Goal: Transaction & Acquisition: Purchase product/service

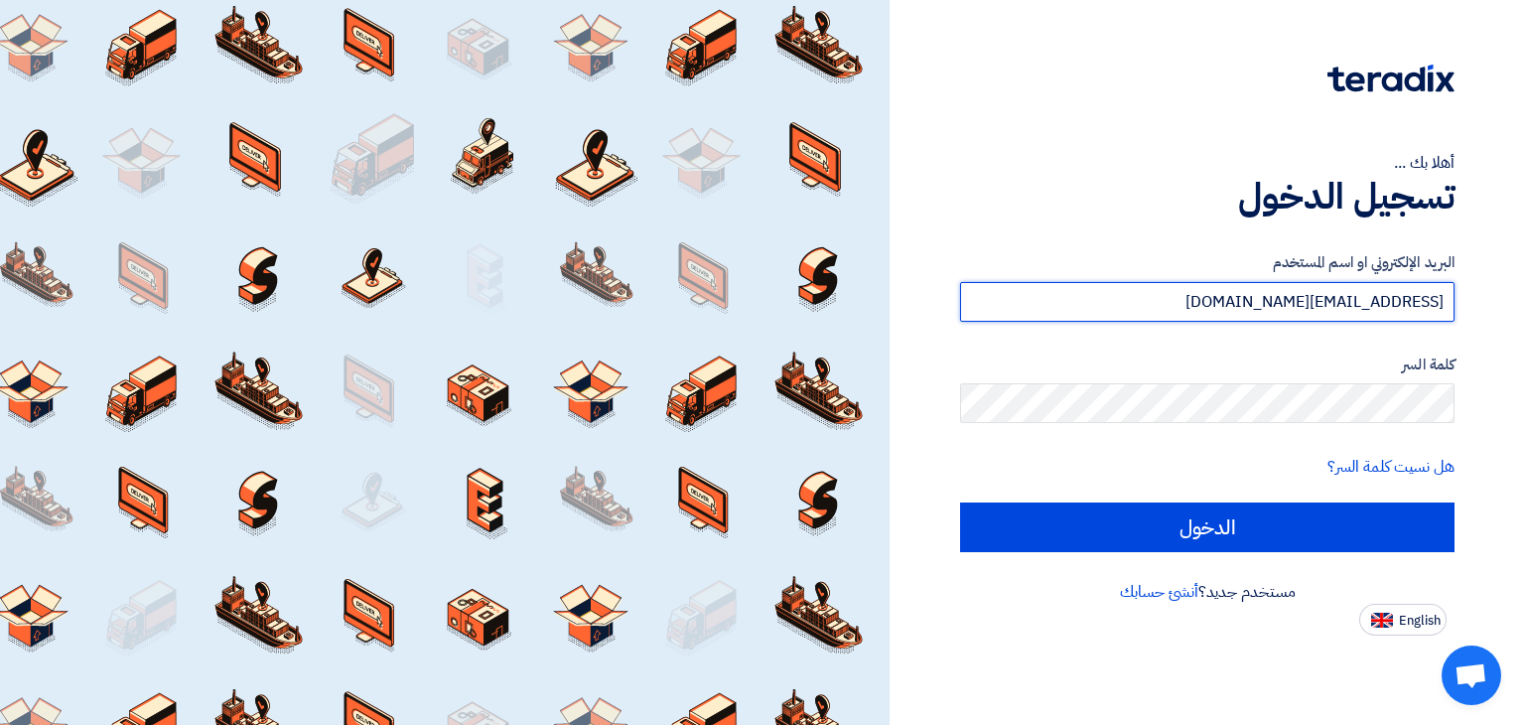
click at [1299, 307] on input "info@greenwheeltc.com" at bounding box center [1207, 302] width 494 height 40
click at [1299, 304] on input "info@greenwheeltc.com" at bounding box center [1207, 302] width 494 height 40
click at [1299, 303] on input "info@greenwheeltc.com" at bounding box center [1207, 302] width 494 height 40
click at [1240, 300] on input "info@greenwheeltc.com" at bounding box center [1207, 302] width 494 height 40
click at [1240, 299] on input "info@greenwheeltc.com" at bounding box center [1207, 302] width 494 height 40
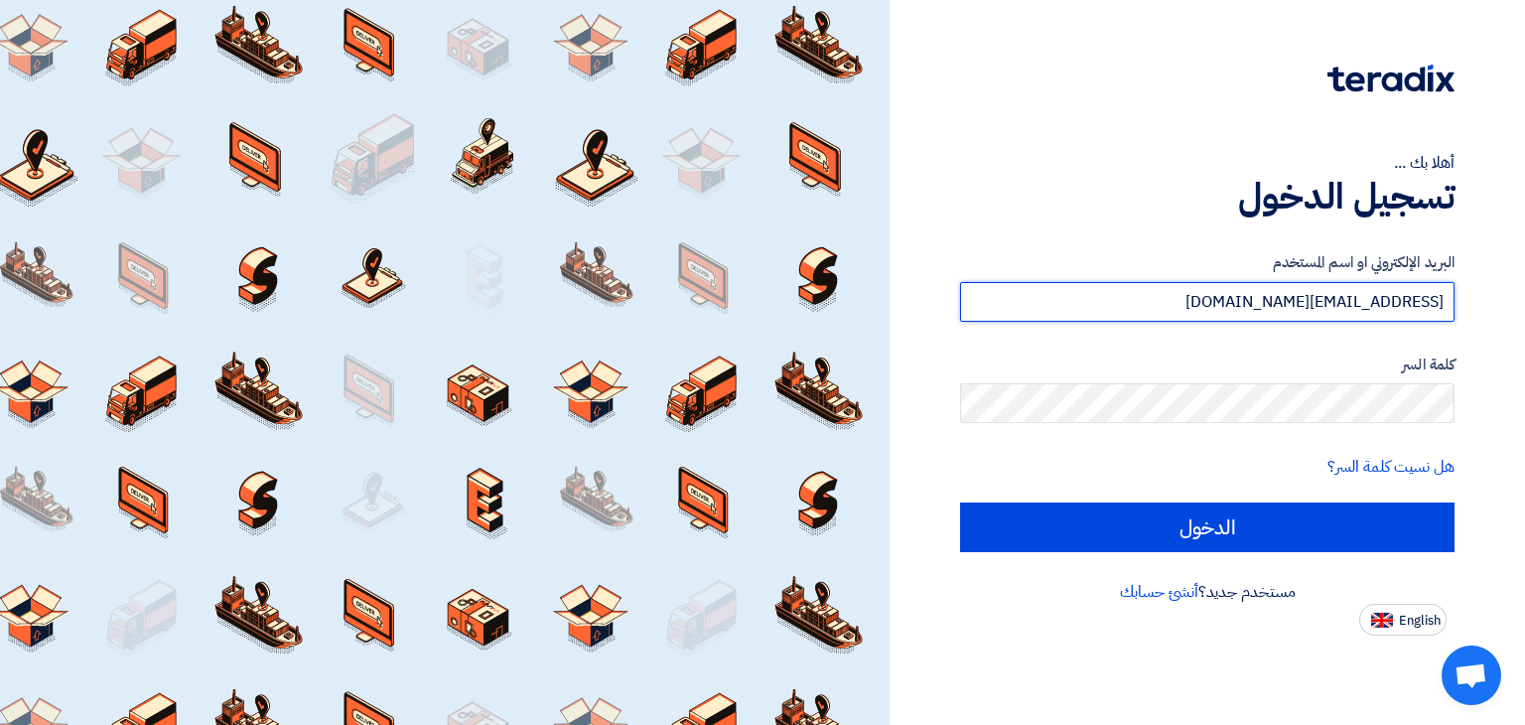
click at [1240, 299] on input "info@greenwheeltc.com" at bounding box center [1207, 302] width 494 height 40
click at [1239, 299] on input "info@greenwheeltc.com" at bounding box center [1207, 302] width 494 height 40
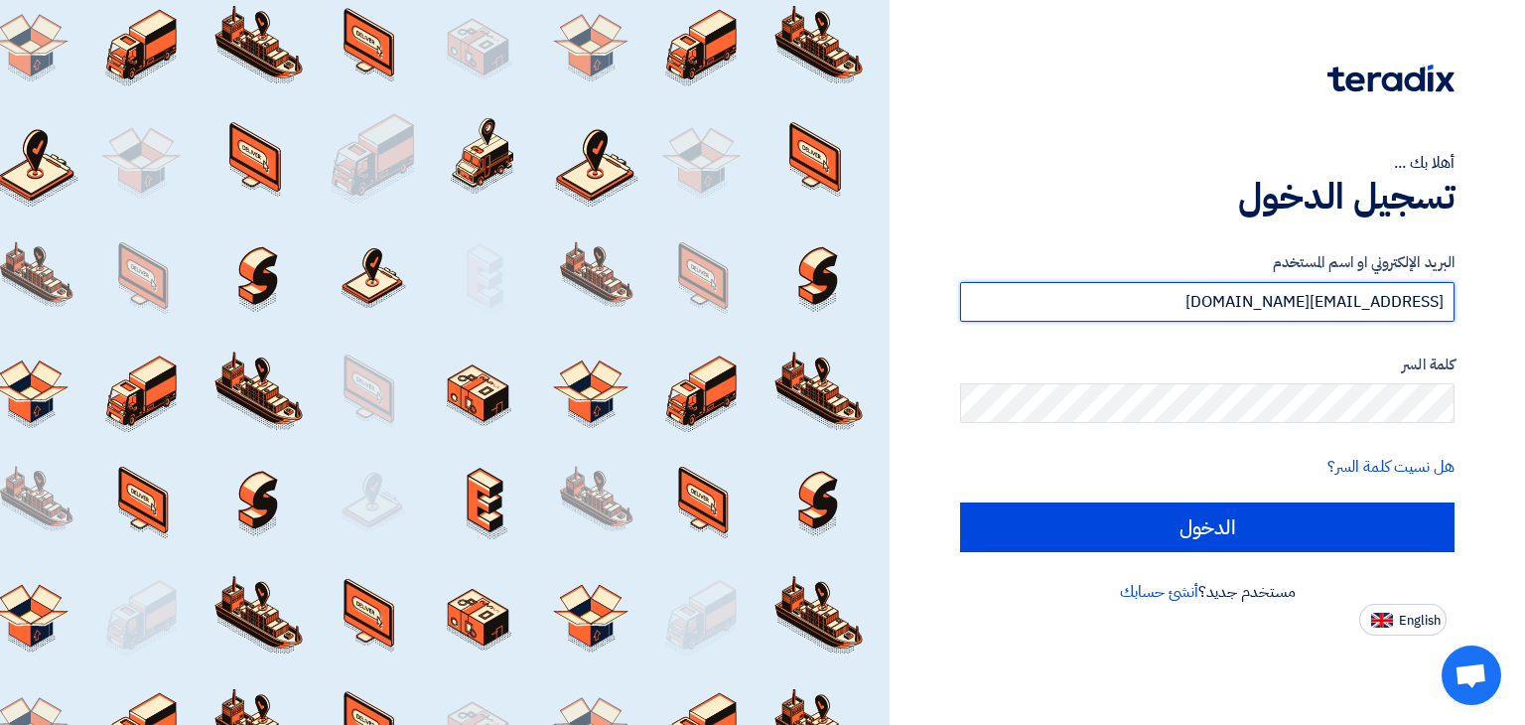
type input "fyassin@meac.com.sa"
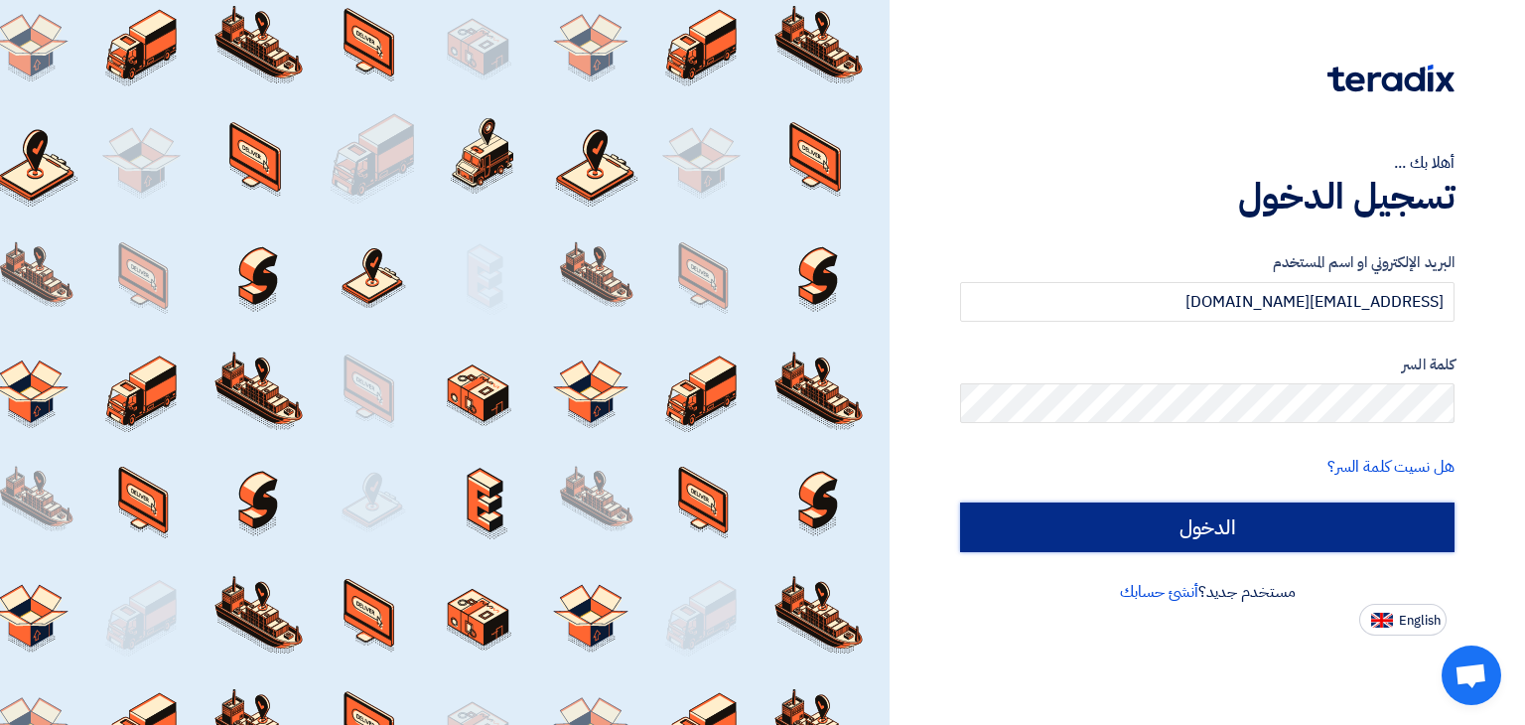
click at [1120, 545] on input "الدخول" at bounding box center [1207, 527] width 494 height 50
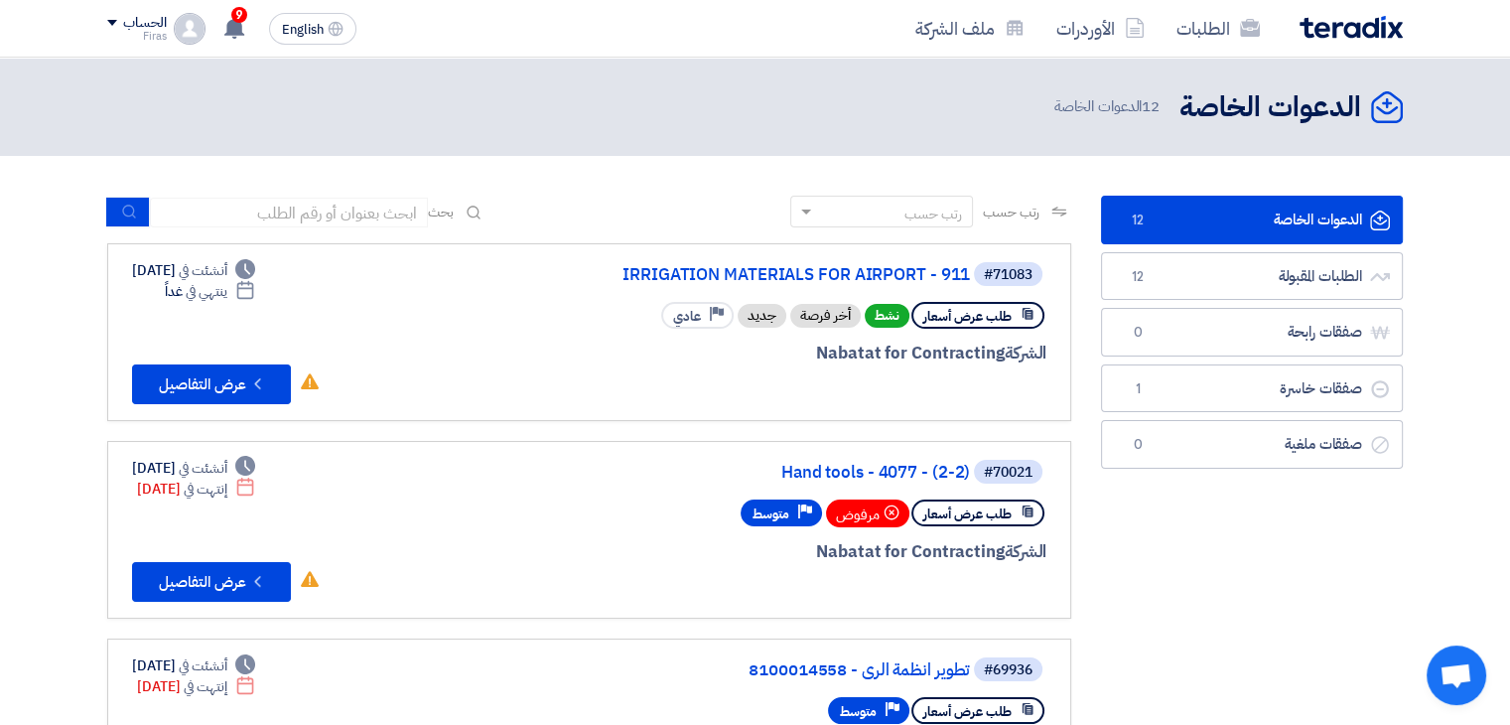
click at [274, 402] on link "#71083 IRRIGATION MATERIALS FOR AIRPORT - 911 طلب عرض أسعار نشط أخر فرصة جديد P…" at bounding box center [589, 332] width 964 height 178
click at [268, 381] on button "Check details عرض التفاصيل" at bounding box center [211, 384] width 159 height 40
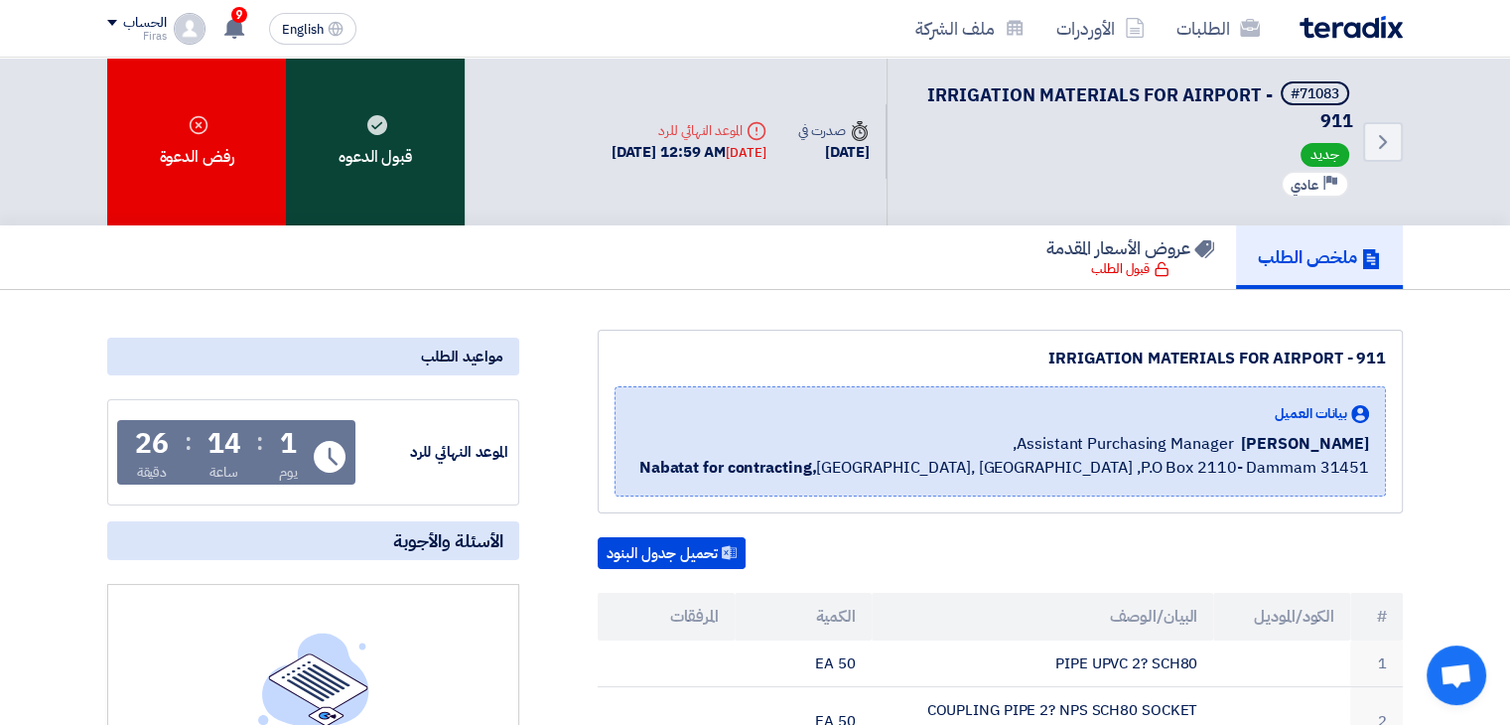
click at [382, 133] on div "قبول الدعوه" at bounding box center [375, 142] width 179 height 168
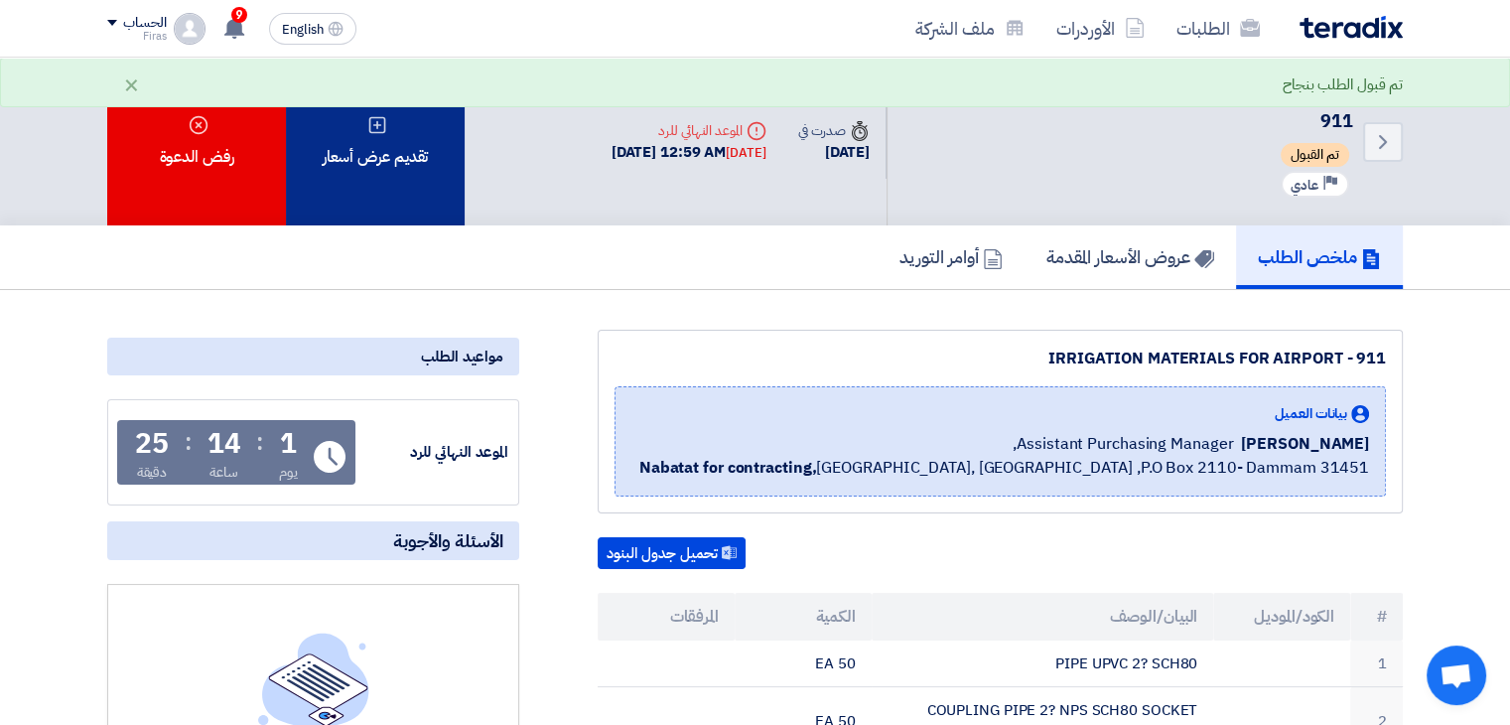
click at [407, 176] on div "تقديم عرض أسعار" at bounding box center [375, 142] width 179 height 168
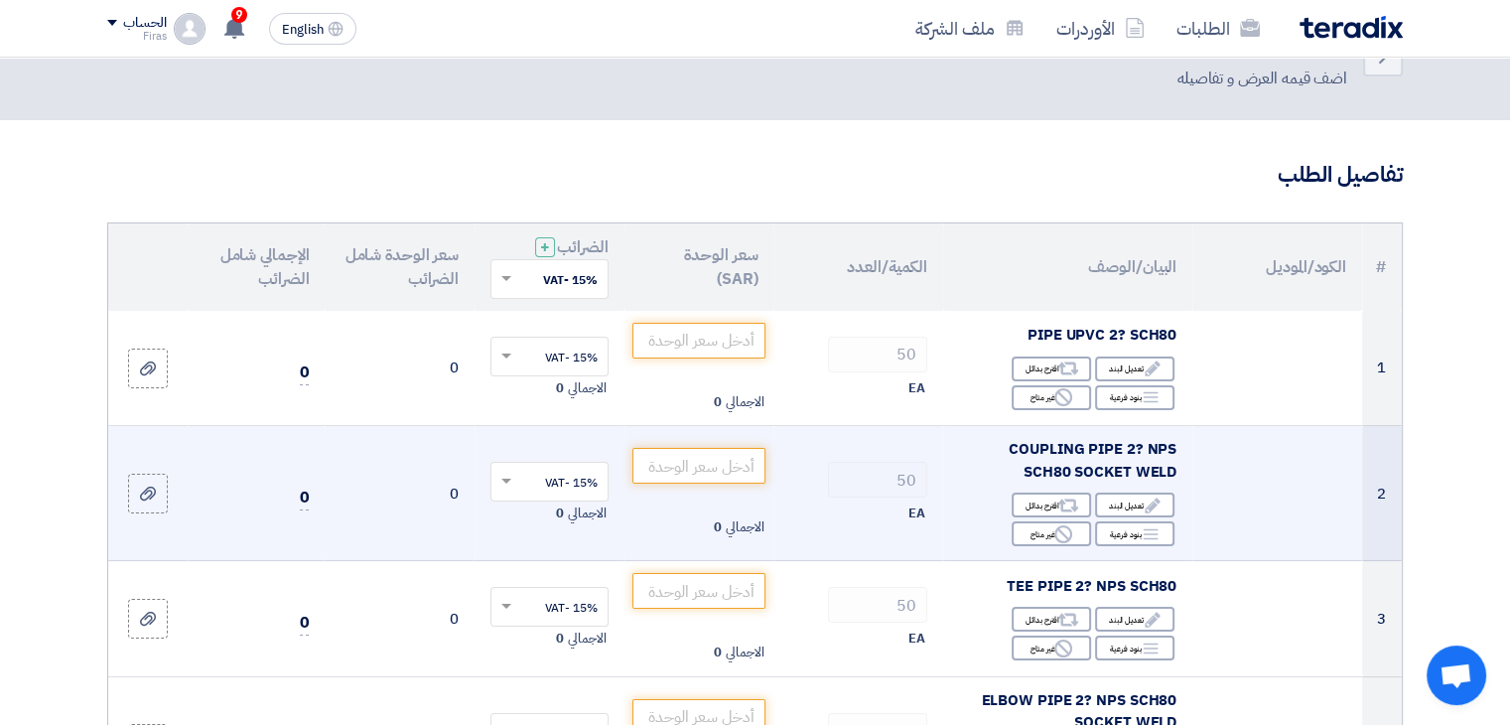
scroll to position [99, 0]
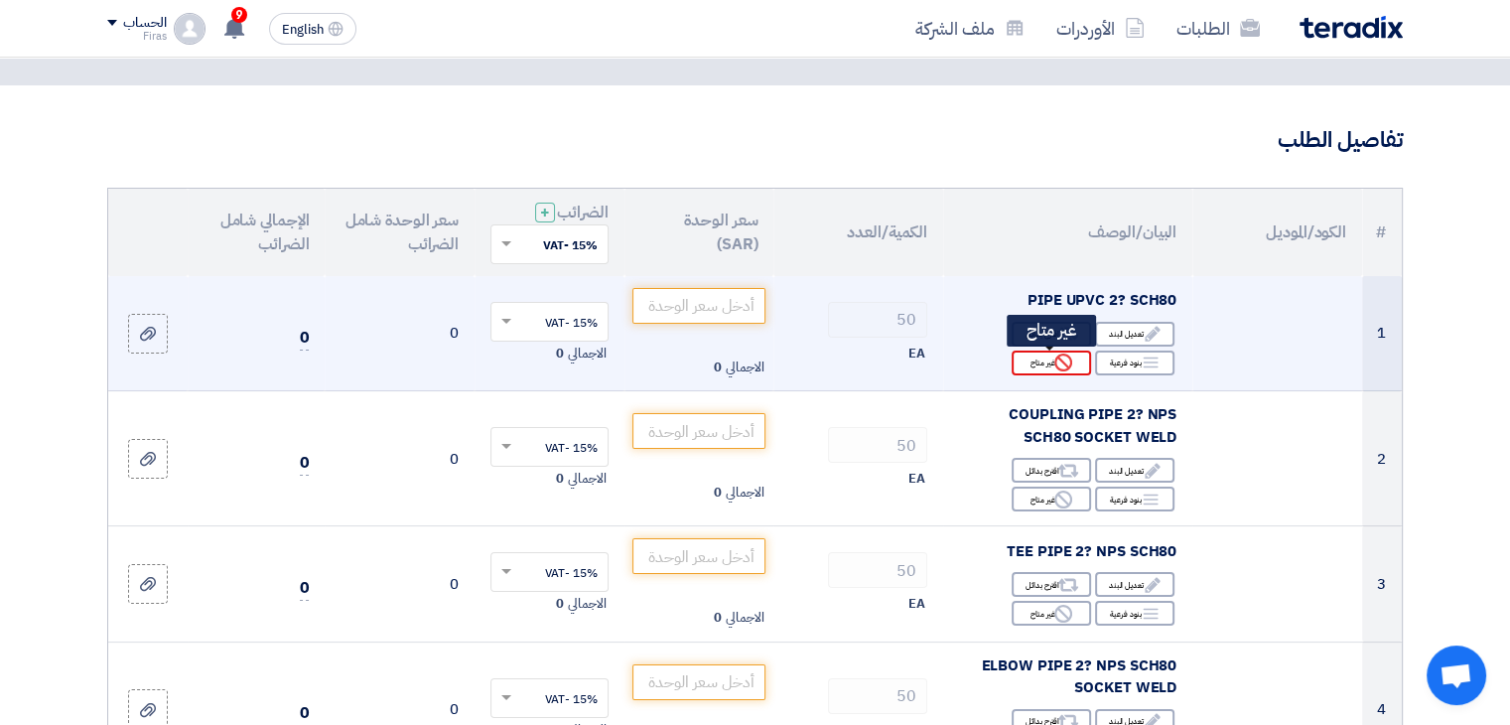
click at [1049, 362] on div "Reject غير متاح" at bounding box center [1051, 362] width 79 height 25
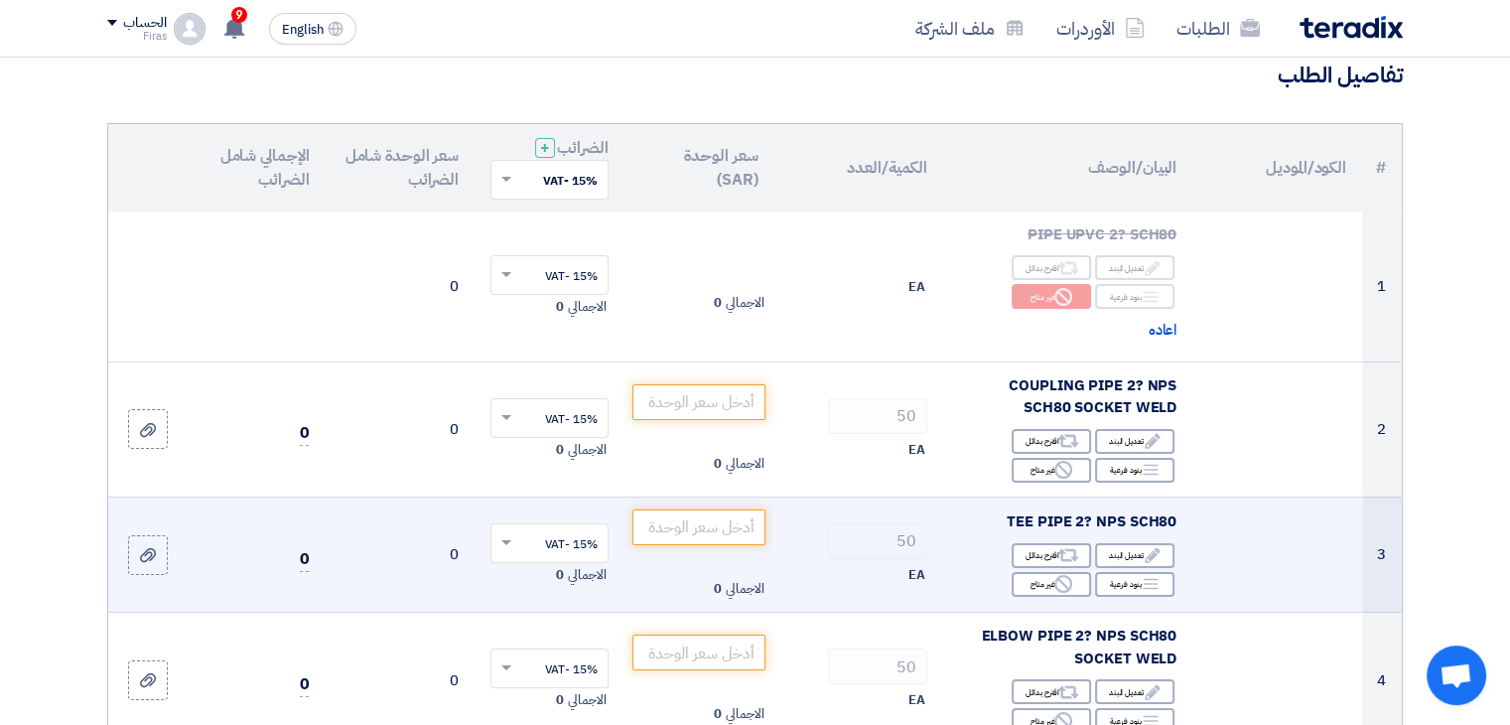
scroll to position [199, 0]
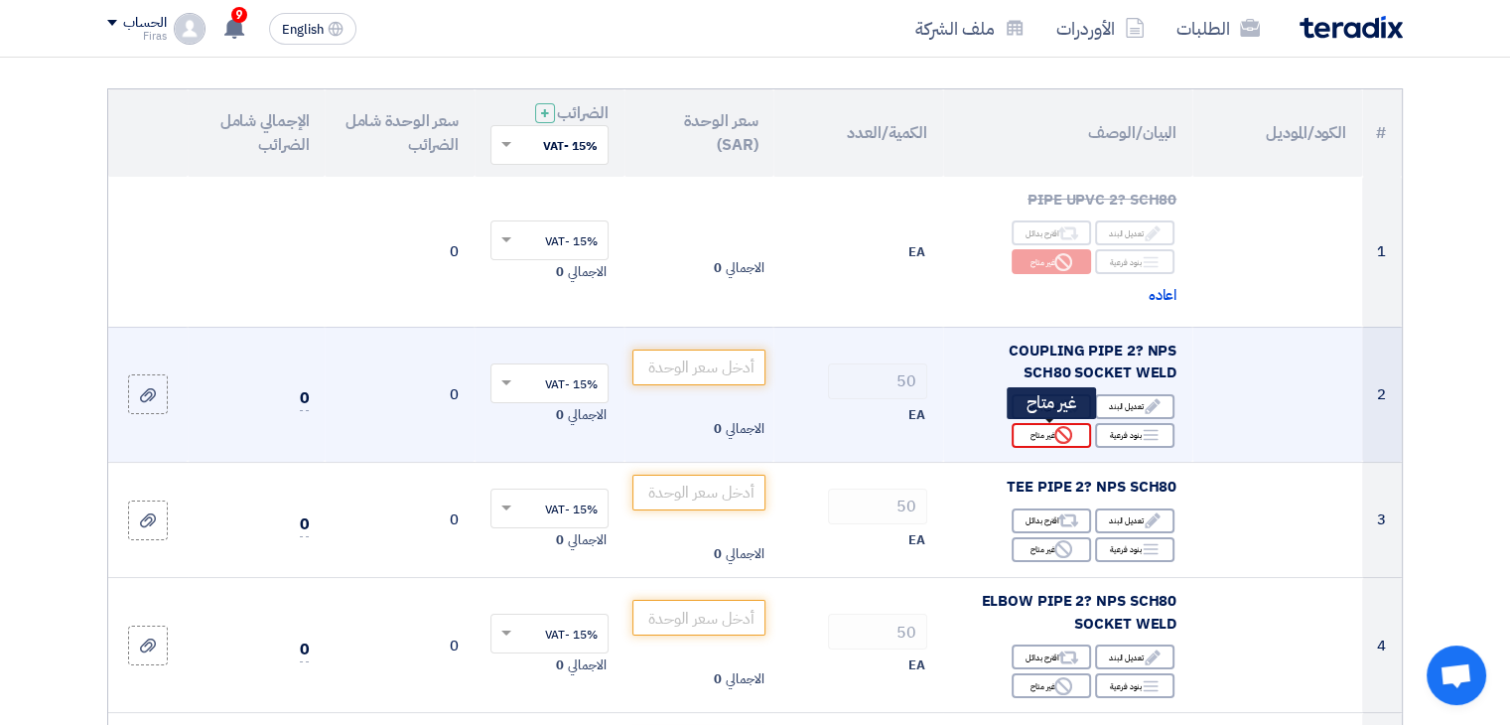
click at [1047, 439] on div "Reject غير متاح" at bounding box center [1051, 435] width 79 height 25
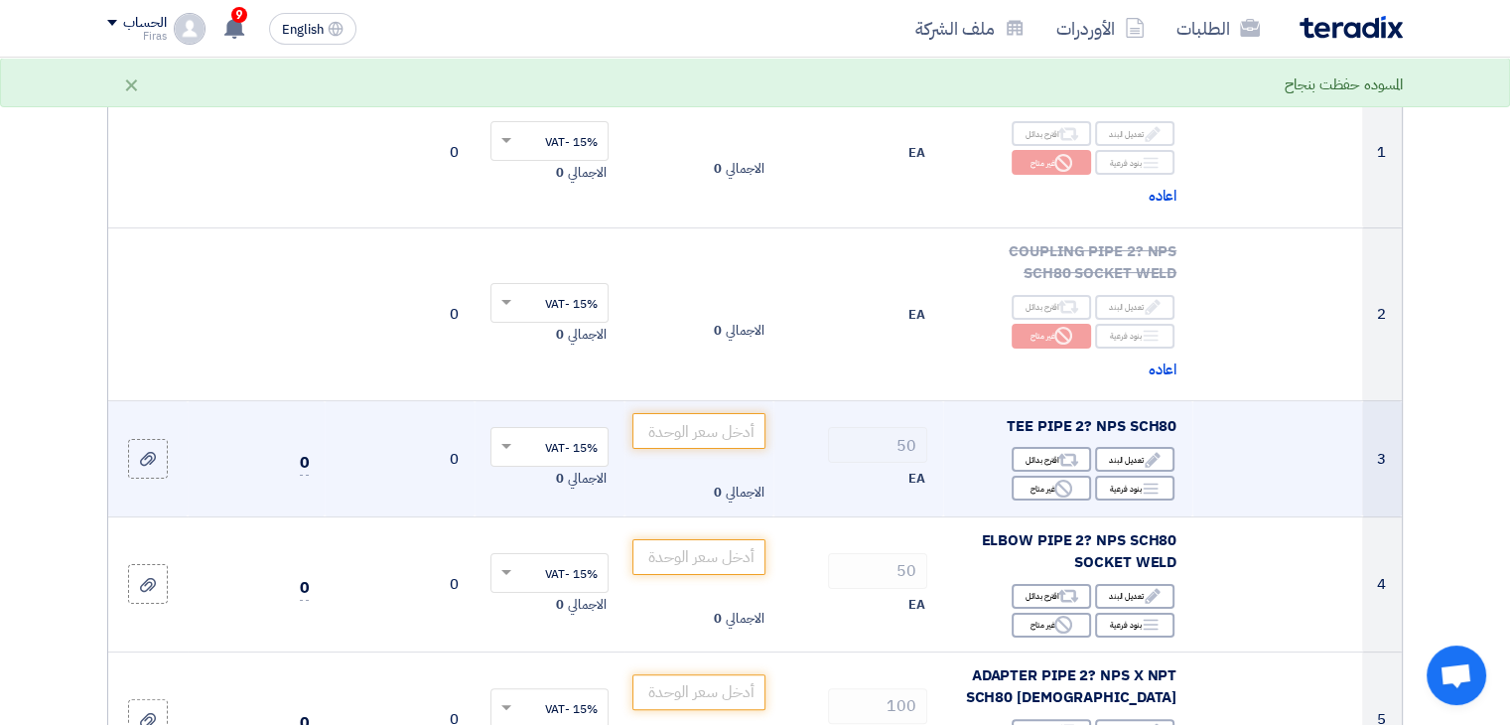
scroll to position [397, 0]
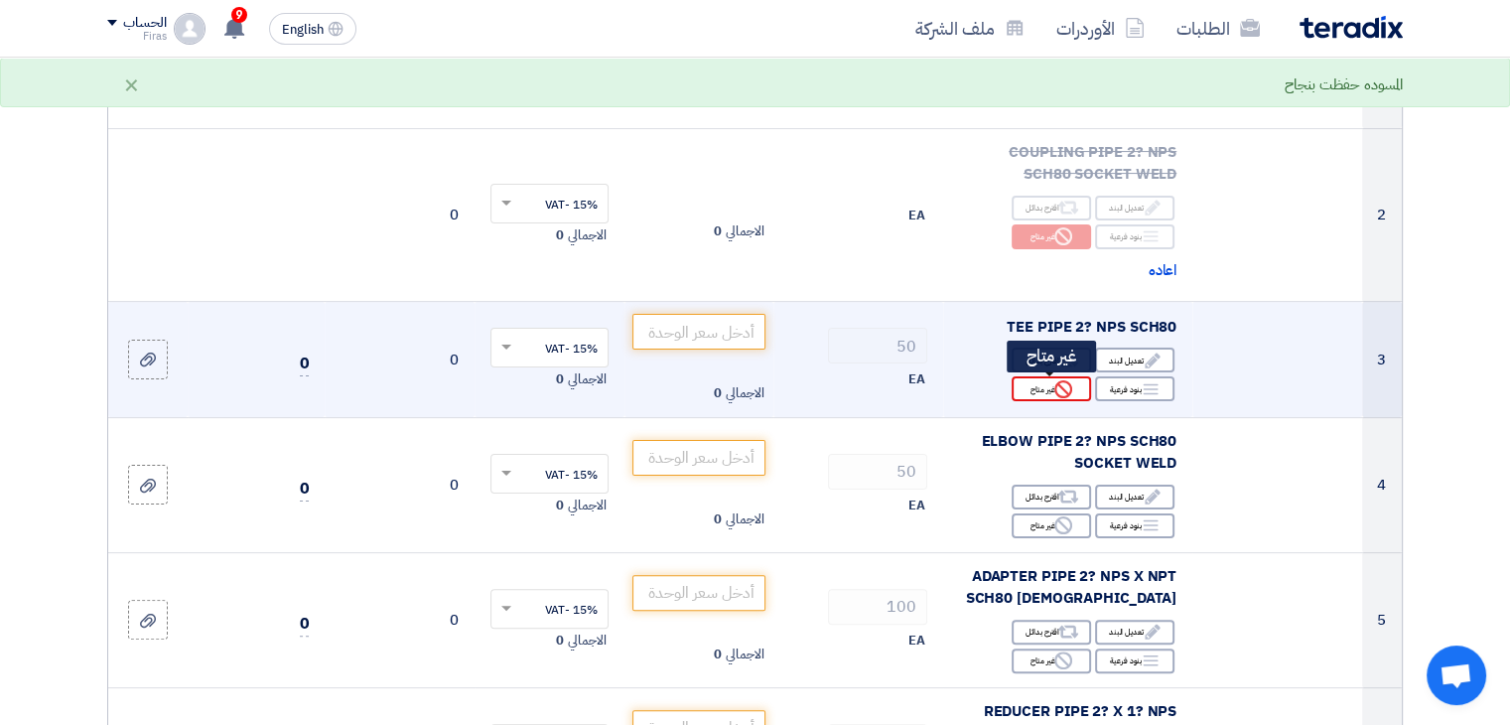
click at [1052, 388] on div "Reject غير متاح" at bounding box center [1051, 388] width 79 height 25
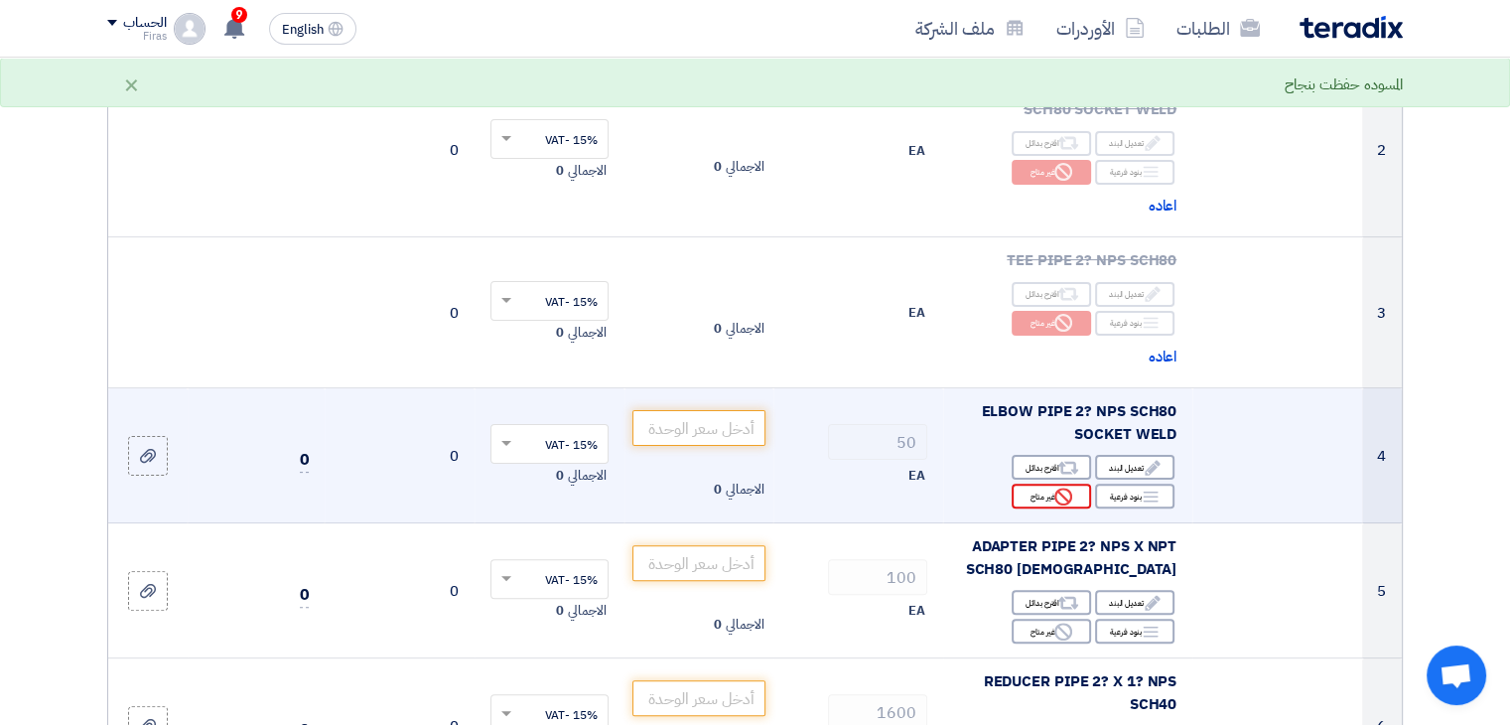
scroll to position [496, 0]
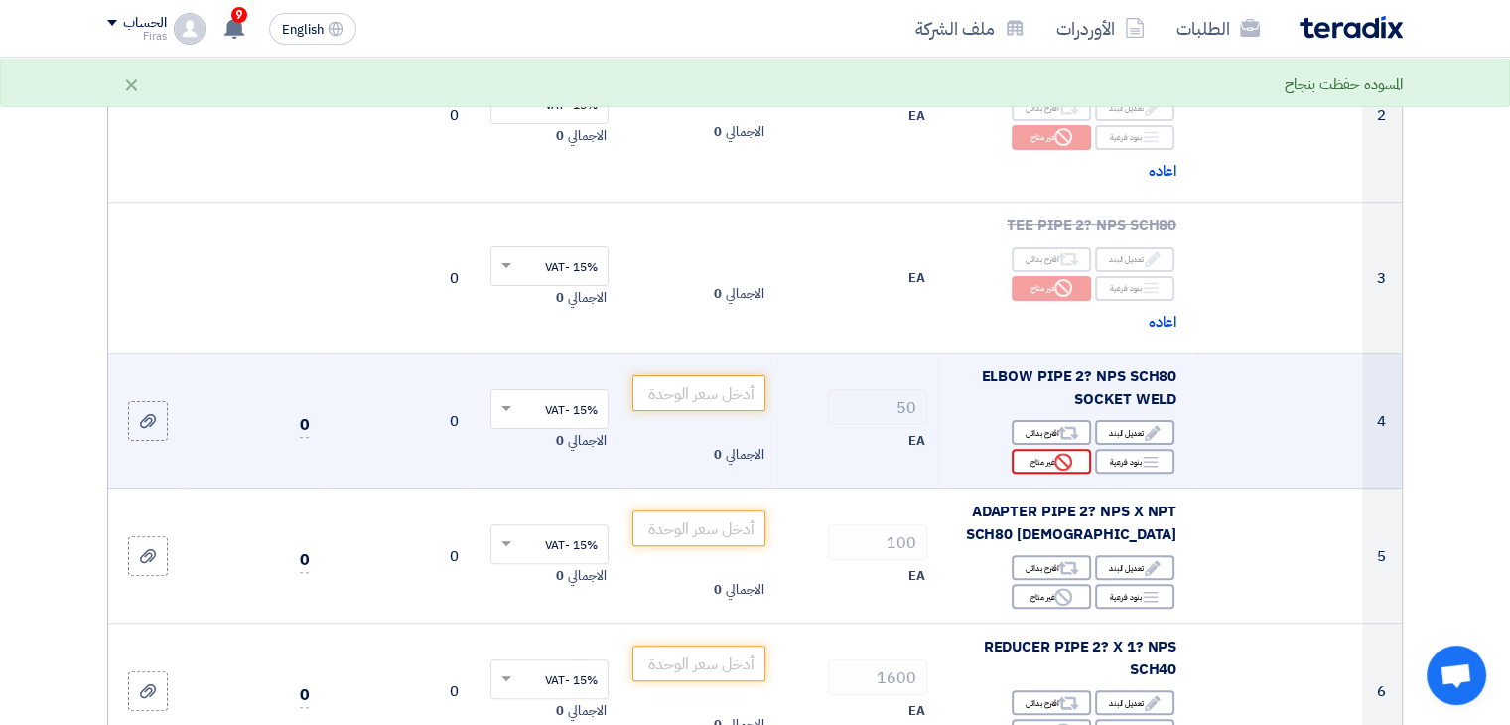
click at [1032, 474] on div "Edit تعديل البند Alternative اقترح بدائل Breakdown بنود فرعية Reject" at bounding box center [1067, 447] width 217 height 58
click at [1029, 465] on div "Reject غير متاح" at bounding box center [1051, 461] width 79 height 25
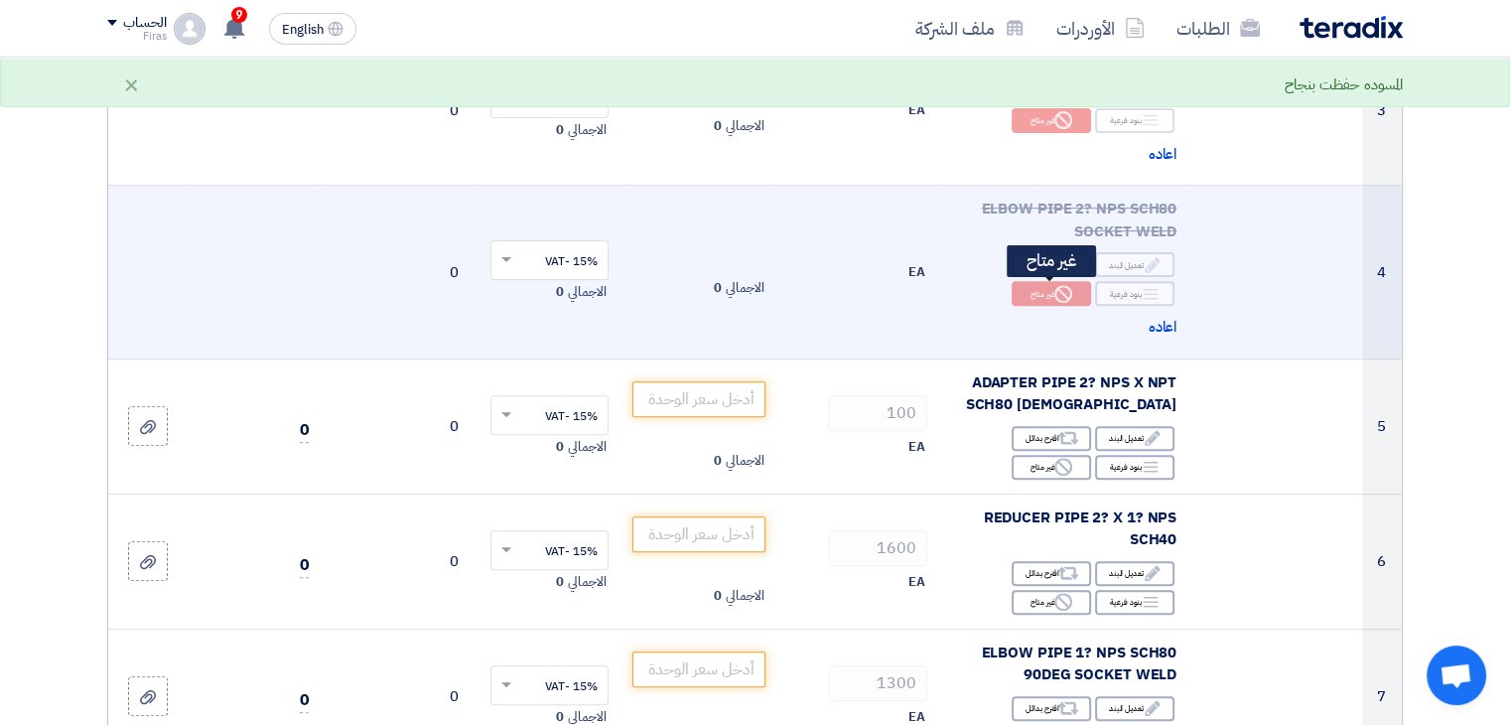
scroll to position [695, 0]
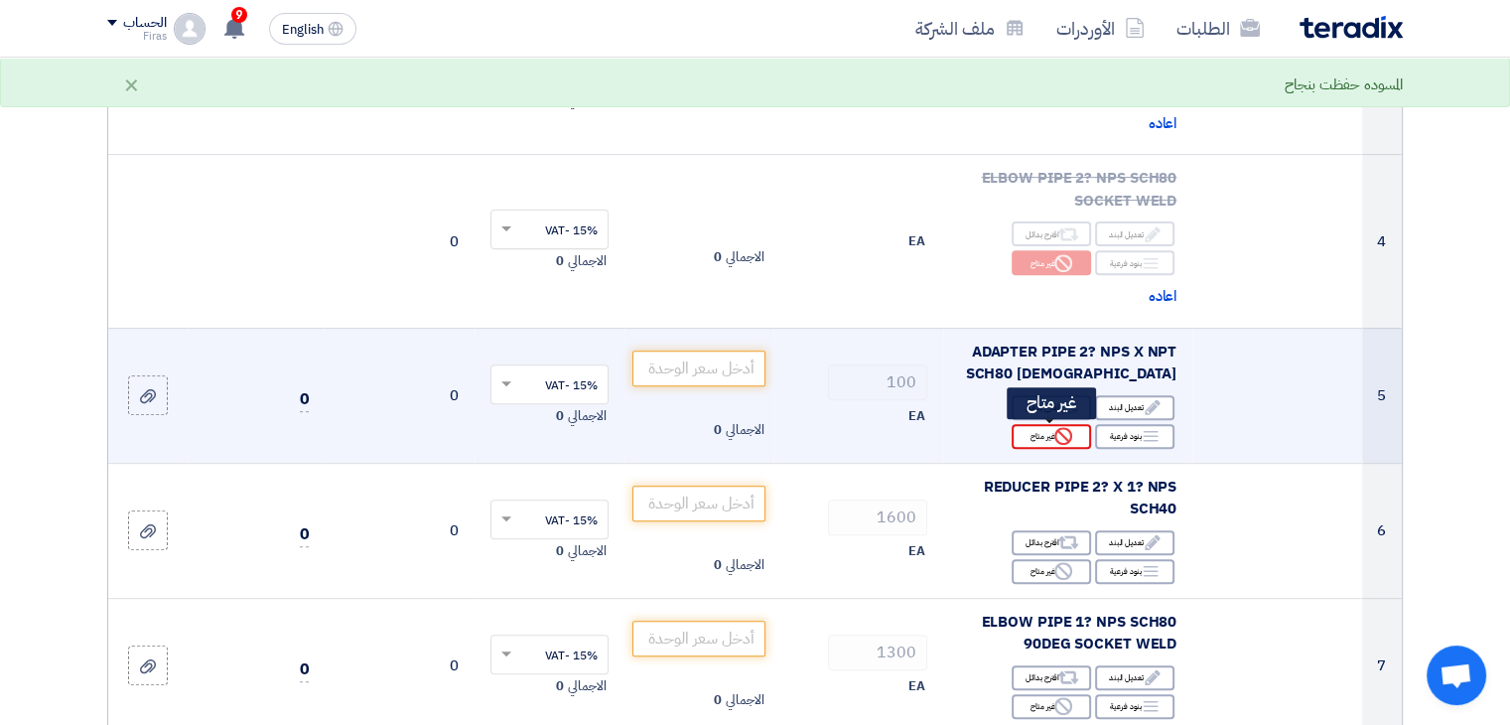
click at [1028, 439] on div "Reject غير متاح" at bounding box center [1051, 436] width 79 height 25
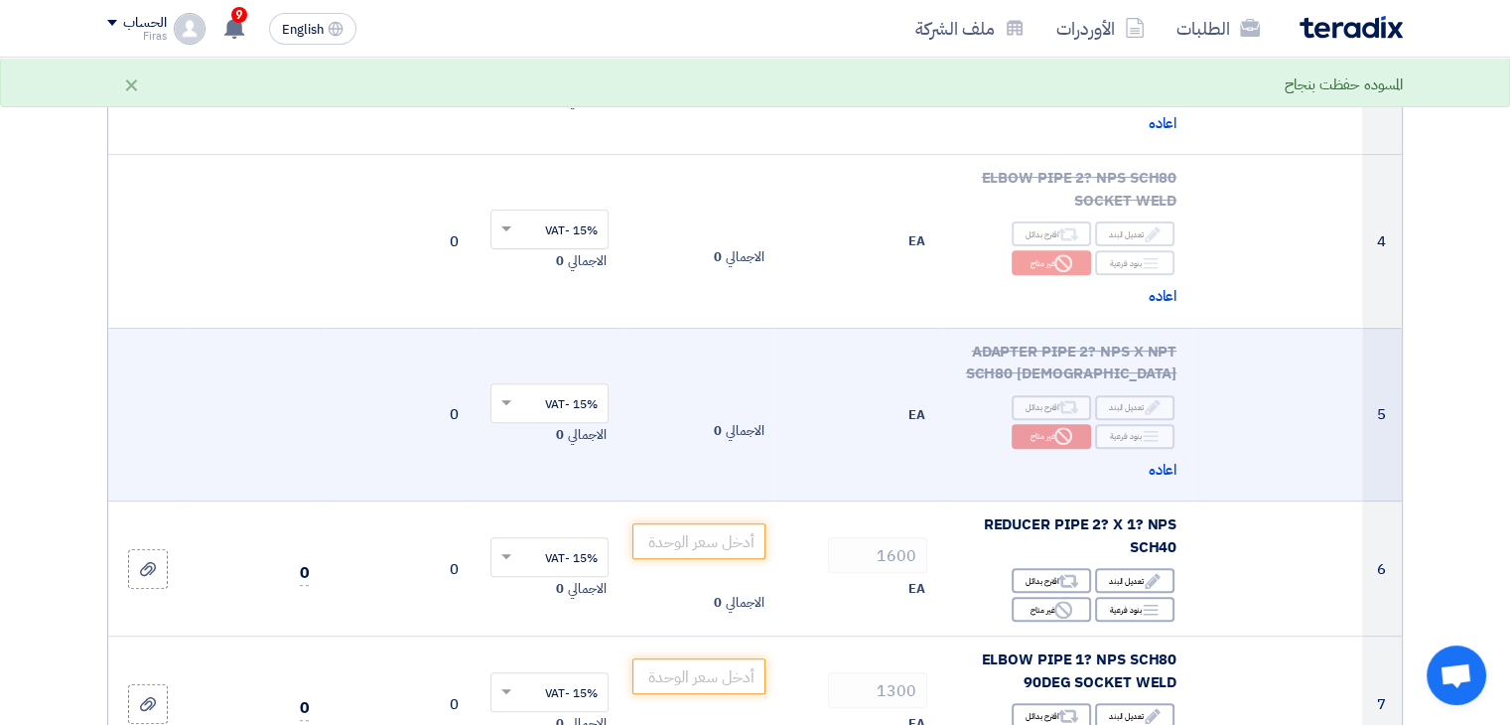
scroll to position [894, 0]
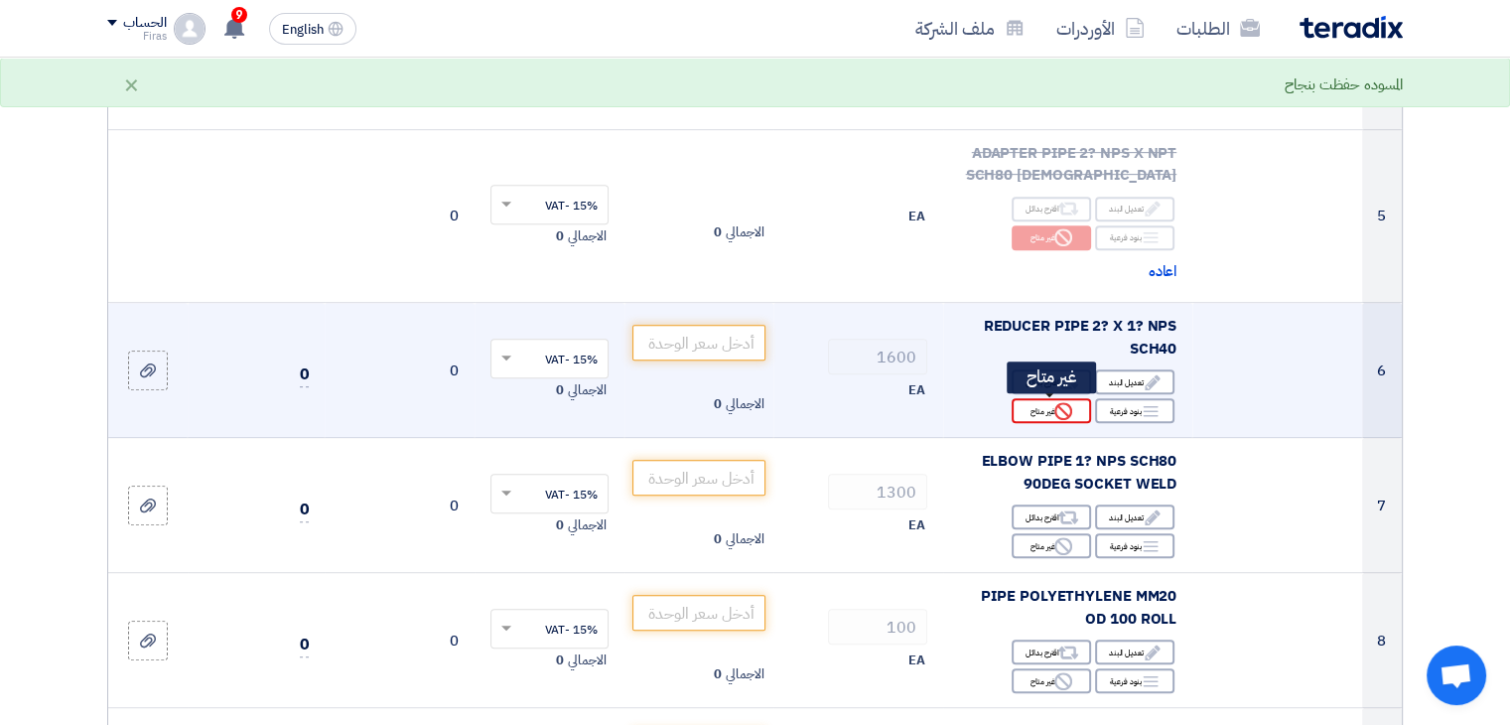
click at [1045, 414] on div "Reject غير متاح" at bounding box center [1051, 410] width 79 height 25
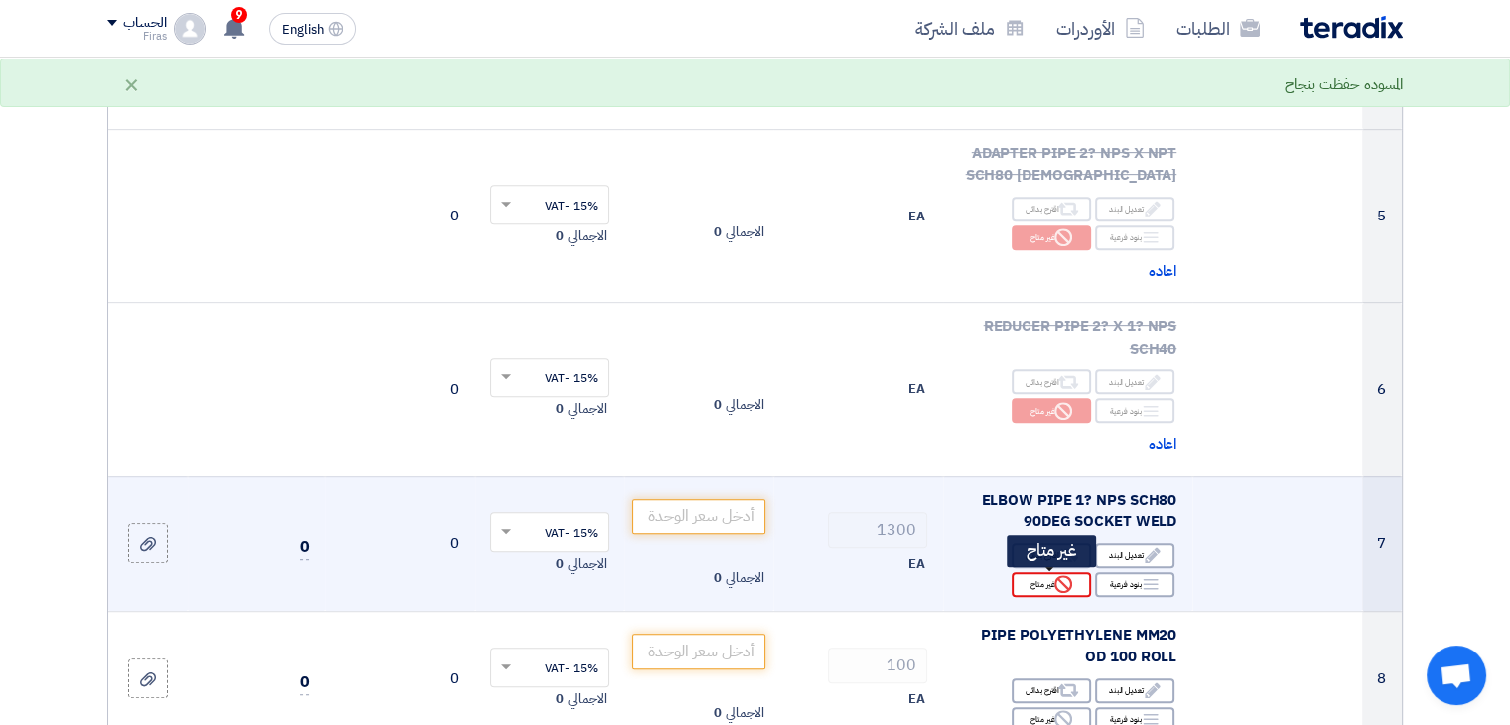
click at [1060, 582] on icon "Reject" at bounding box center [1063, 584] width 18 height 18
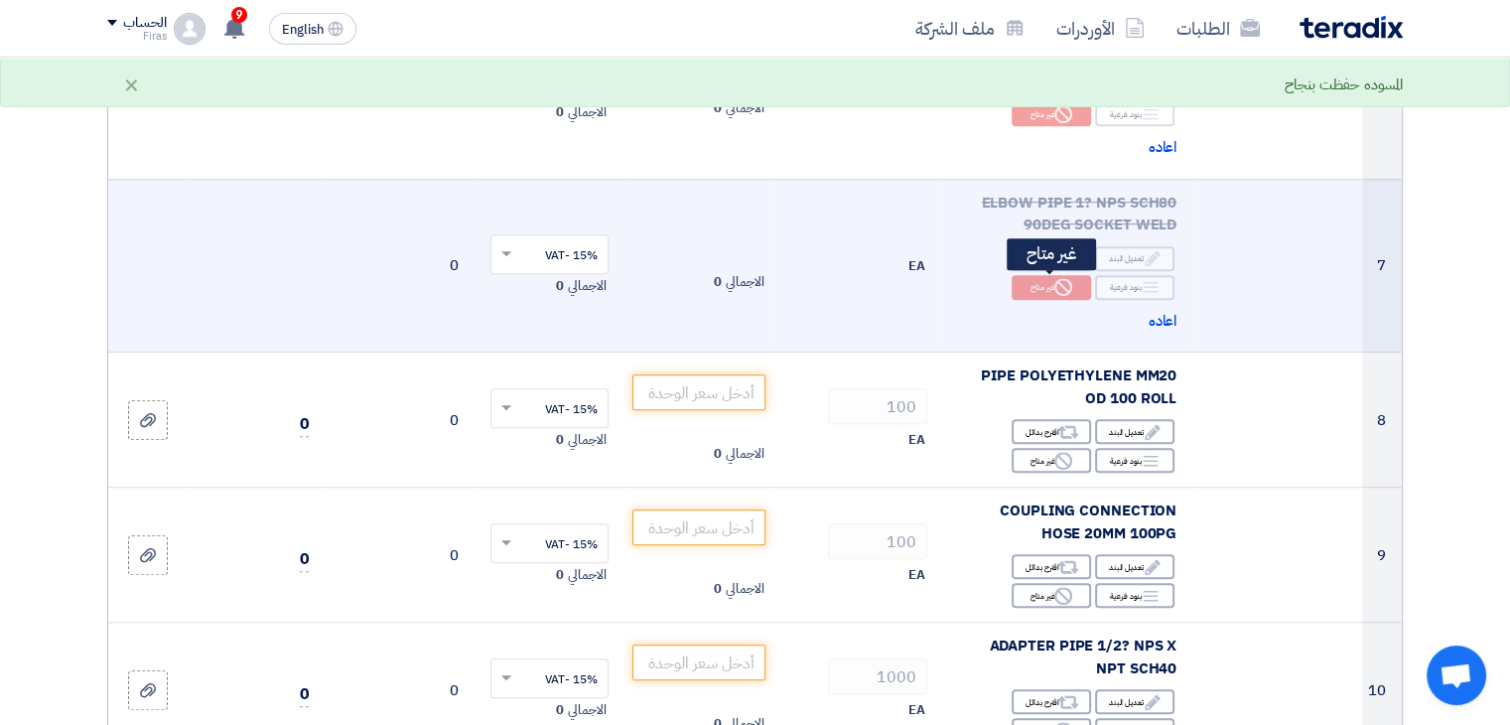
scroll to position [1191, 0]
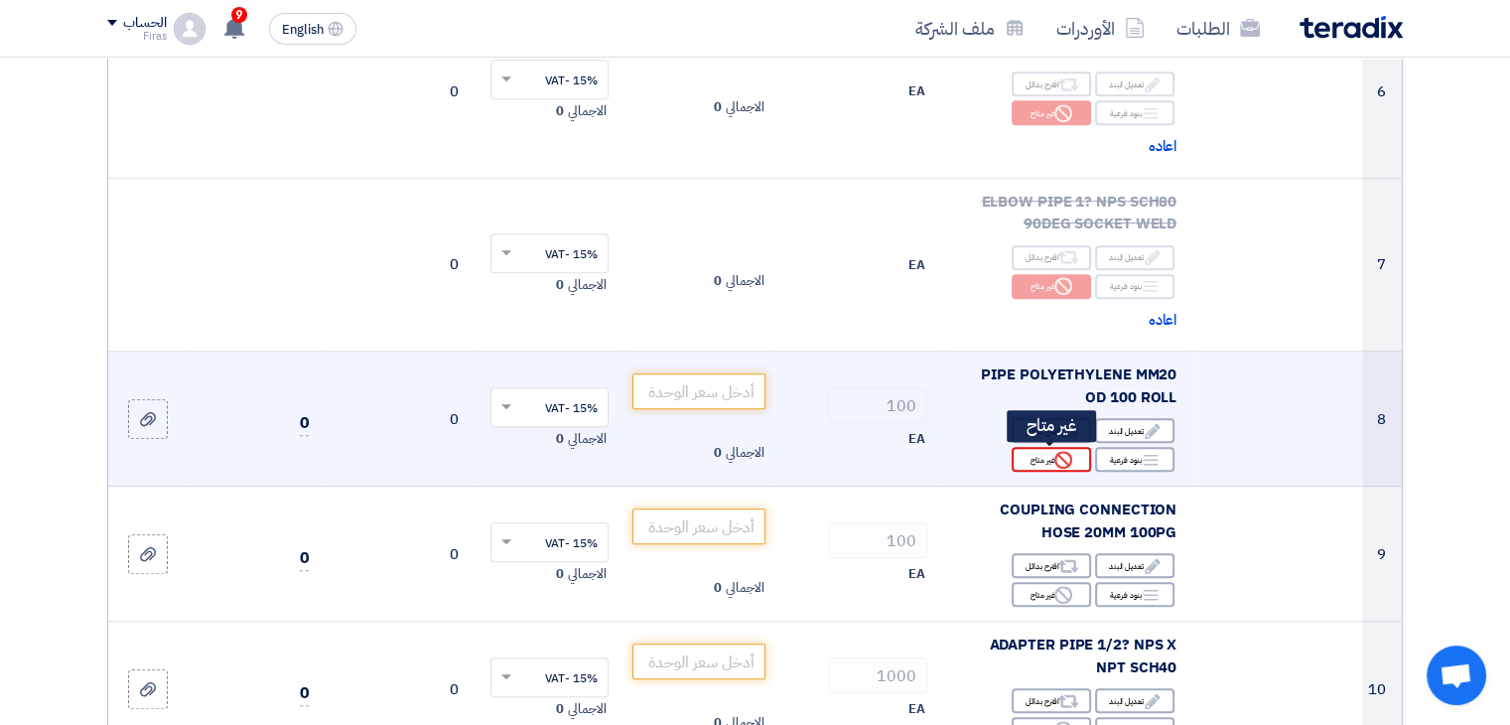
click at [1049, 455] on div "Reject غير متاح" at bounding box center [1051, 459] width 79 height 25
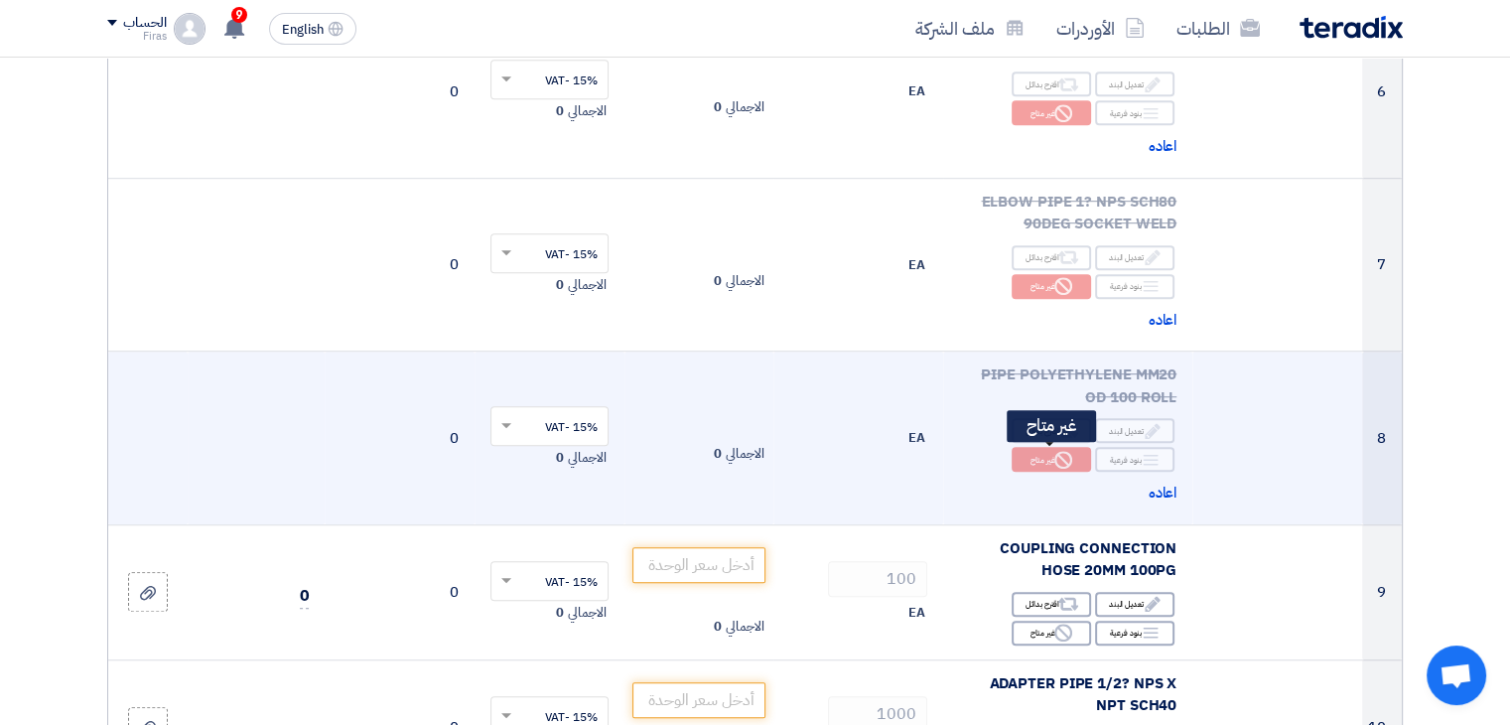
scroll to position [1390, 0]
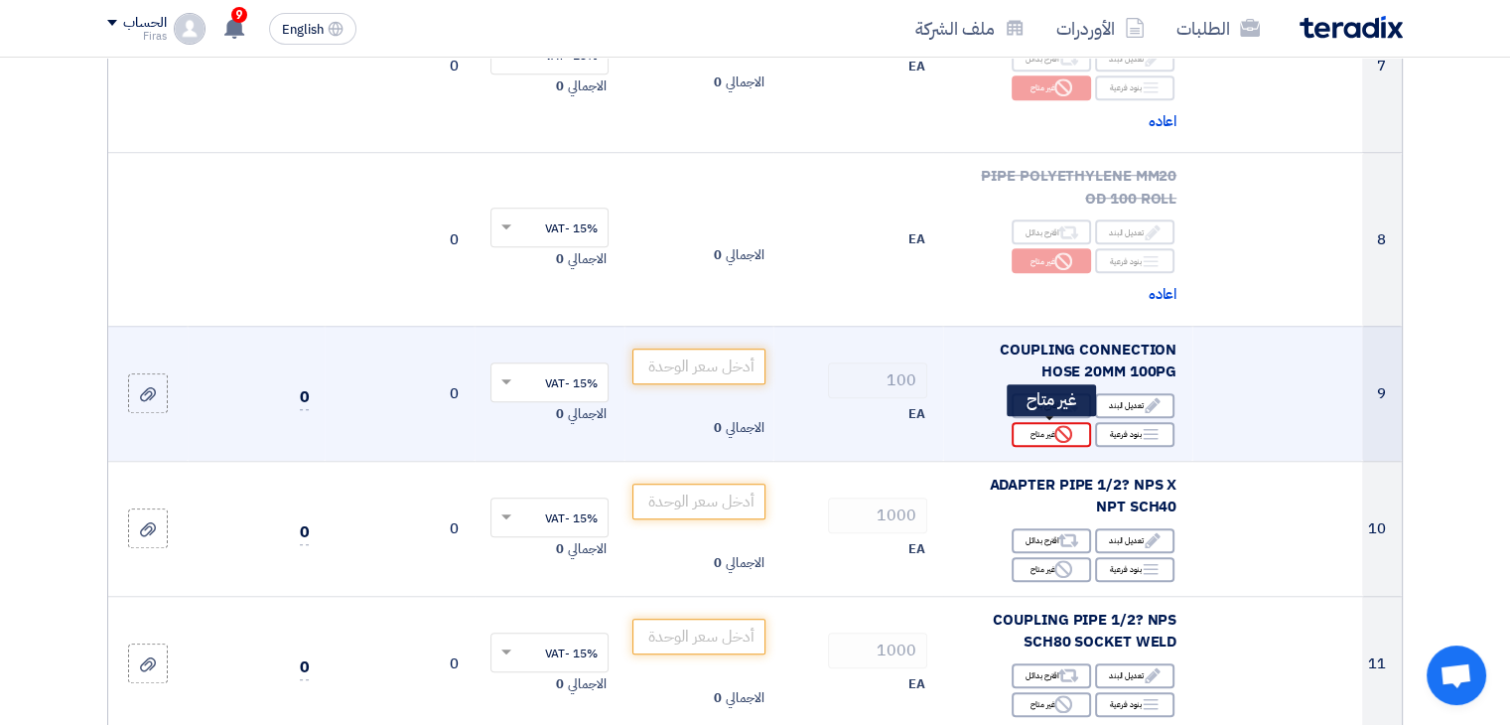
click at [1052, 432] on div "Reject غير متاح" at bounding box center [1051, 434] width 79 height 25
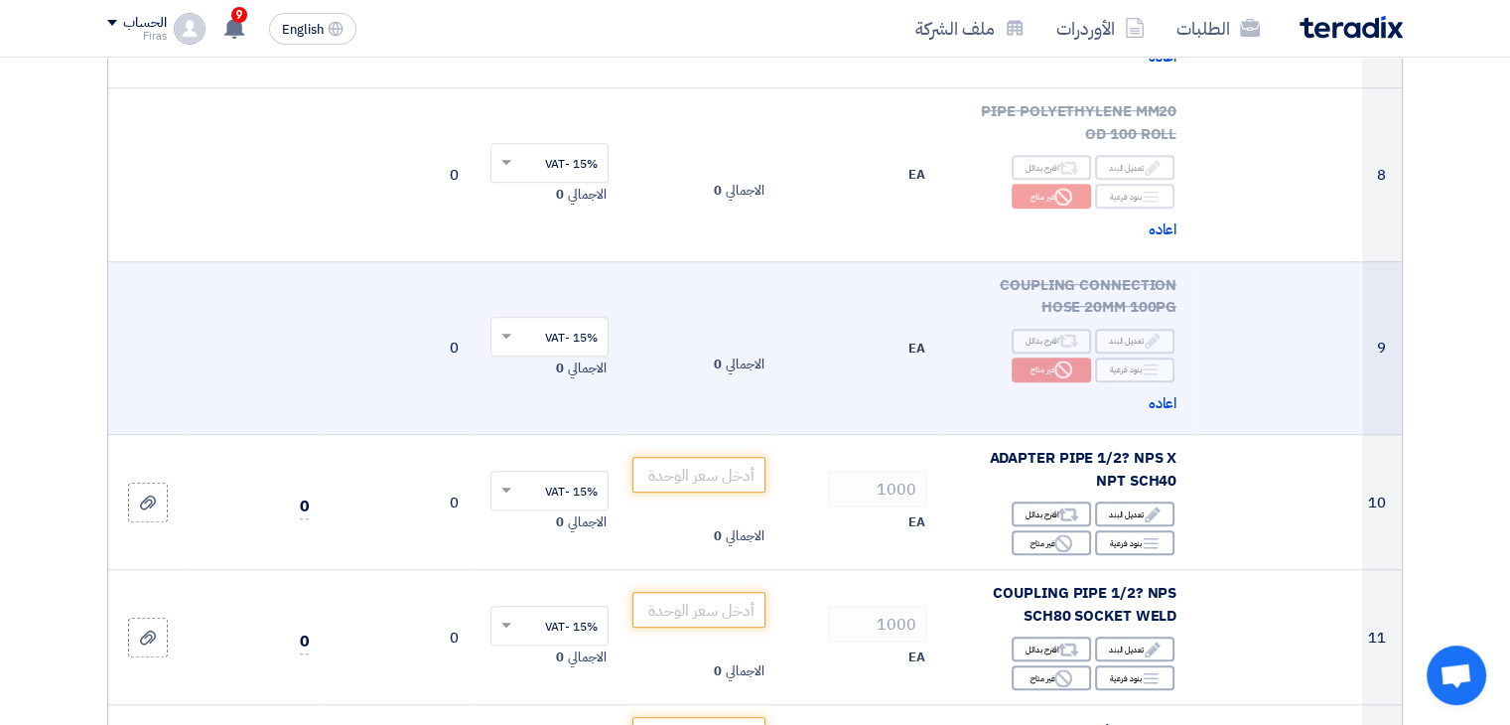
scroll to position [1589, 0]
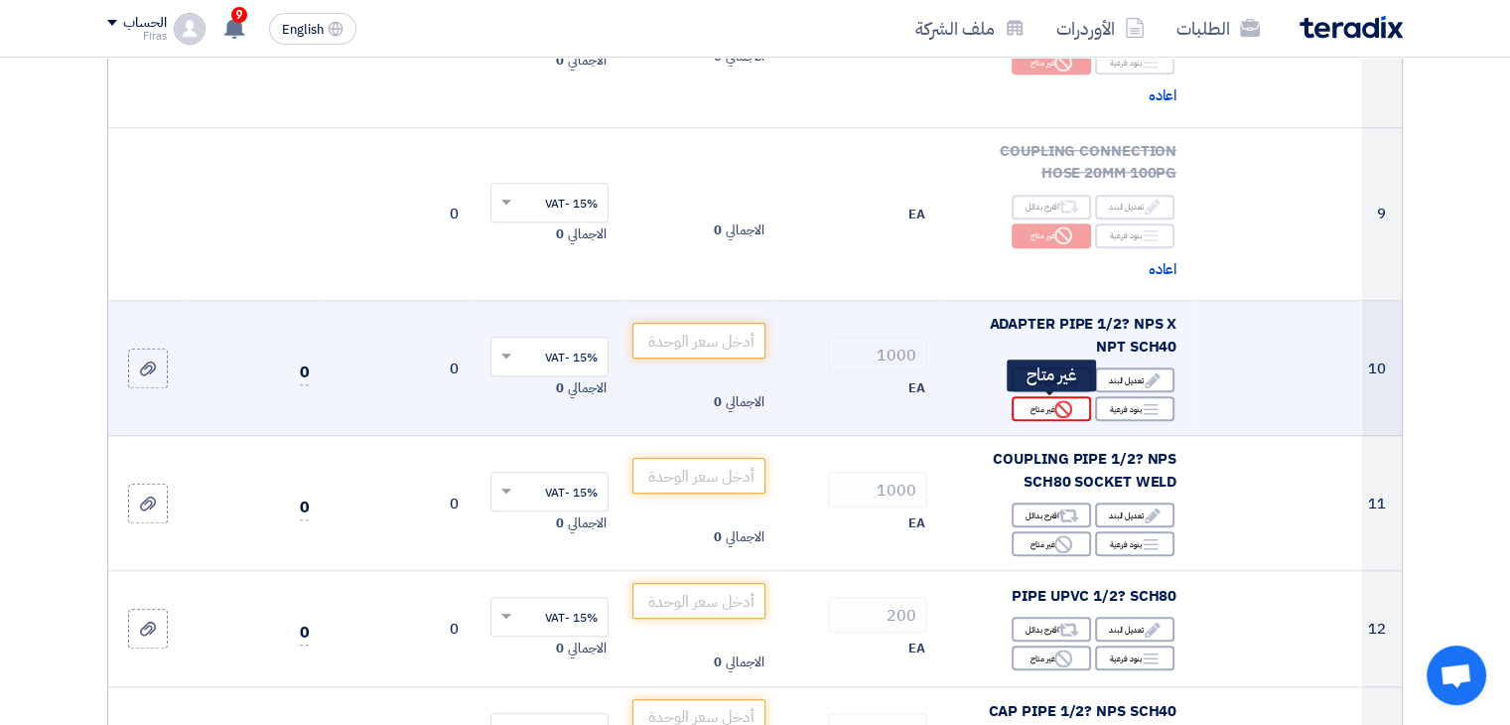
click at [1051, 406] on div "Reject غير متاح" at bounding box center [1051, 408] width 79 height 25
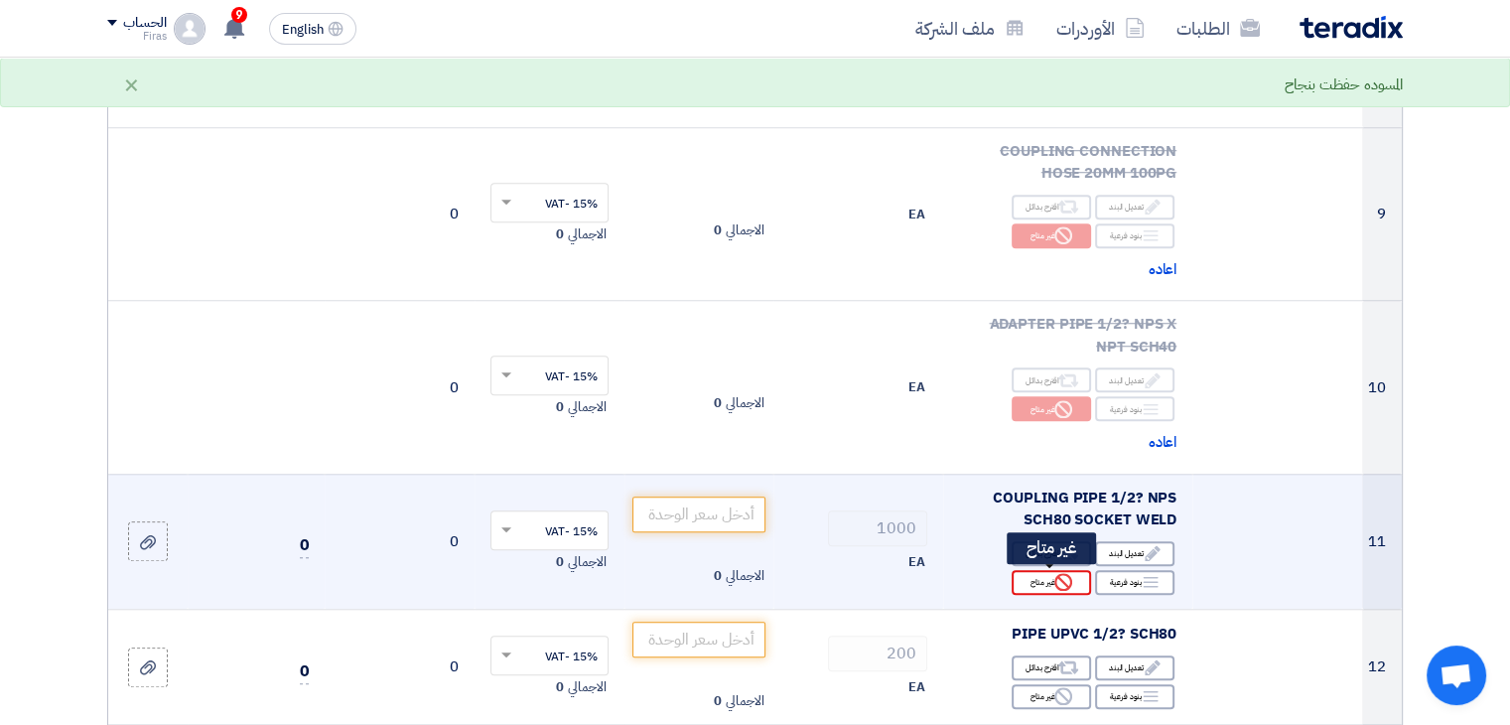
click at [1050, 582] on div "Reject غير متاح" at bounding box center [1051, 582] width 79 height 25
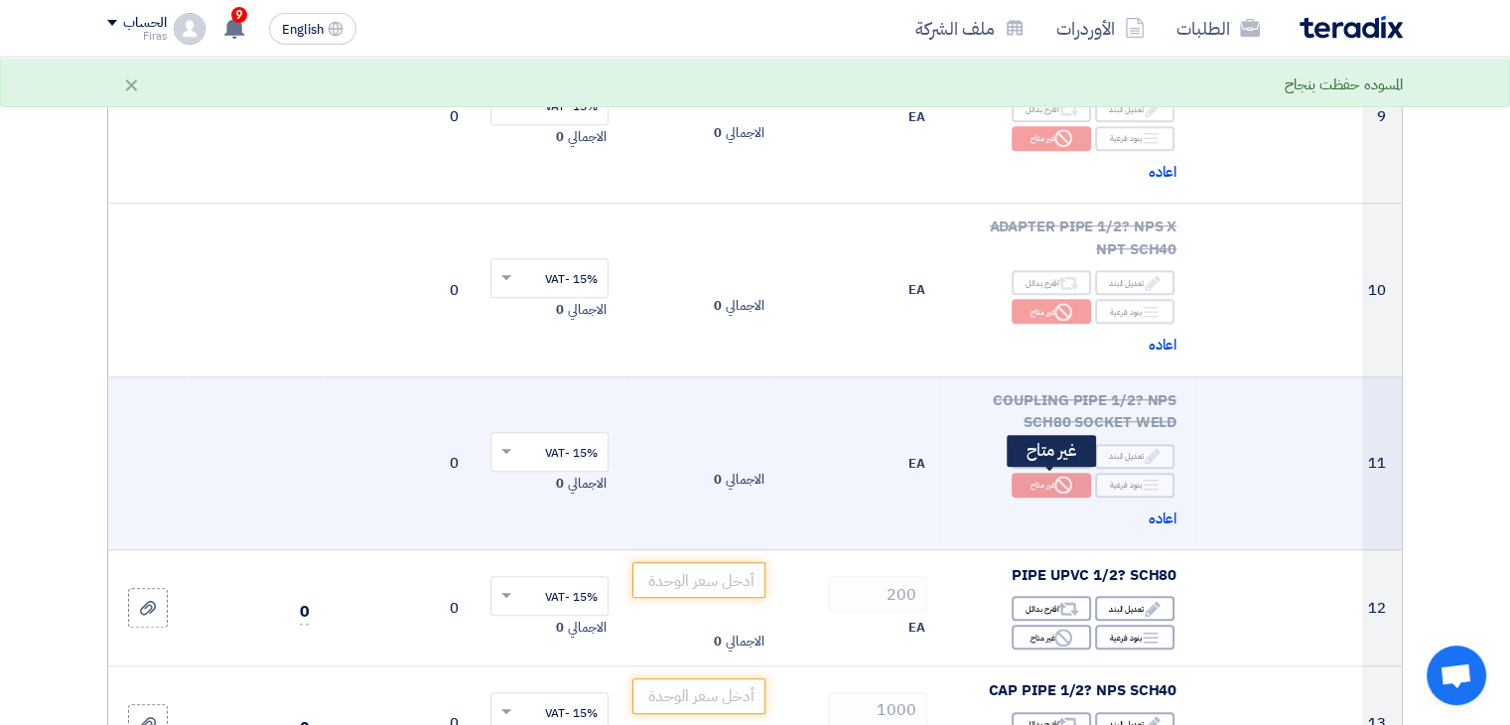
scroll to position [1887, 0]
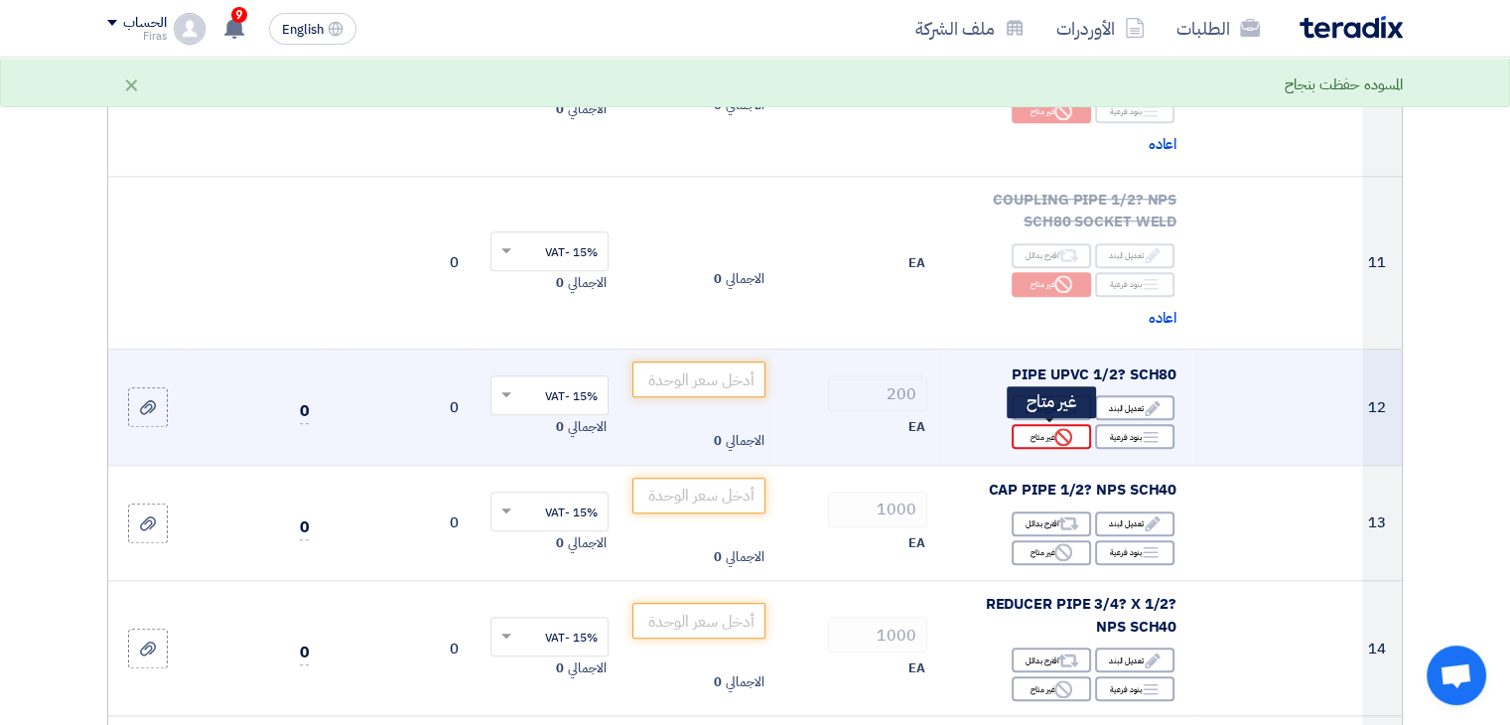
click at [1049, 437] on div "Reject غير متاح" at bounding box center [1051, 436] width 79 height 25
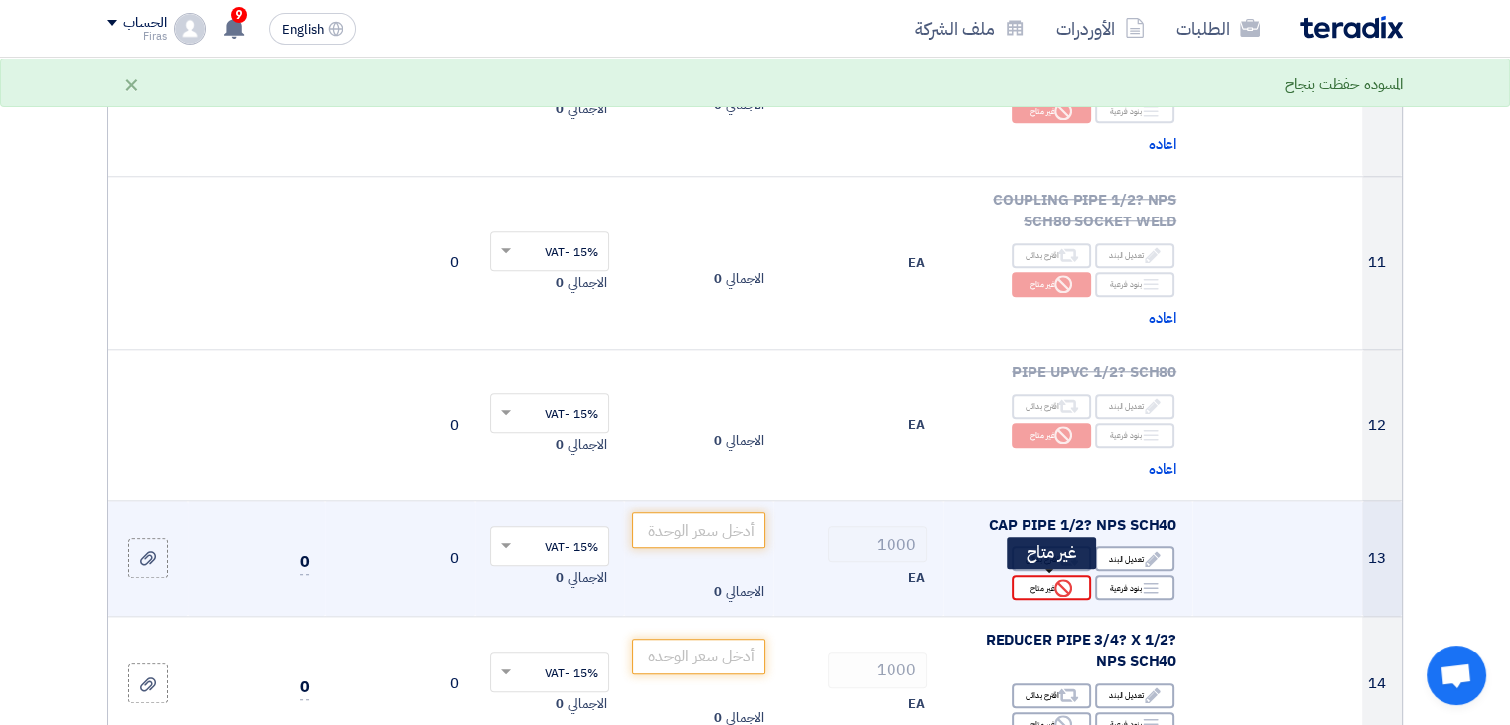
click at [1043, 585] on div "Reject غير متاح" at bounding box center [1051, 587] width 79 height 25
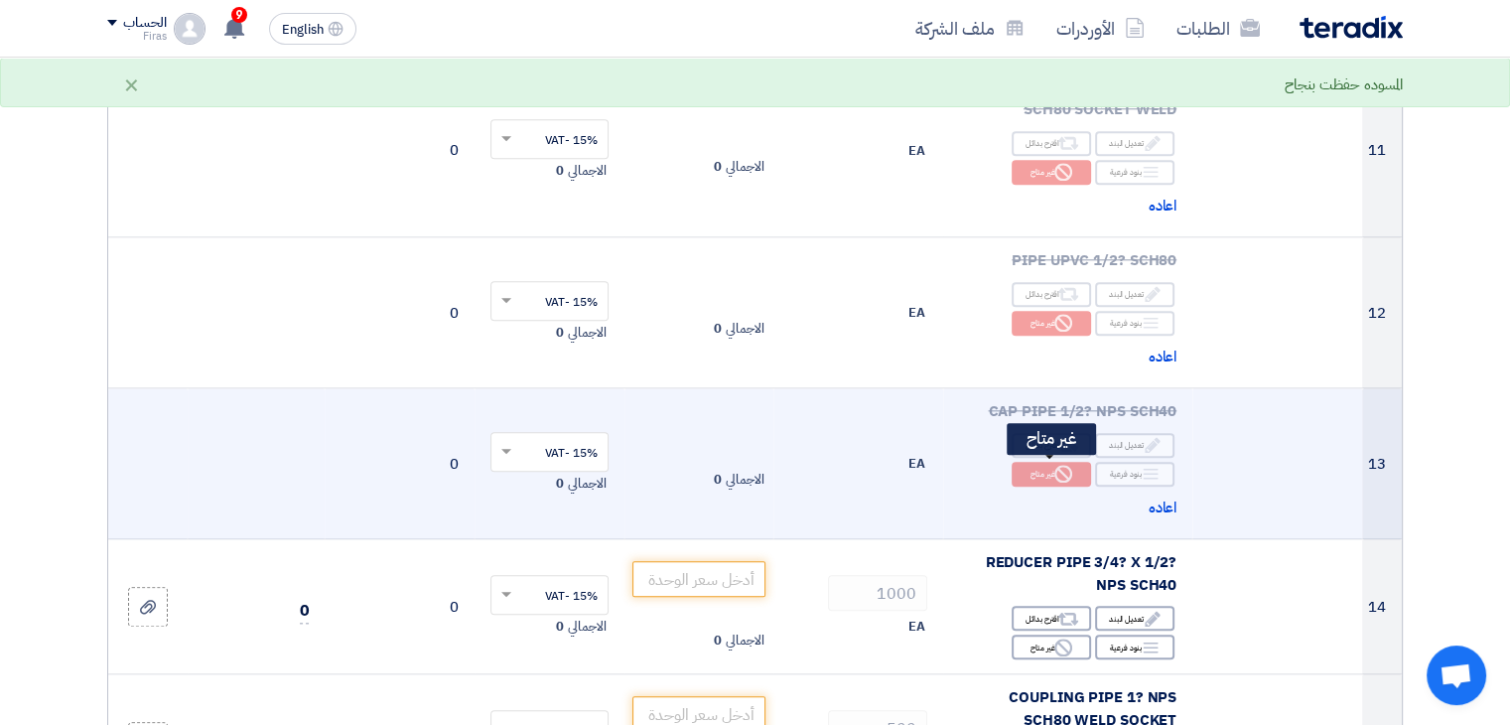
scroll to position [2085, 0]
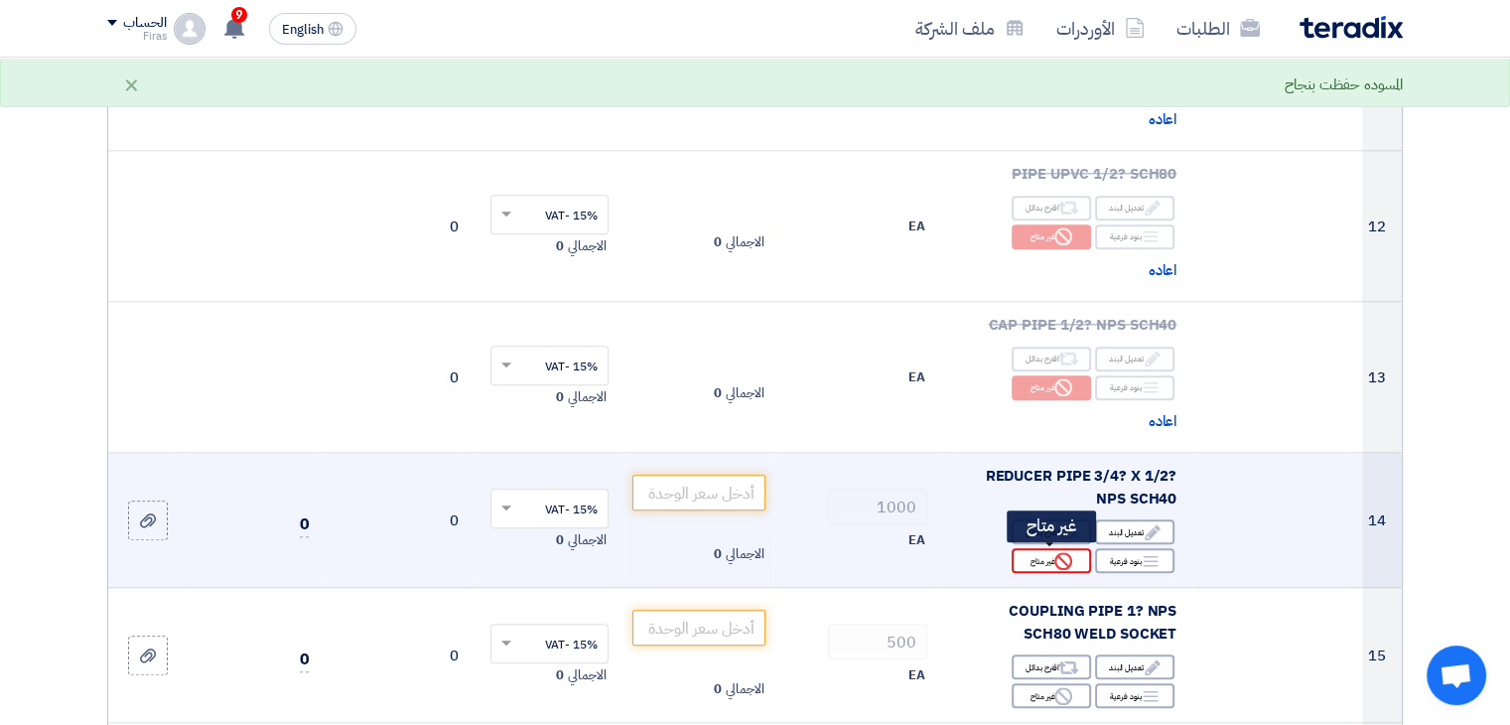
click at [1035, 557] on div "Reject غير متاح" at bounding box center [1051, 560] width 79 height 25
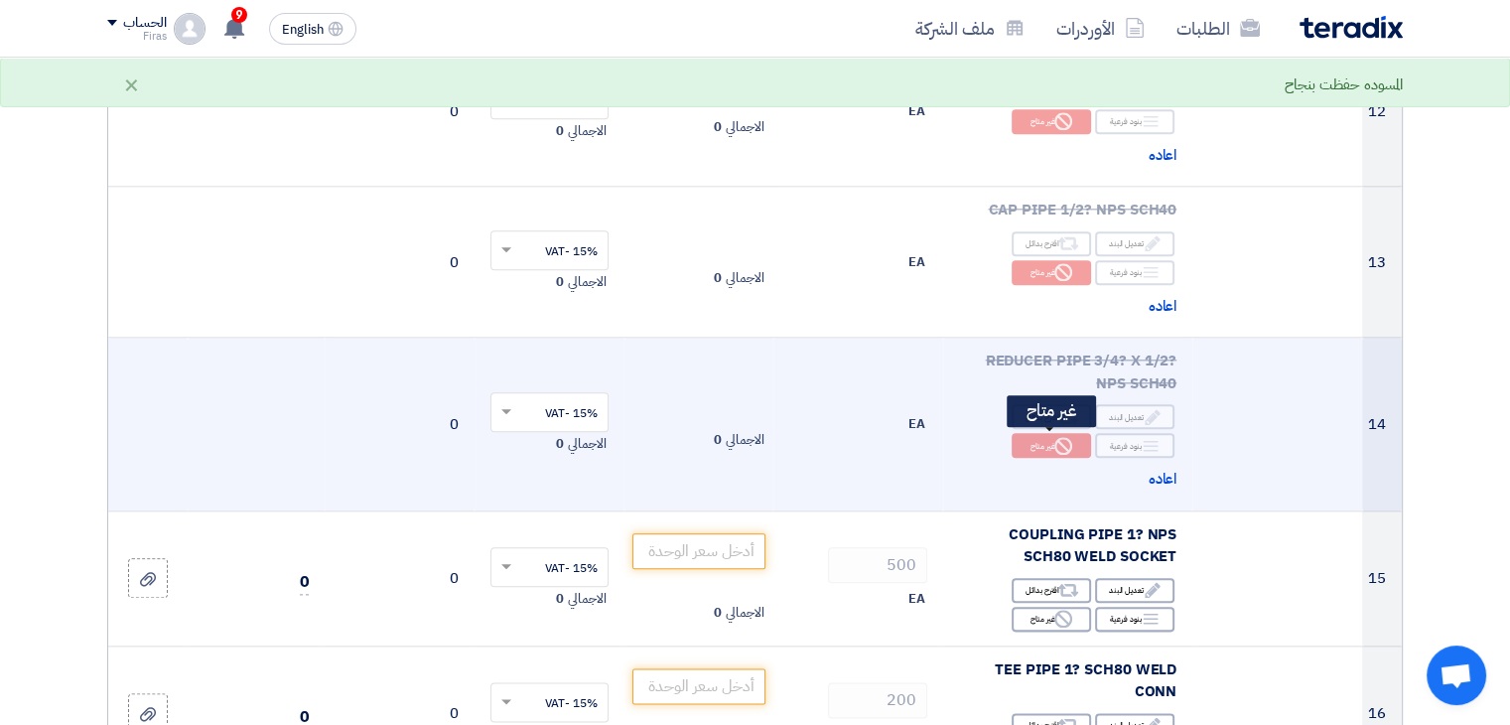
scroll to position [2482, 0]
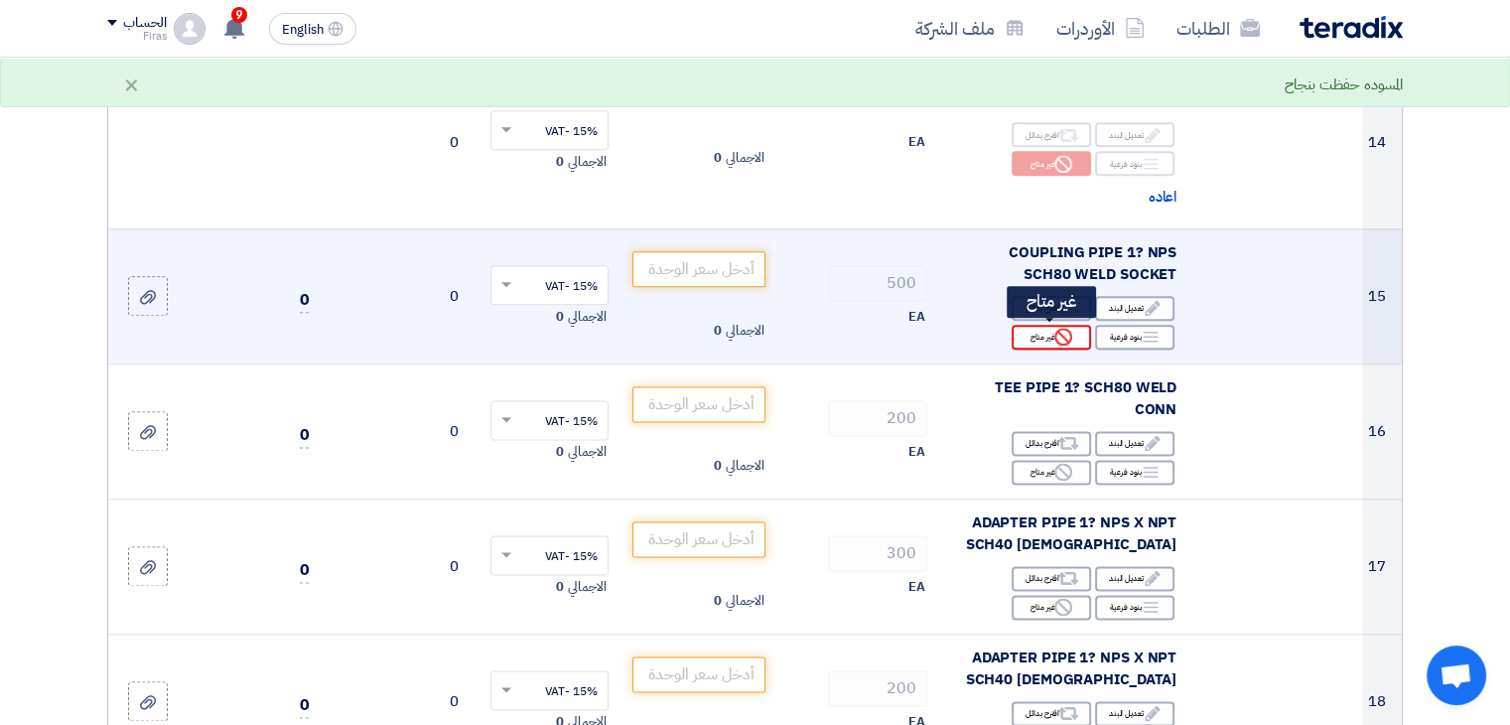
click at [1062, 336] on icon "Reject" at bounding box center [1063, 337] width 18 height 18
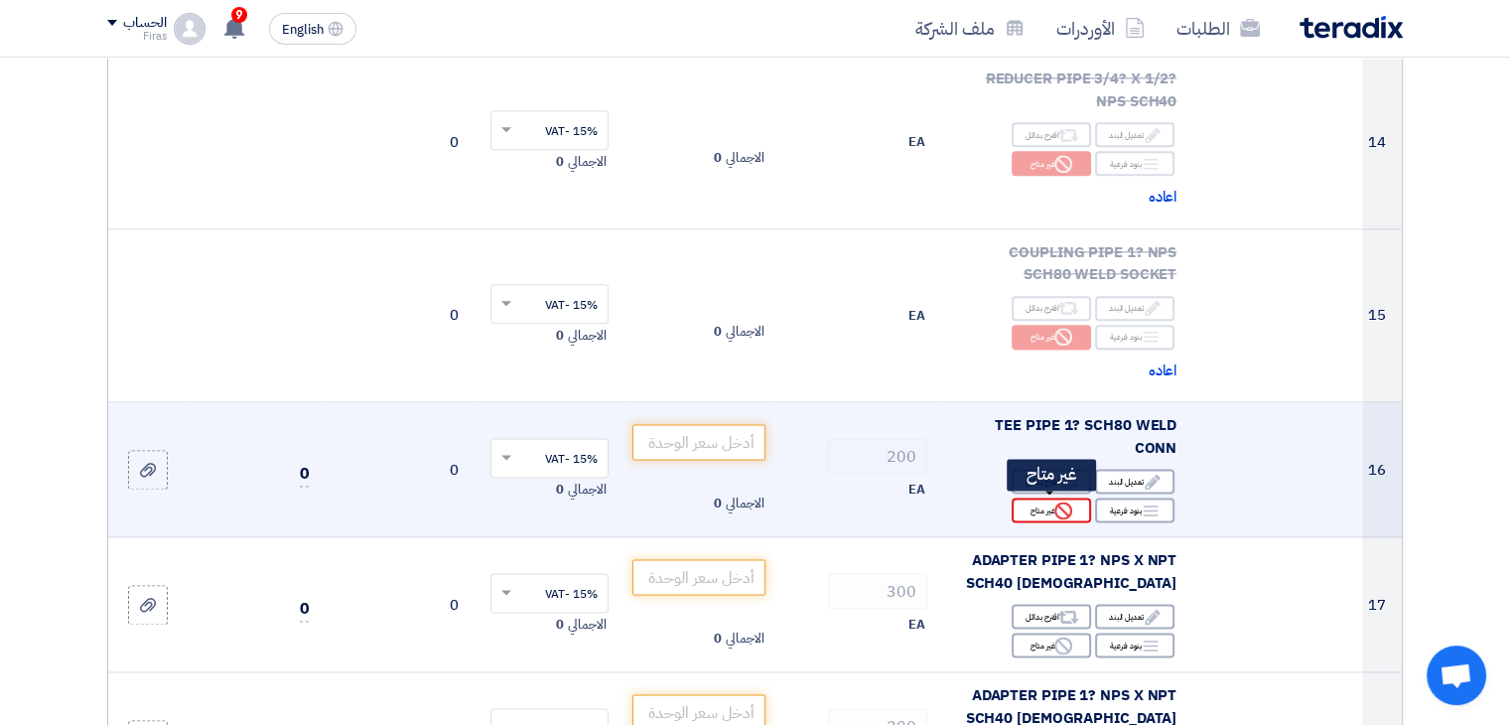
click at [1035, 505] on div "Reject غير متاح" at bounding box center [1051, 509] width 79 height 25
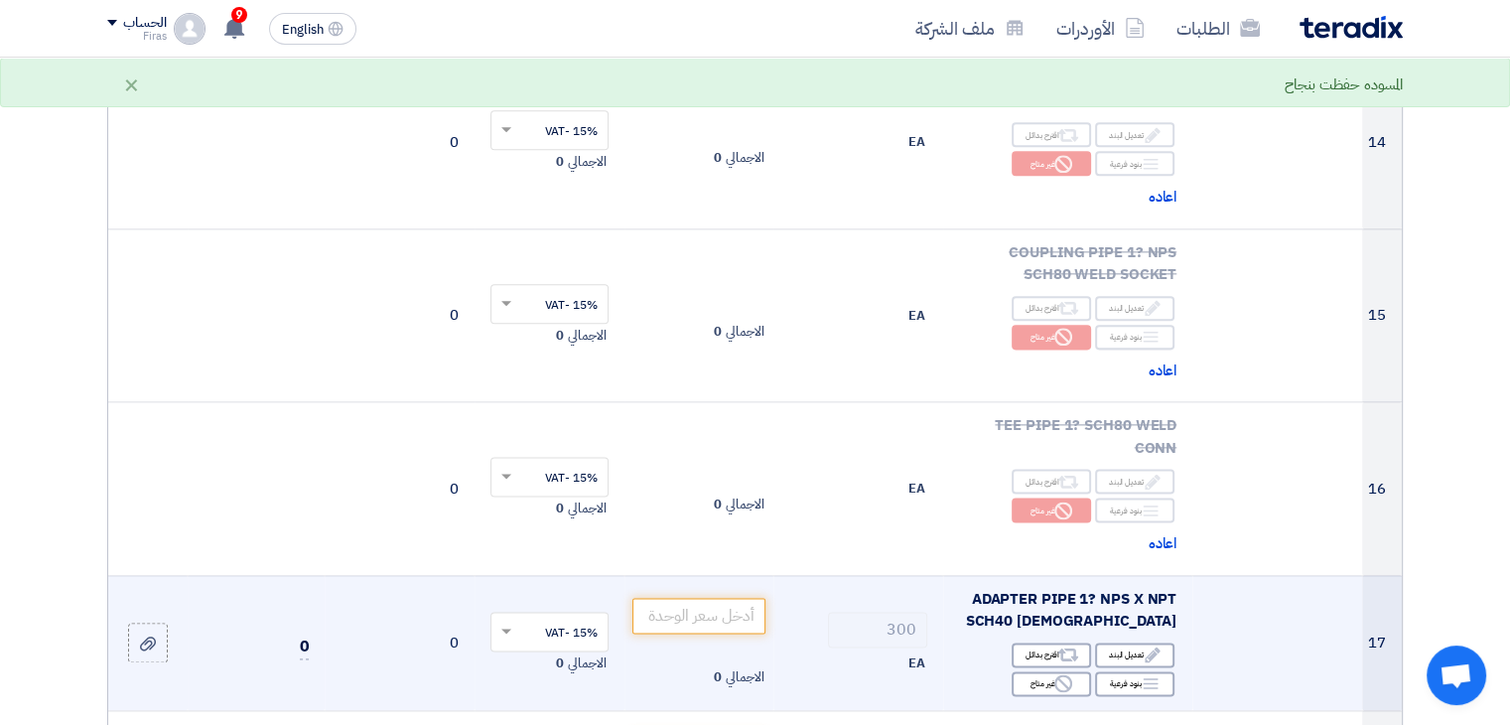
scroll to position [2681, 0]
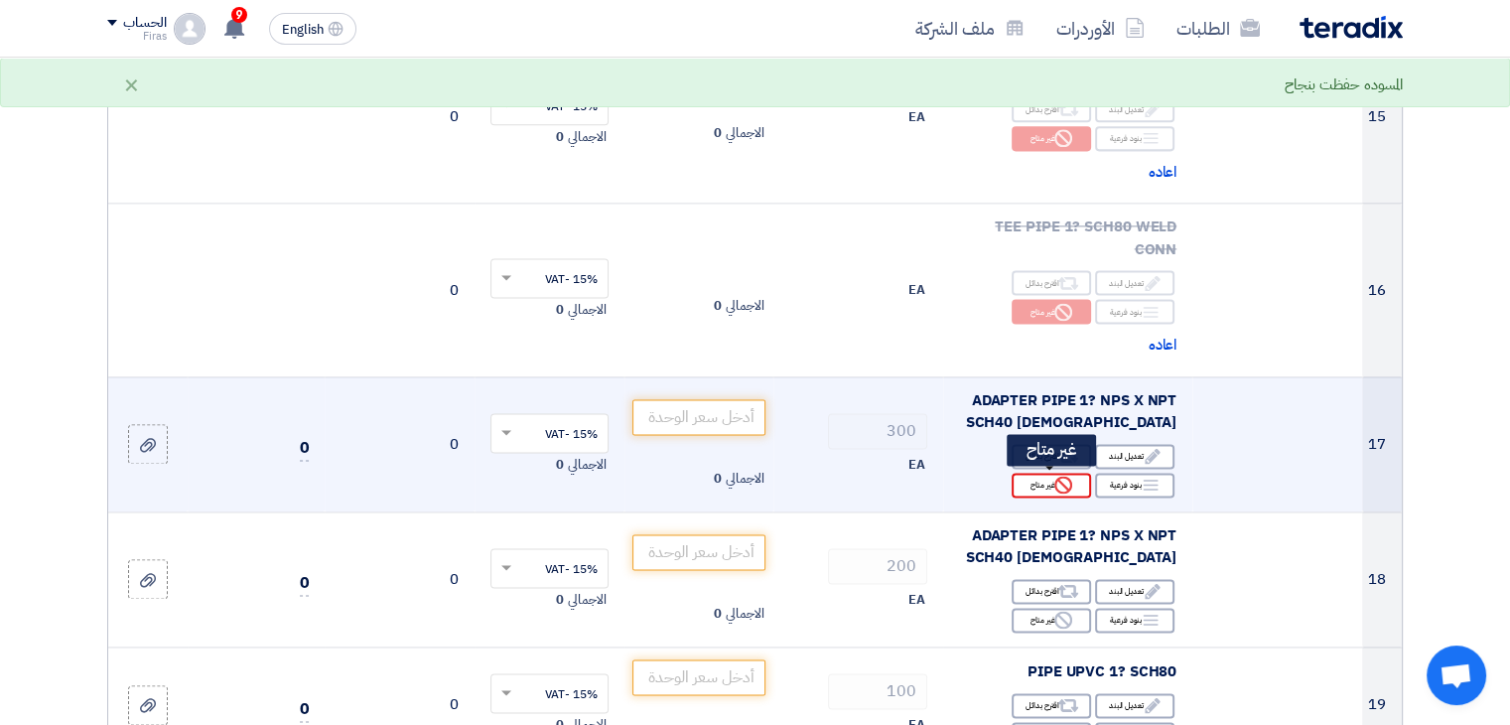
click at [1042, 489] on div "Reject غير متاح" at bounding box center [1051, 485] width 79 height 25
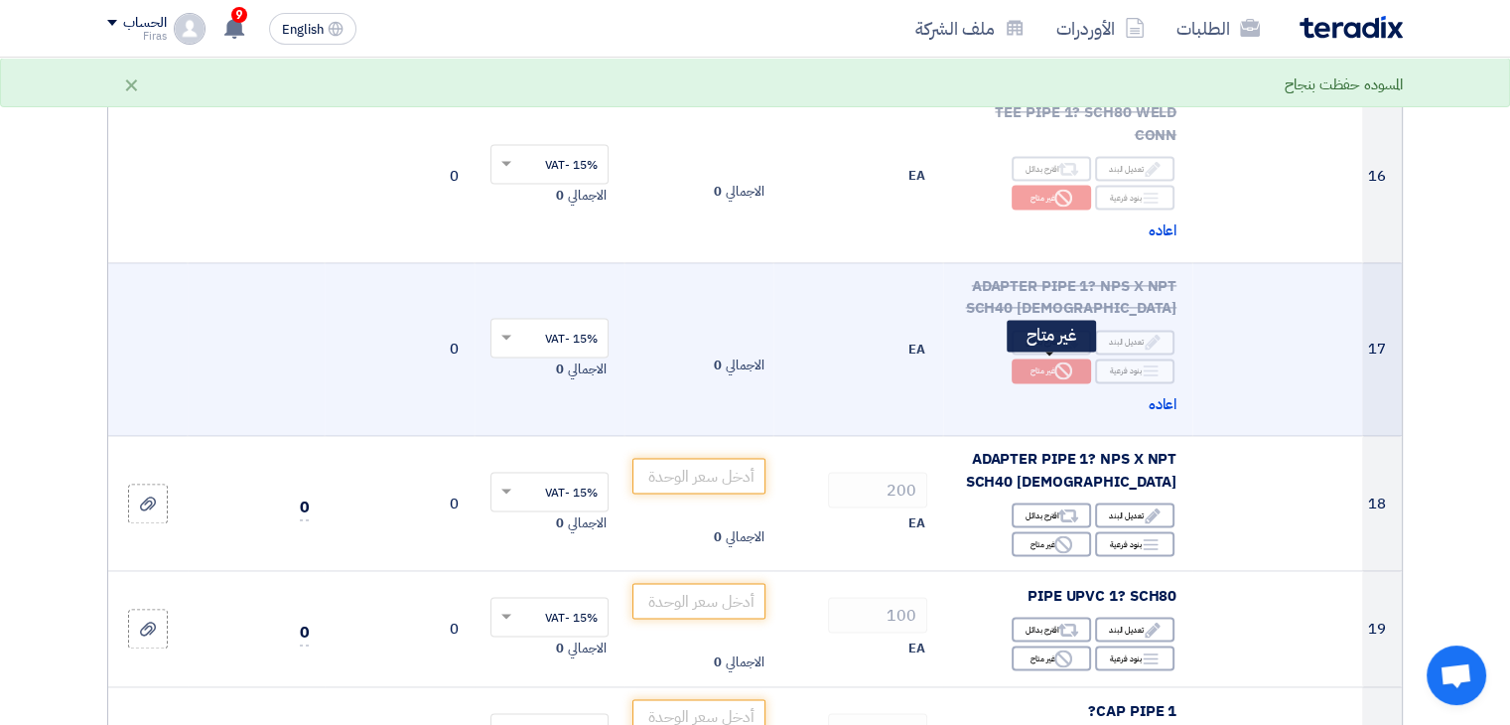
scroll to position [2979, 0]
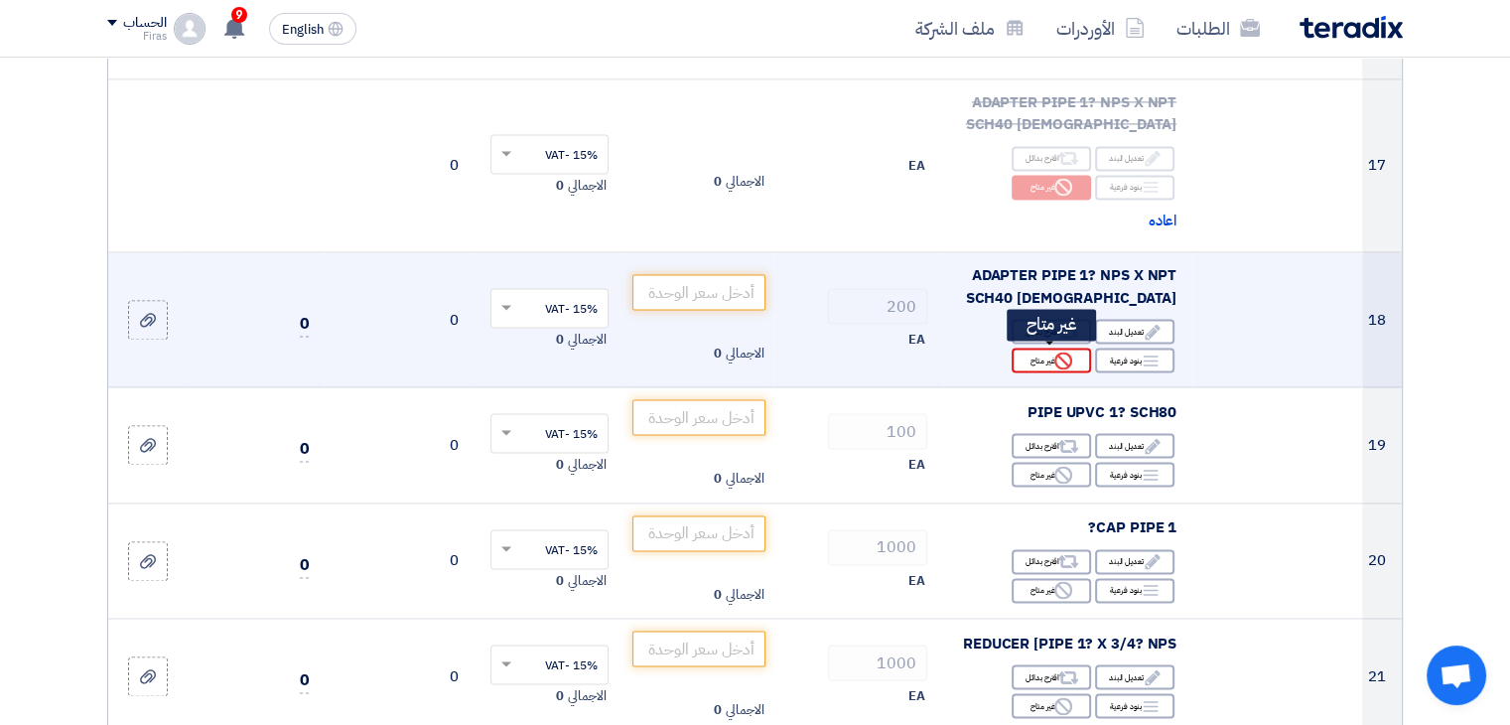
click at [1047, 360] on div "Reject غير متاح" at bounding box center [1051, 360] width 79 height 25
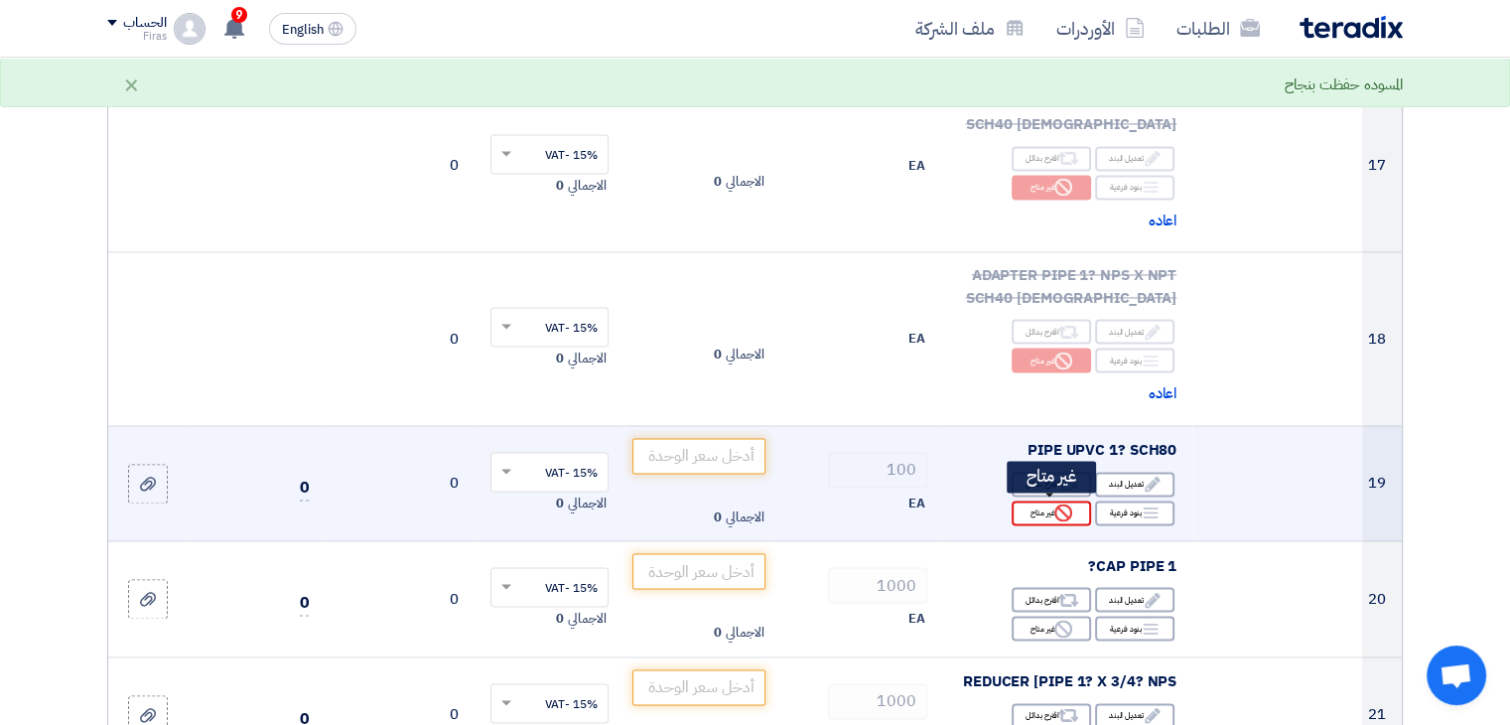
click at [1030, 509] on div "Reject غير متاح" at bounding box center [1051, 512] width 79 height 25
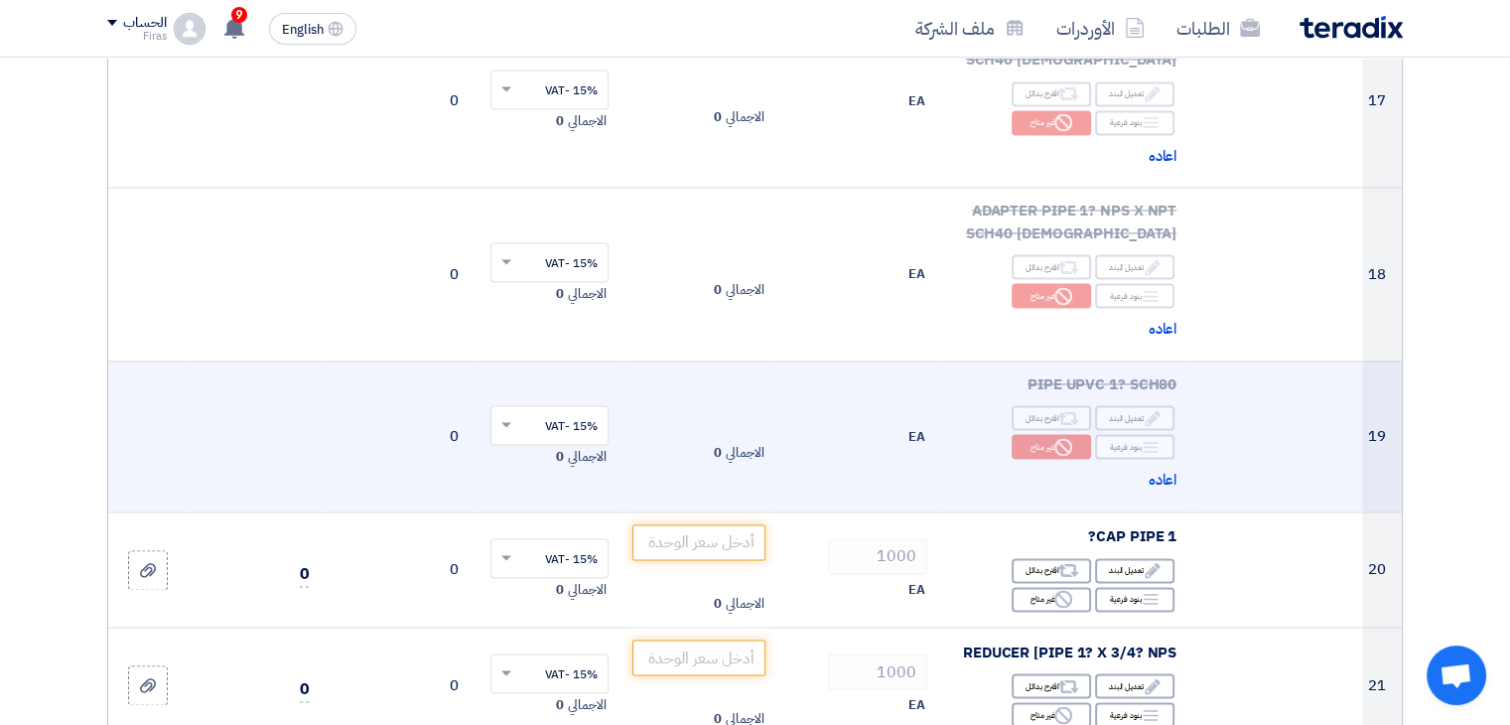
scroll to position [3177, 0]
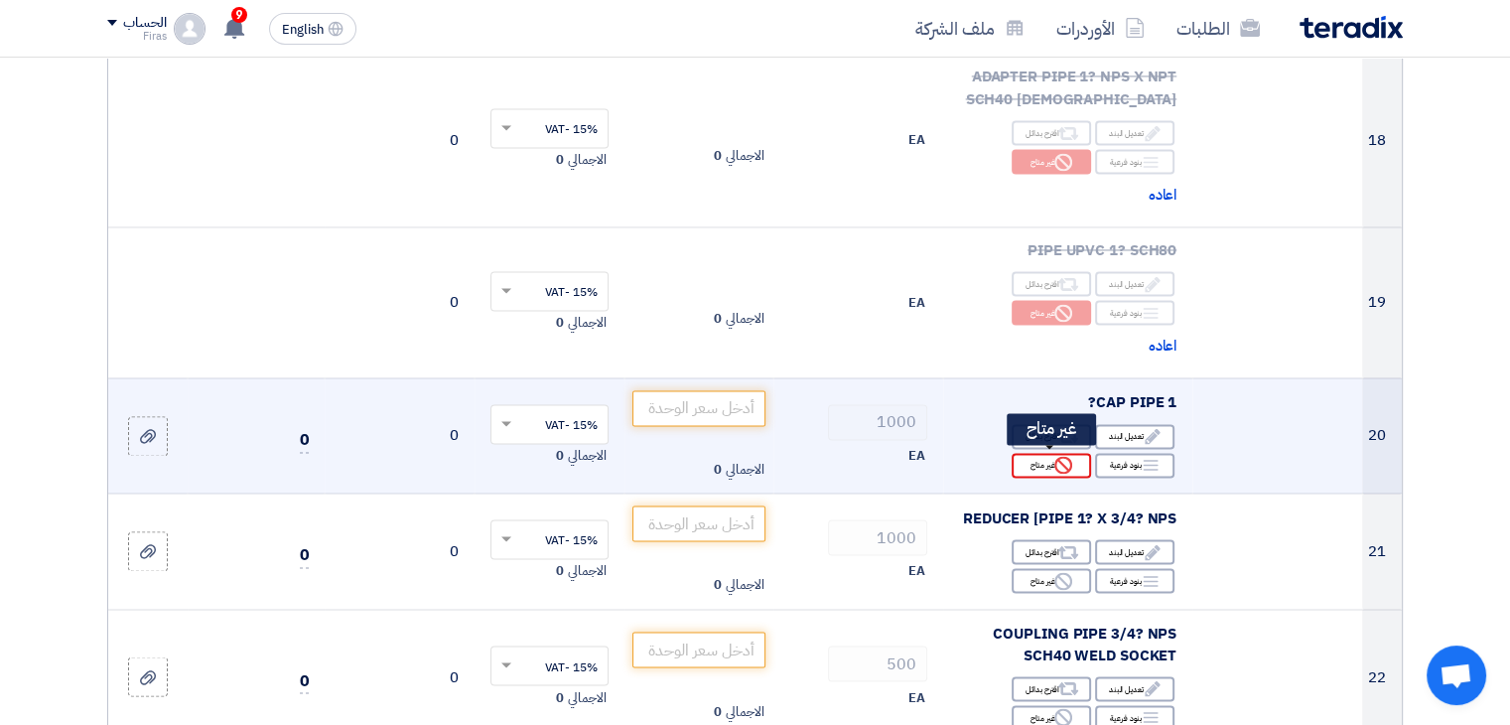
click at [1051, 453] on div "Reject غير متاح" at bounding box center [1051, 465] width 79 height 25
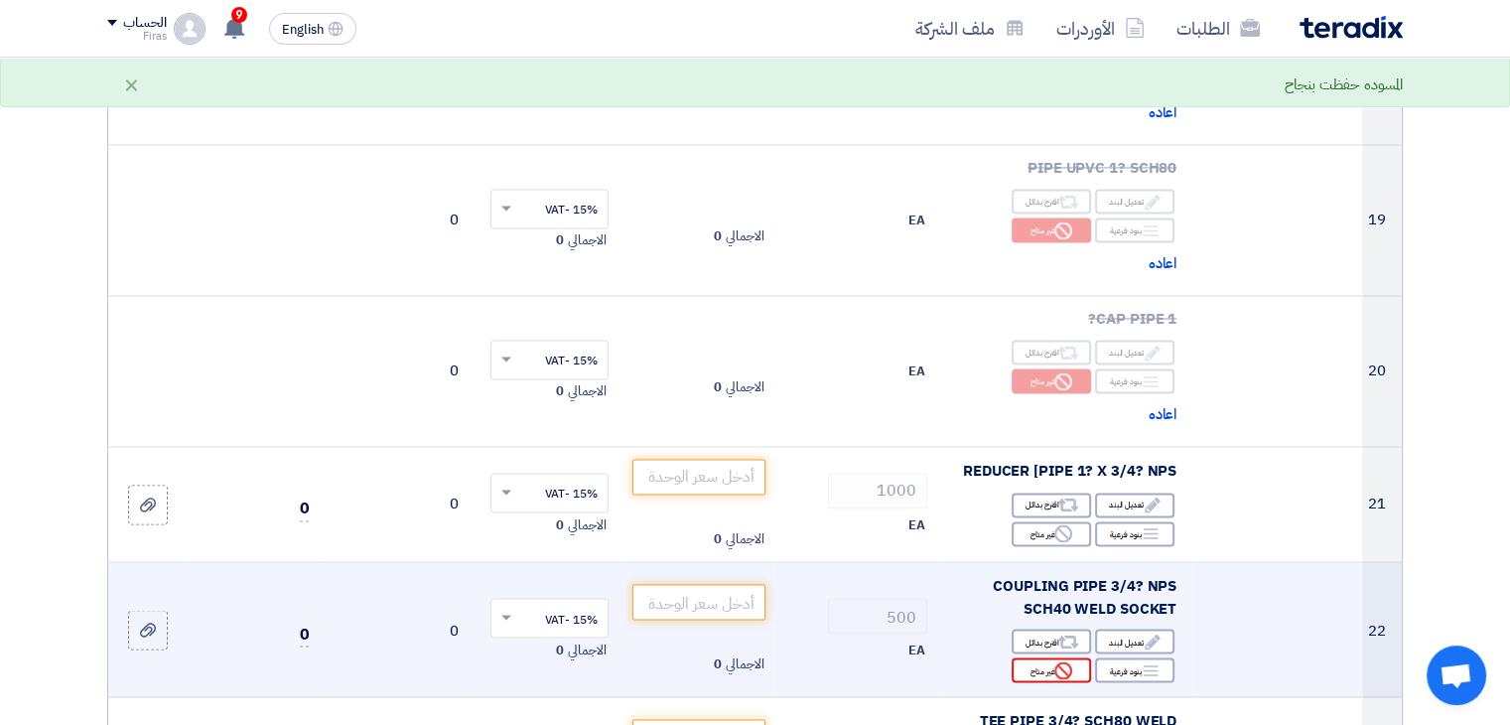
scroll to position [3475, 0]
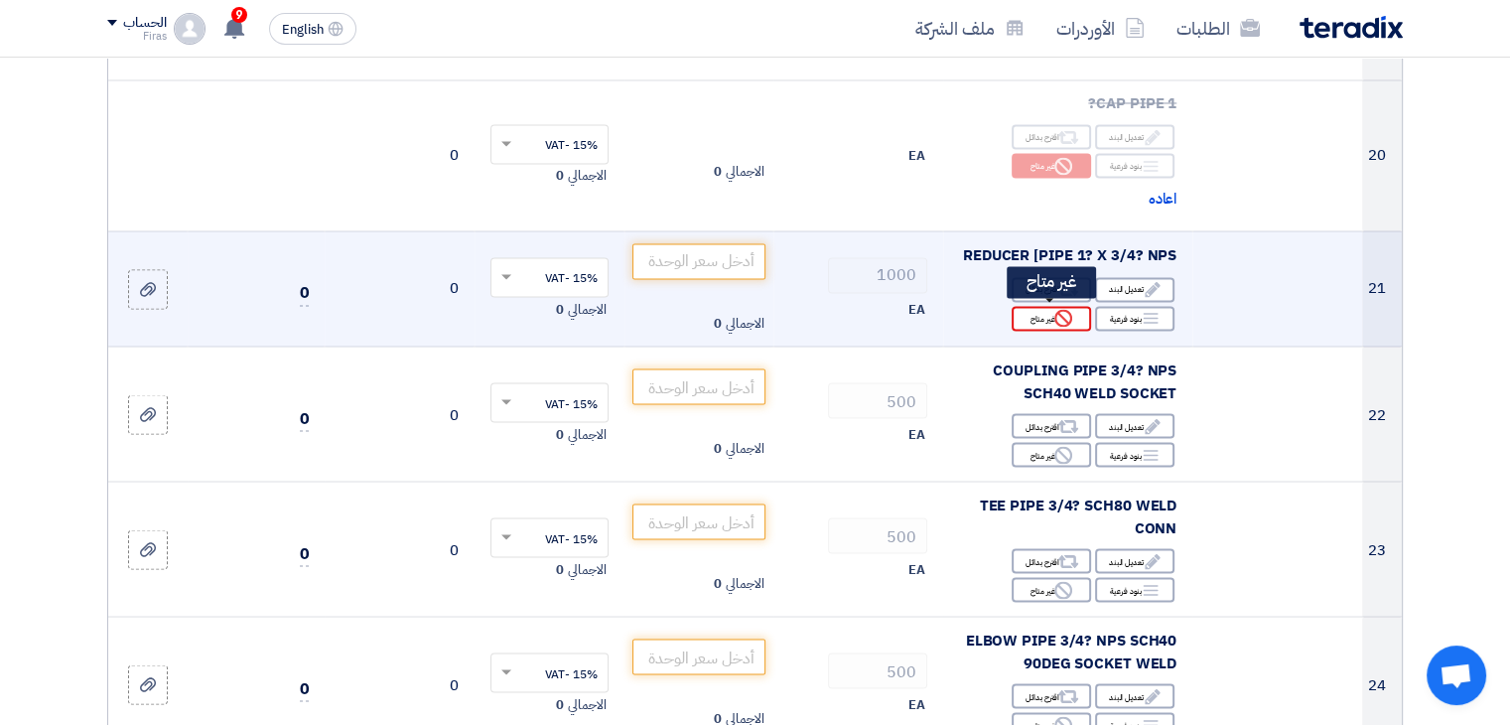
click at [1057, 315] on icon "Reject" at bounding box center [1063, 318] width 18 height 18
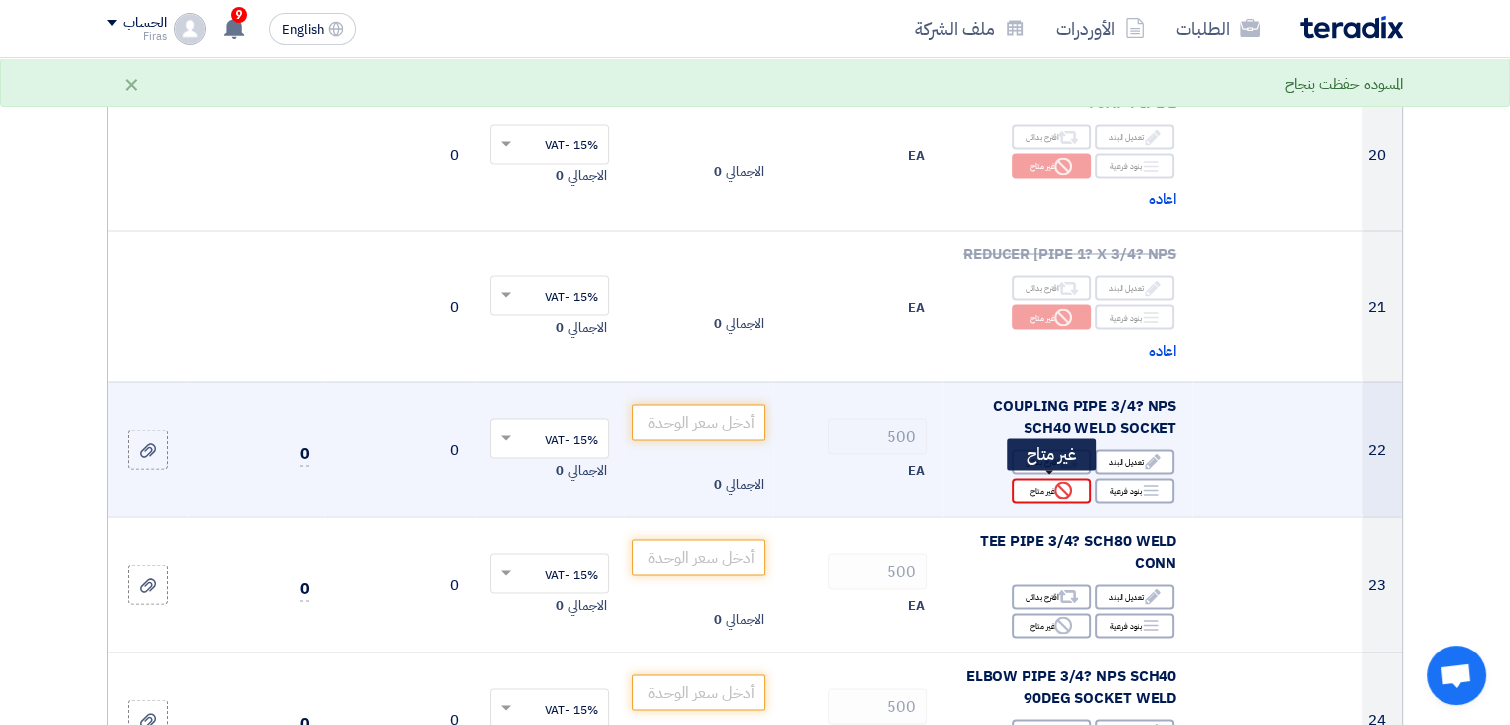
click at [1037, 494] on div "Reject غير متاح" at bounding box center [1051, 490] width 79 height 25
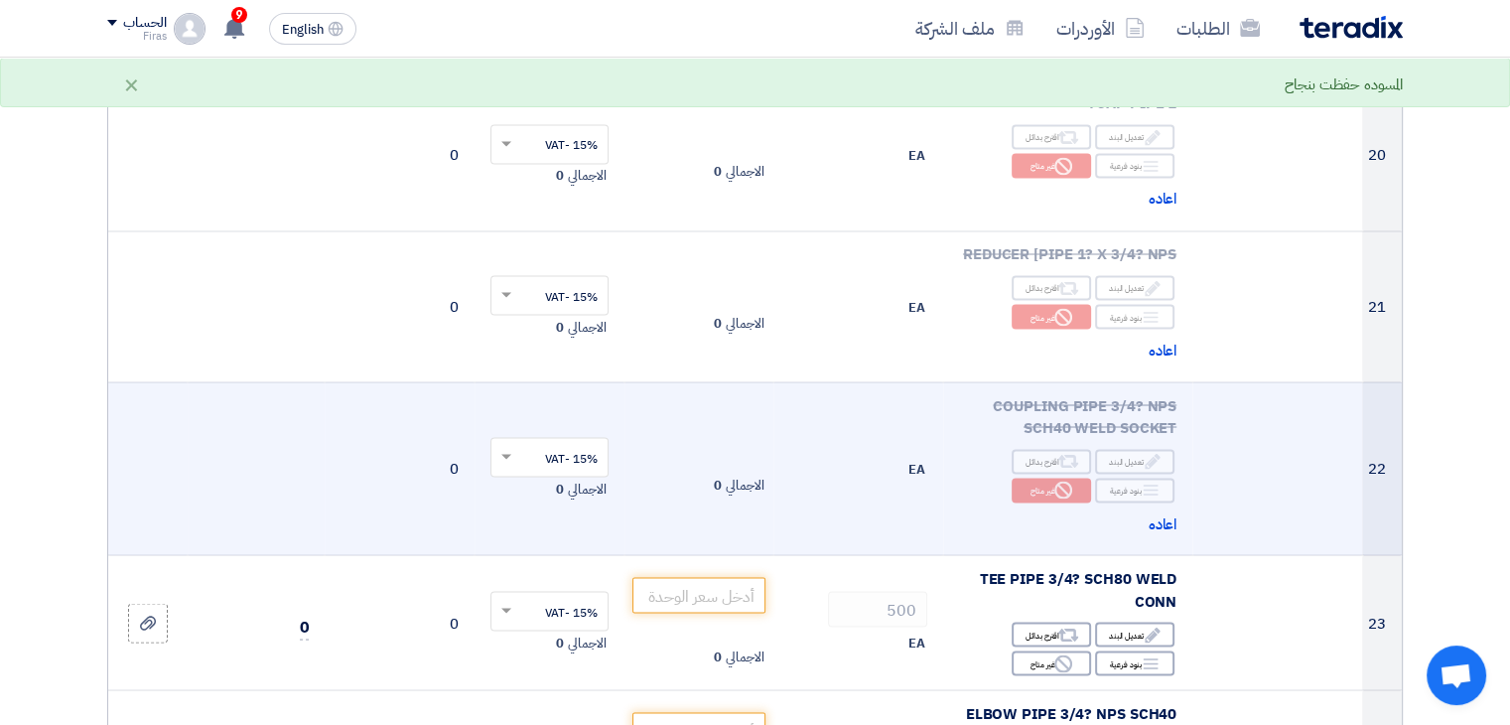
scroll to position [3674, 0]
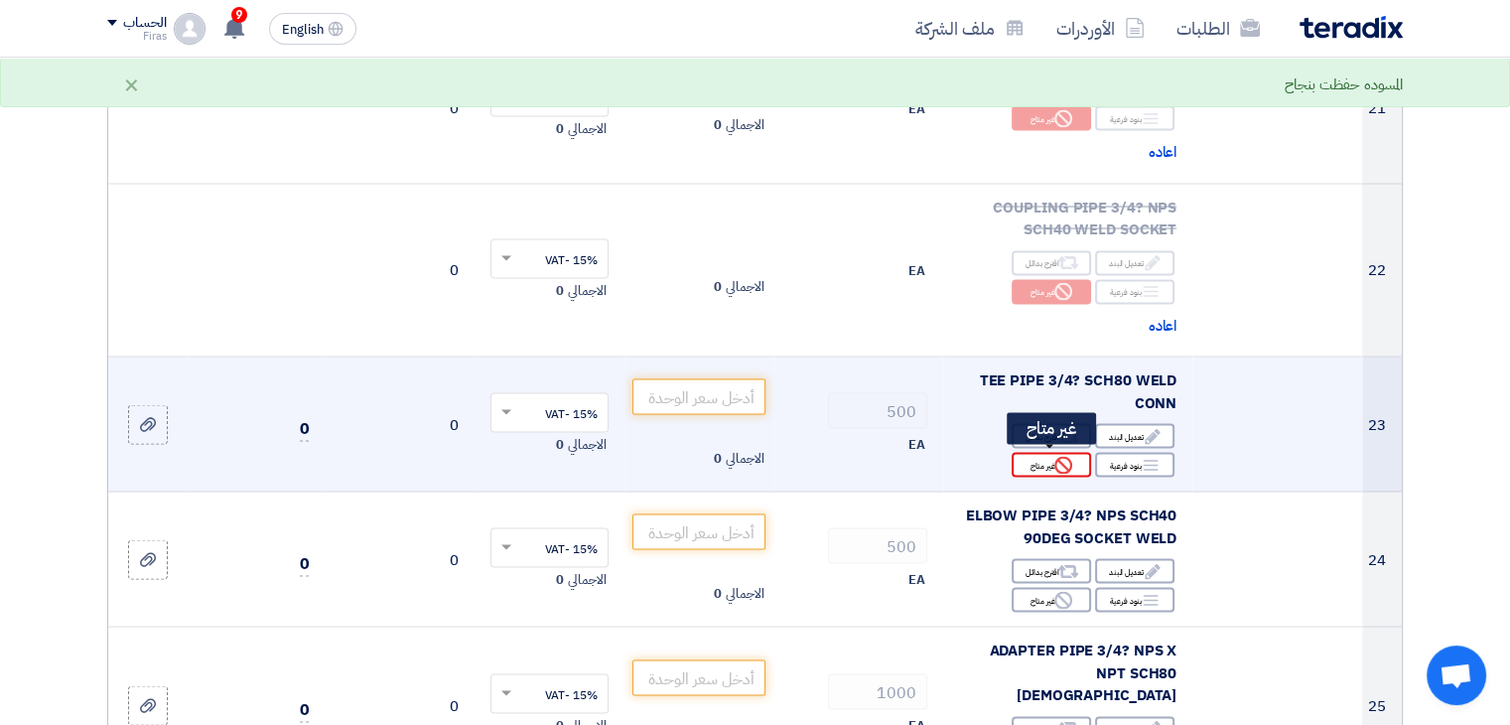
click at [1047, 456] on div "Reject غير متاح" at bounding box center [1051, 464] width 79 height 25
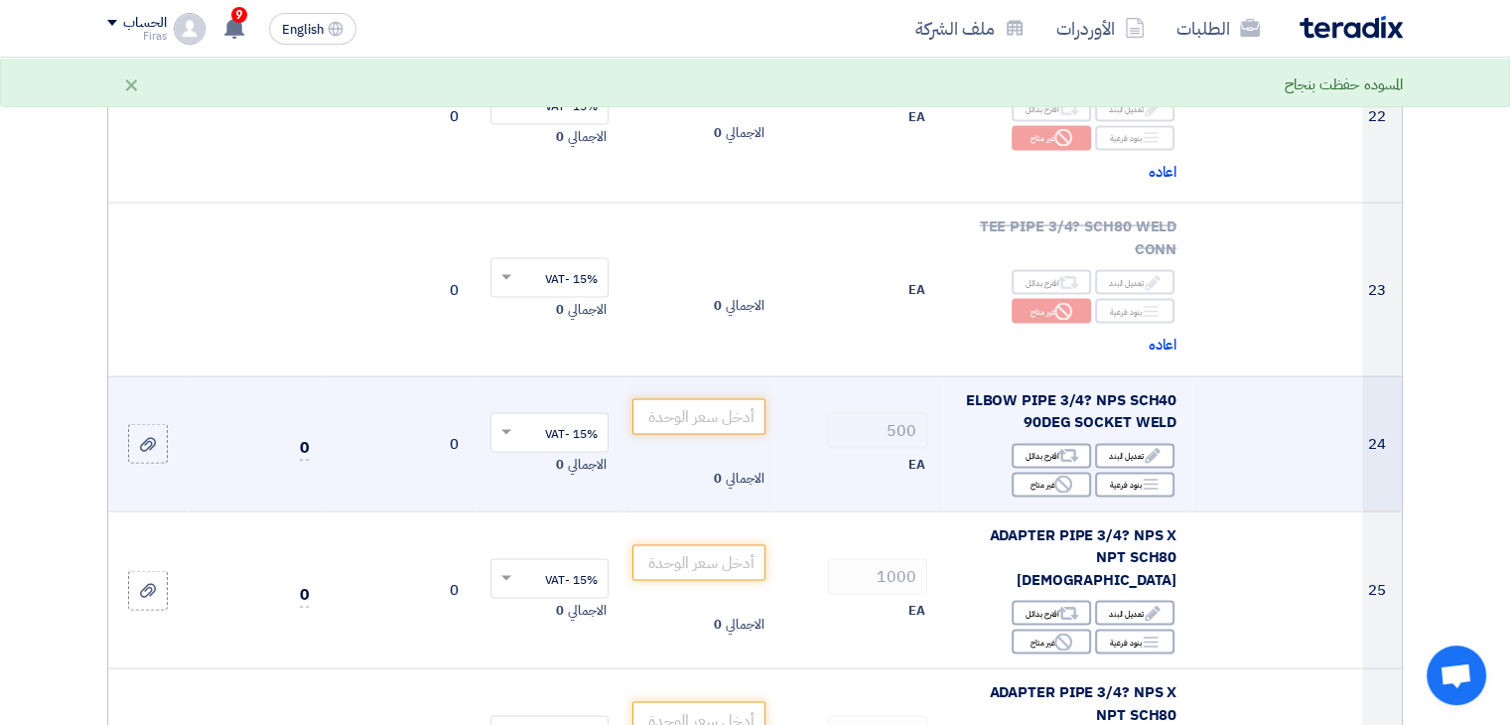
scroll to position [3972, 0]
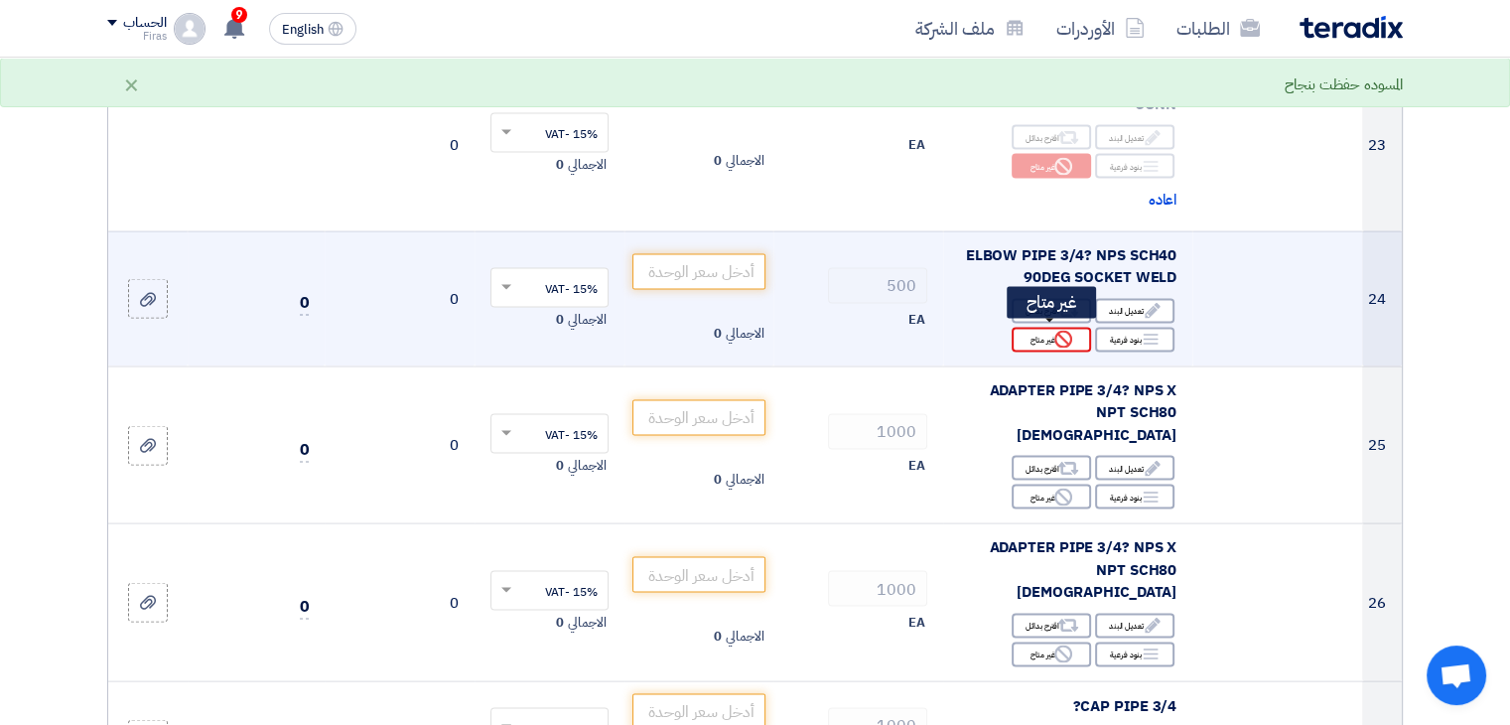
click at [1051, 332] on div "Reject غير متاح" at bounding box center [1051, 340] width 79 height 25
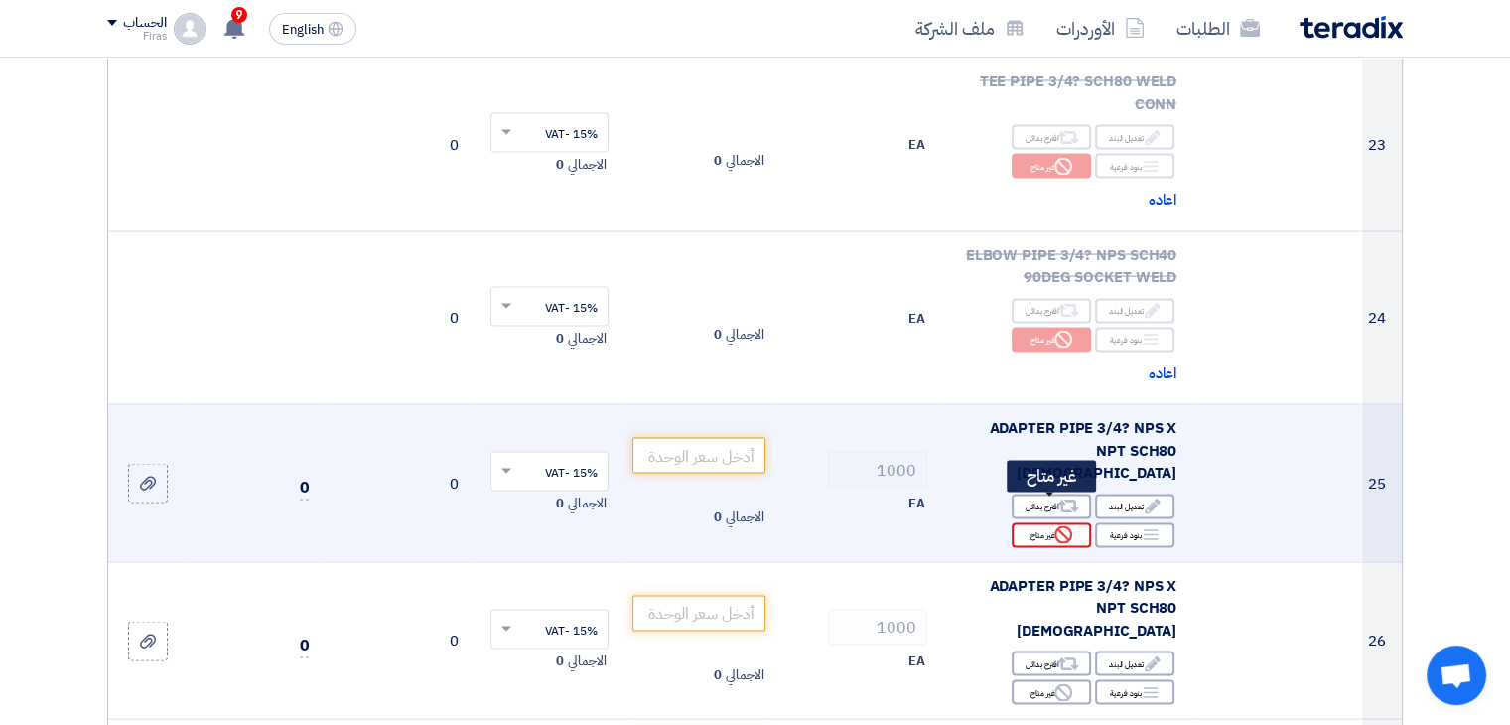
click at [1029, 523] on div "Reject غير متاح" at bounding box center [1051, 535] width 79 height 25
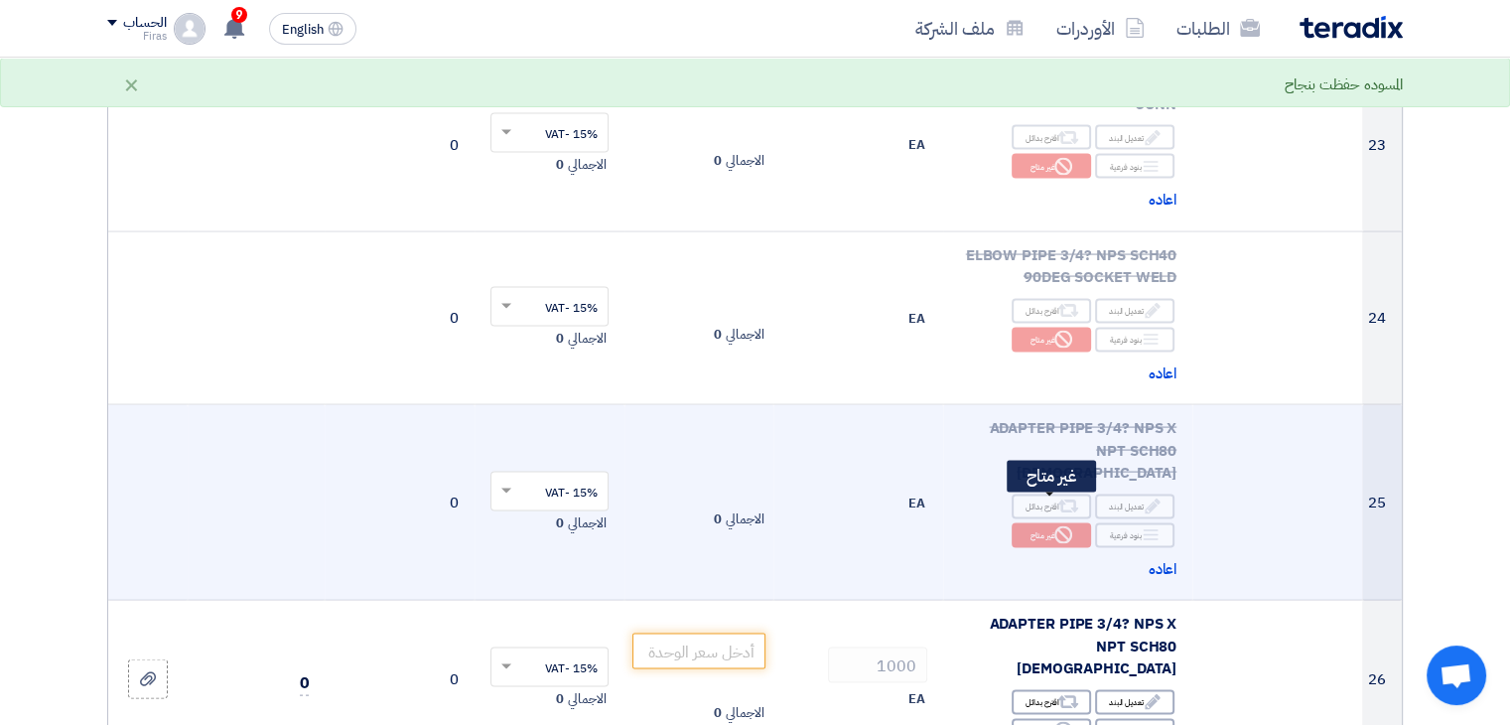
scroll to position [4269, 0]
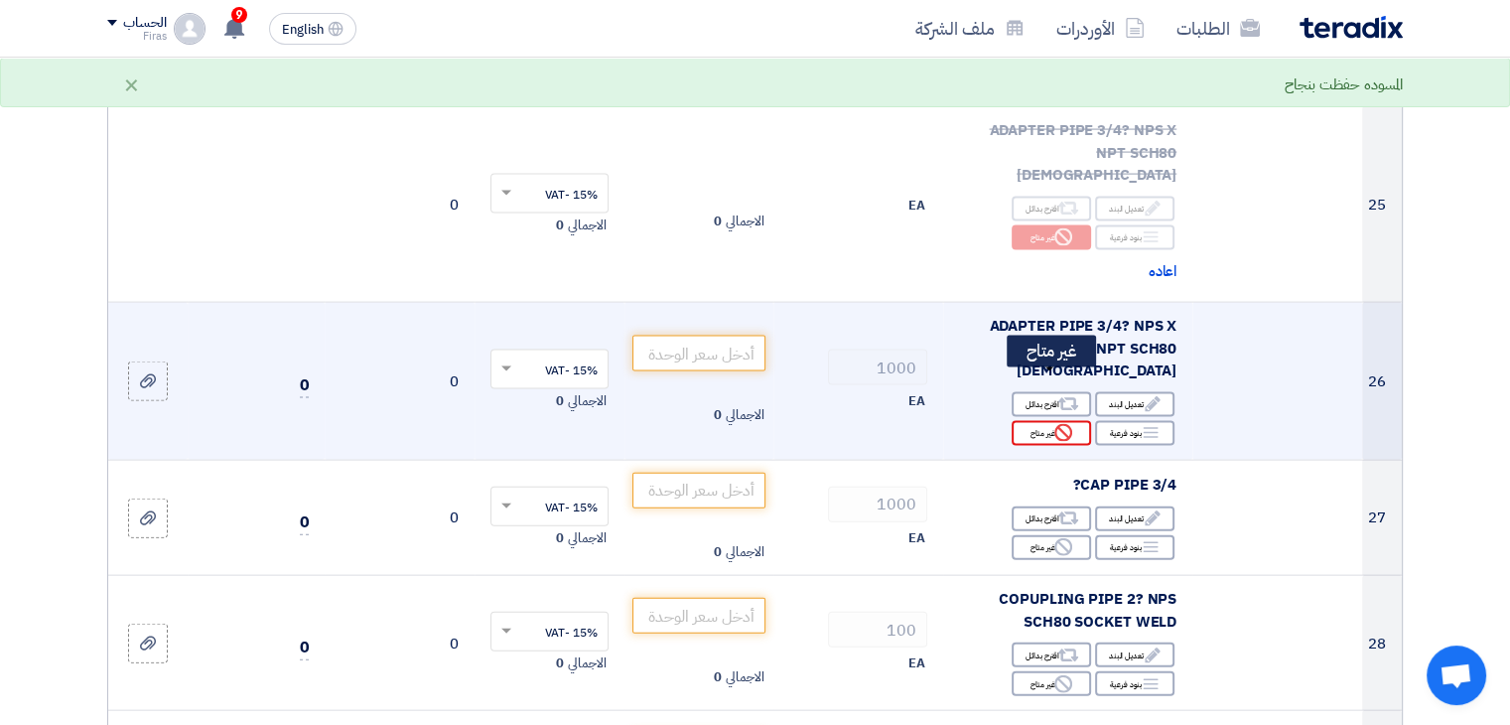
click at [1051, 421] on div "Reject غير متاح" at bounding box center [1051, 433] width 79 height 25
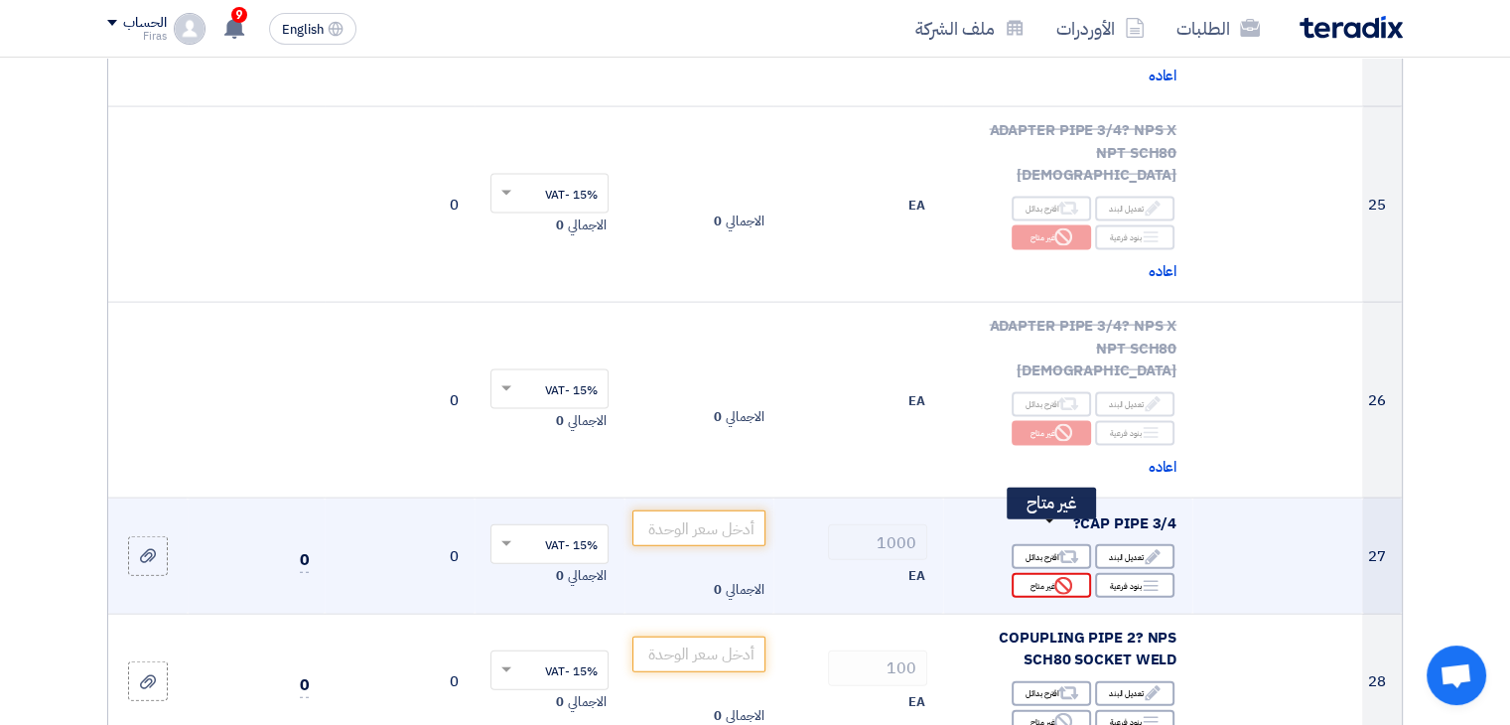
click at [1017, 573] on div "Reject غير متاح" at bounding box center [1051, 585] width 79 height 25
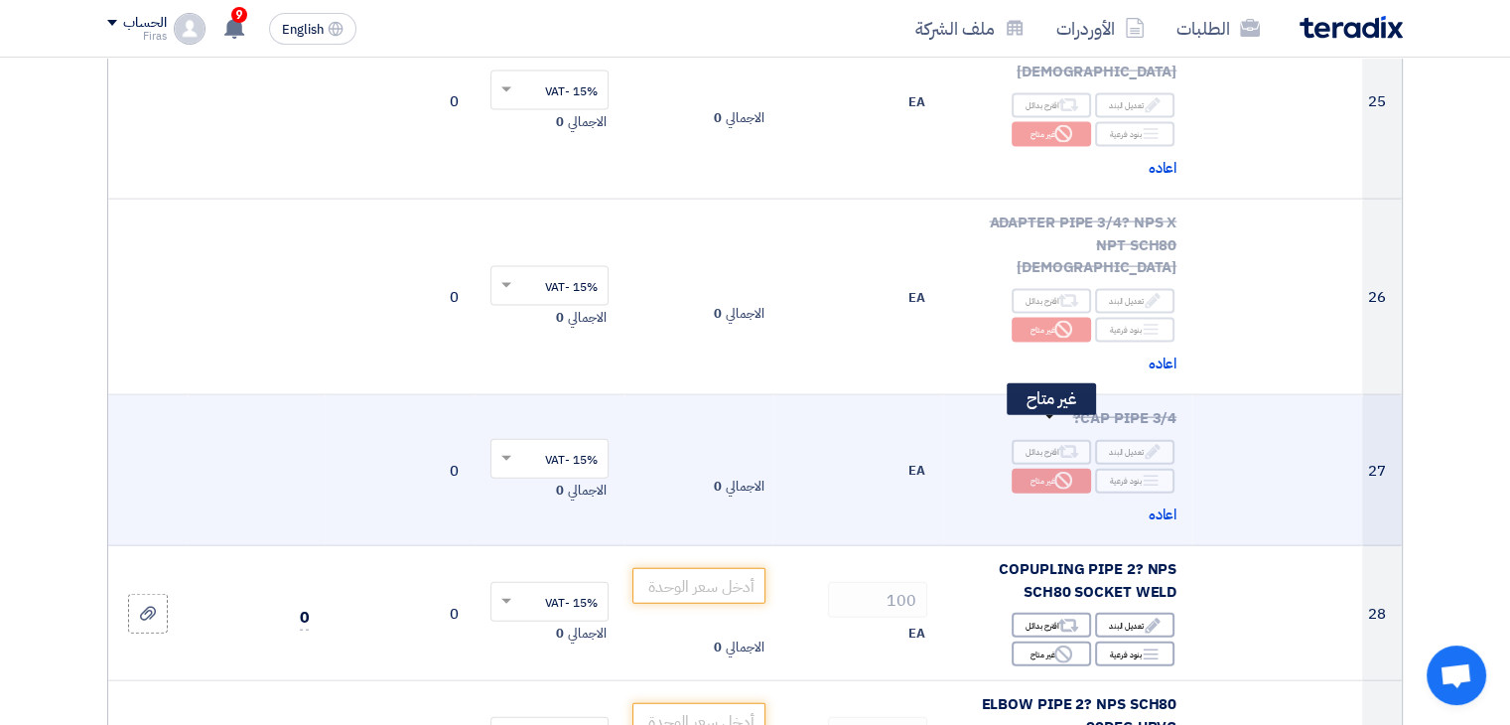
scroll to position [4468, 0]
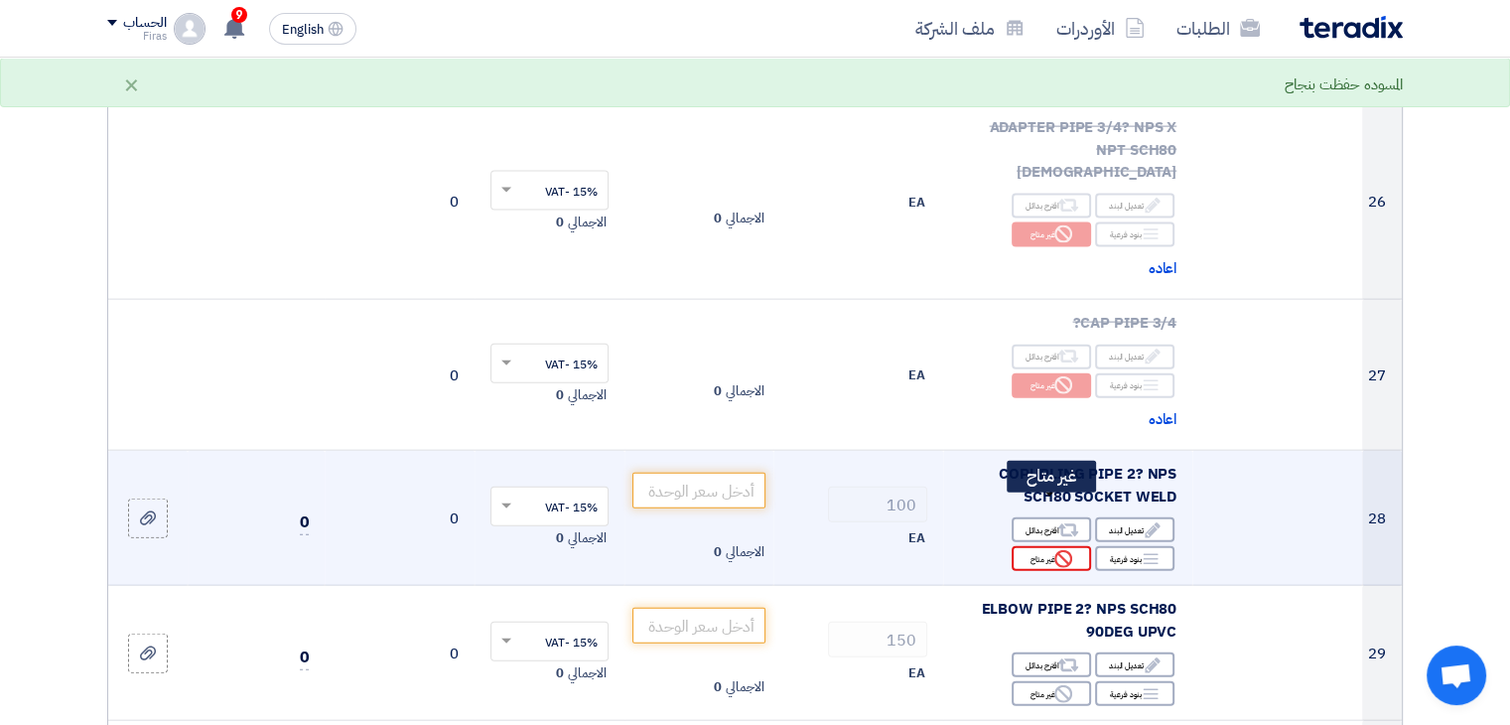
click at [1034, 546] on div "Reject غير متاح" at bounding box center [1051, 558] width 79 height 25
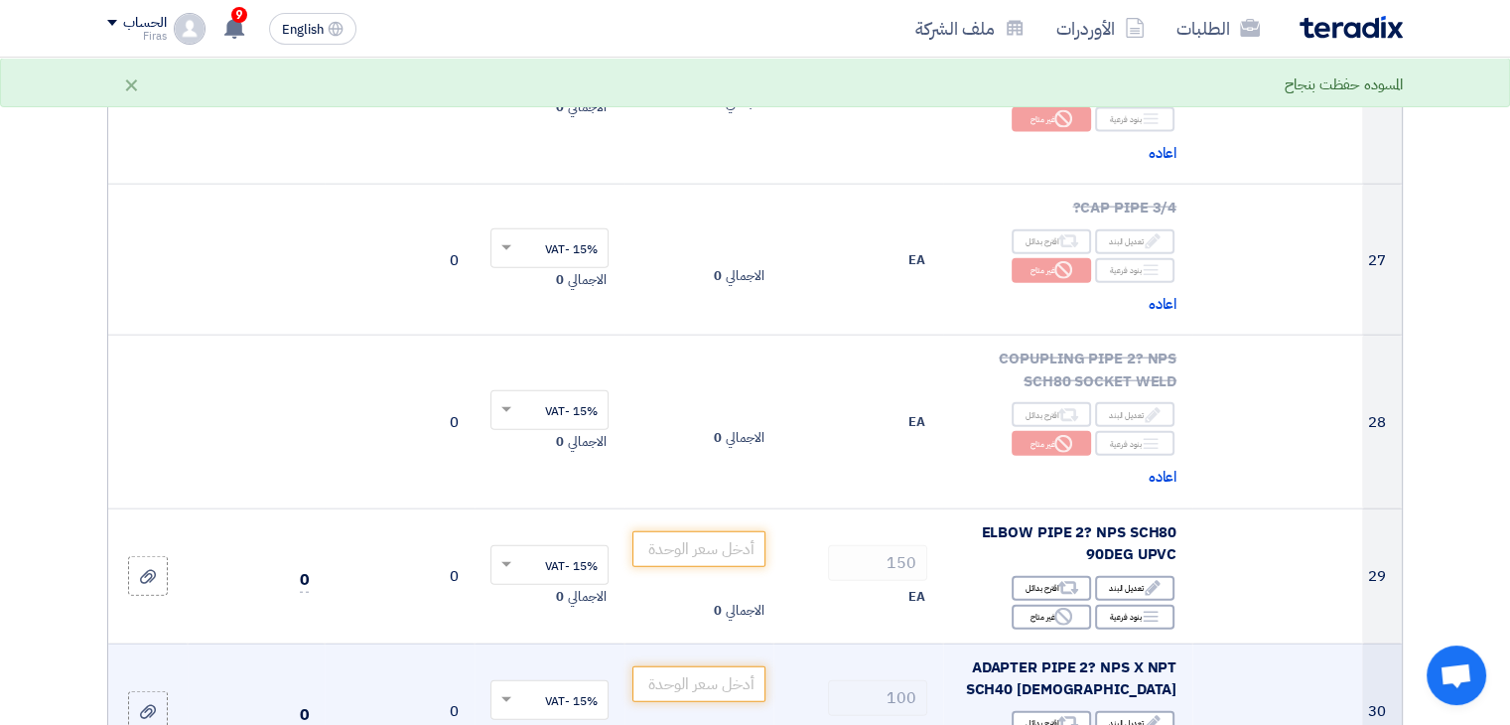
scroll to position [4766, 0]
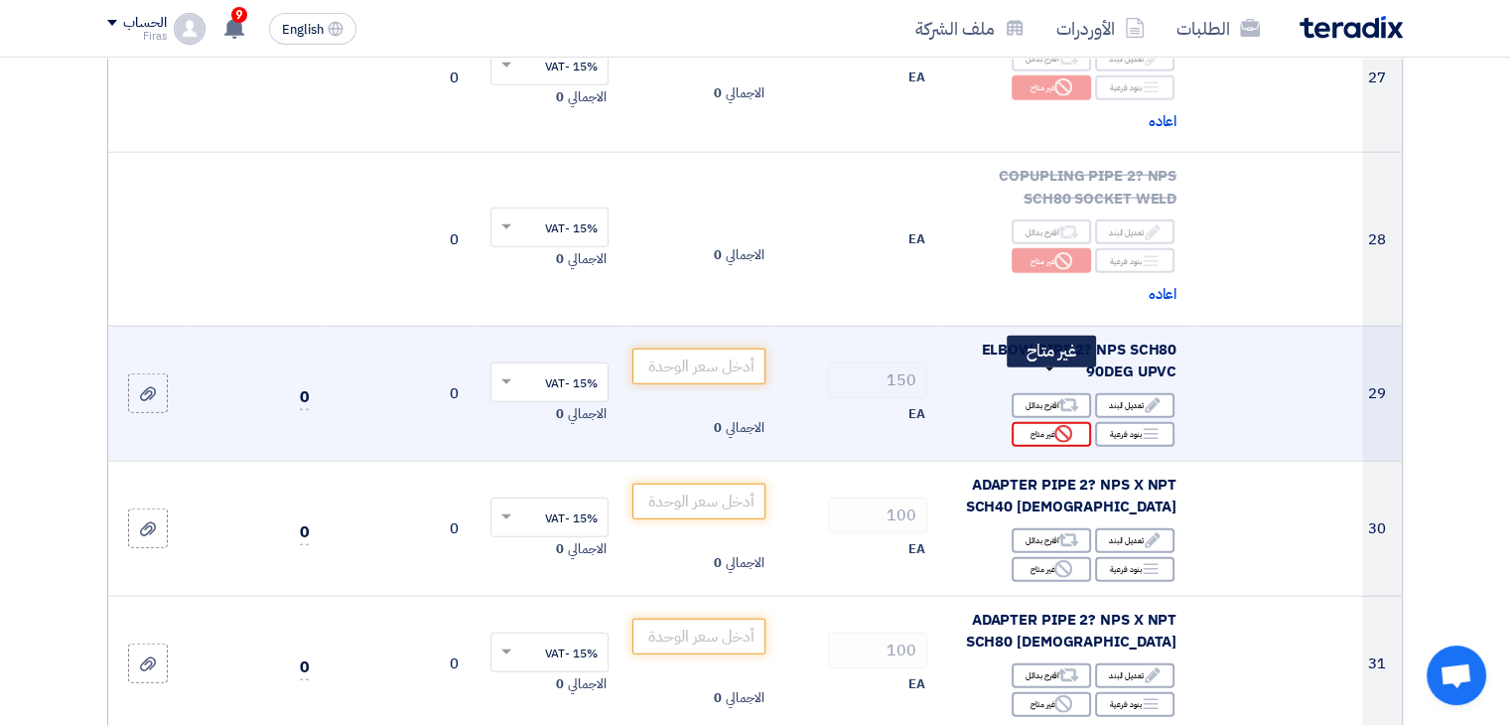
click at [1060, 425] on icon "Reject" at bounding box center [1063, 434] width 18 height 18
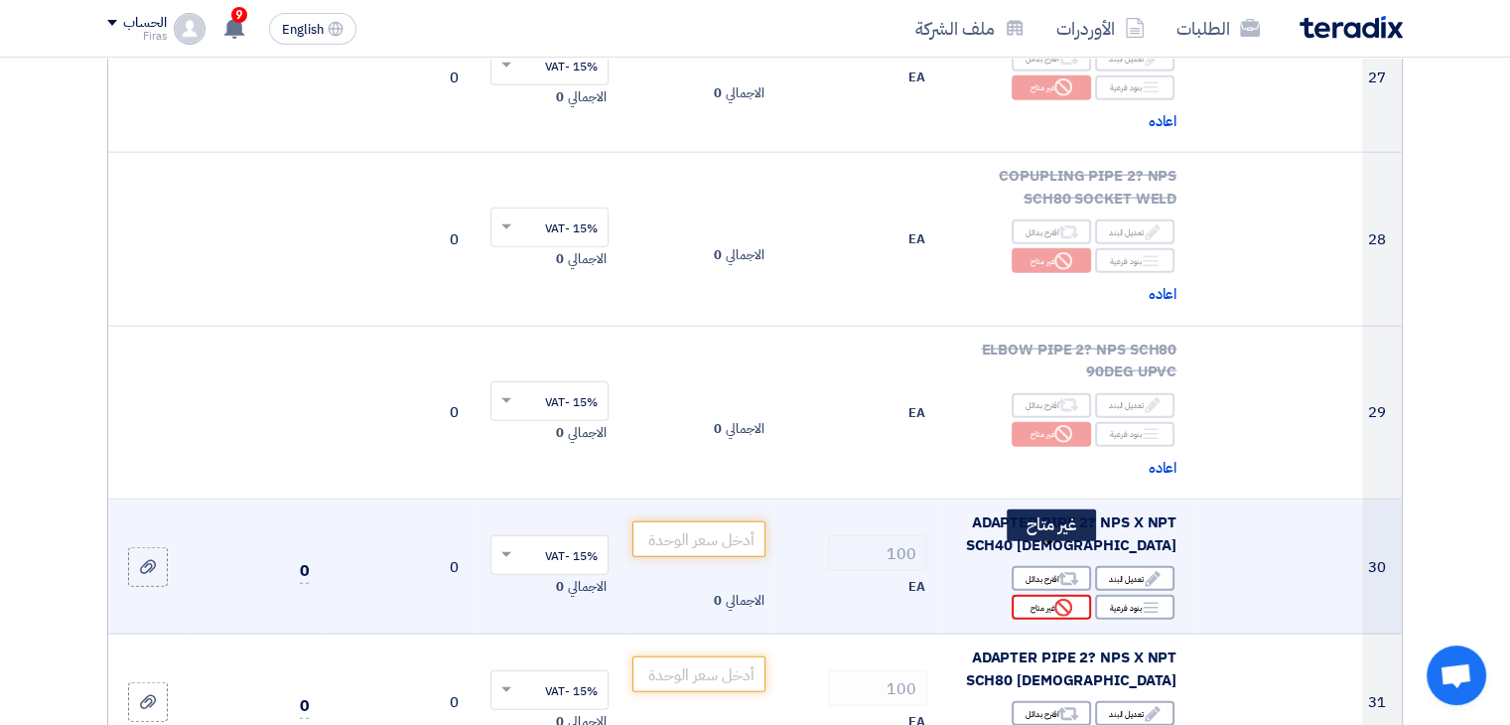
click at [1052, 595] on div "Reject غير متاح" at bounding box center [1051, 607] width 79 height 25
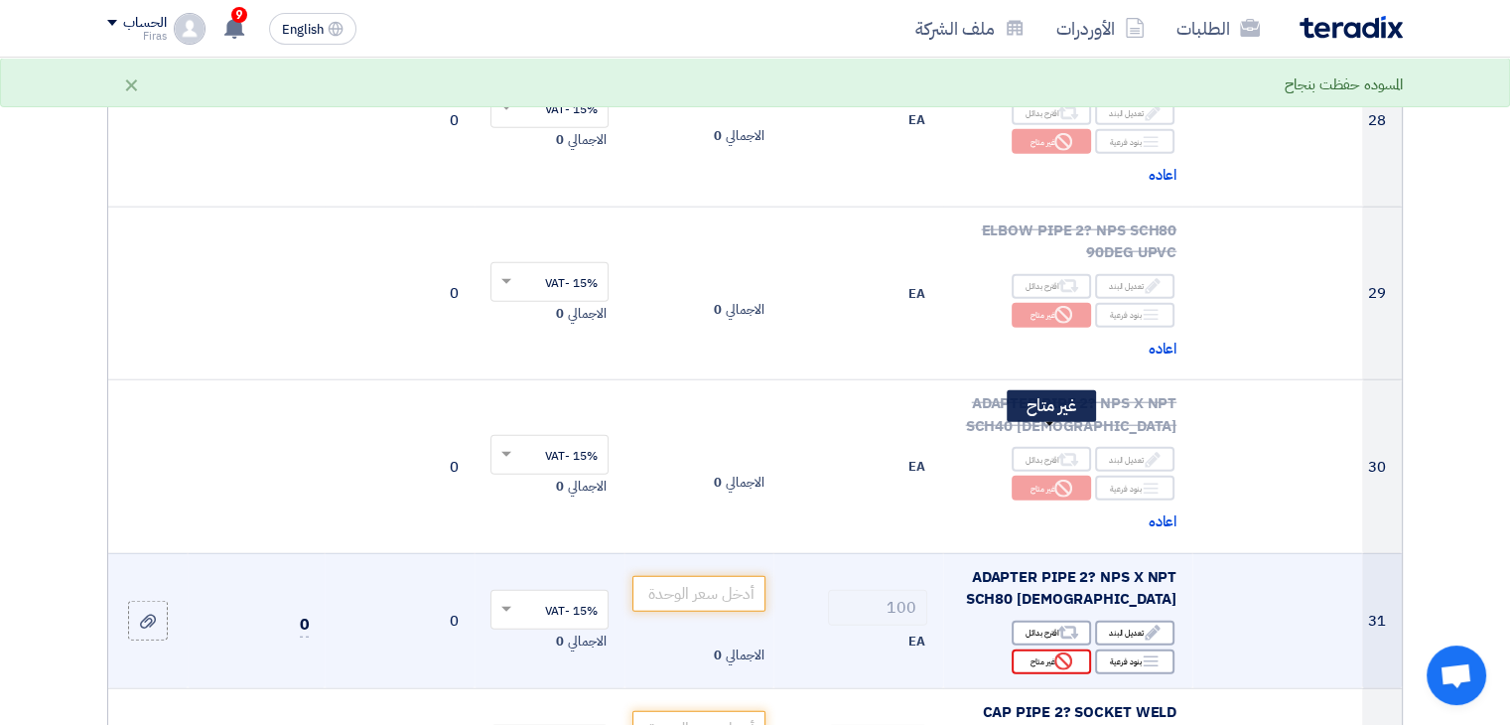
scroll to position [4965, 0]
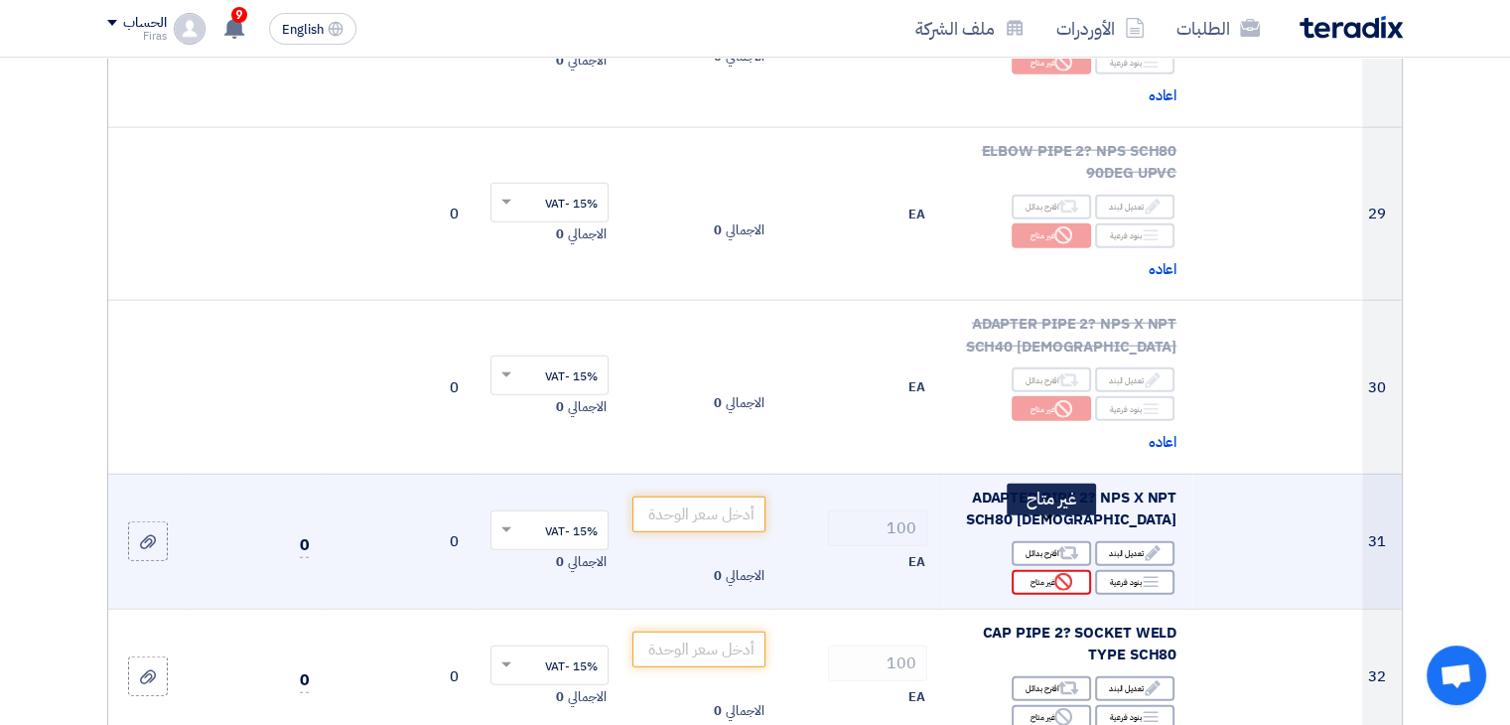
click at [1052, 570] on div "Reject غير متاح" at bounding box center [1051, 582] width 79 height 25
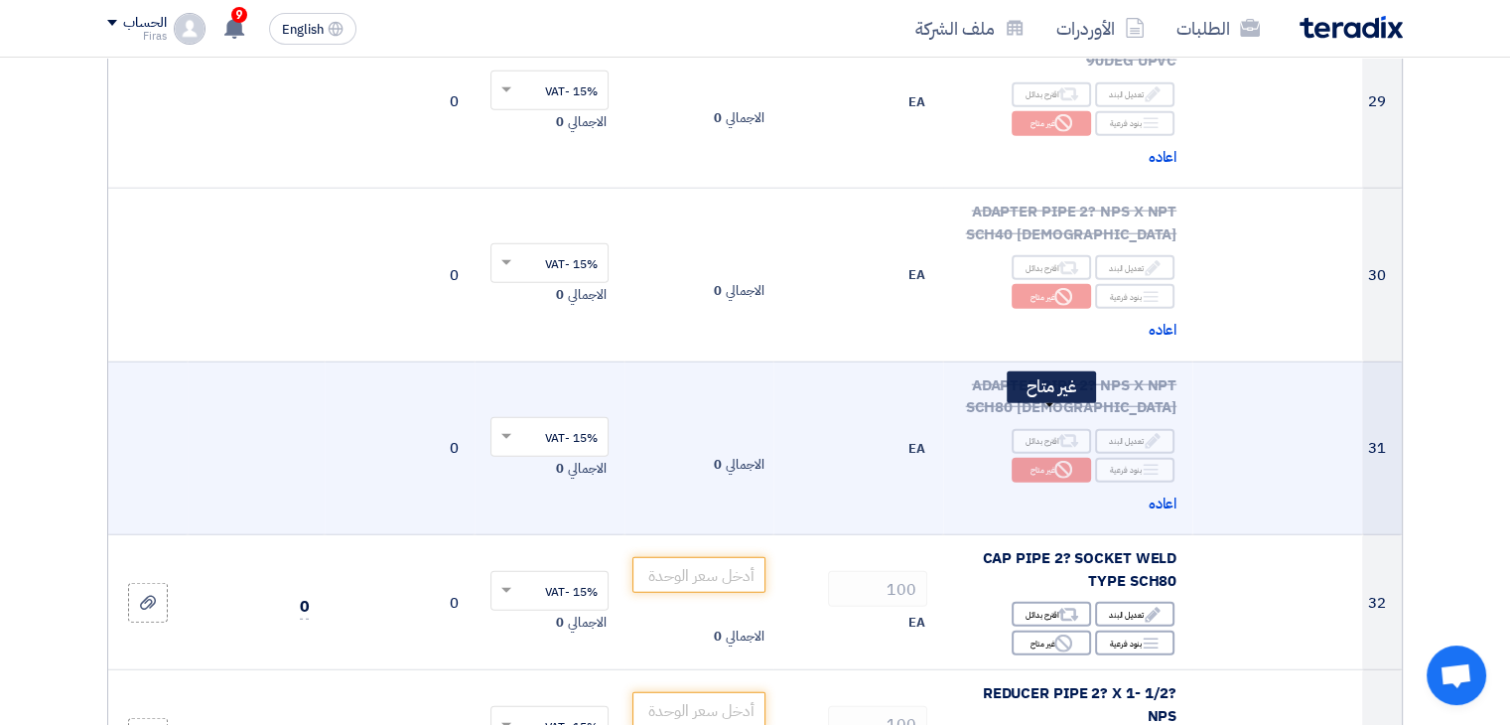
scroll to position [5163, 0]
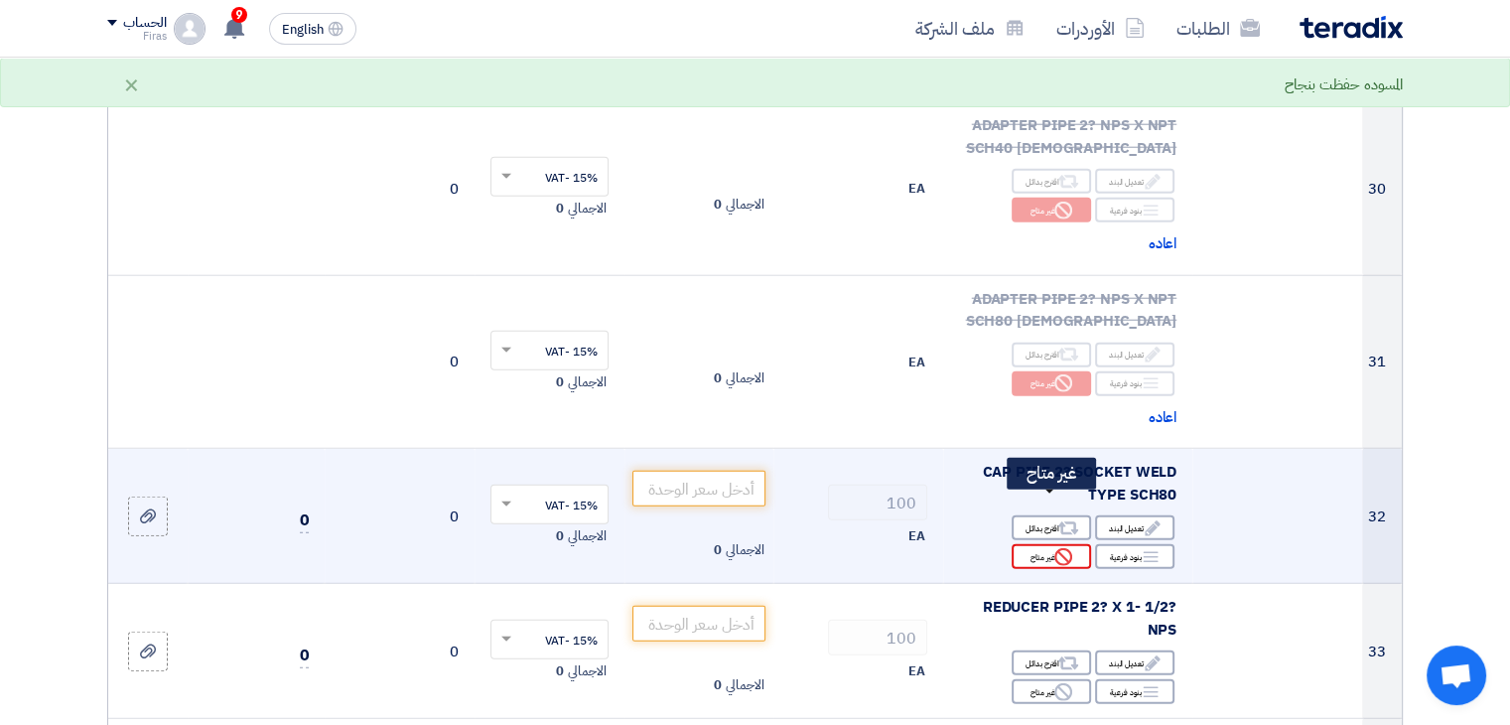
click at [1044, 544] on div "Reject غير متاح" at bounding box center [1051, 556] width 79 height 25
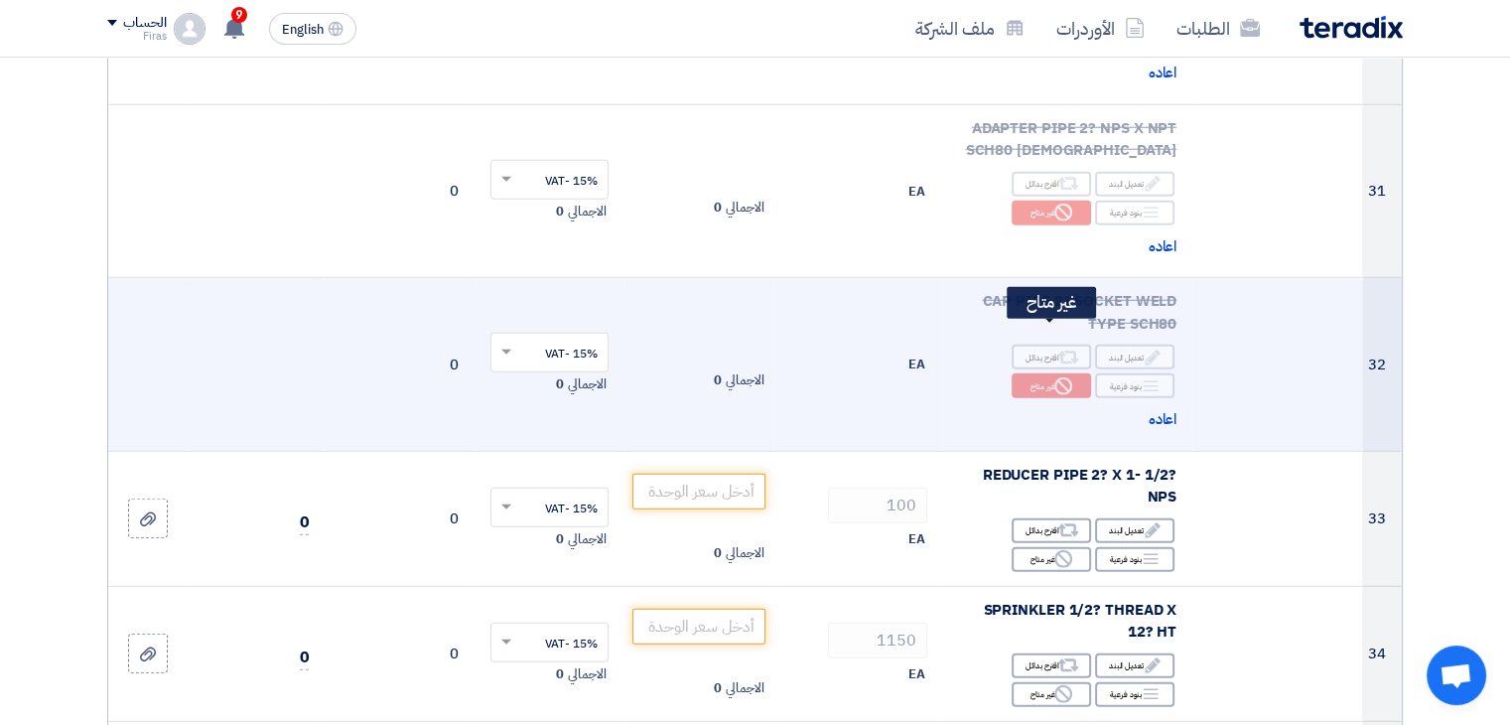
scroll to position [5461, 0]
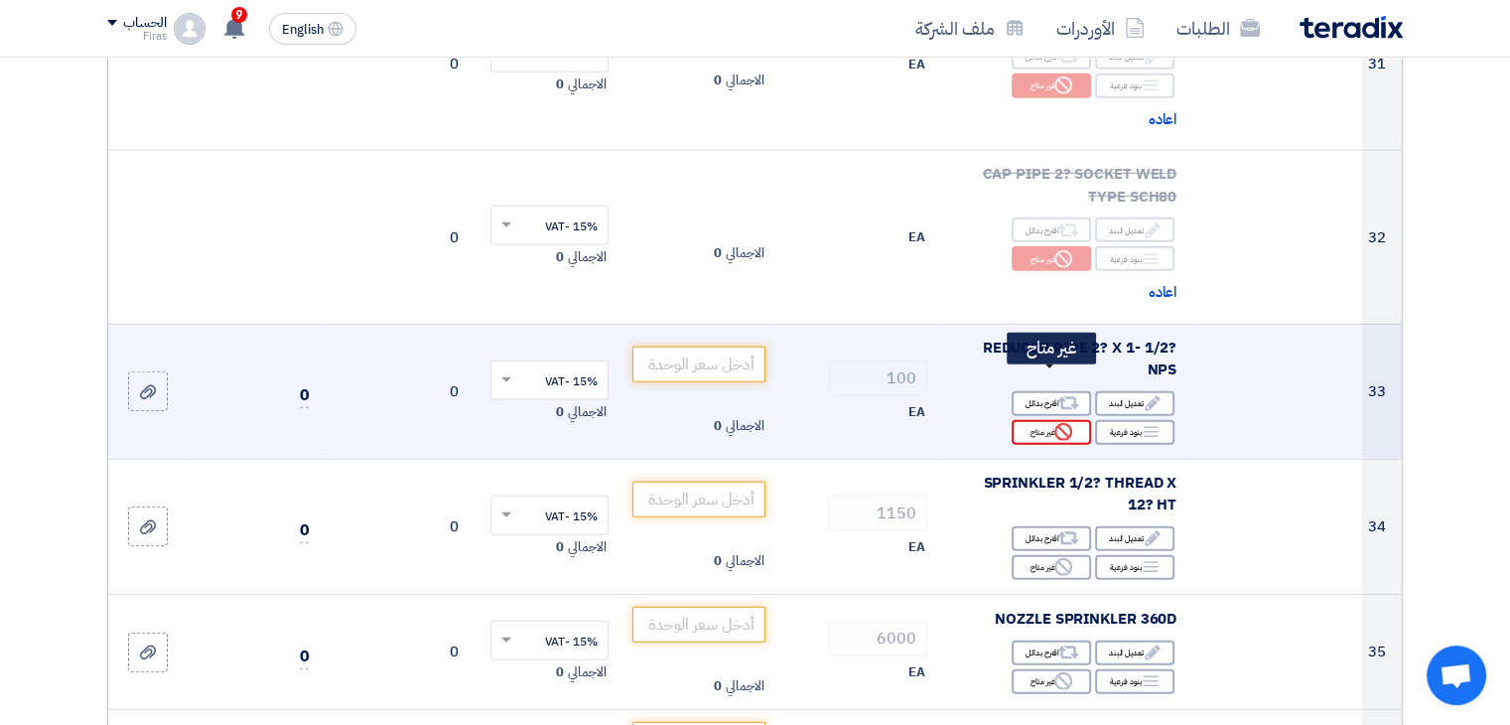
click at [1060, 423] on icon "Reject" at bounding box center [1063, 432] width 18 height 18
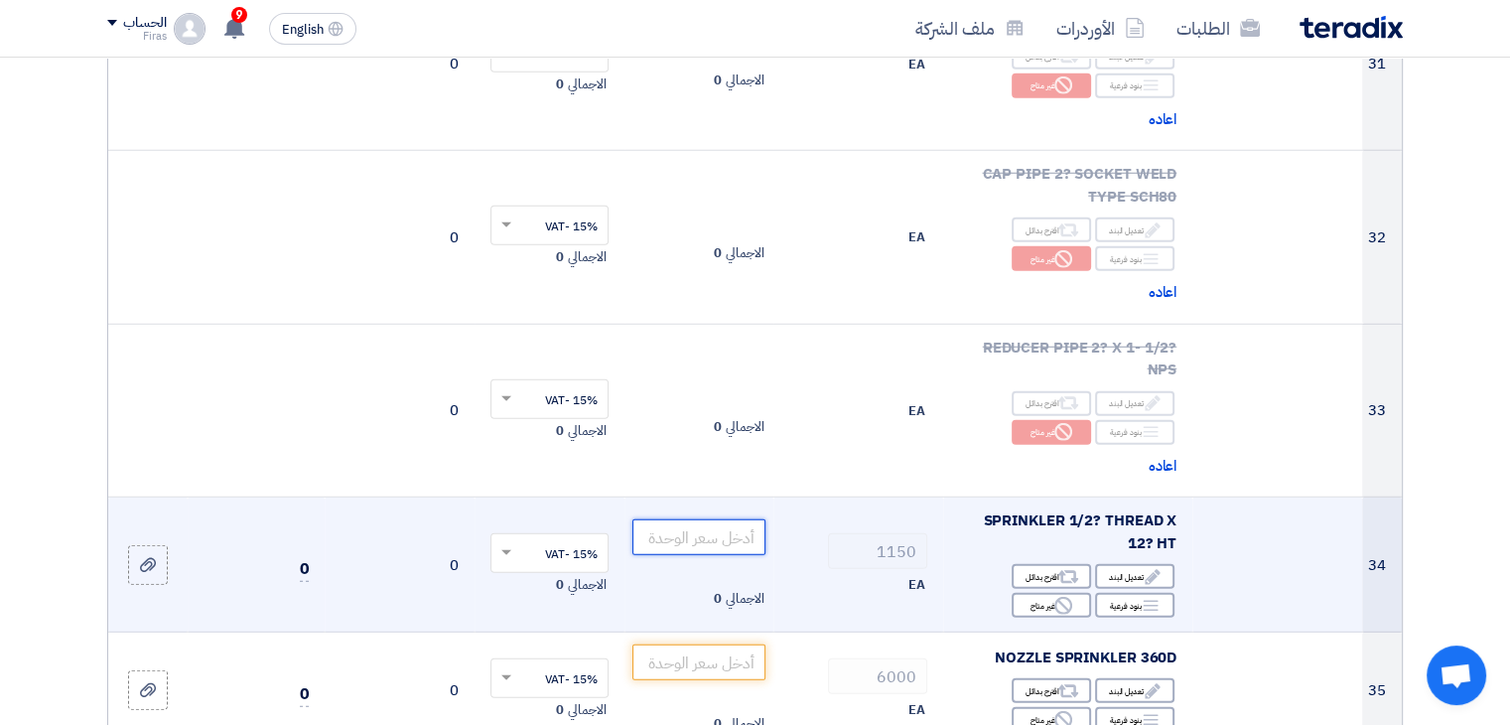
click at [689, 519] on input "number" at bounding box center [699, 537] width 134 height 36
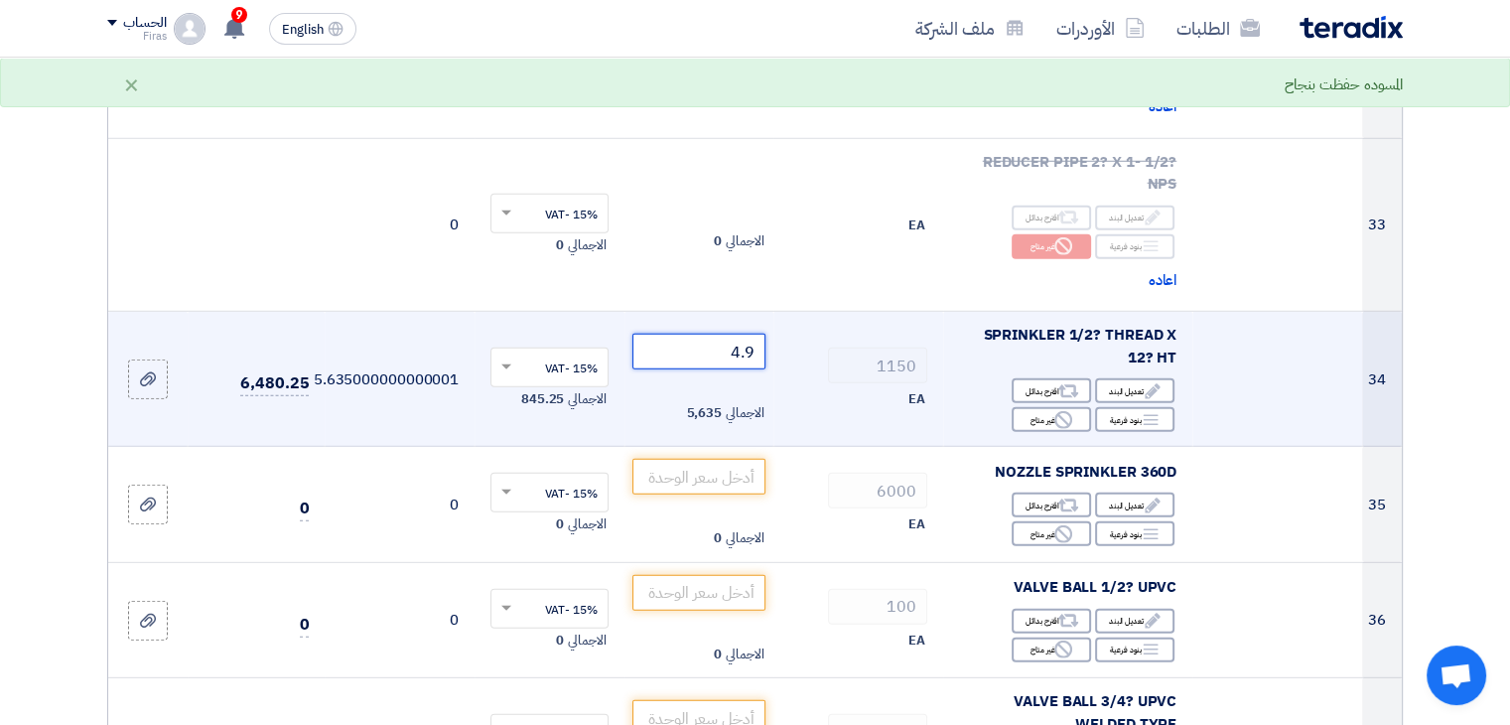
scroll to position [5660, 0]
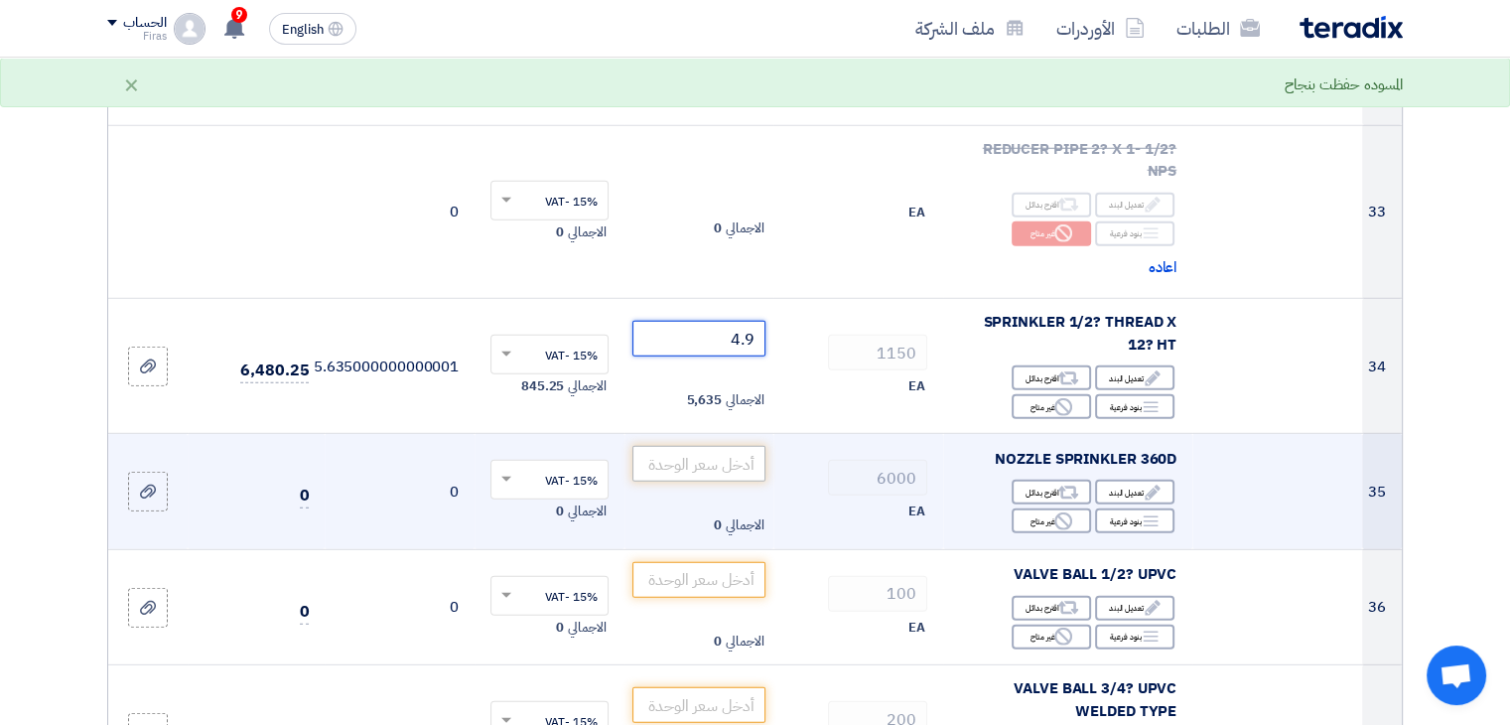
type input "4.9"
click at [709, 446] on input "number" at bounding box center [699, 464] width 134 height 36
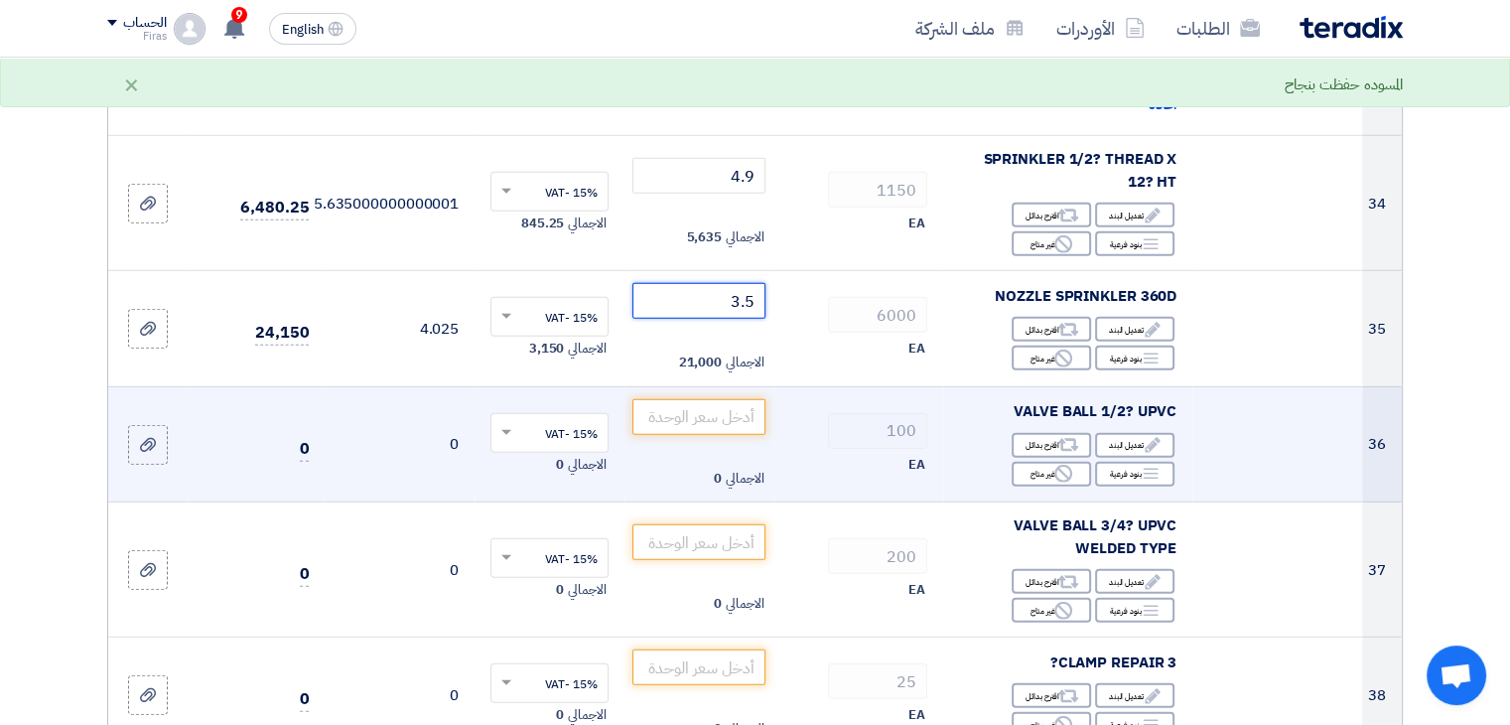
scroll to position [5858, 0]
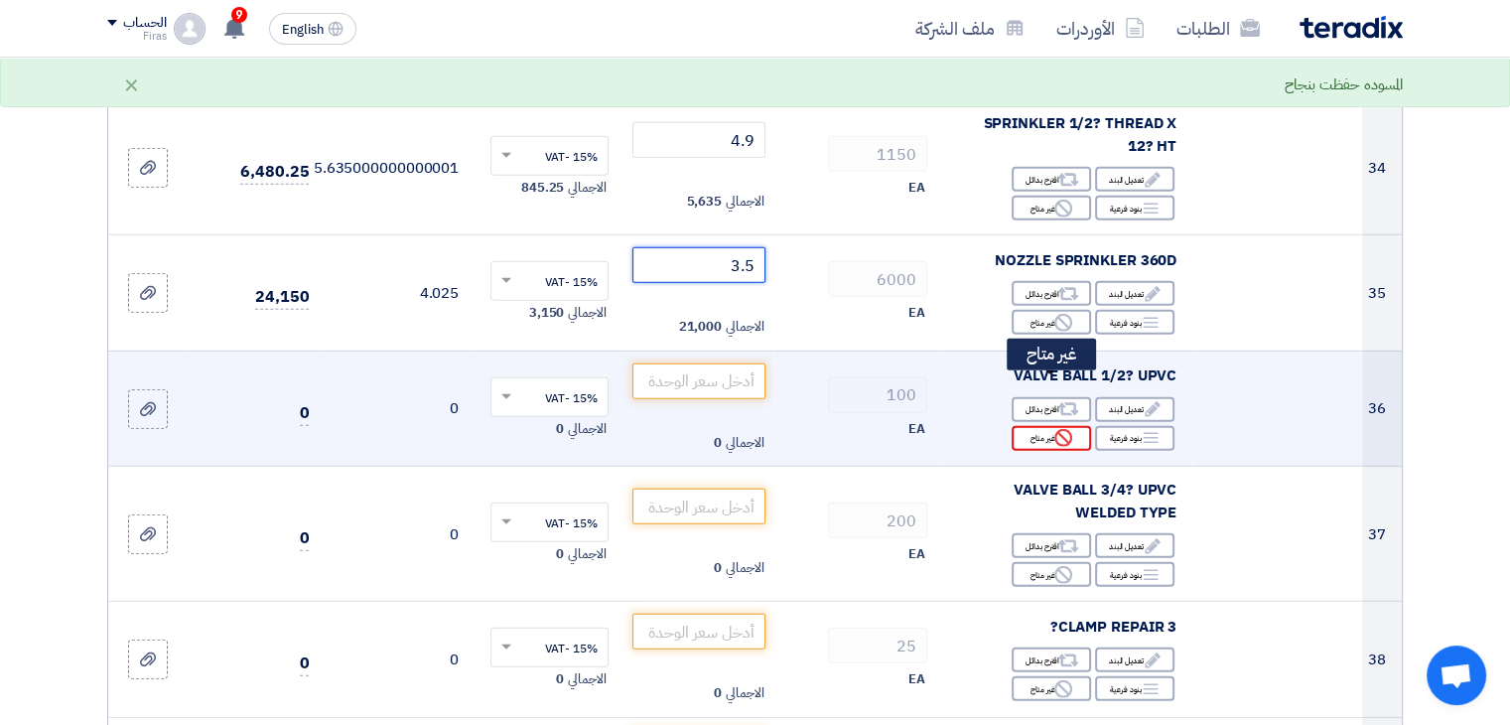
type input "3.5"
click at [1033, 426] on div "Reject غير متاح" at bounding box center [1051, 438] width 79 height 25
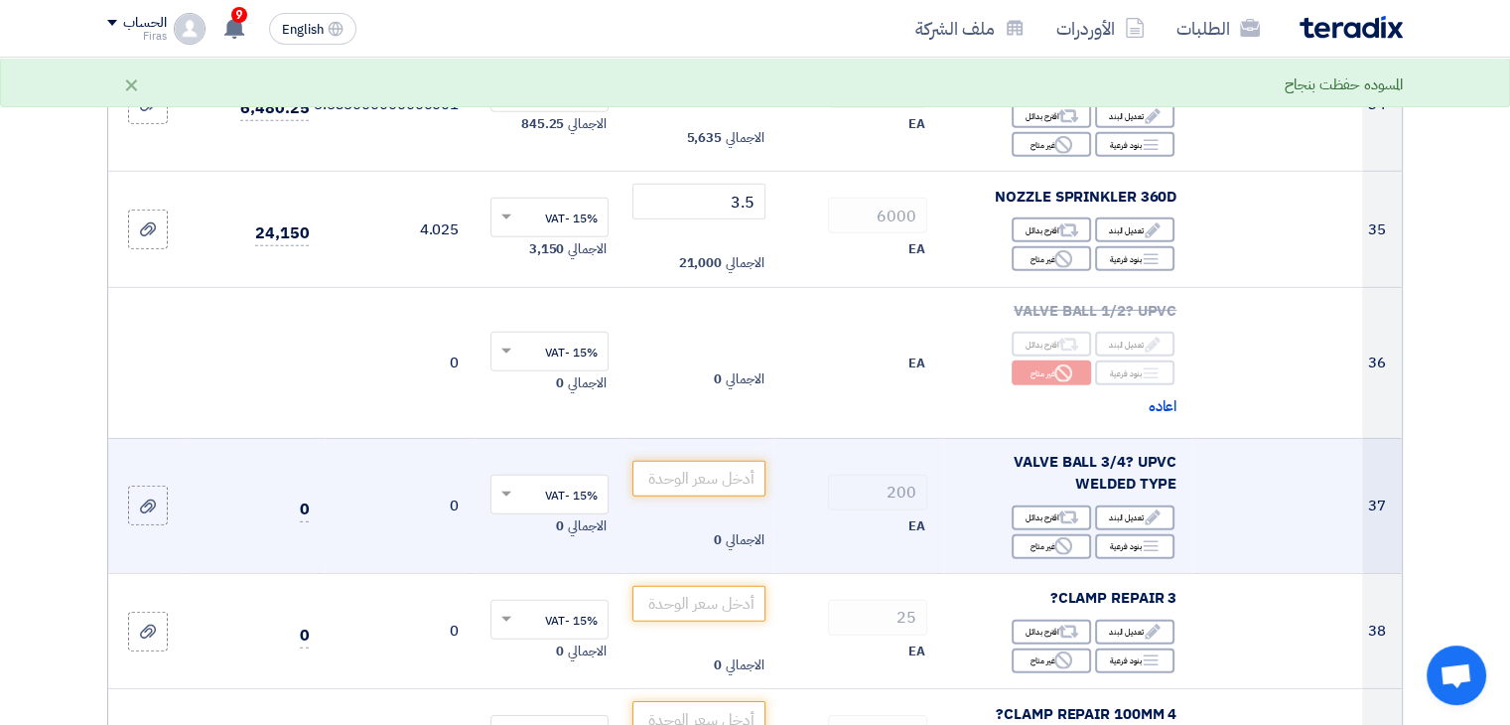
scroll to position [5957, 0]
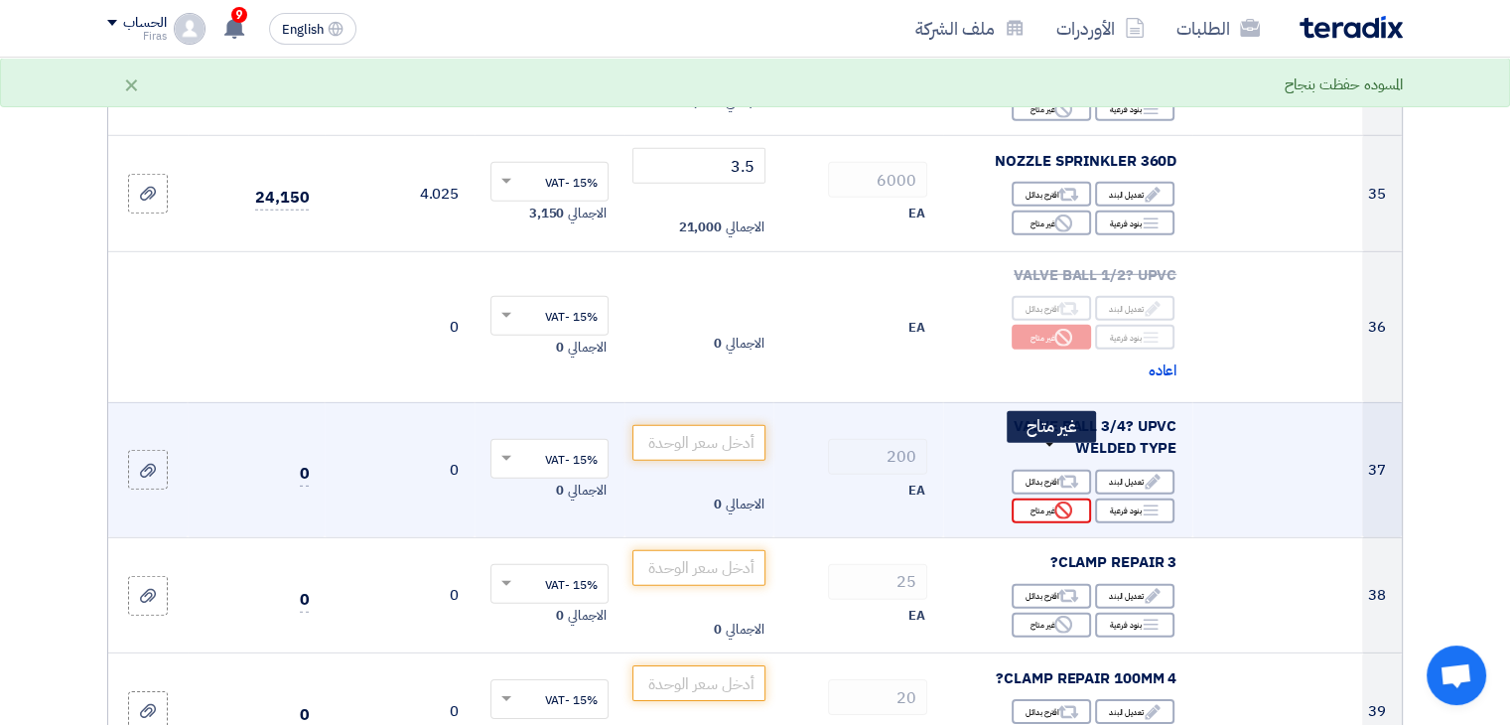
click at [1038, 498] on div "Reject غير متاح" at bounding box center [1051, 510] width 79 height 25
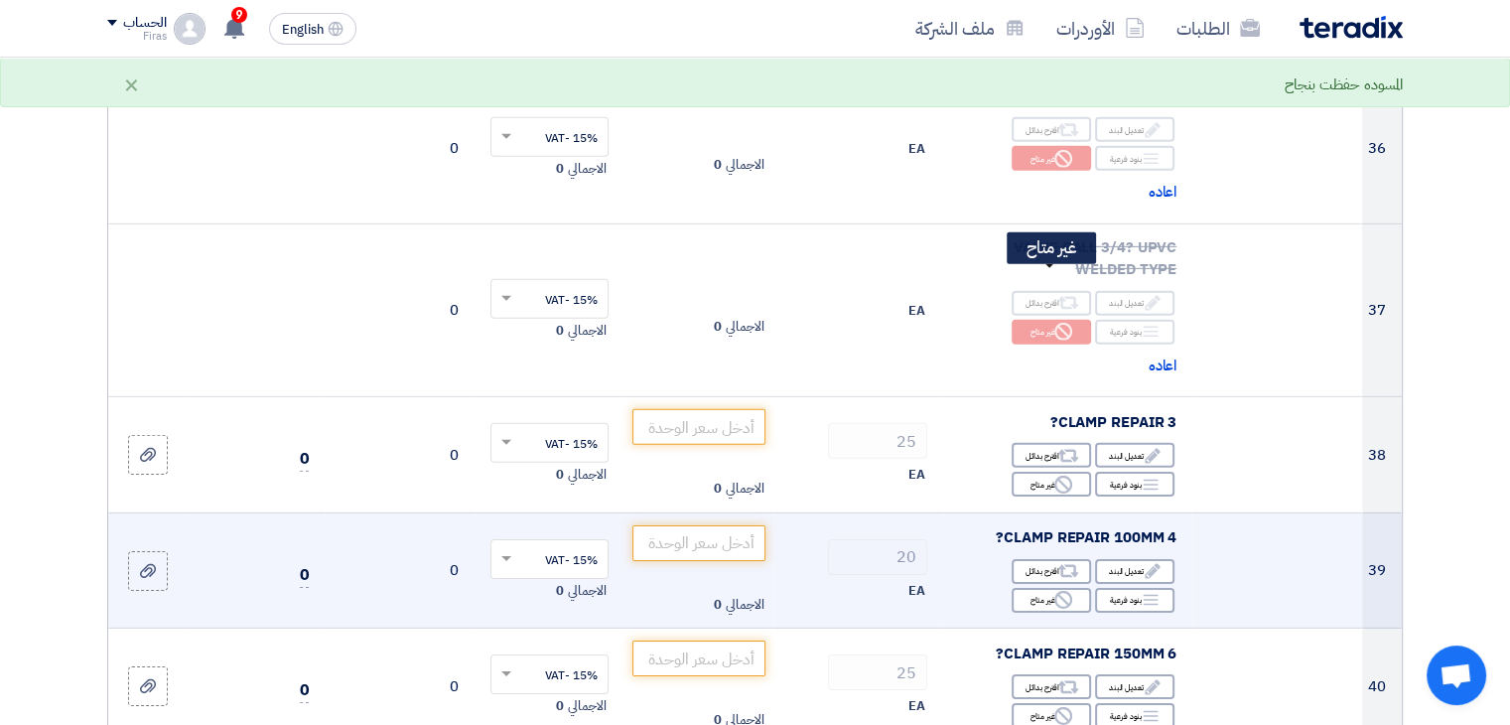
scroll to position [6156, 0]
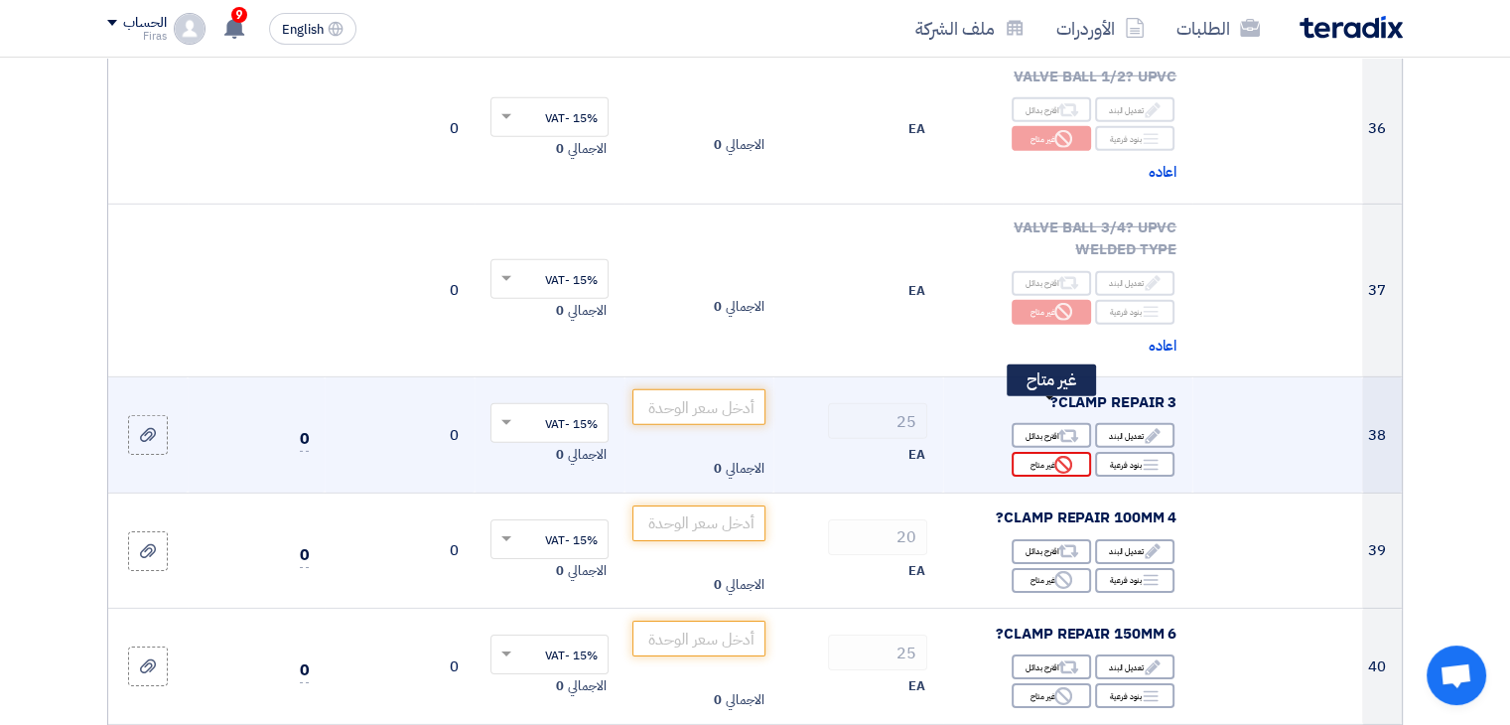
click at [1052, 452] on div "Reject غير متاح" at bounding box center [1051, 464] width 79 height 25
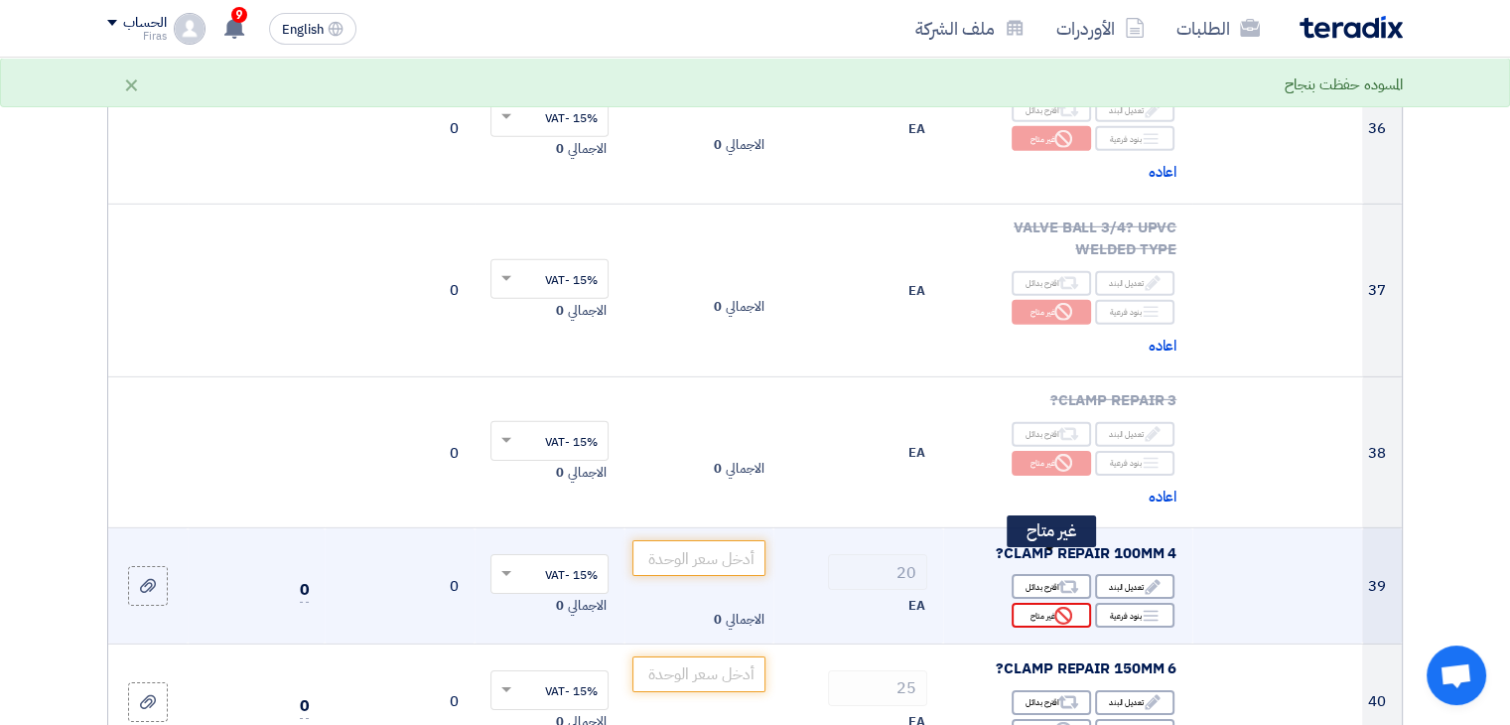
click at [1037, 603] on div "Reject غير متاح" at bounding box center [1051, 615] width 79 height 25
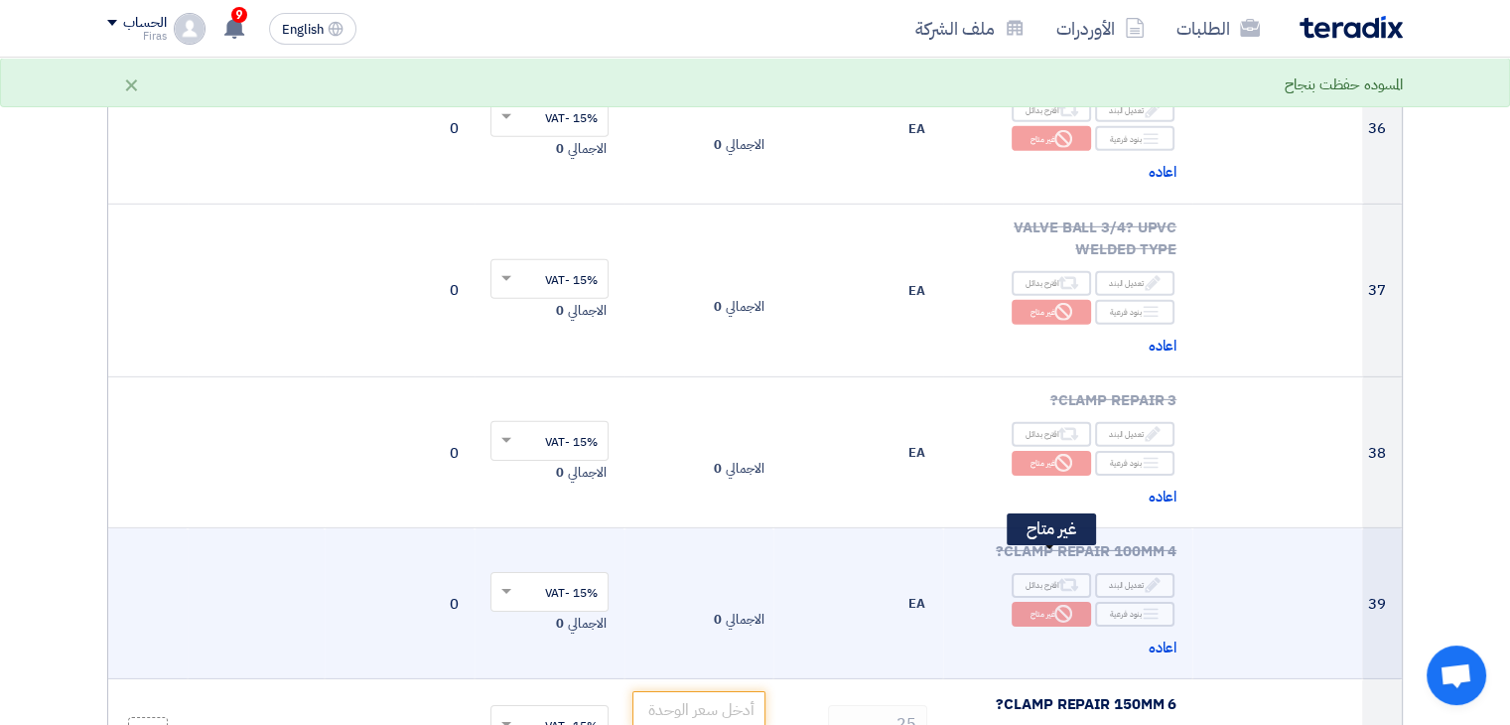
scroll to position [6255, 0]
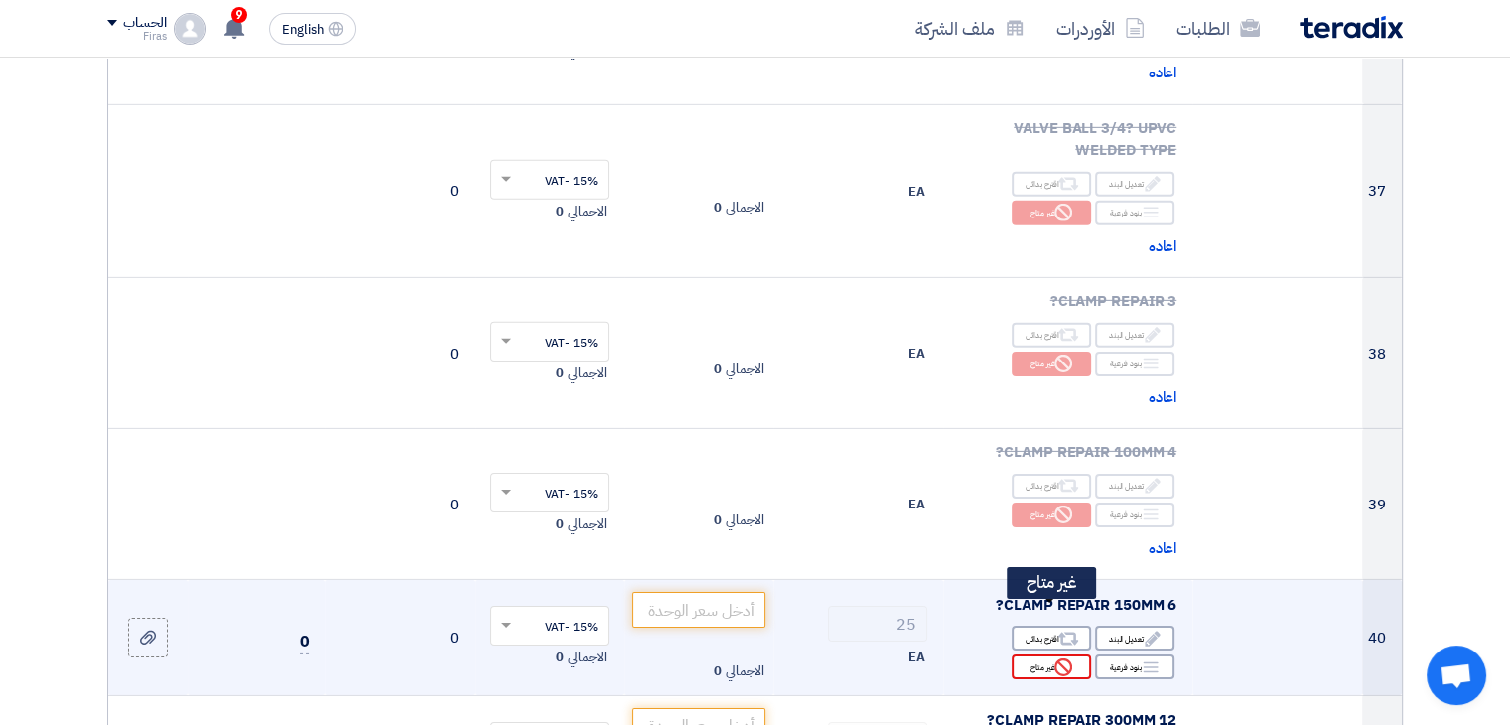
click at [1041, 654] on div "Reject غير متاح" at bounding box center [1051, 666] width 79 height 25
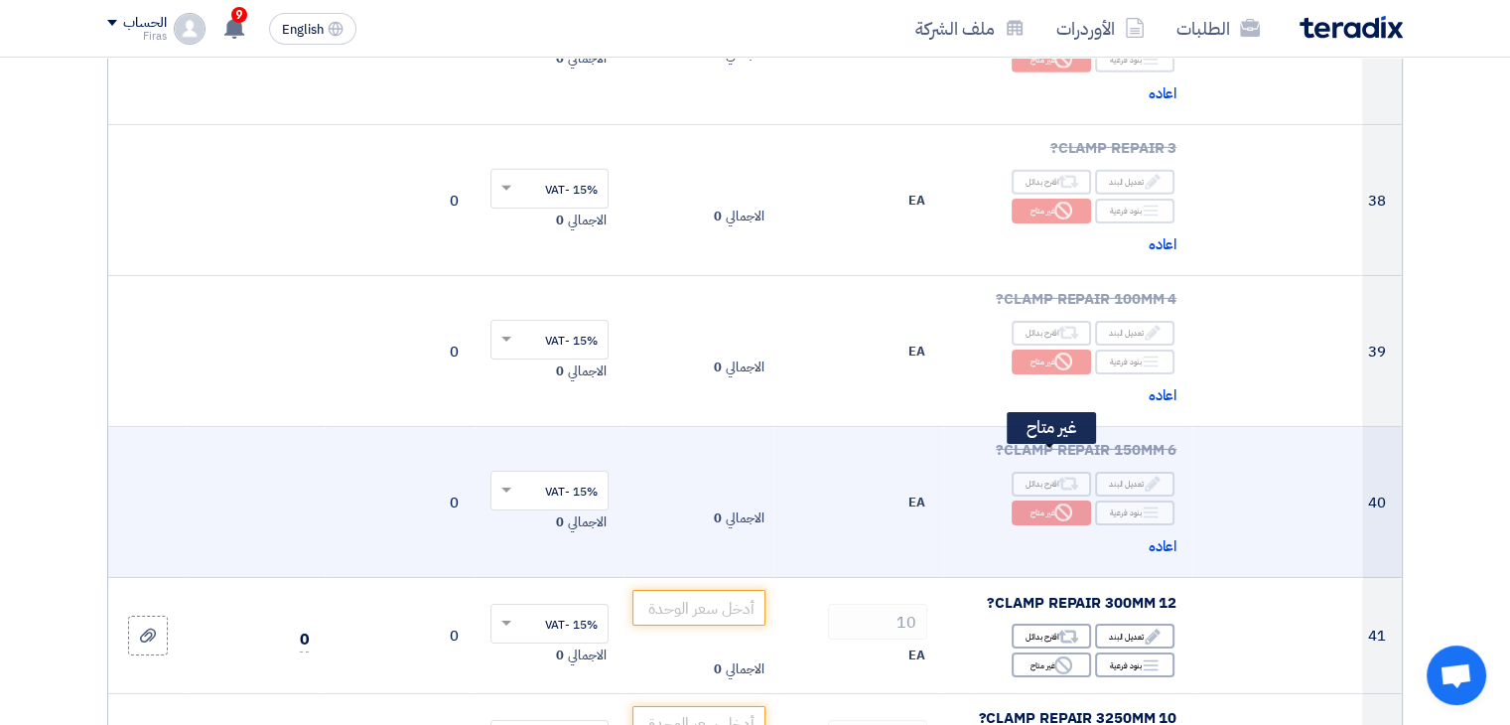
scroll to position [6652, 0]
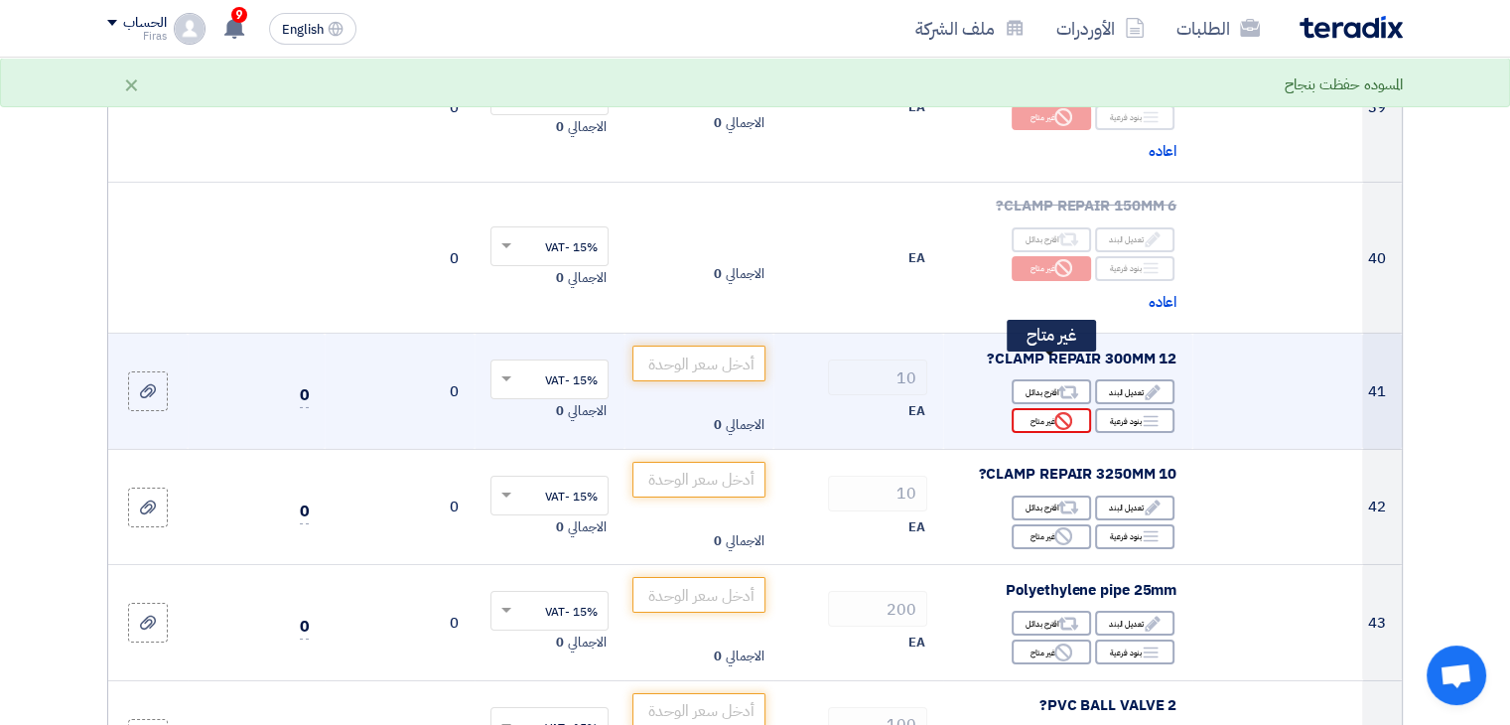
click at [1054, 412] on icon "Reject" at bounding box center [1063, 421] width 18 height 18
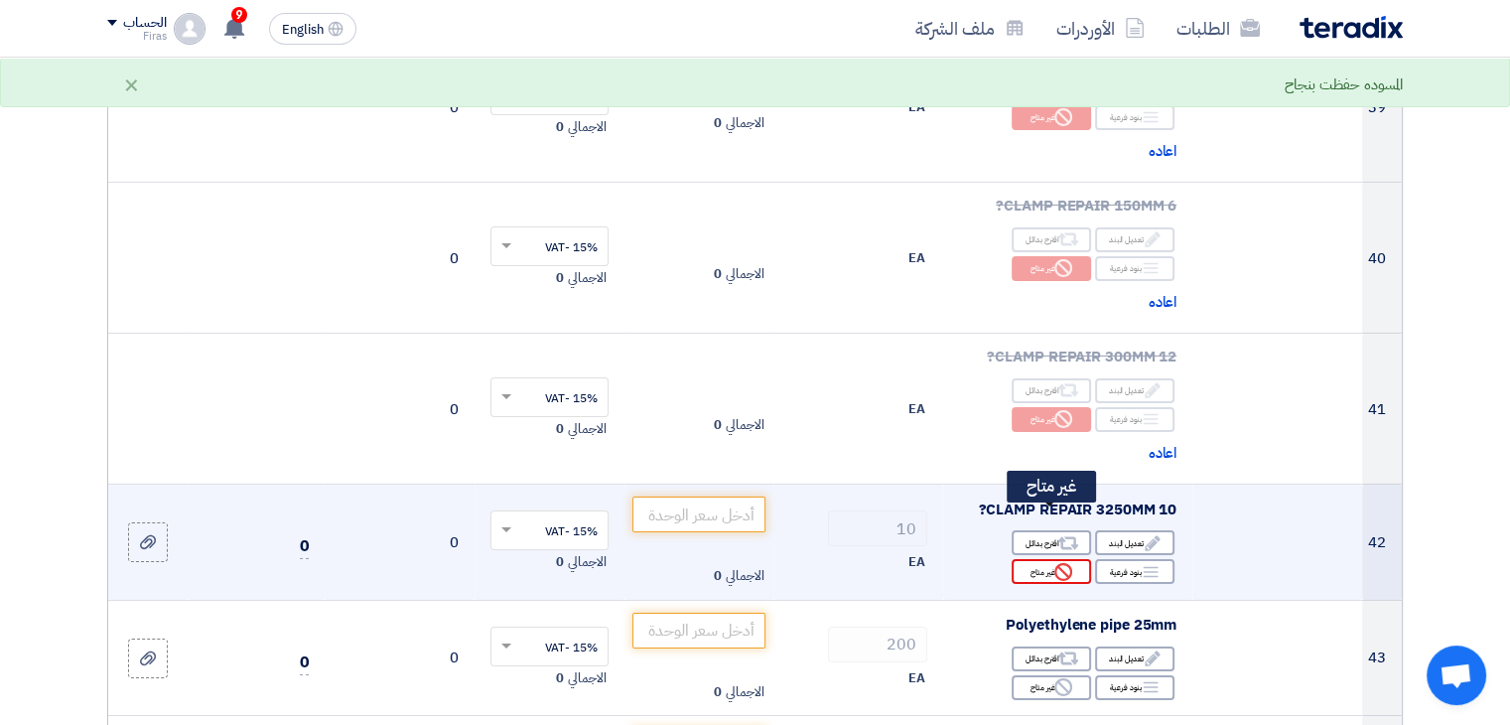
click at [1064, 563] on icon "Reject" at bounding box center [1063, 572] width 18 height 18
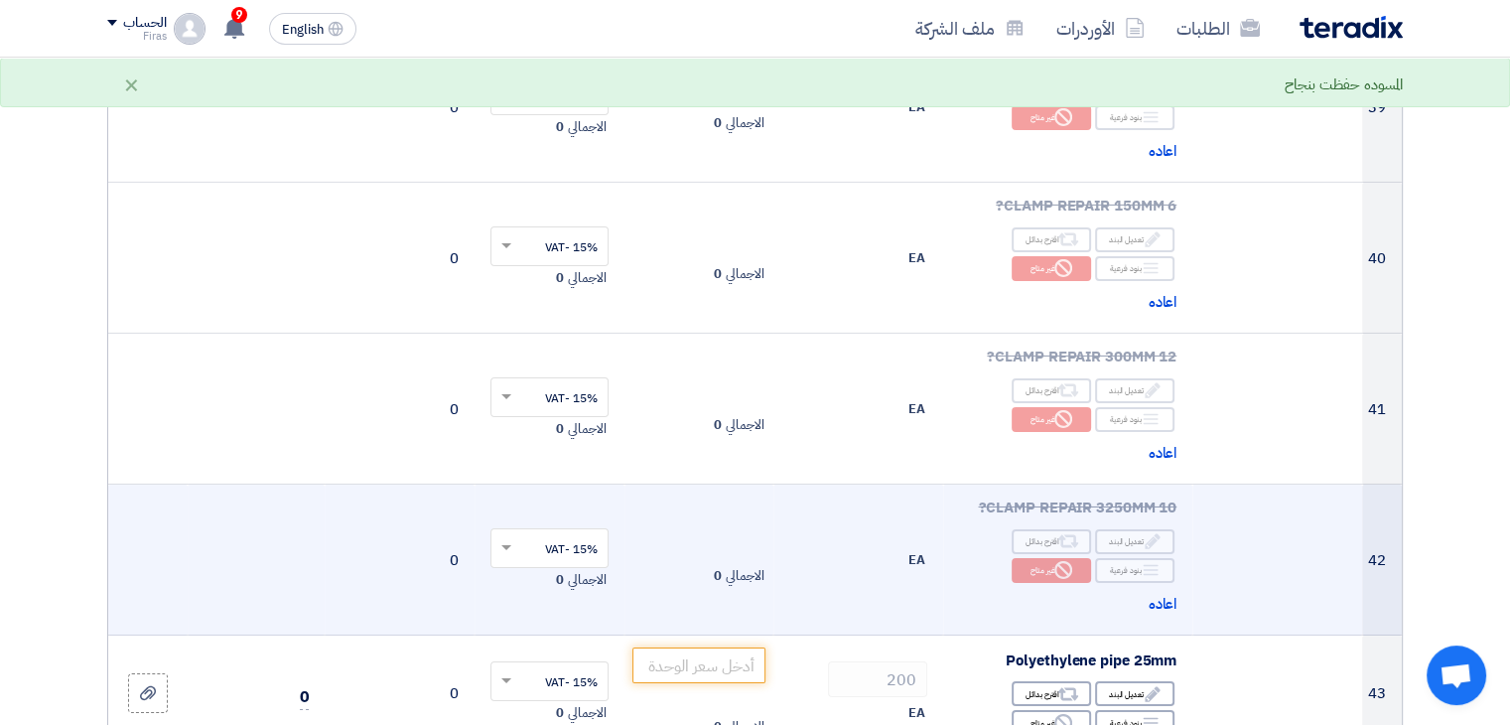
scroll to position [6752, 0]
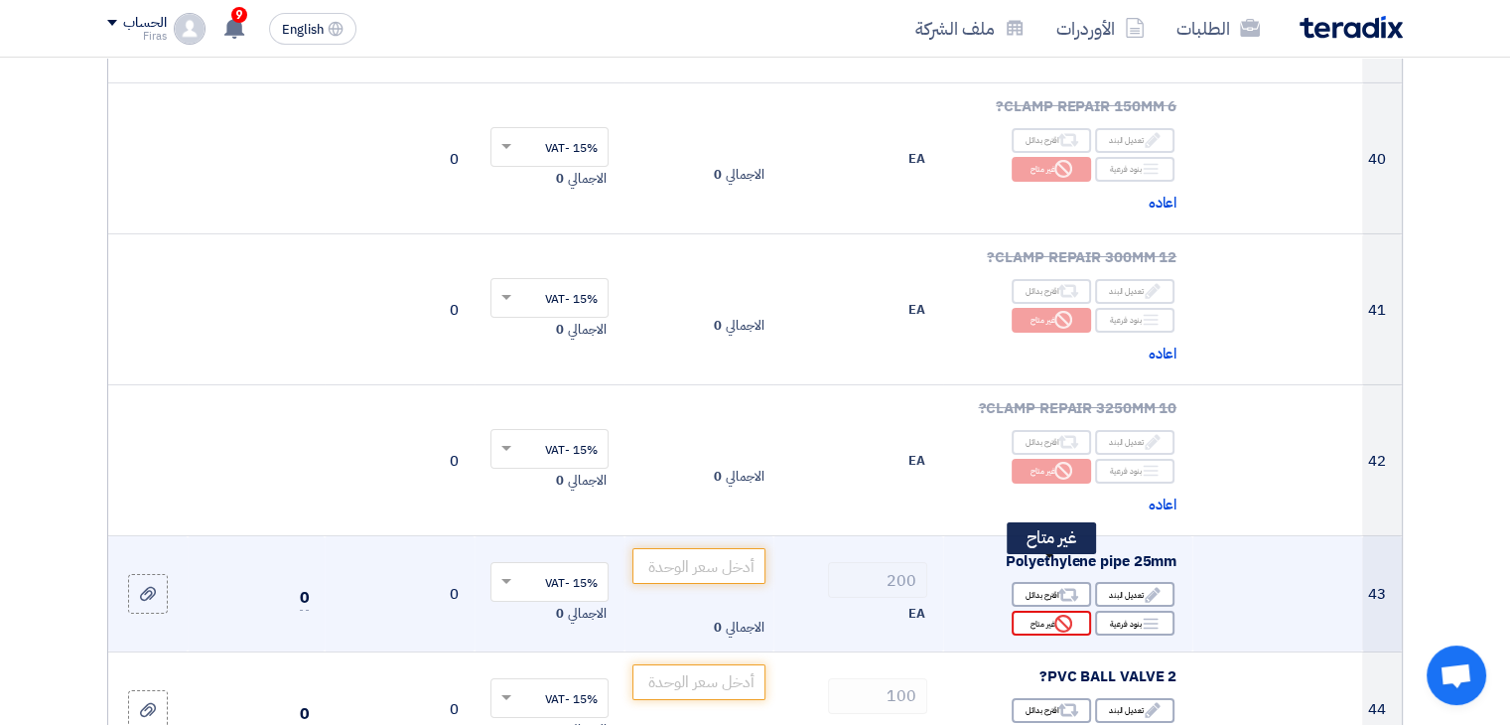
click at [1047, 611] on div "Reject غير متاح" at bounding box center [1051, 623] width 79 height 25
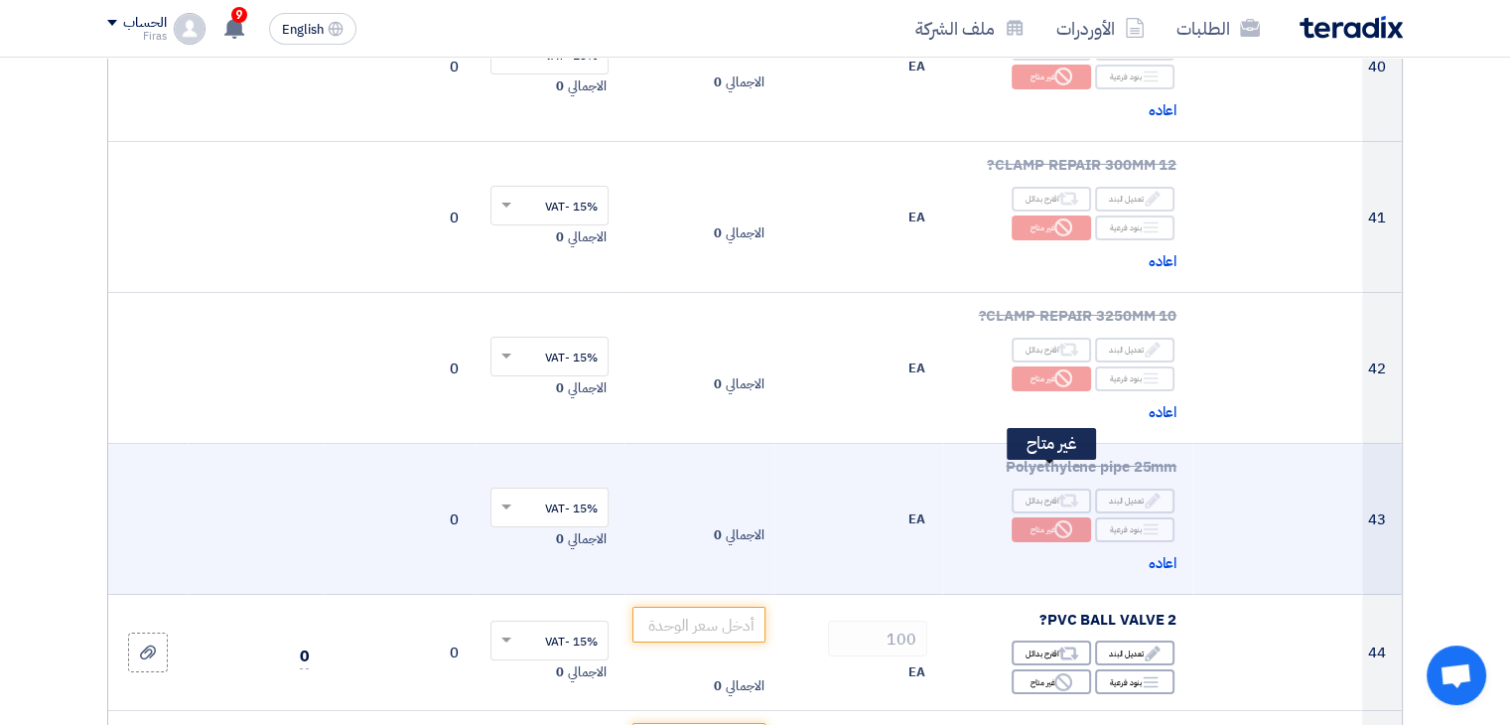
scroll to position [6950, 0]
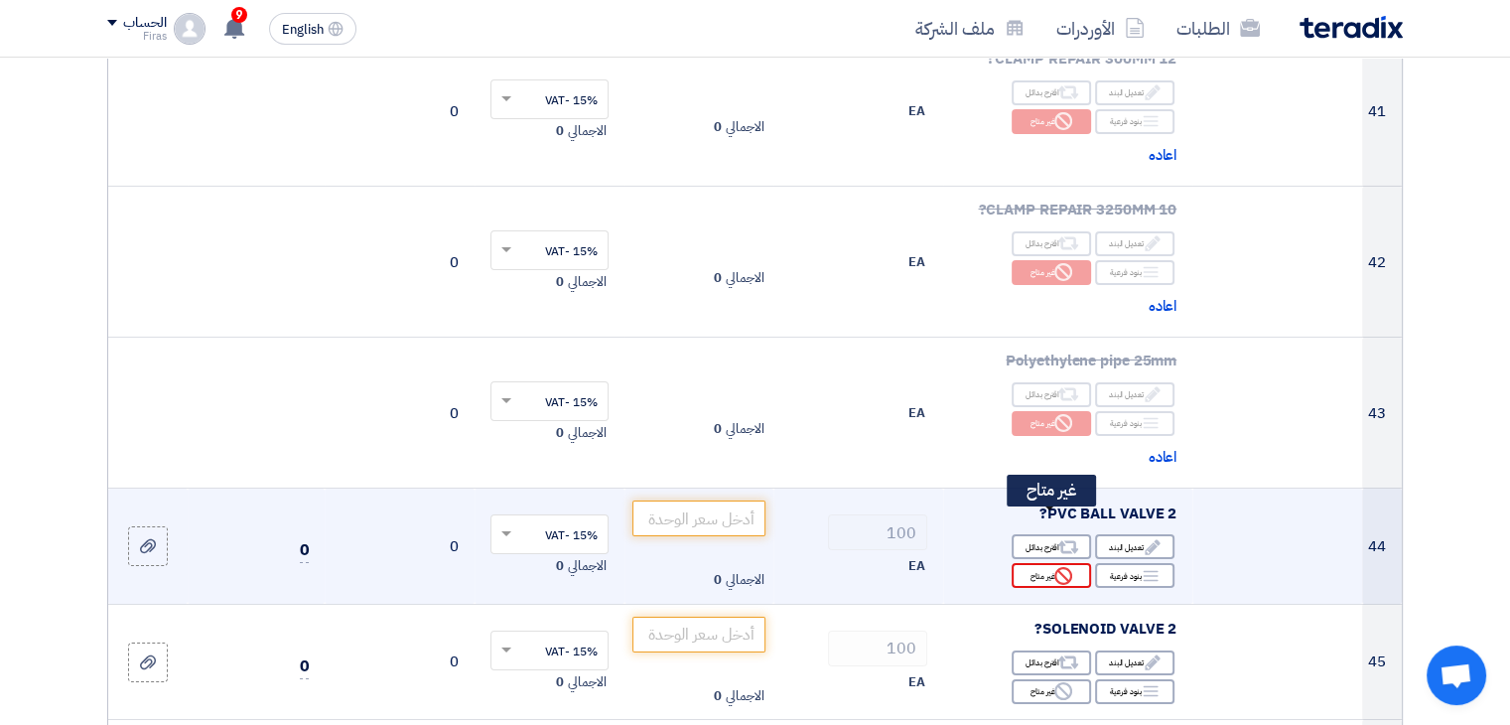
click at [1051, 563] on div "Reject غير متاح" at bounding box center [1051, 575] width 79 height 25
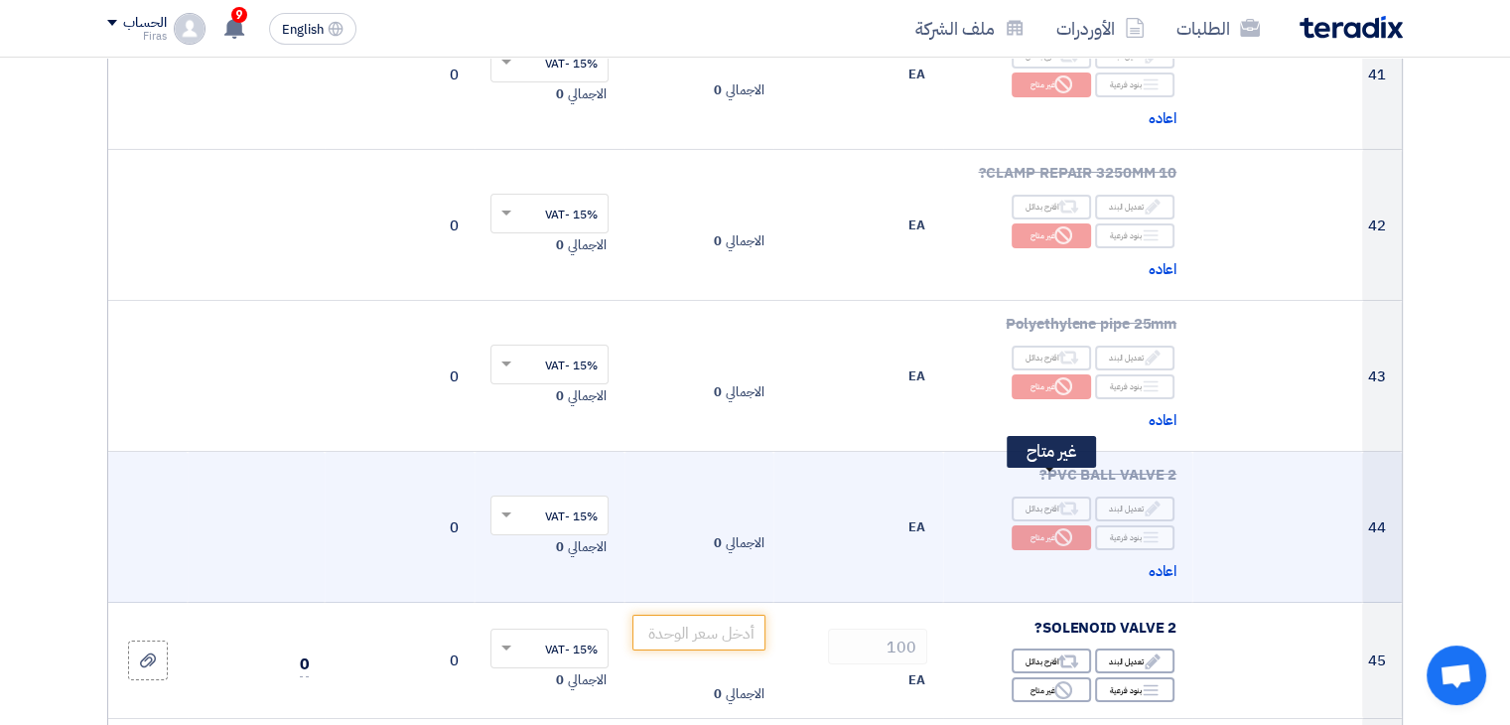
scroll to position [7149, 0]
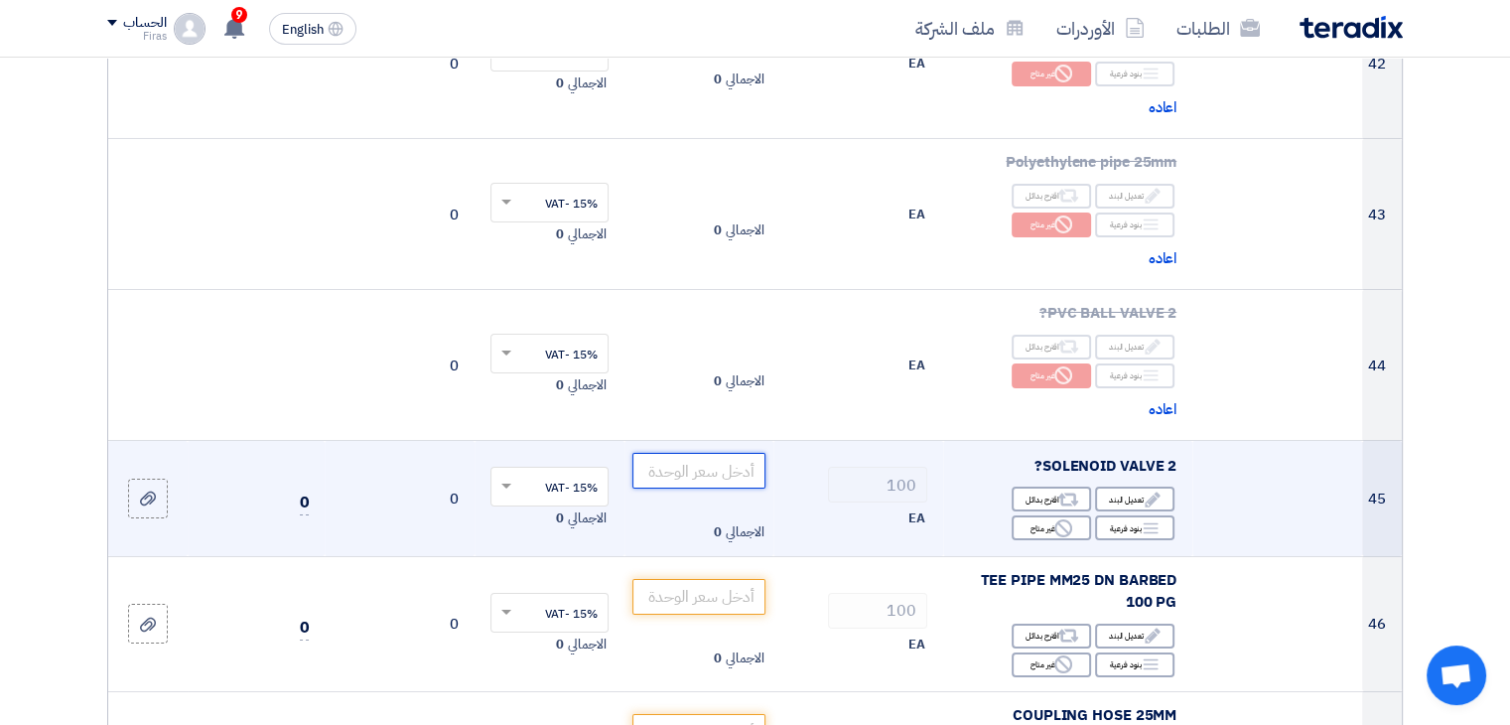
click at [673, 453] on input "number" at bounding box center [699, 471] width 134 height 36
drag, startPoint x: 708, startPoint y: 410, endPoint x: 866, endPoint y: 409, distance: 157.9
click at [866, 441] on tr "45 SOLENOID VALVE 2? Edit تعديل البند Alternative اقترح بدائل Breakdown Reject ×" at bounding box center [755, 499] width 1294 height 116
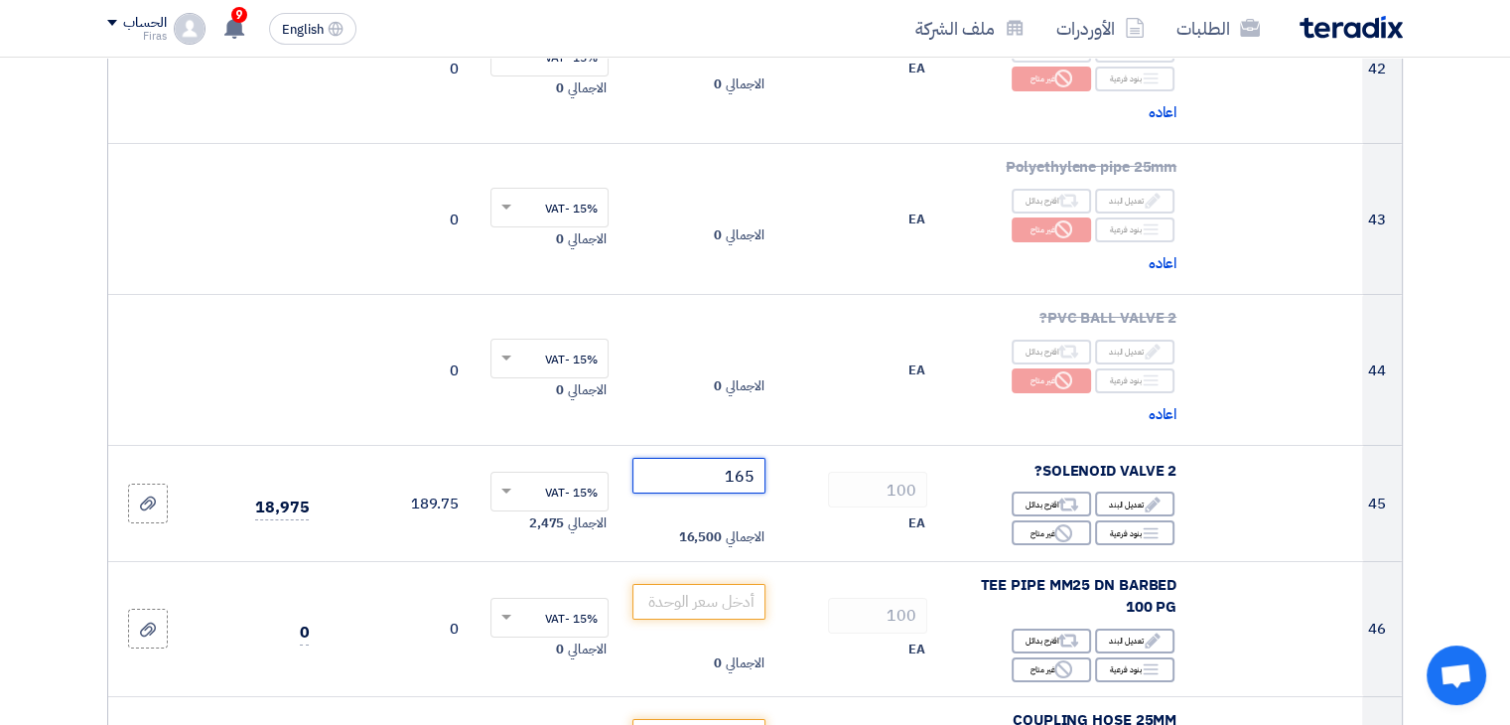
scroll to position [7347, 0]
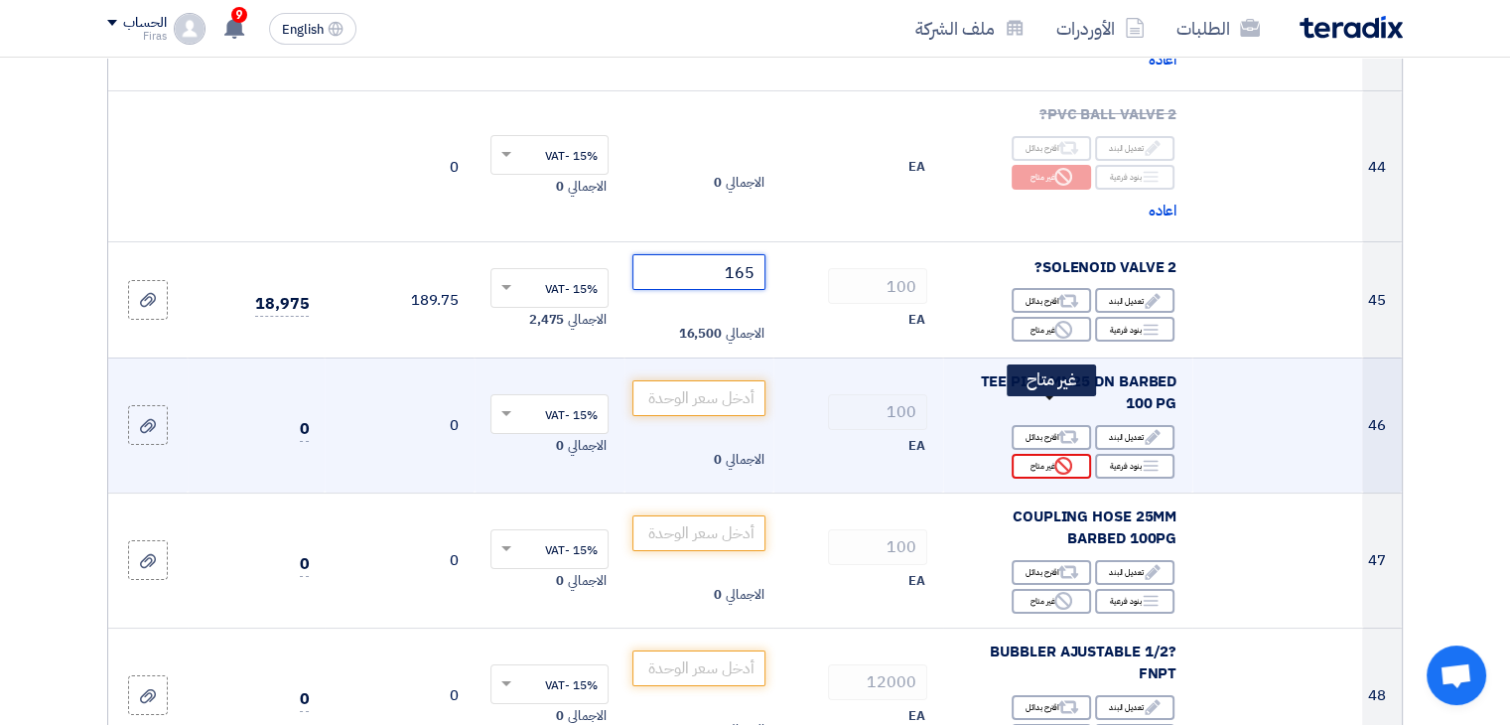
type input "165"
click at [1060, 457] on use at bounding box center [1063, 466] width 18 height 18
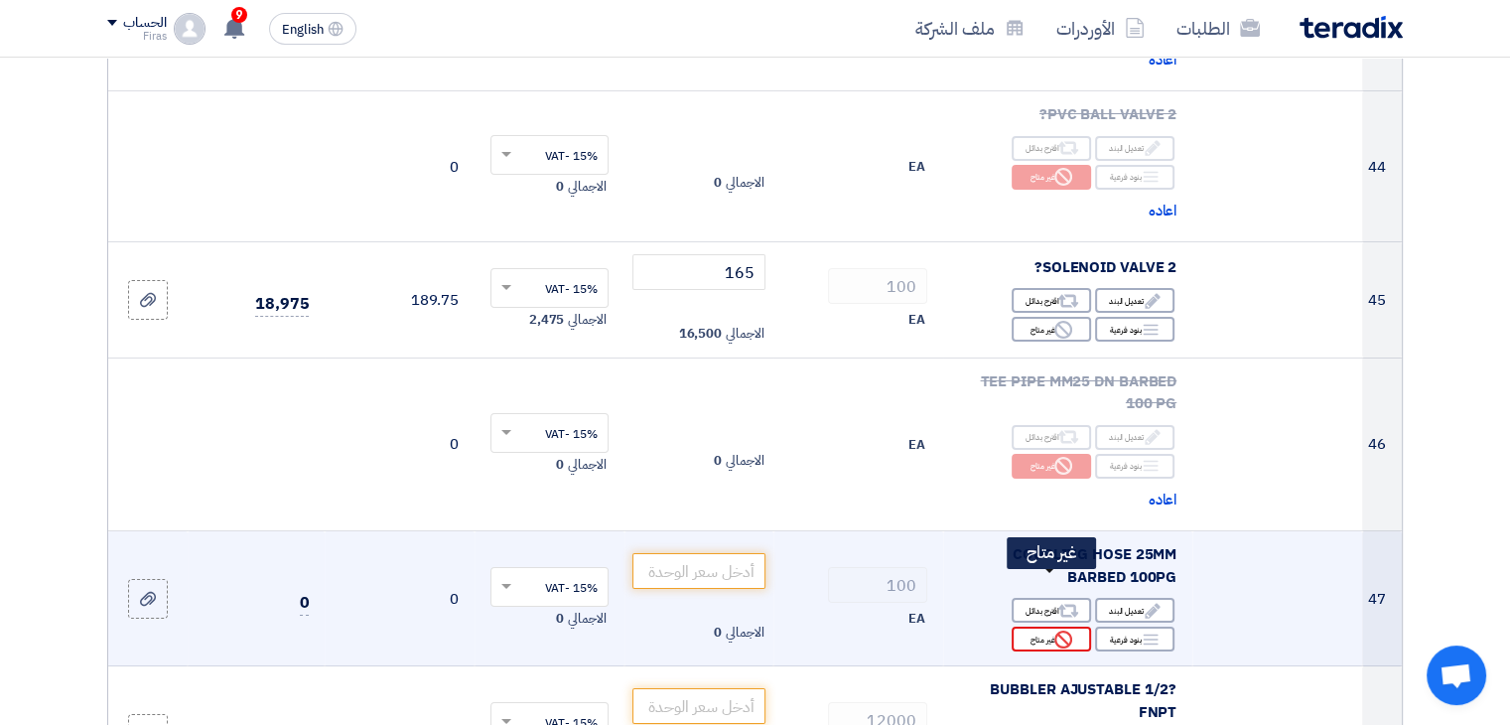
click at [1037, 627] on div "Reject غير متاح" at bounding box center [1051, 639] width 79 height 25
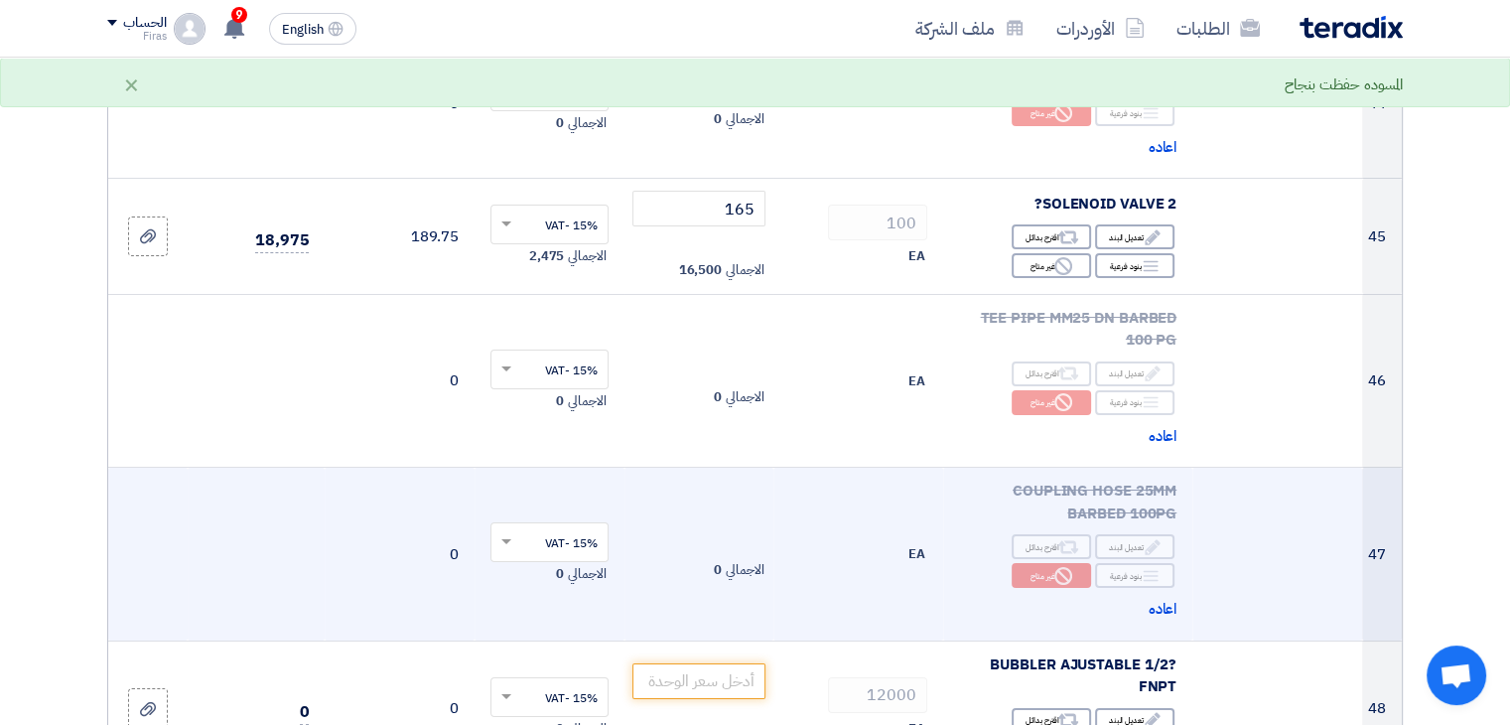
scroll to position [7645, 0]
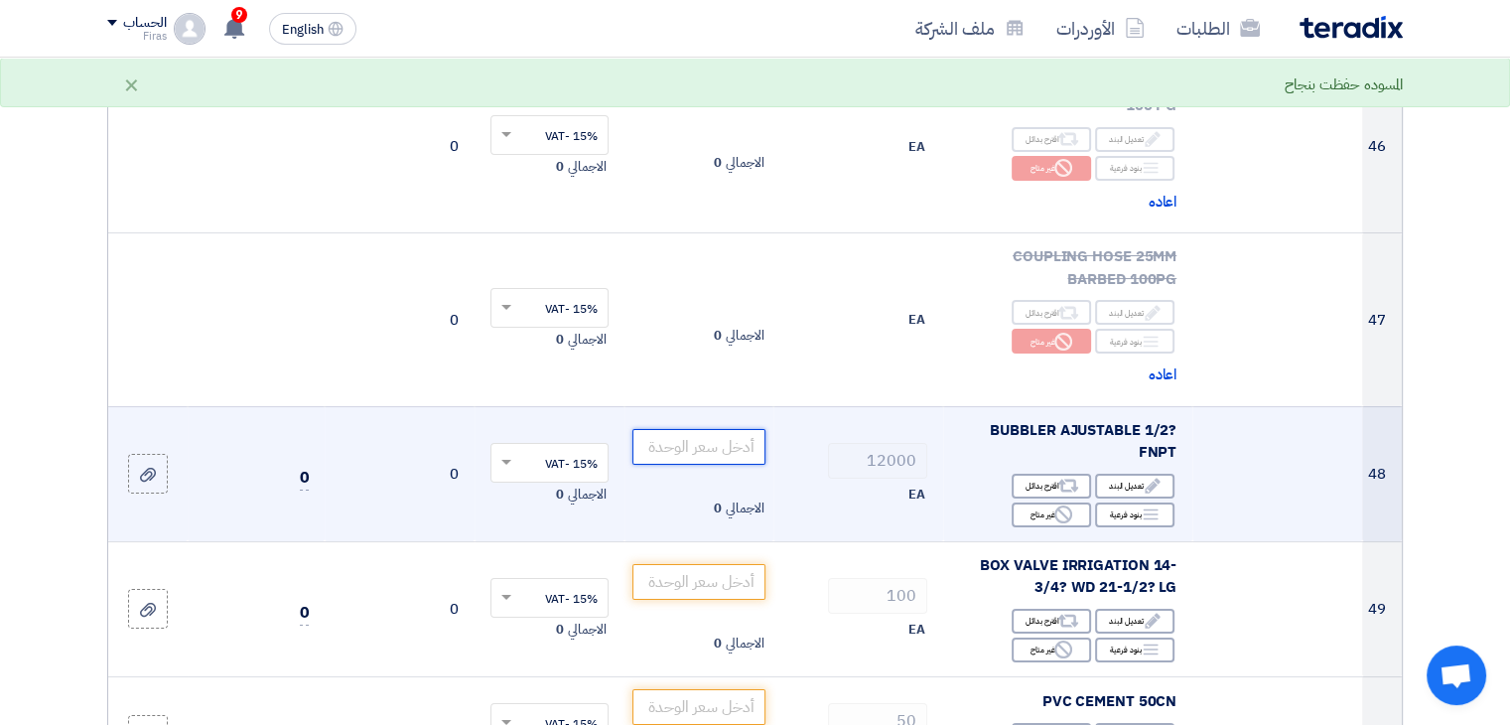
click at [703, 429] on input "number" at bounding box center [699, 447] width 134 height 36
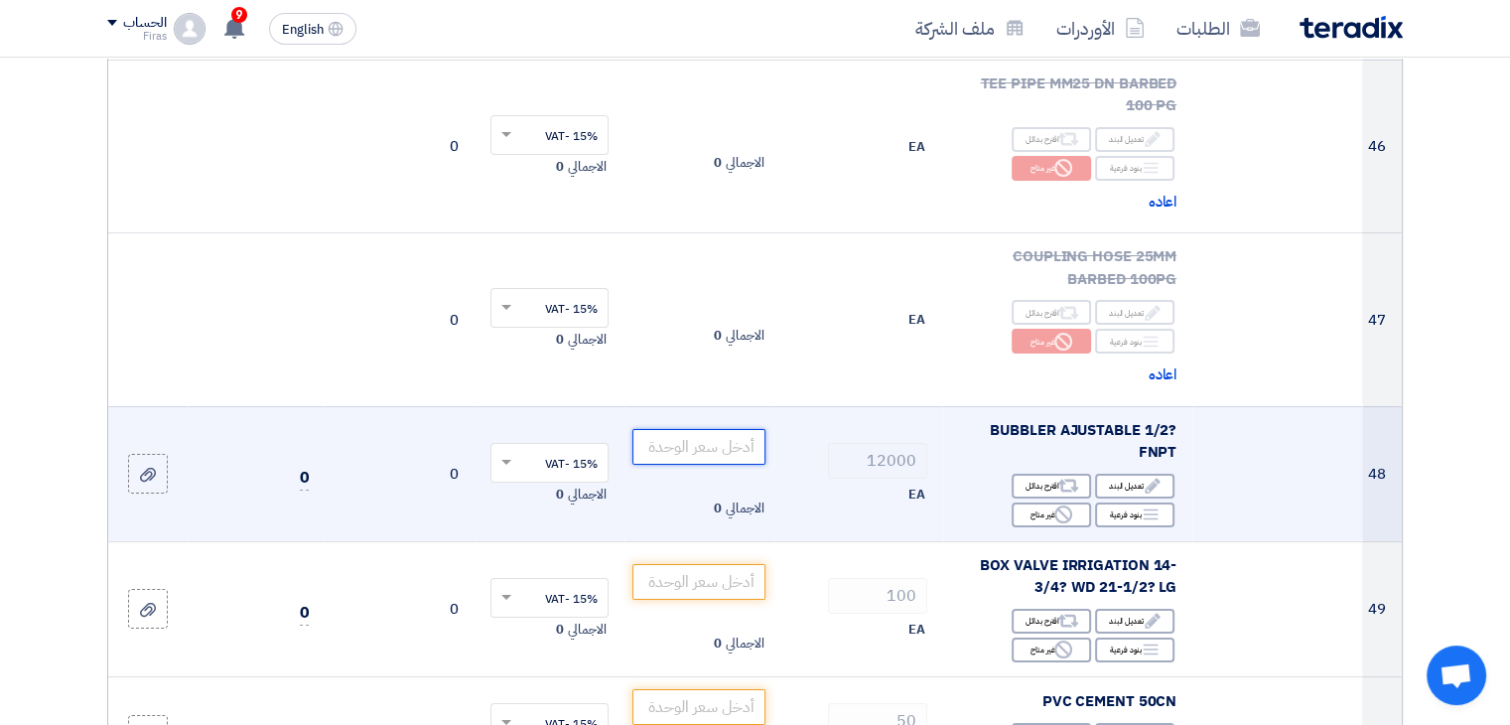
drag, startPoint x: 703, startPoint y: 395, endPoint x: 802, endPoint y: 420, distance: 102.3
click at [802, 420] on tr "48 BUBBLER AJUSTABLE 1/2? FNPT Edit تعديل البند Alternative اقترح بدائل Breakdo…" at bounding box center [755, 473] width 1294 height 135
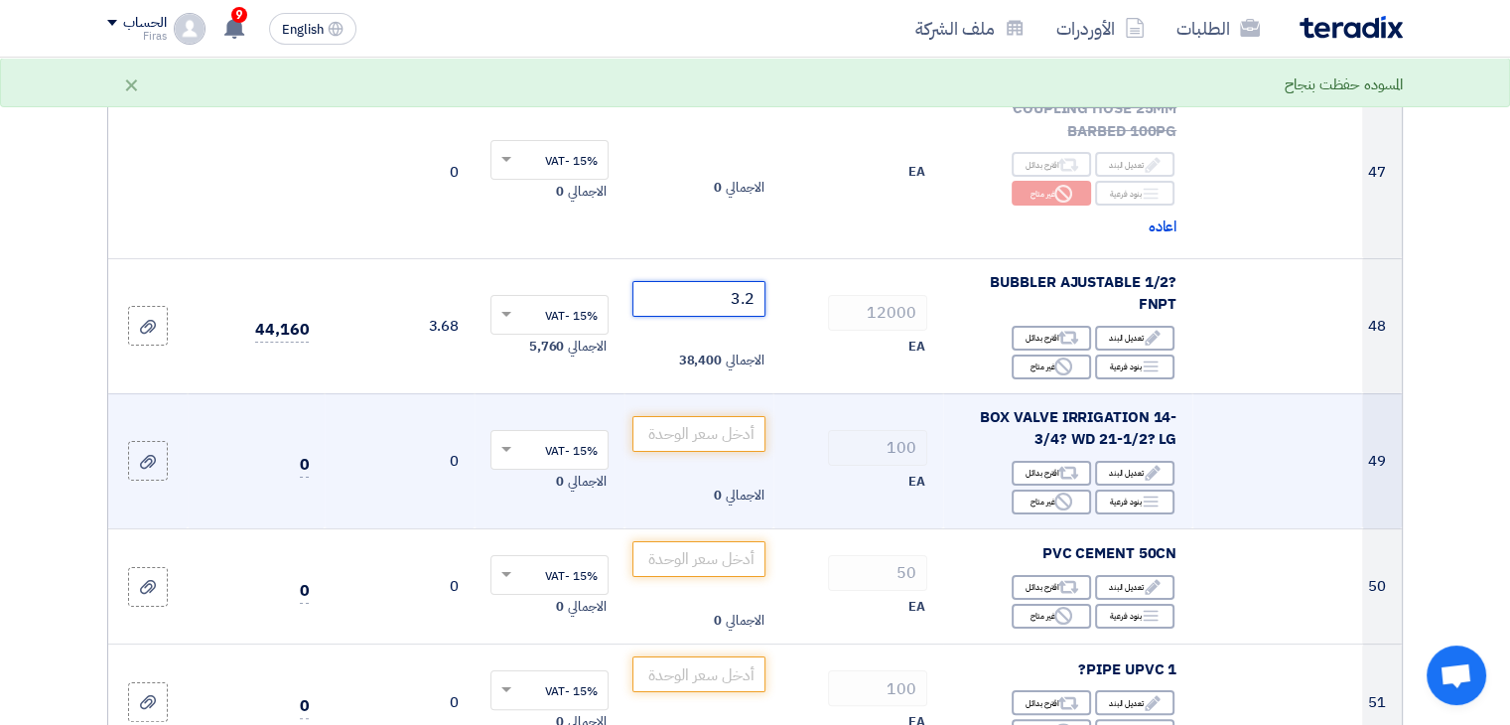
scroll to position [7844, 0]
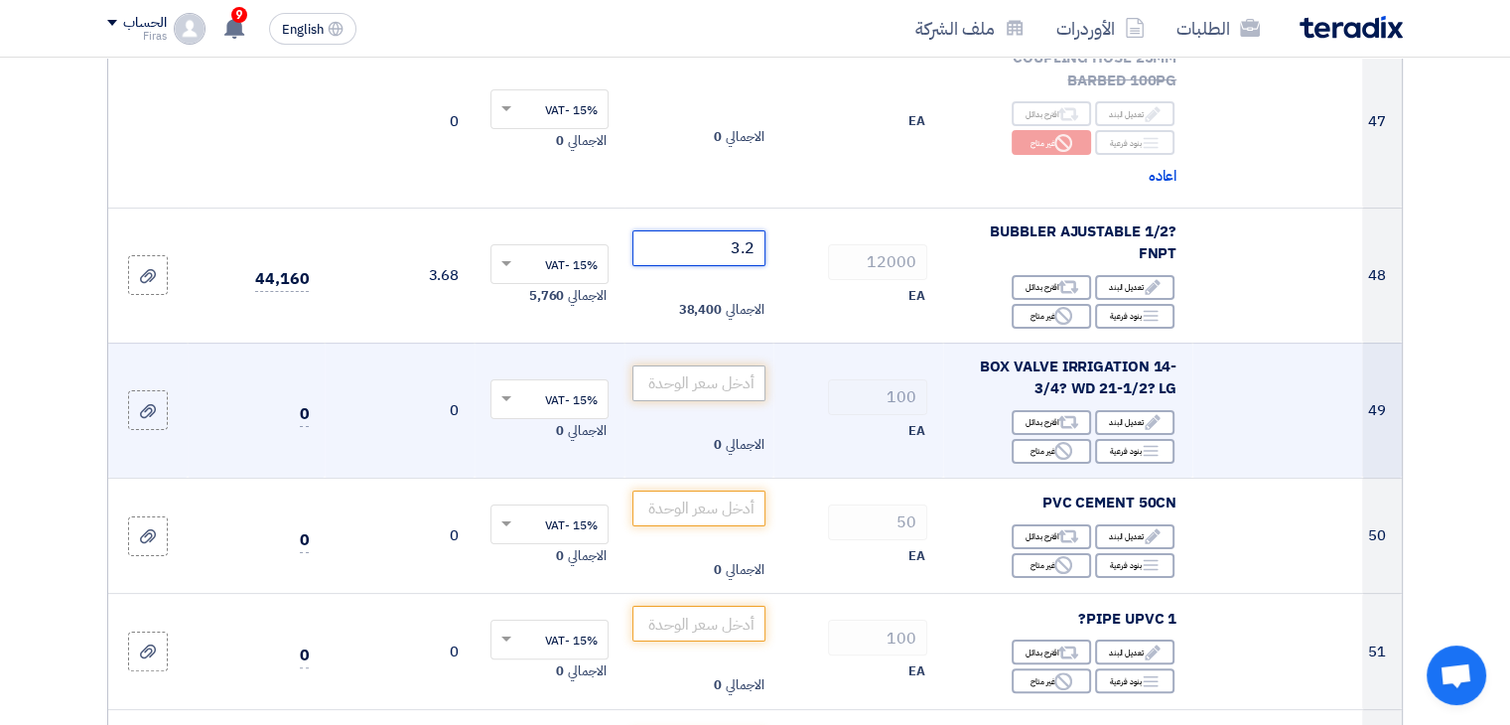
type input "3.2"
click at [675, 365] on input "number" at bounding box center [699, 383] width 134 height 36
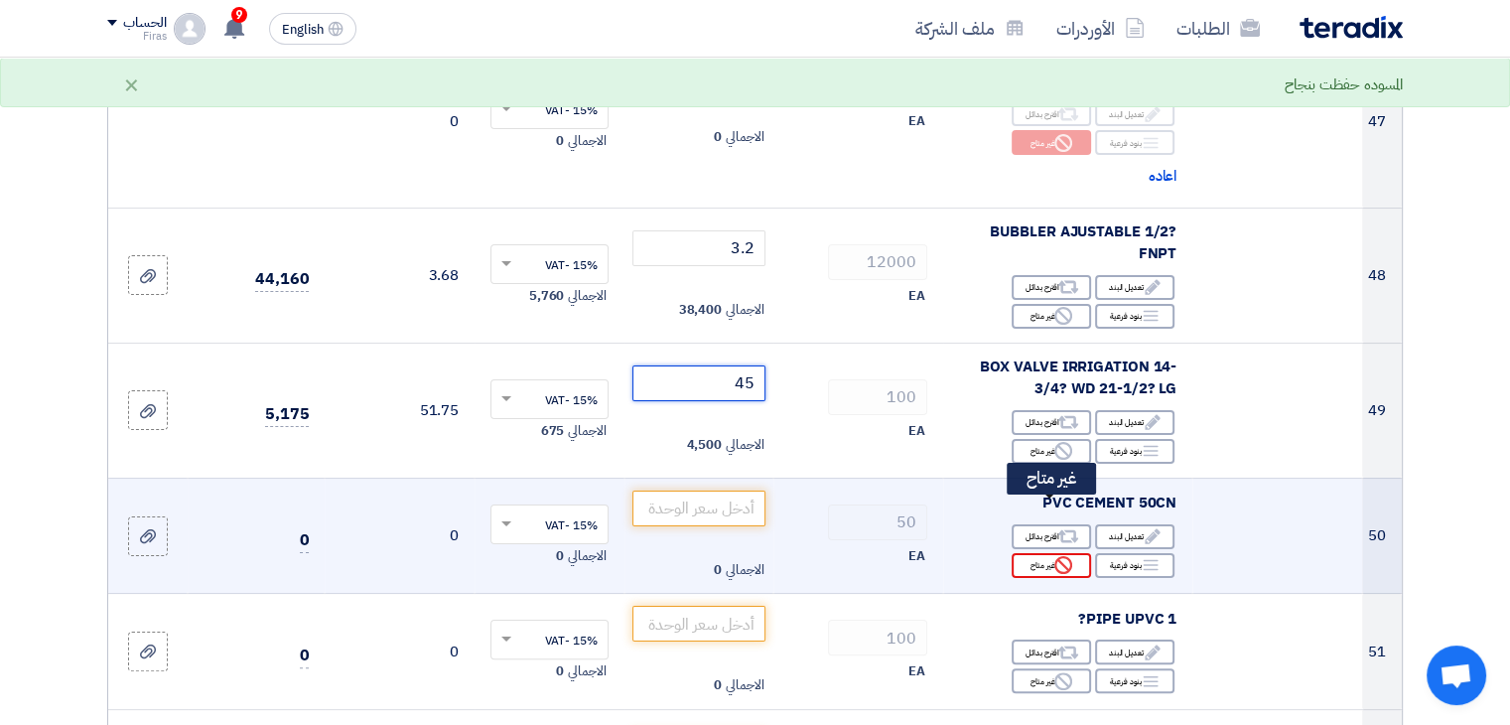
type input "45"
click at [1058, 556] on icon "Reject" at bounding box center [1063, 565] width 18 height 18
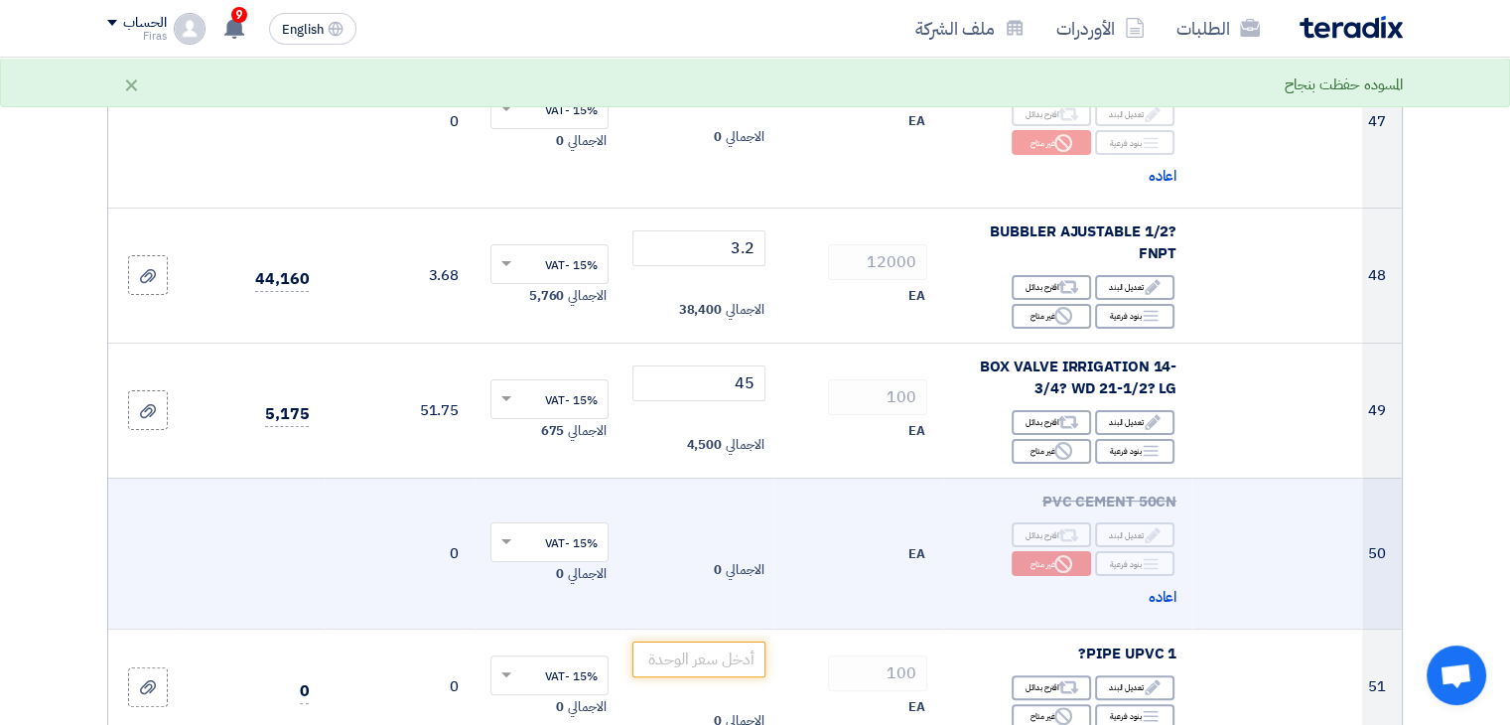
scroll to position [8042, 0]
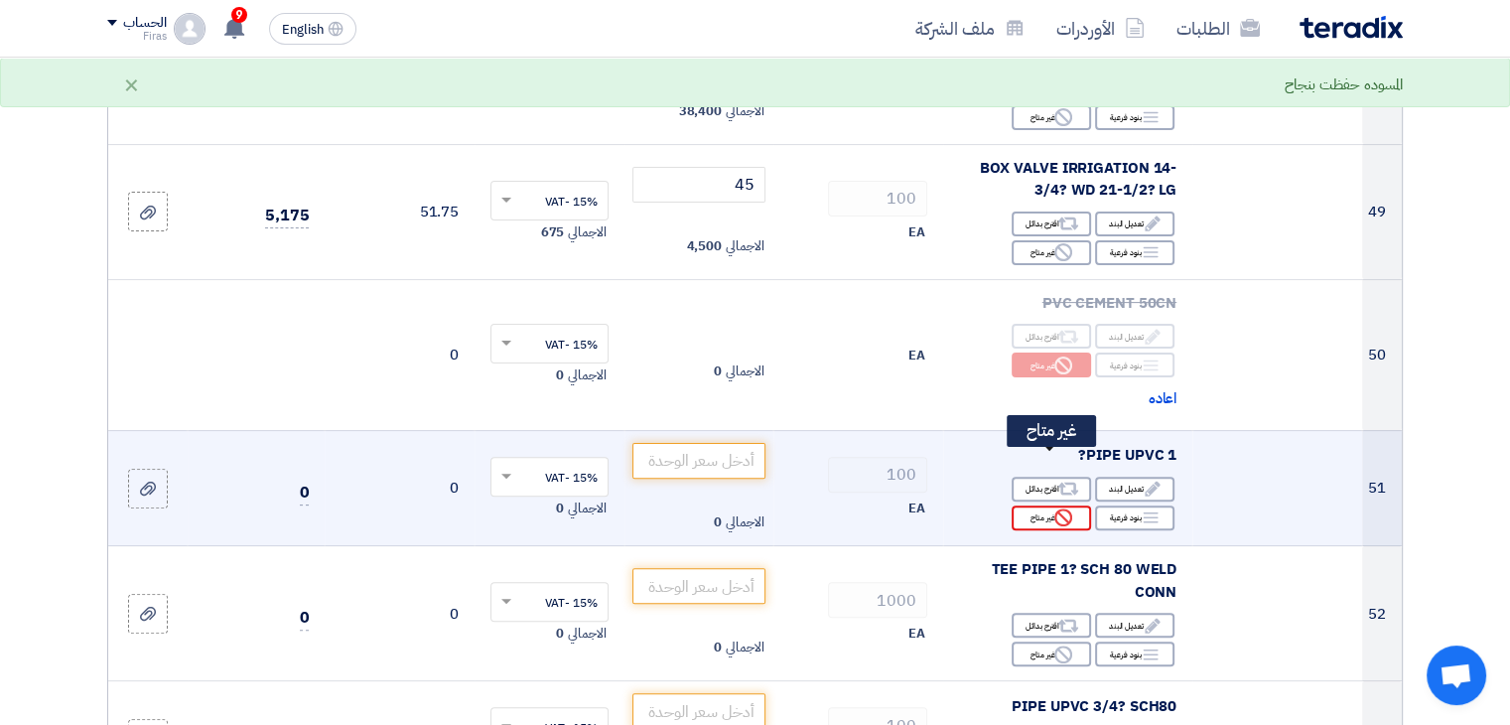
click at [1057, 508] on icon "Reject" at bounding box center [1063, 517] width 18 height 18
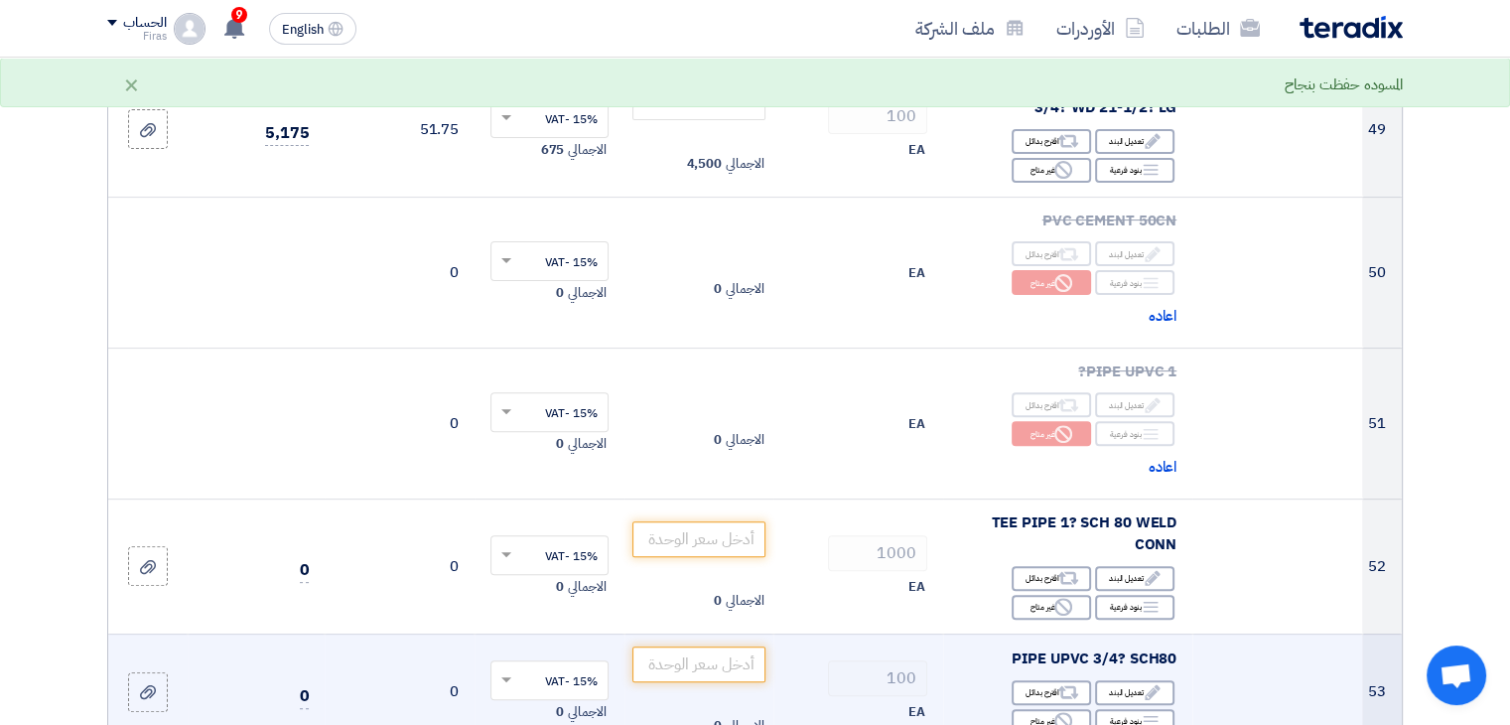
scroll to position [8241, 0]
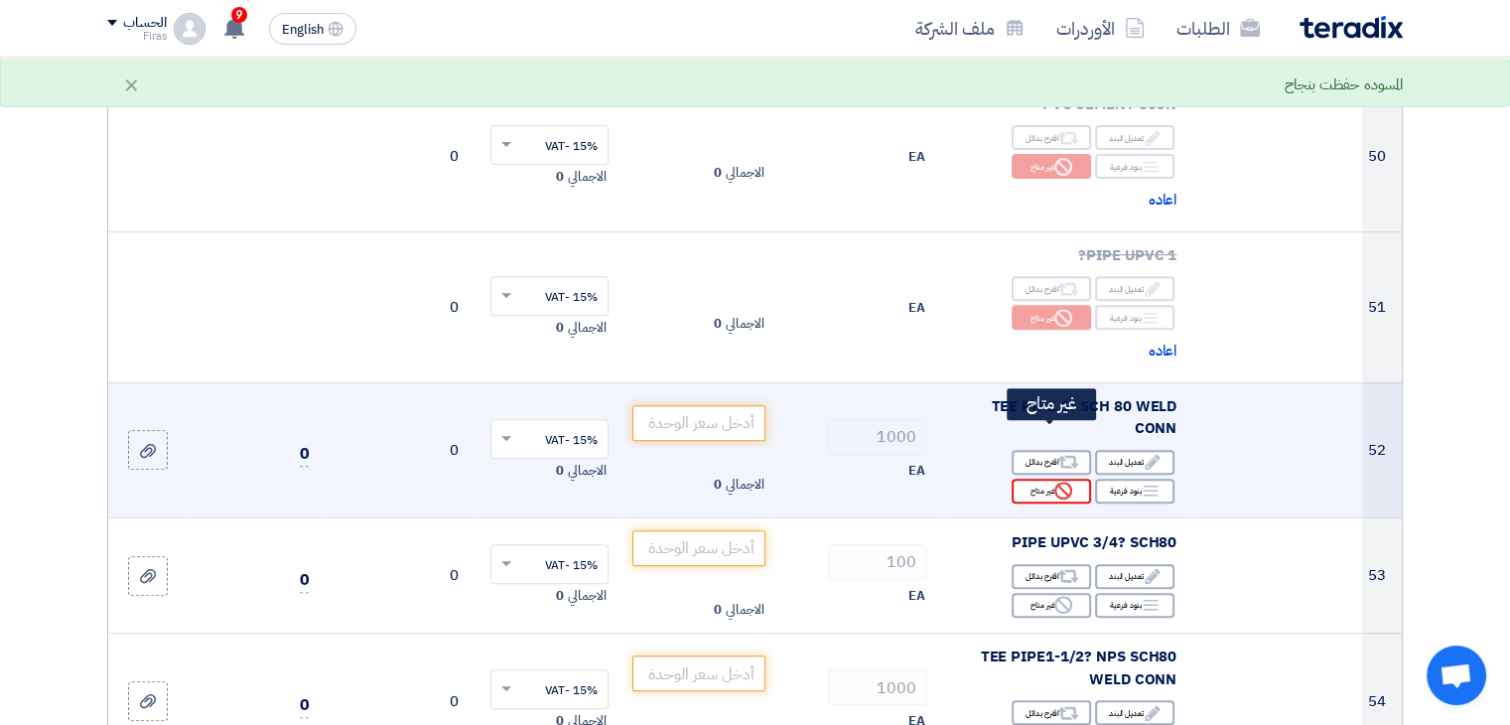
click at [1043, 479] on div "Reject غير متاح" at bounding box center [1051, 491] width 79 height 25
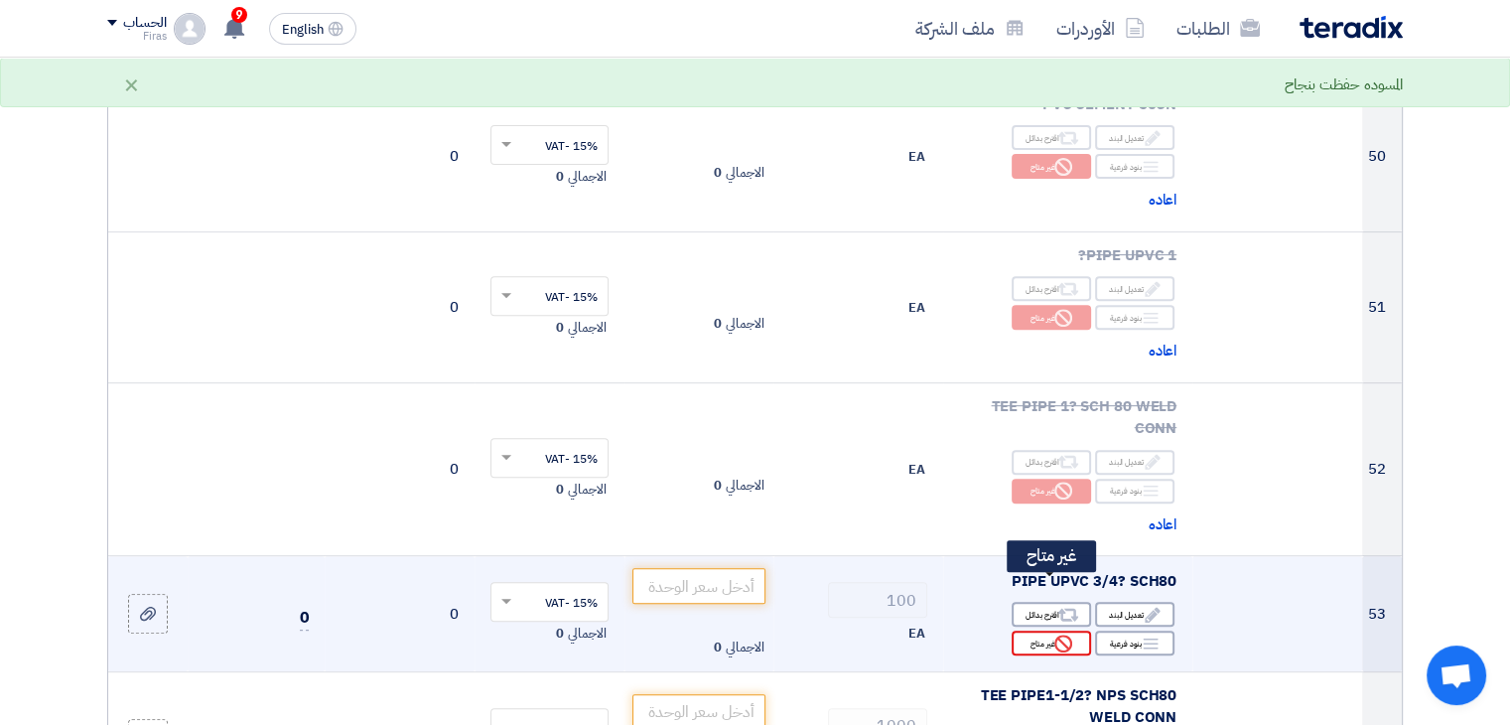
click at [1051, 630] on div "Reject غير متاح" at bounding box center [1051, 642] width 79 height 25
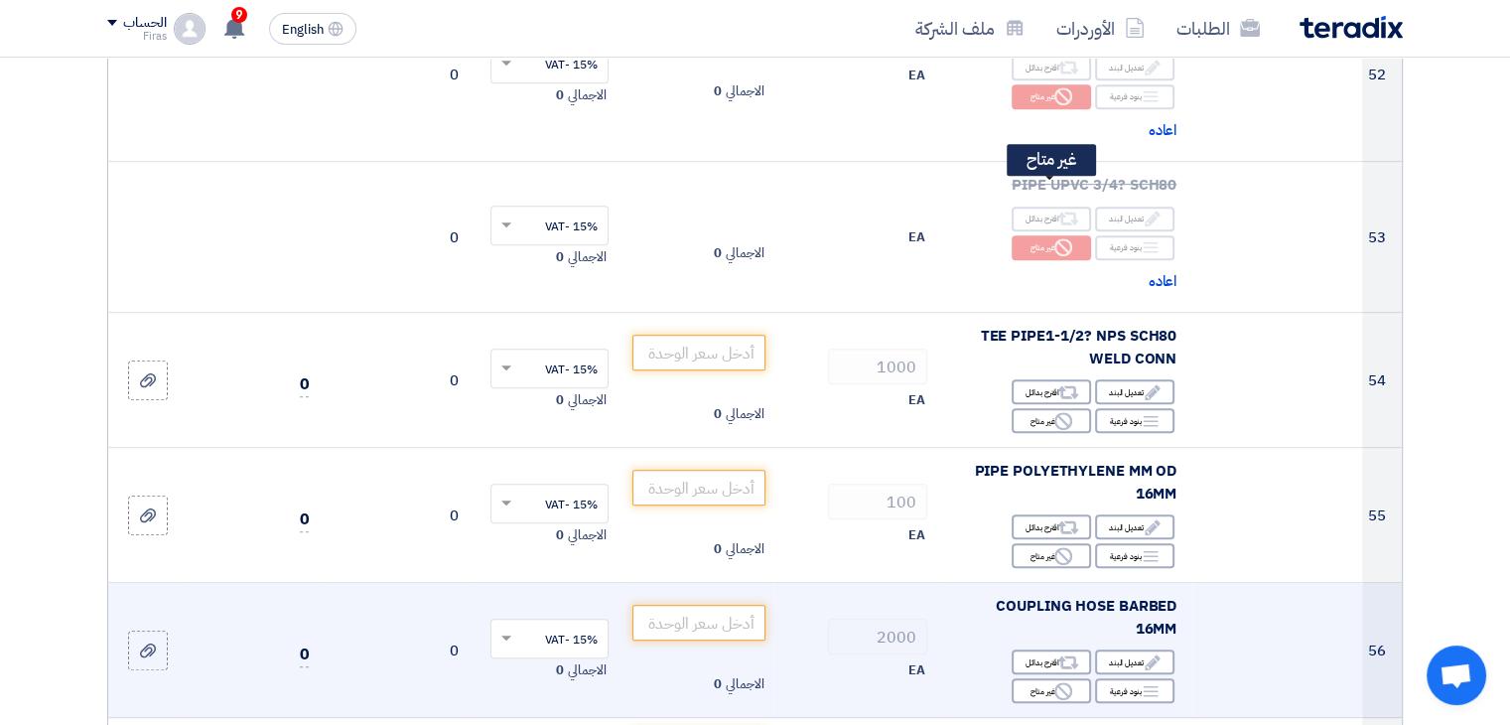
scroll to position [8638, 0]
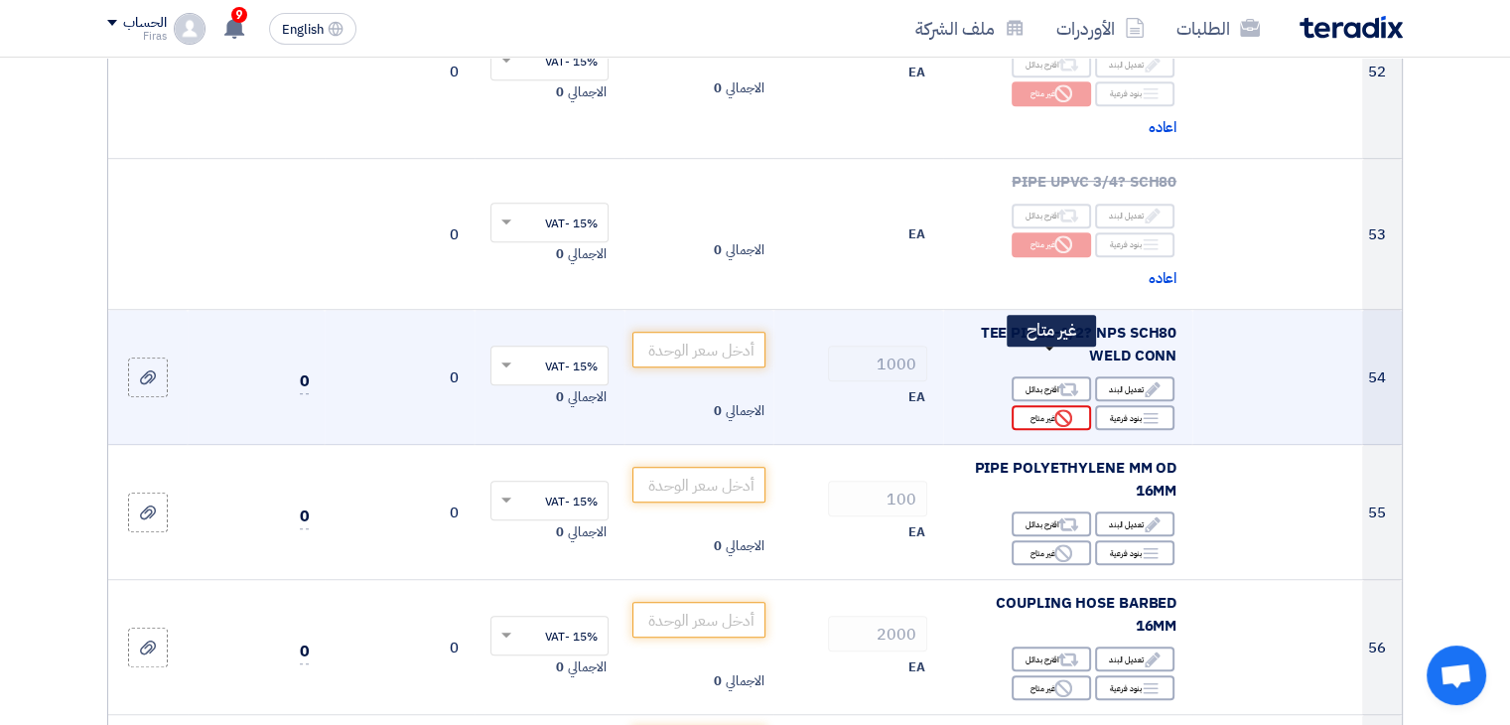
click at [1050, 405] on div "Reject غير متاح" at bounding box center [1051, 417] width 79 height 25
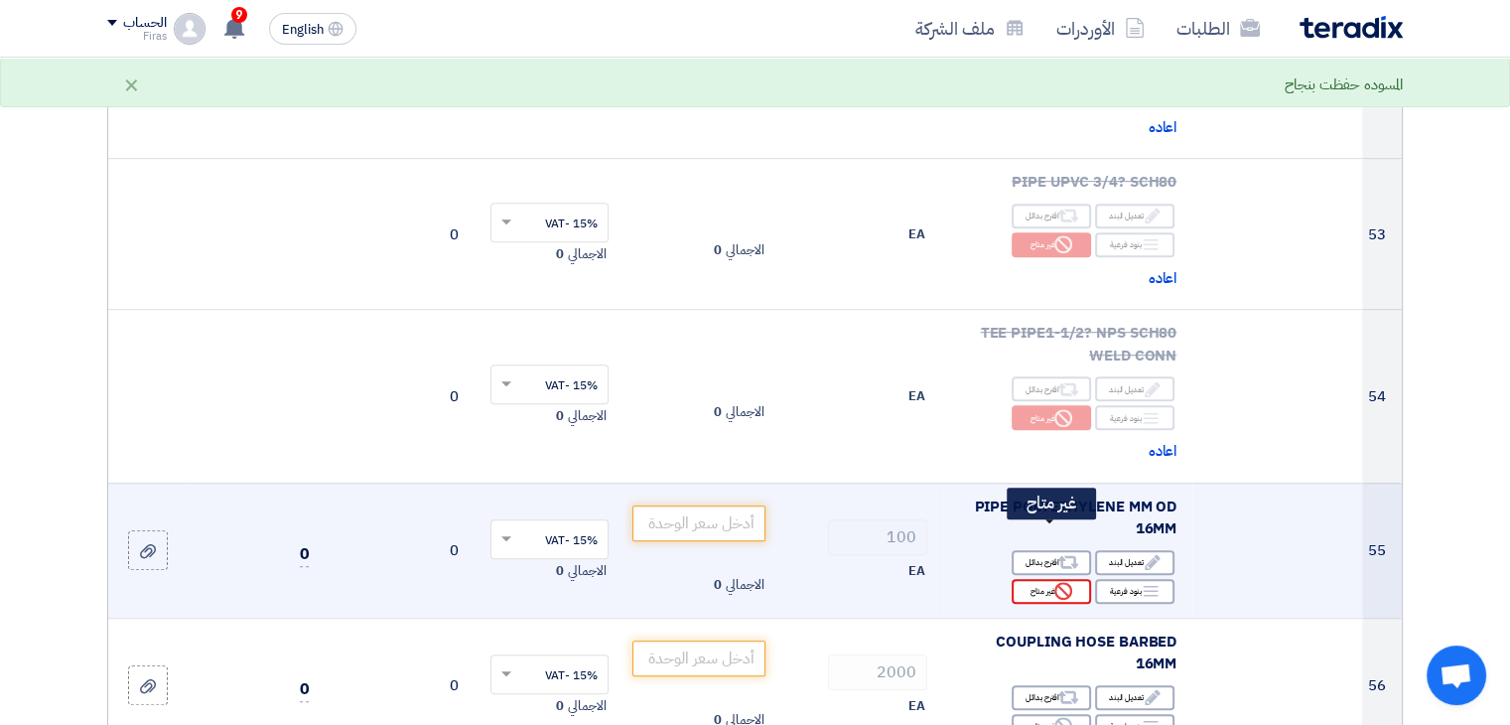
click at [1060, 582] on icon "Reject" at bounding box center [1063, 591] width 18 height 18
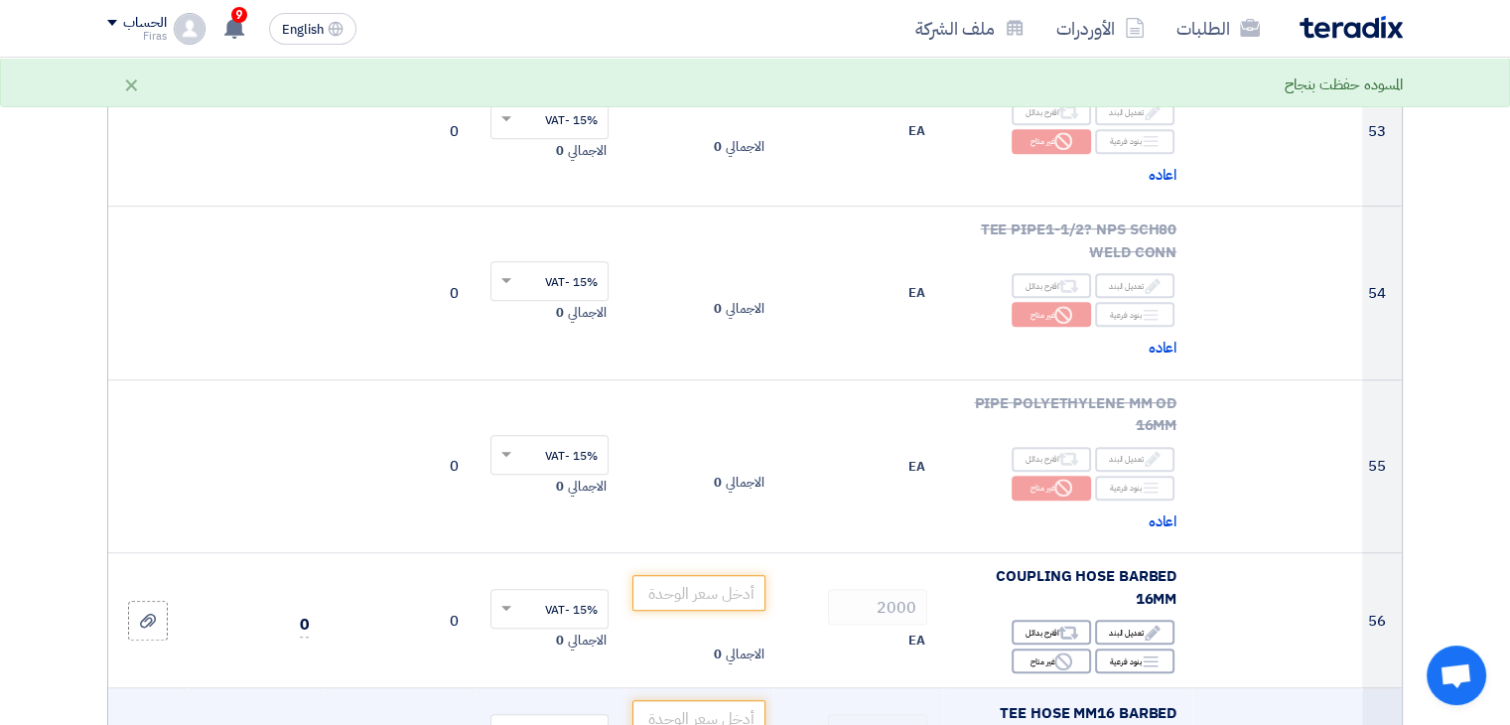
scroll to position [8936, 0]
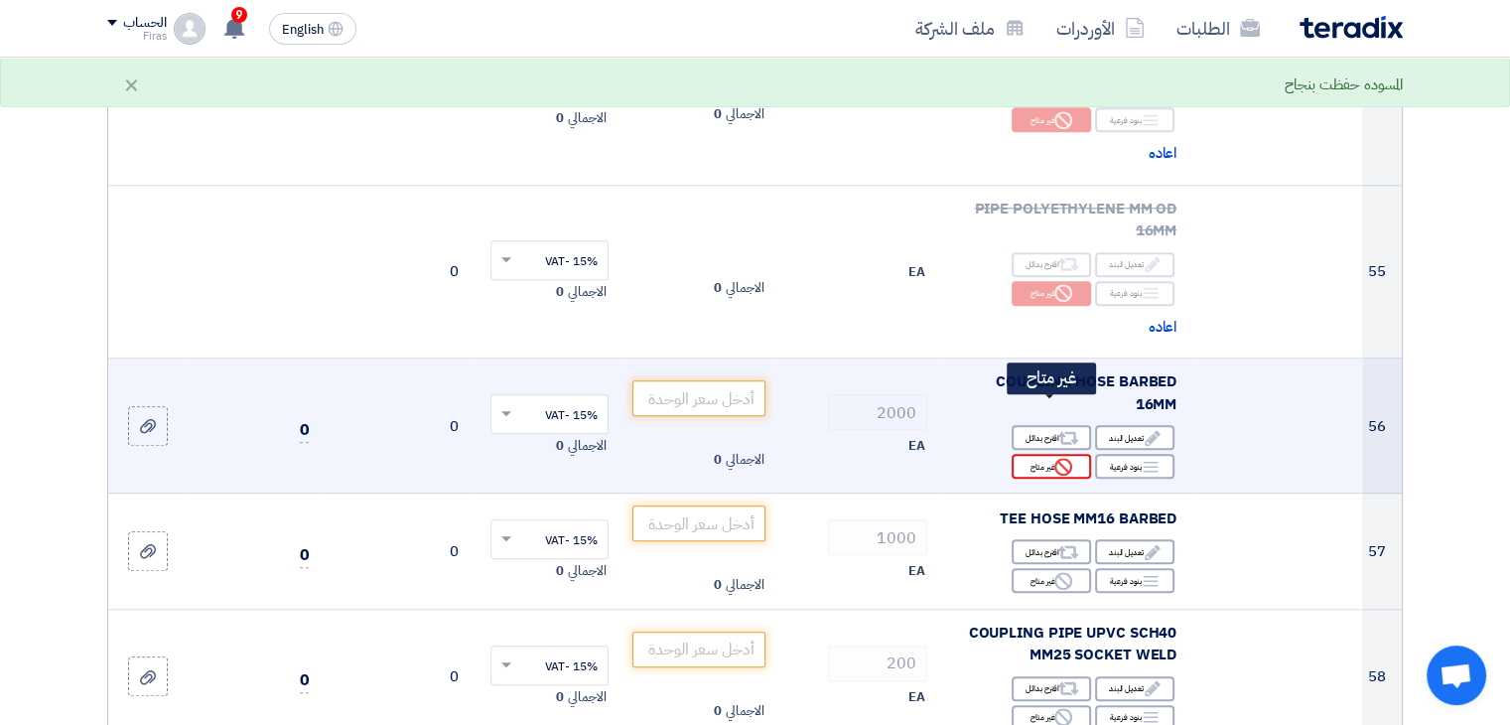
click at [1045, 454] on div "Reject غير متاح" at bounding box center [1051, 466] width 79 height 25
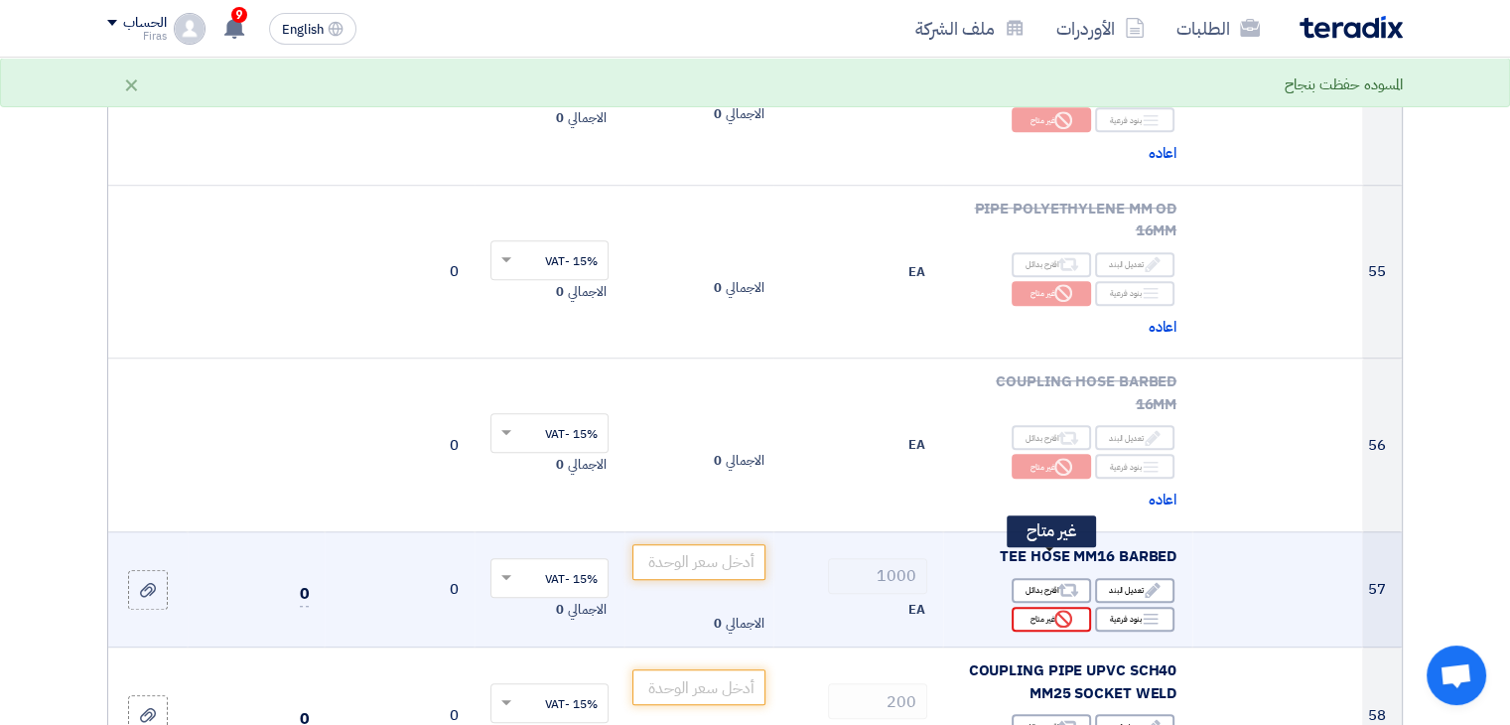
click at [1040, 607] on div "Reject غير متاح" at bounding box center [1051, 619] width 79 height 25
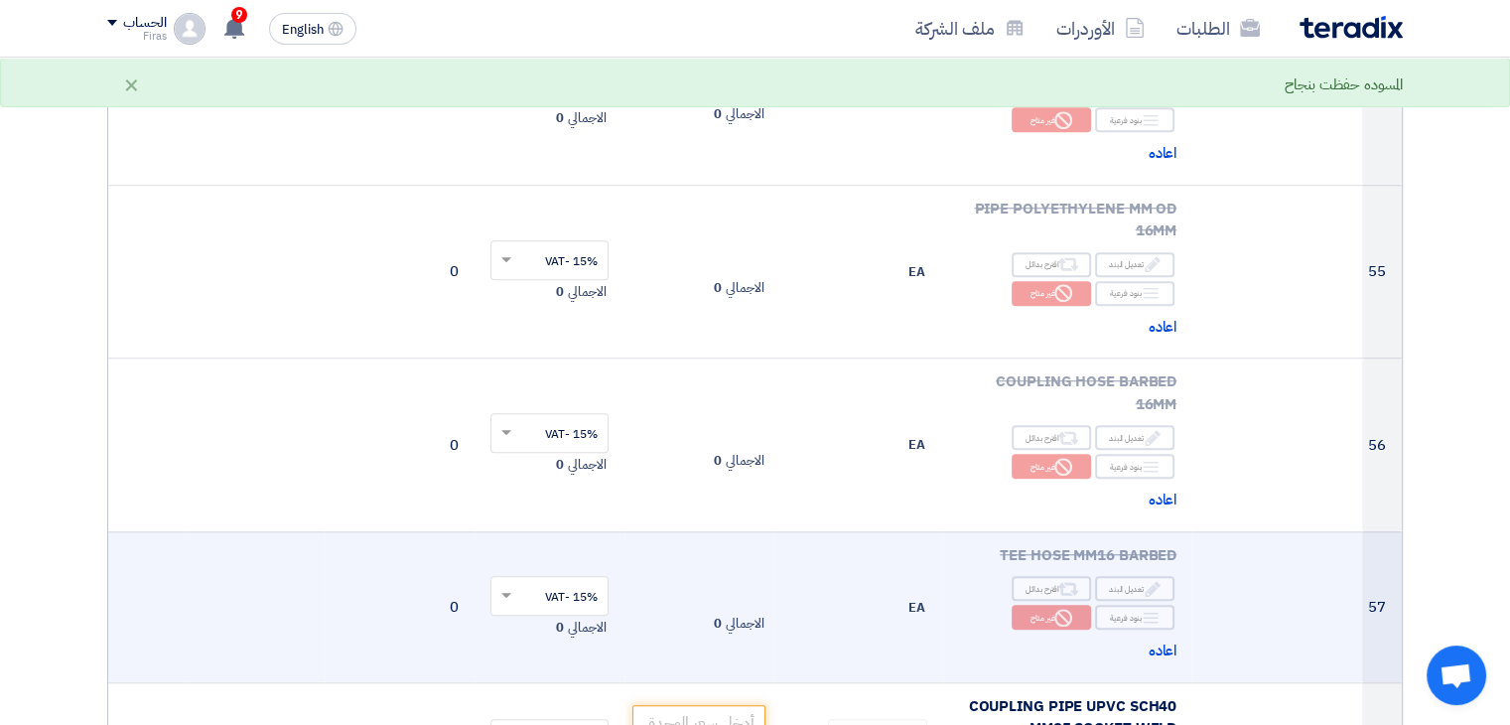
scroll to position [9234, 0]
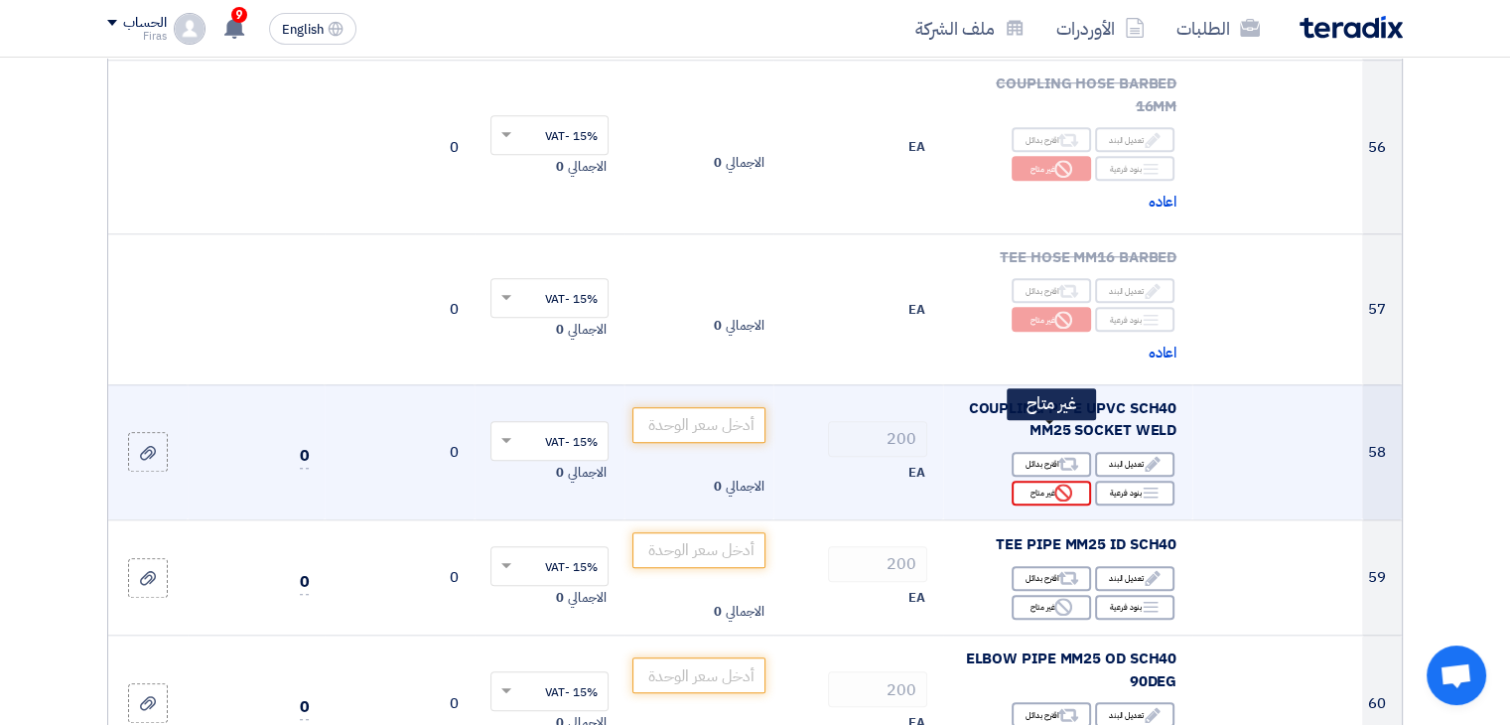
click at [1052, 481] on div "Reject غير متاح" at bounding box center [1051, 493] width 79 height 25
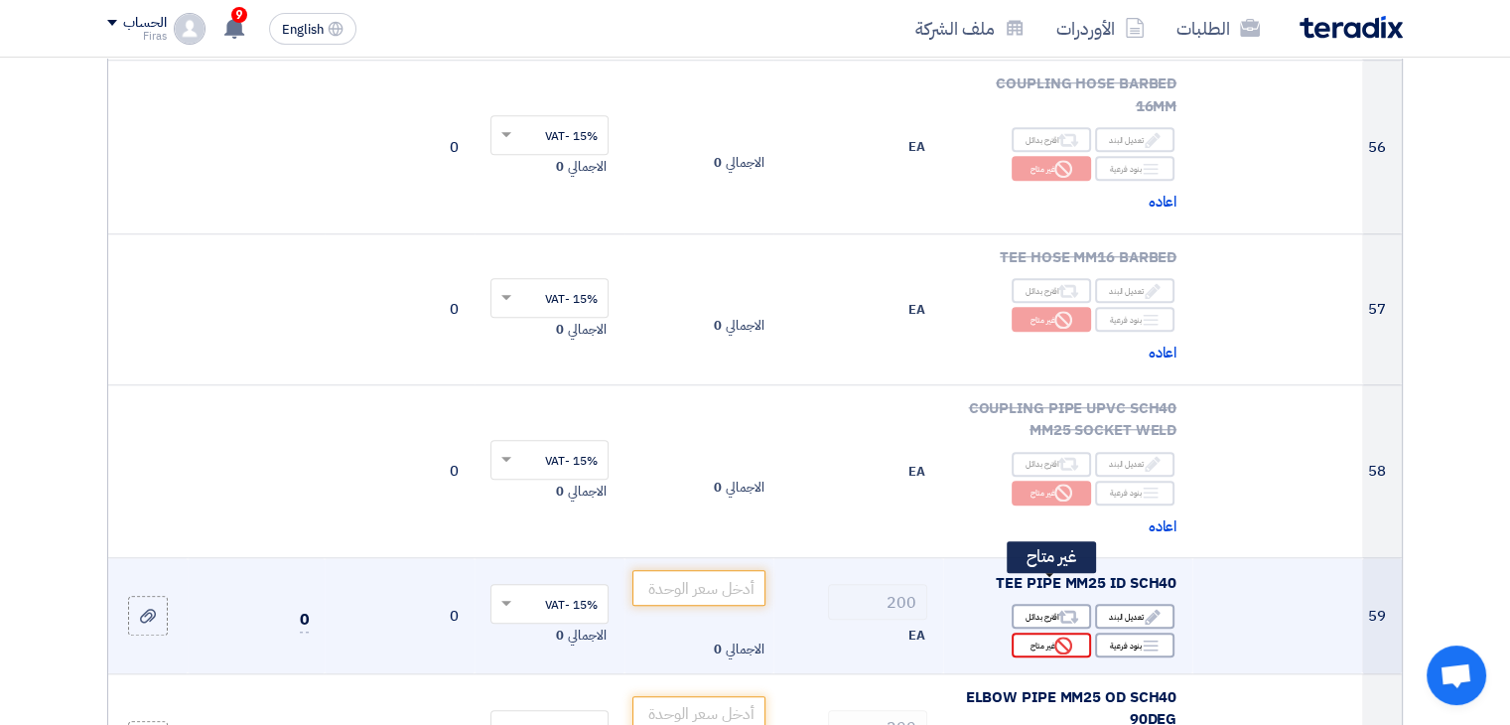
click at [1051, 632] on div "Reject غير متاح" at bounding box center [1051, 644] width 79 height 25
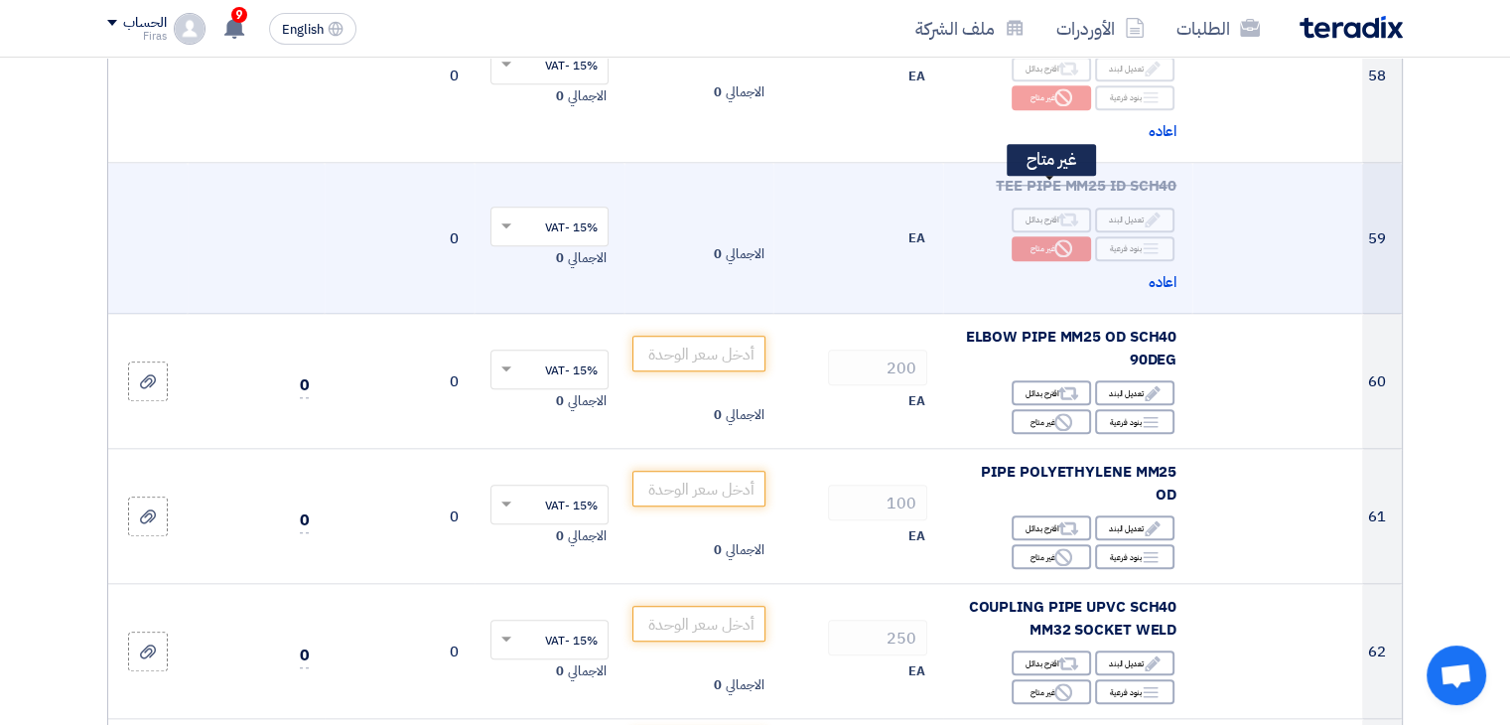
scroll to position [9631, 0]
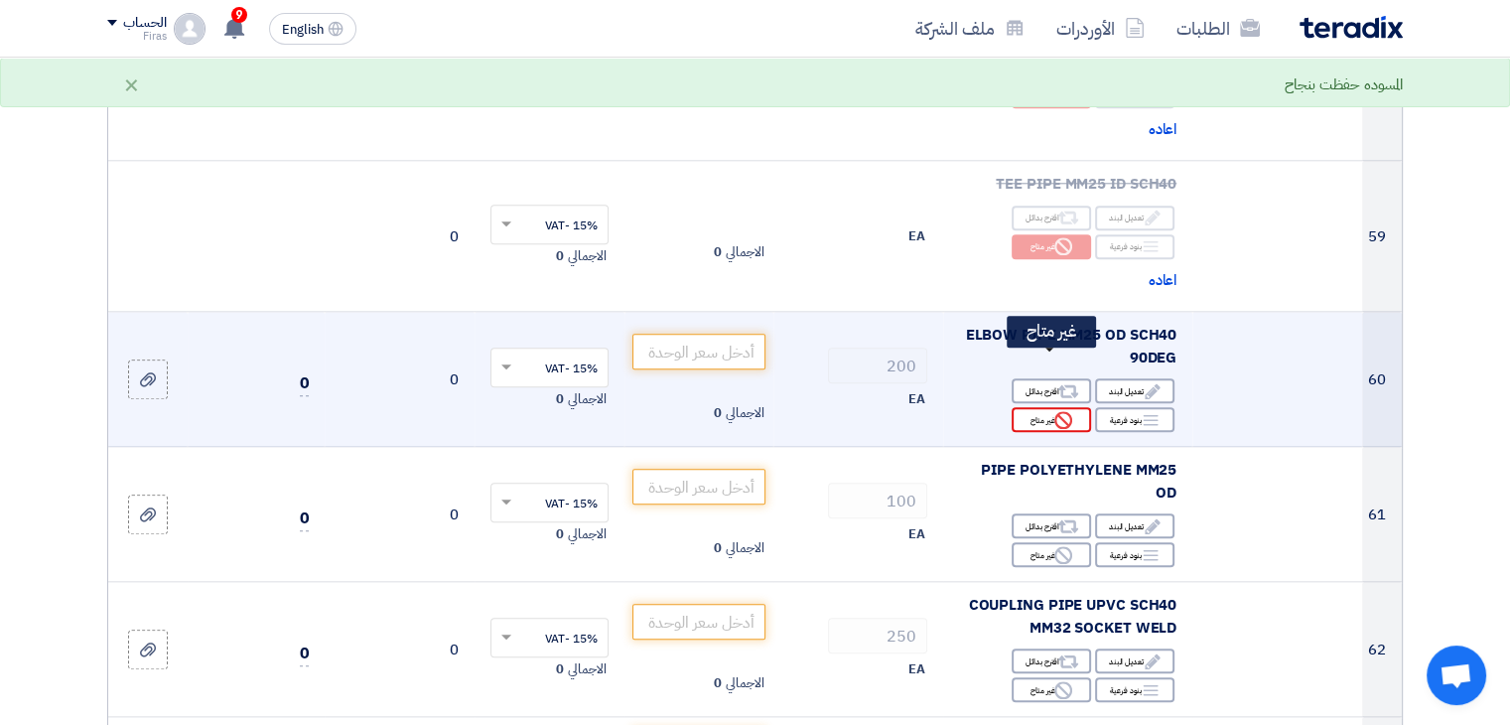
click at [1049, 407] on div "Reject غير متاح" at bounding box center [1051, 419] width 79 height 25
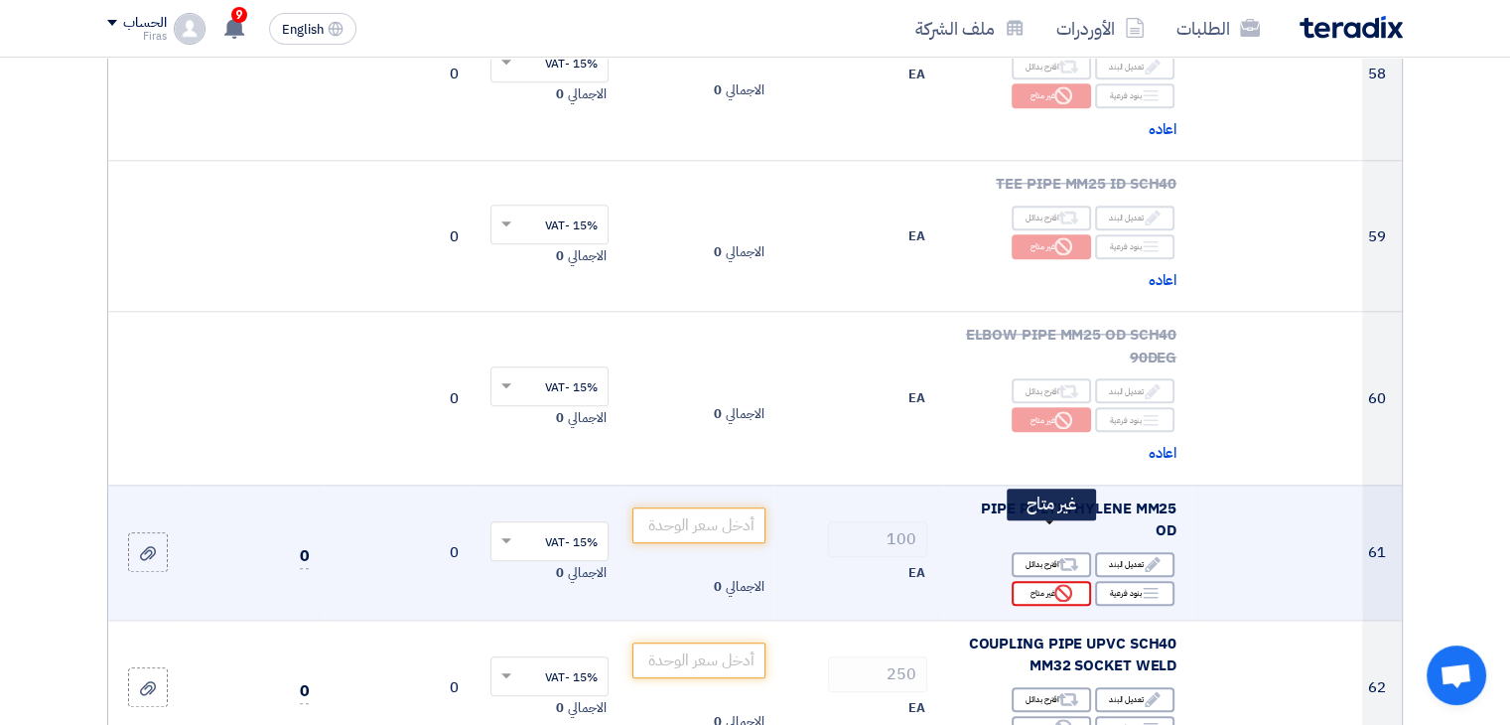
click at [1041, 581] on div "Reject غير متاح" at bounding box center [1051, 593] width 79 height 25
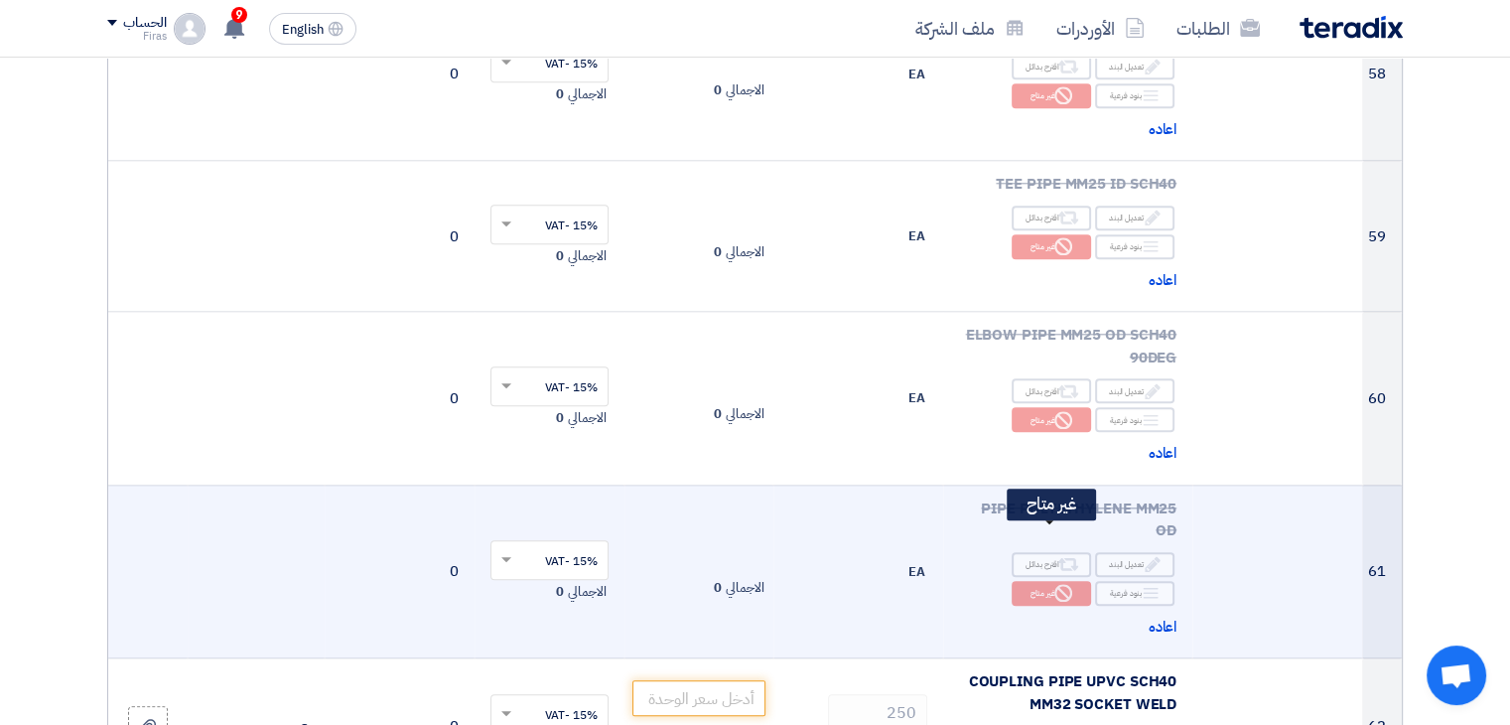
scroll to position [10028, 0]
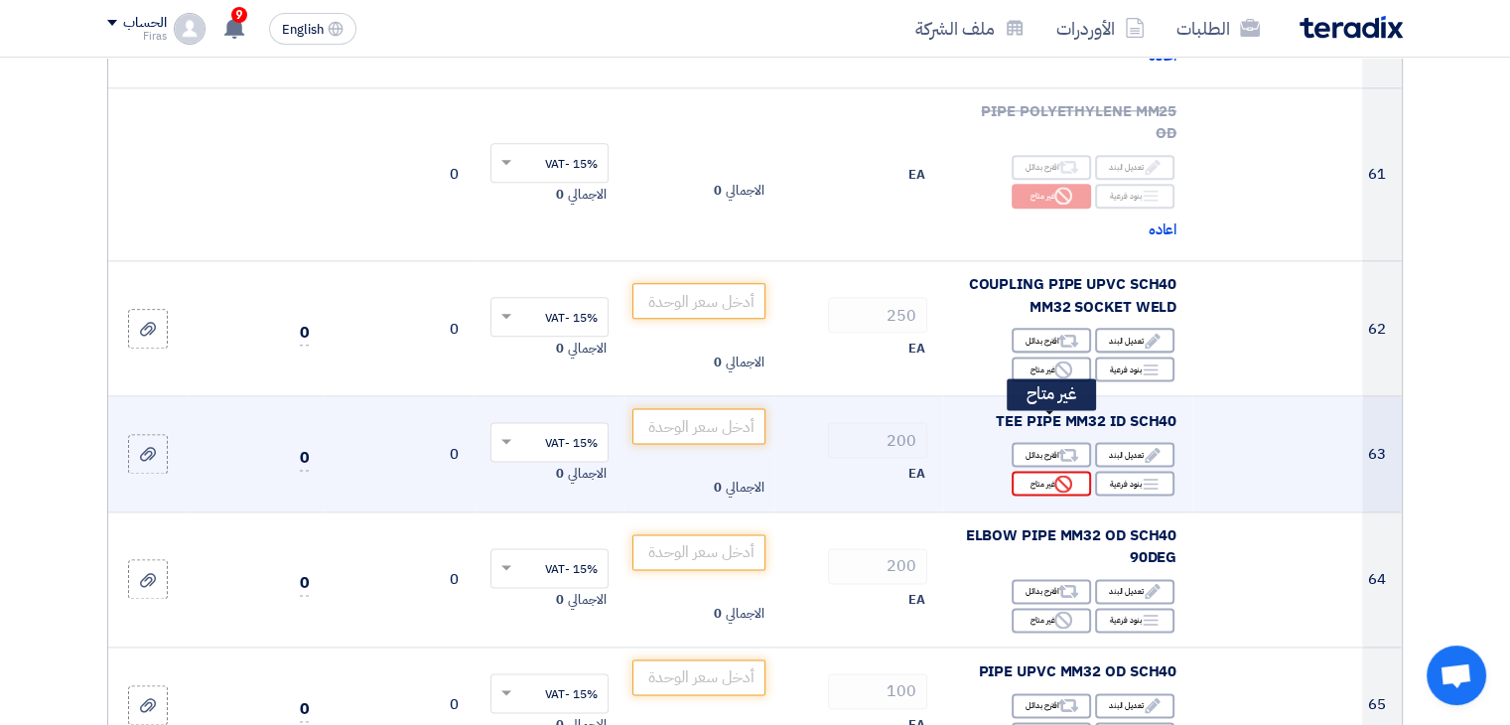
click at [1054, 475] on icon "Reject" at bounding box center [1063, 484] width 18 height 18
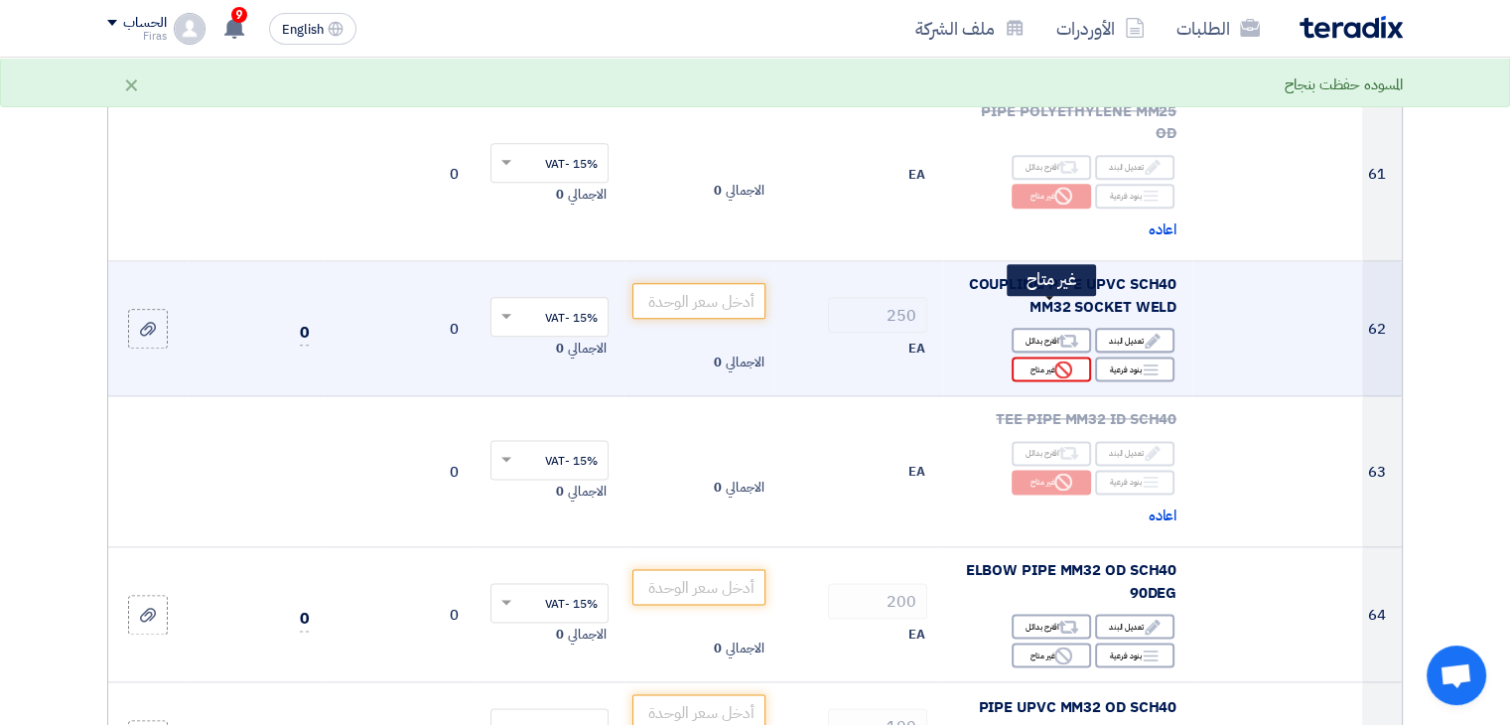
click at [1033, 356] on div "Reject غير متاح" at bounding box center [1051, 368] width 79 height 25
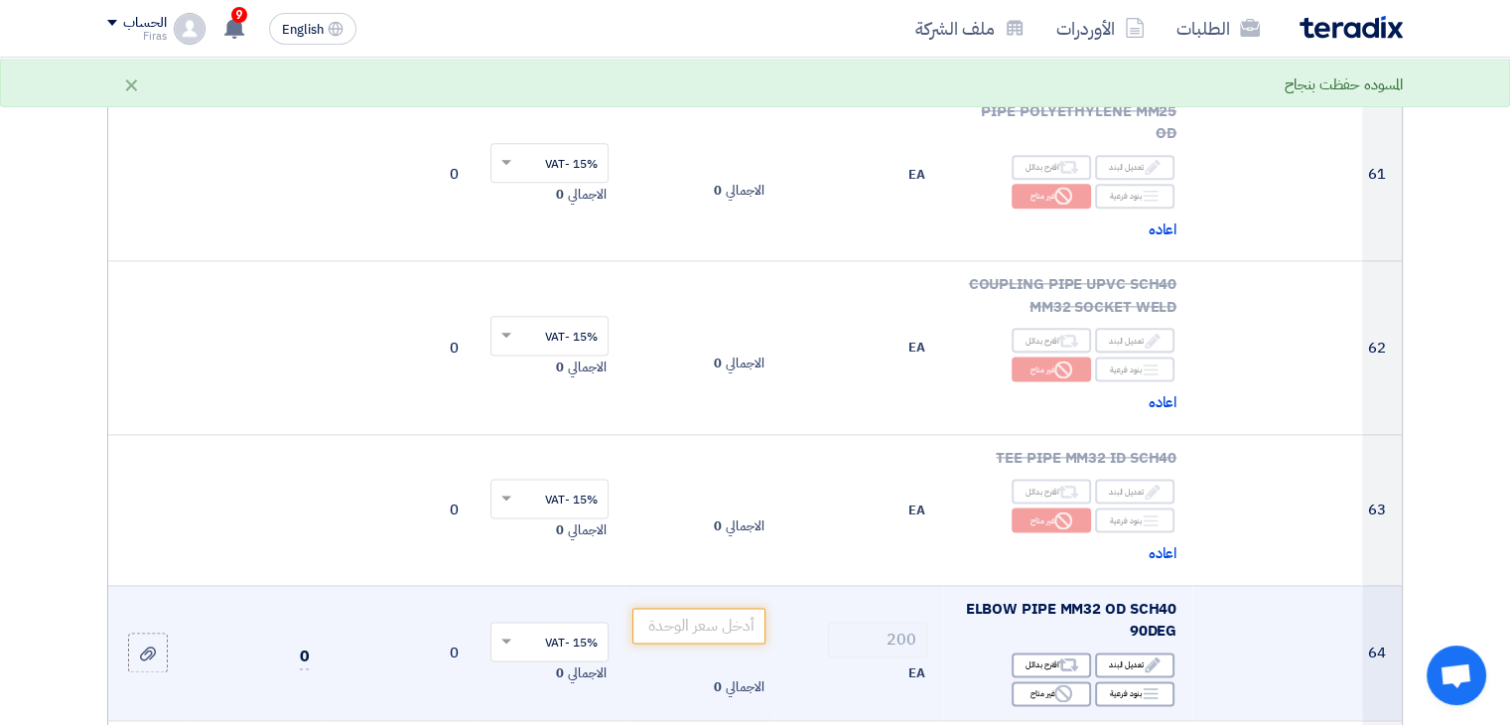
scroll to position [10326, 0]
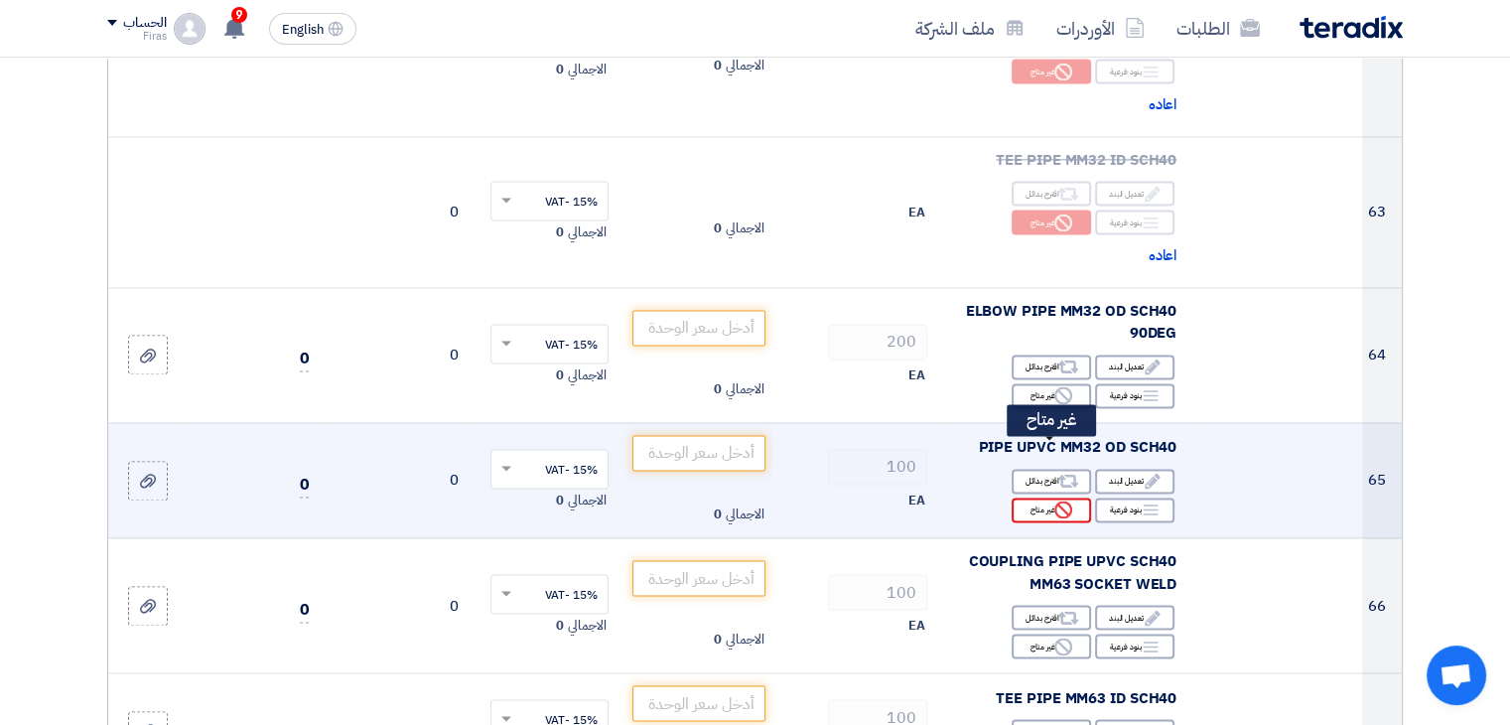
click at [1056, 500] on use at bounding box center [1063, 509] width 18 height 18
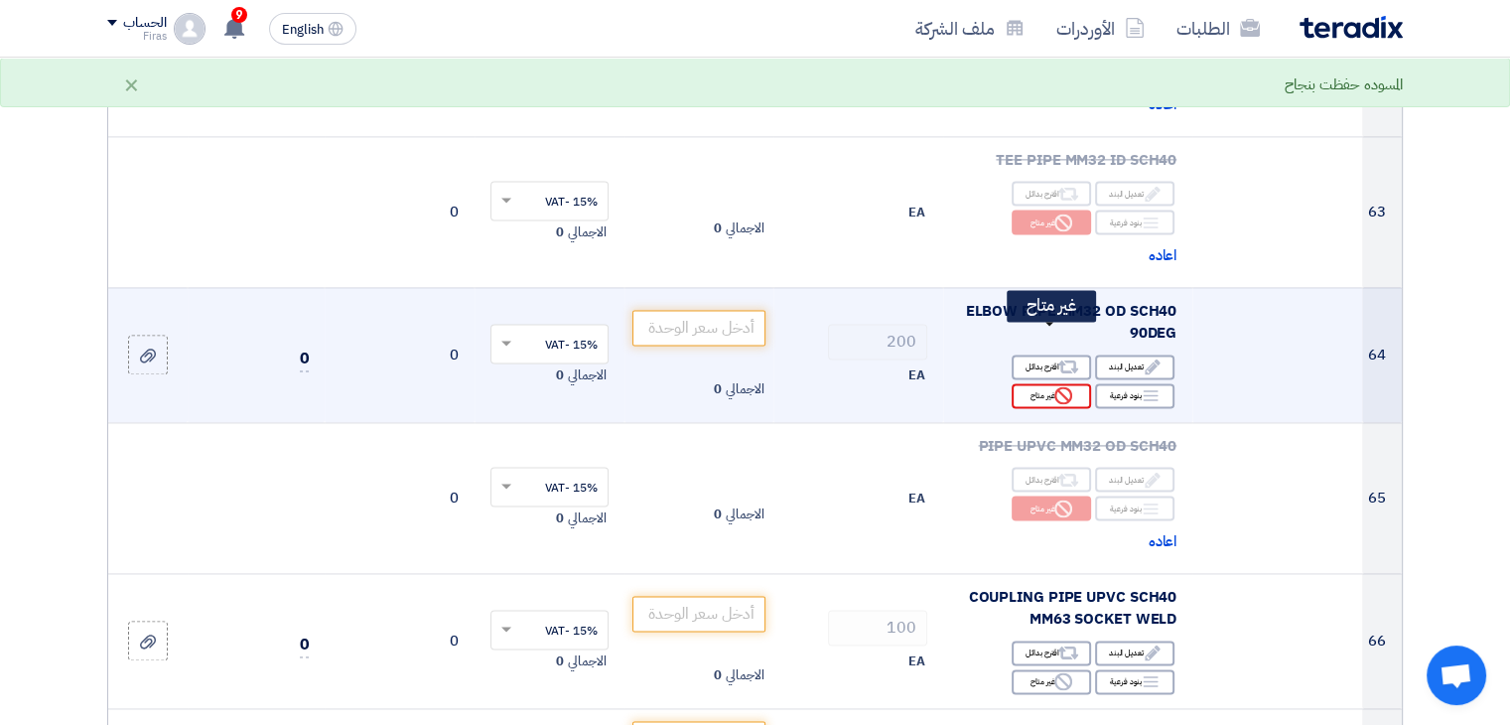
click at [1071, 386] on use at bounding box center [1063, 395] width 18 height 18
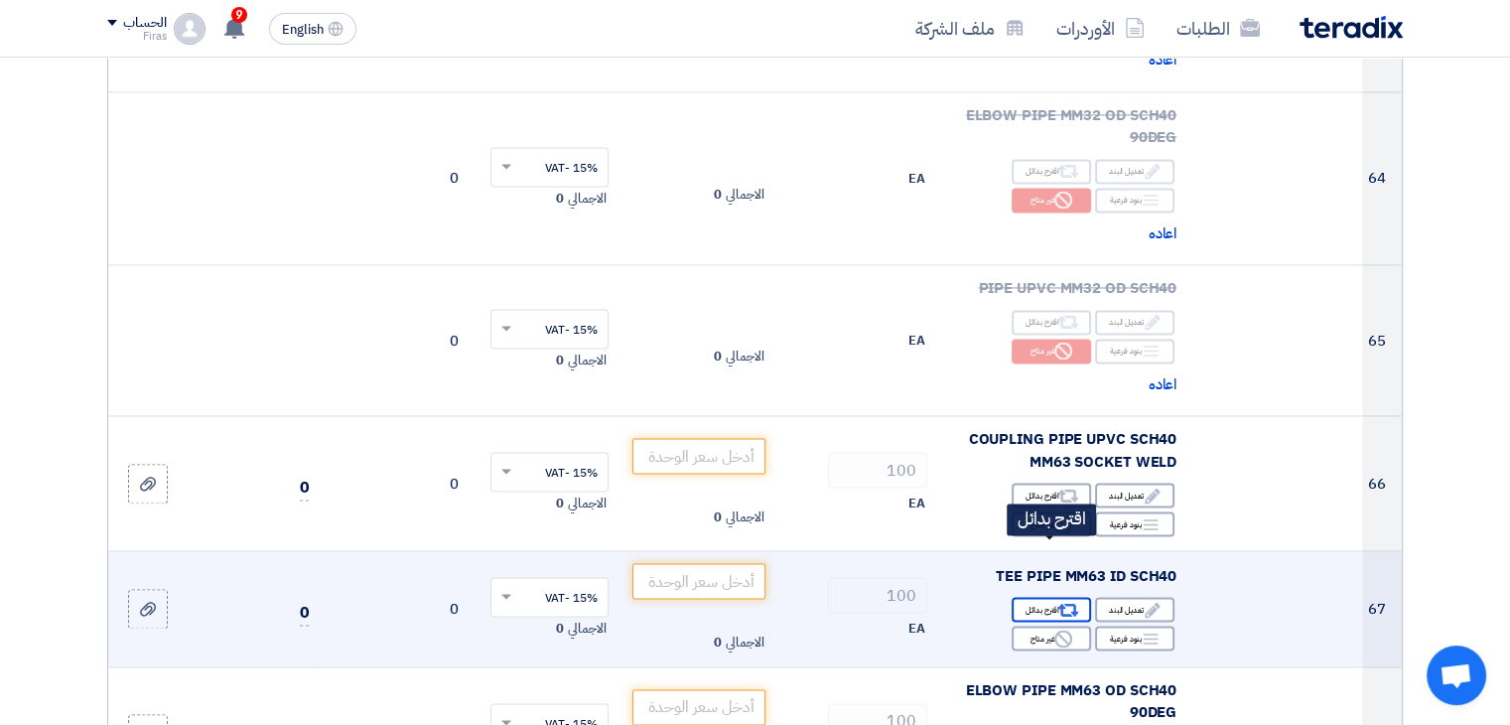
scroll to position [10624, 0]
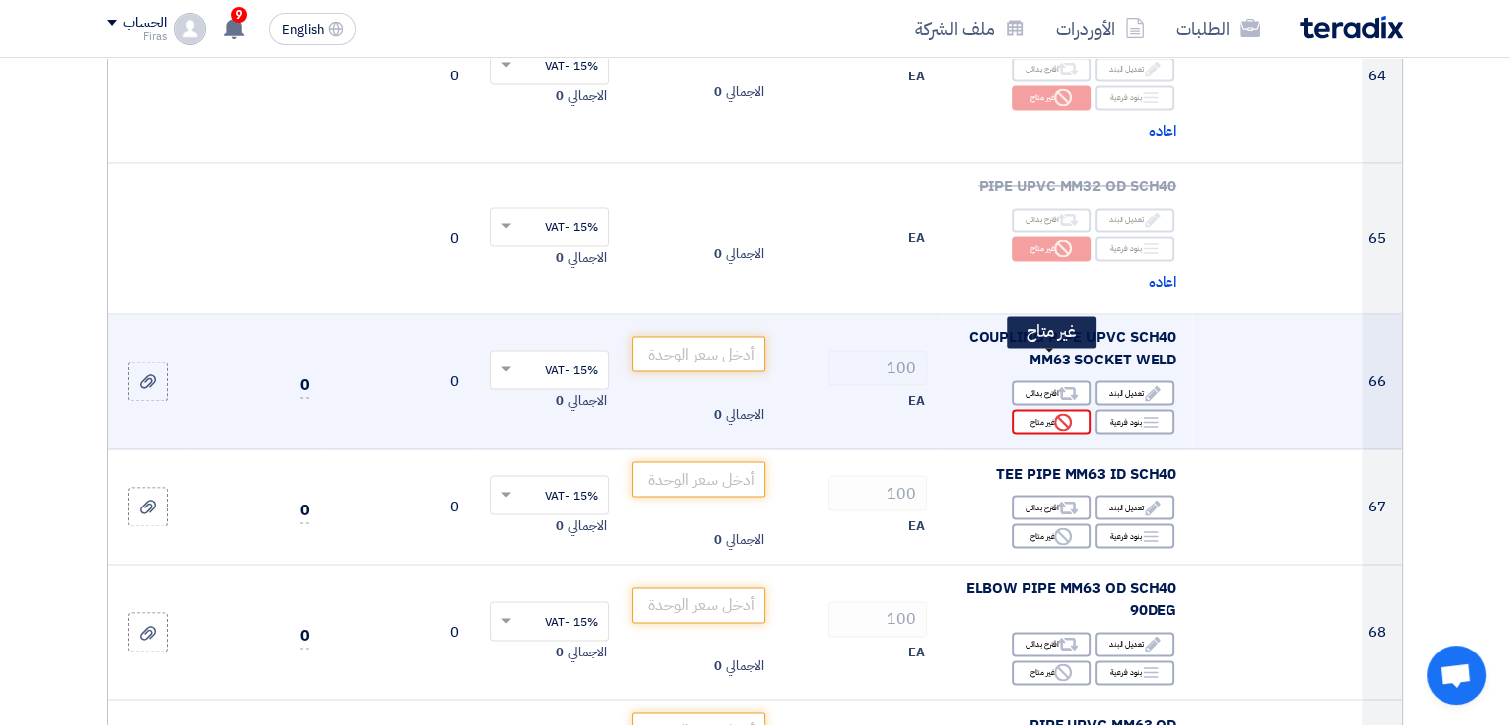
click at [1059, 413] on icon "Reject" at bounding box center [1063, 422] width 18 height 18
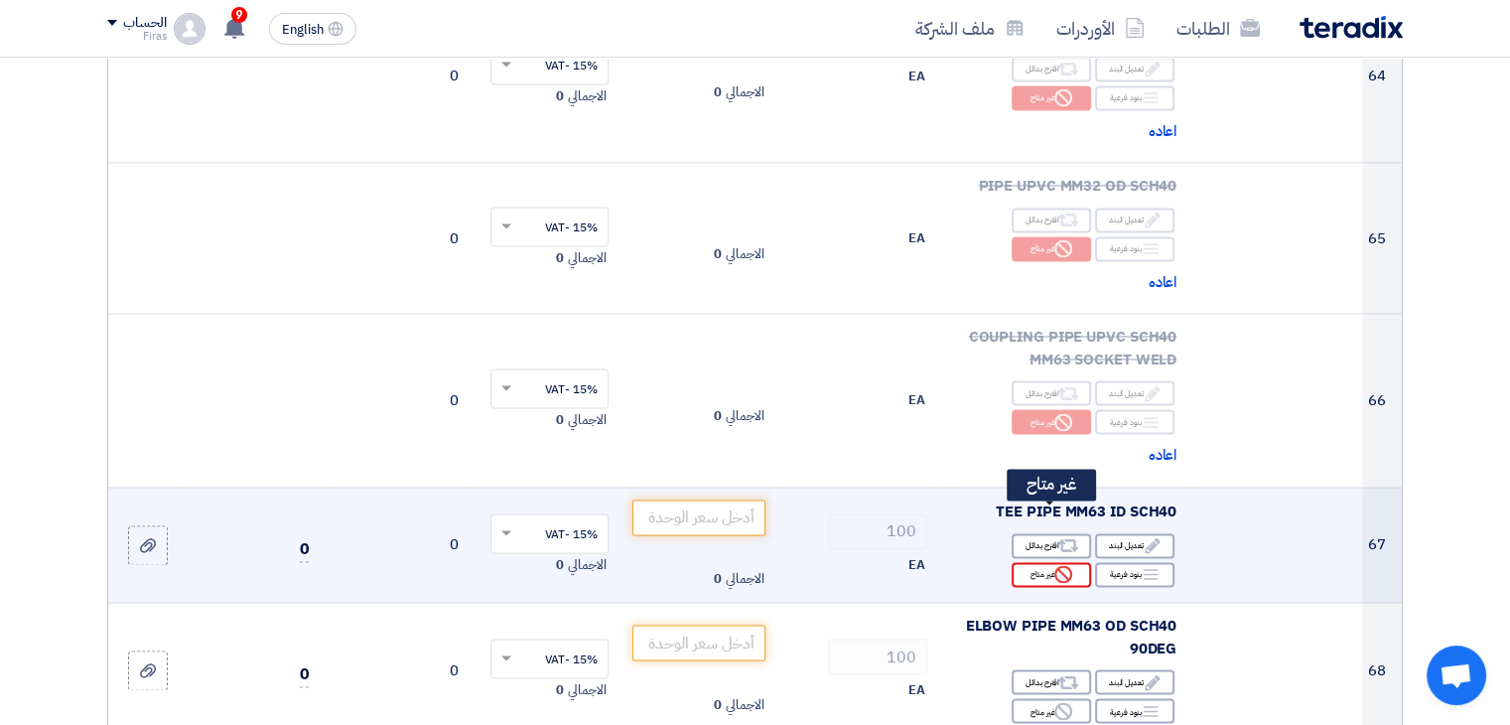
click at [1057, 565] on icon "Reject" at bounding box center [1063, 574] width 18 height 18
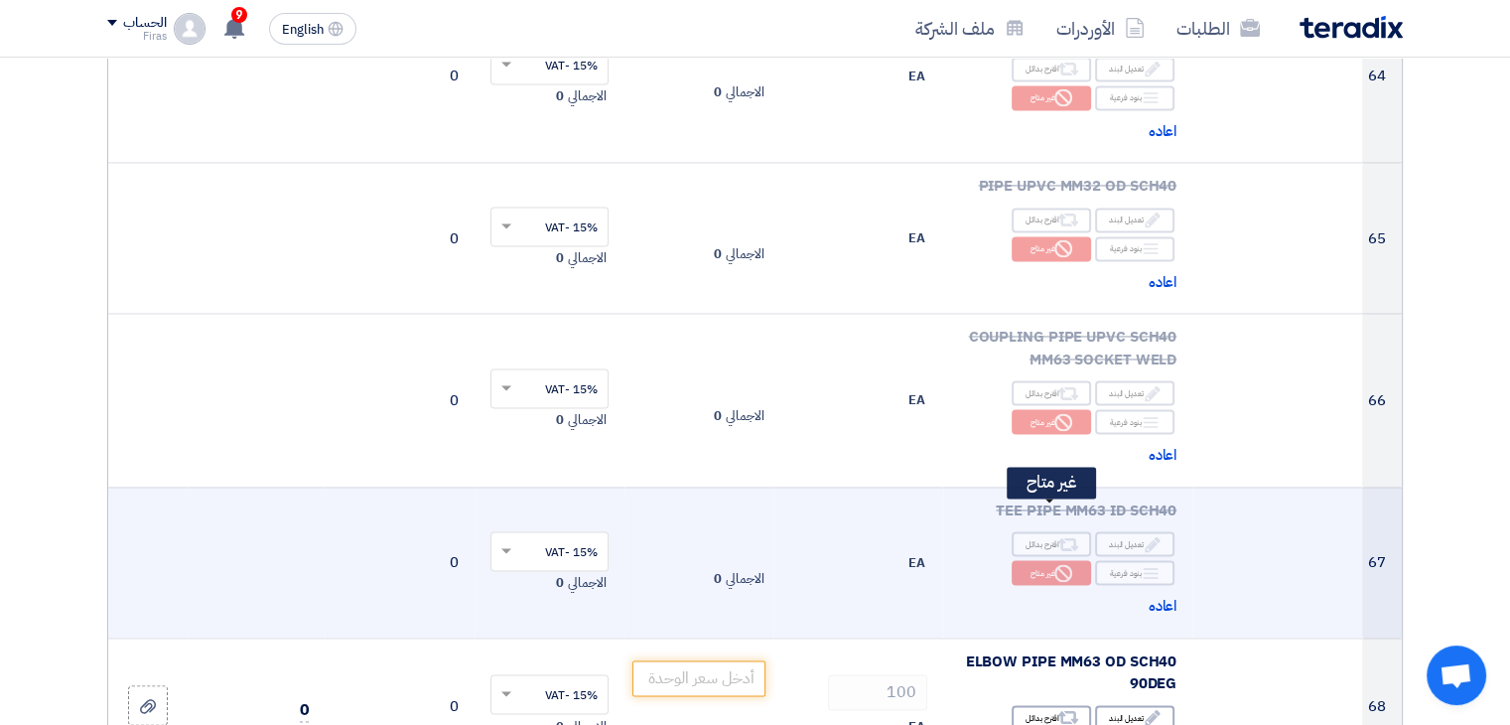
scroll to position [10823, 0]
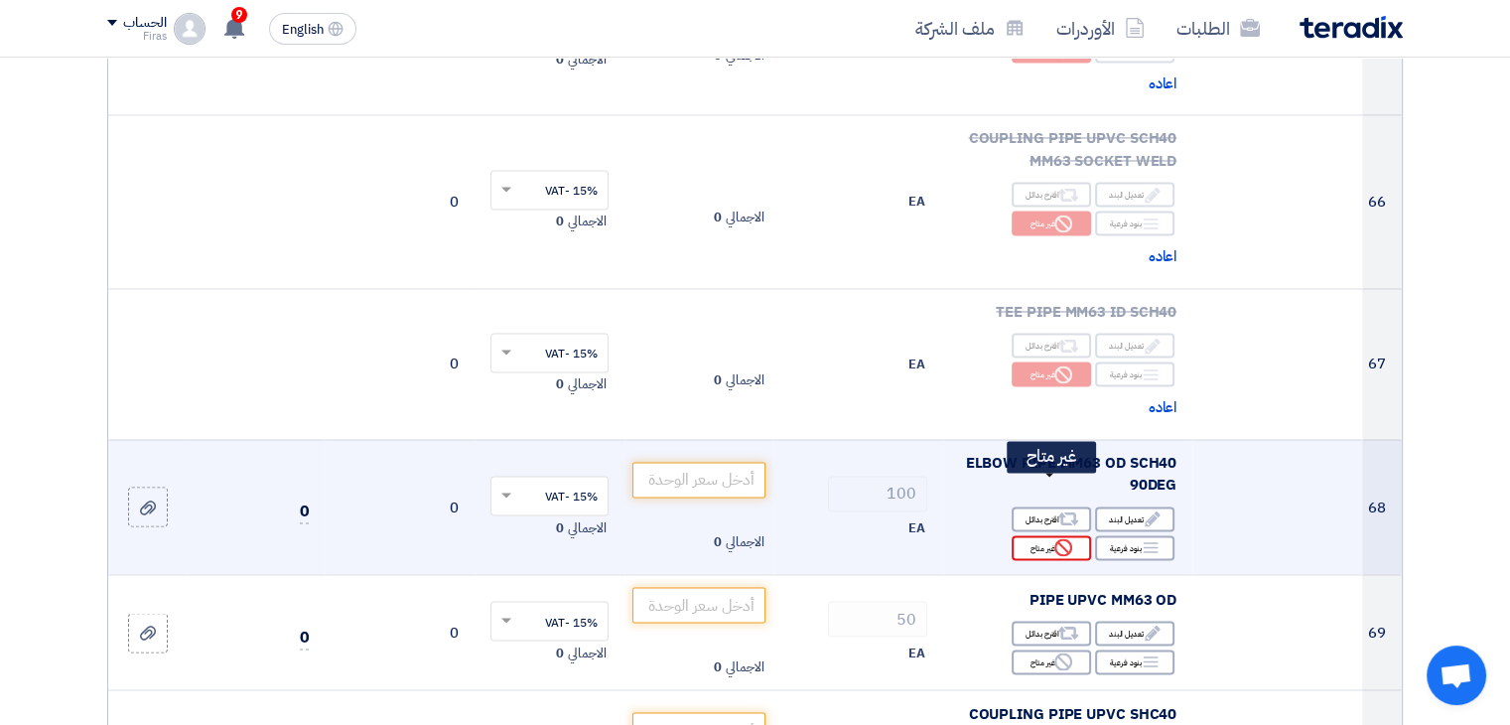
click at [1058, 538] on icon "Reject" at bounding box center [1063, 547] width 18 height 18
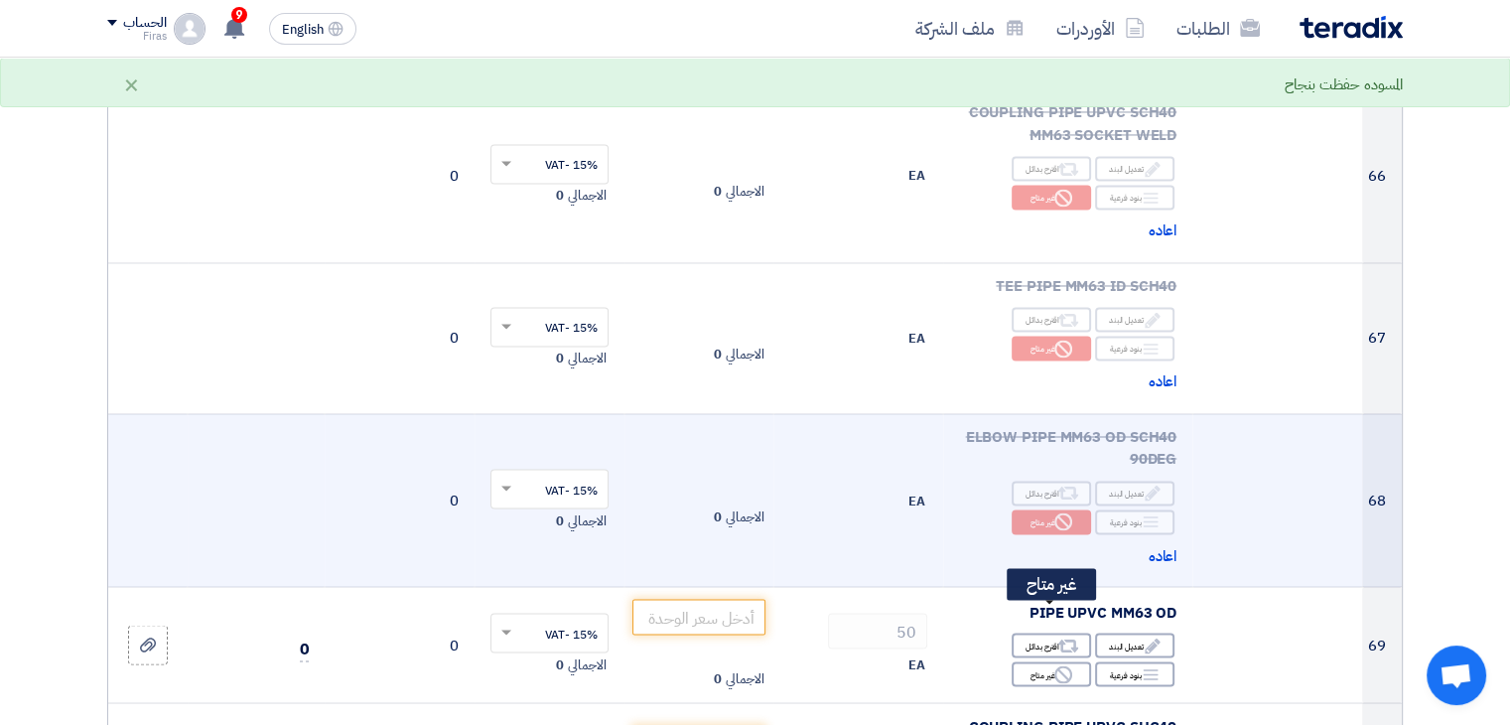
scroll to position [11021, 0]
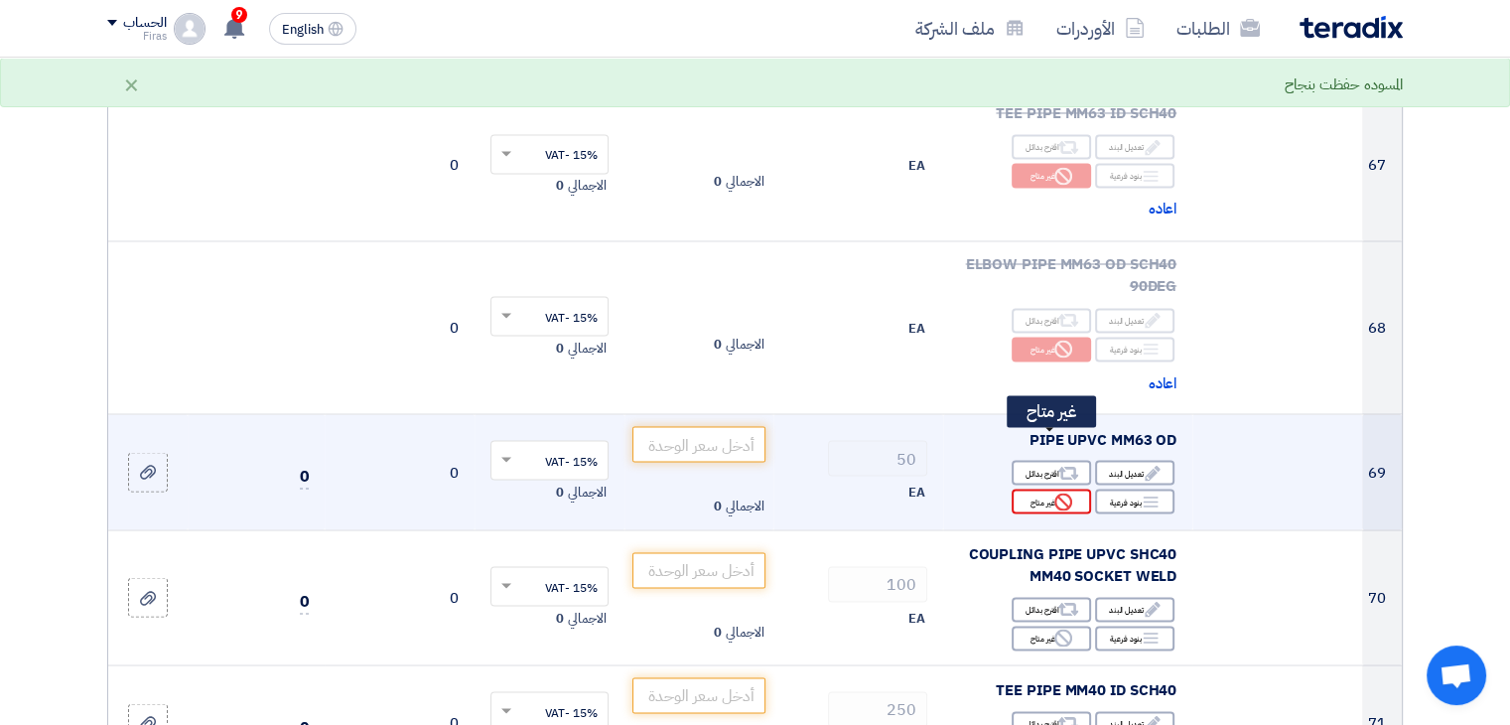
click at [1059, 492] on icon "Reject" at bounding box center [1063, 501] width 18 height 18
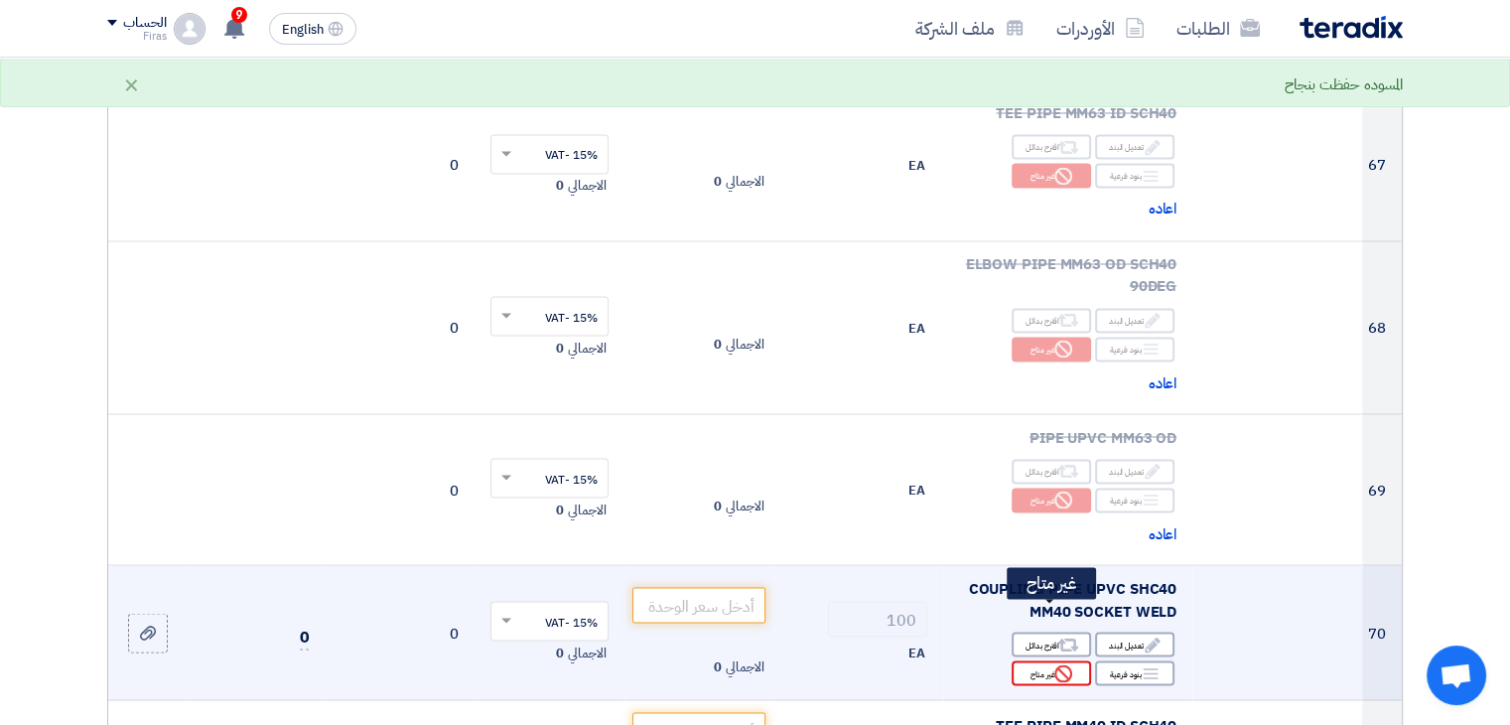
click at [1055, 664] on icon "Reject" at bounding box center [1063, 673] width 18 height 18
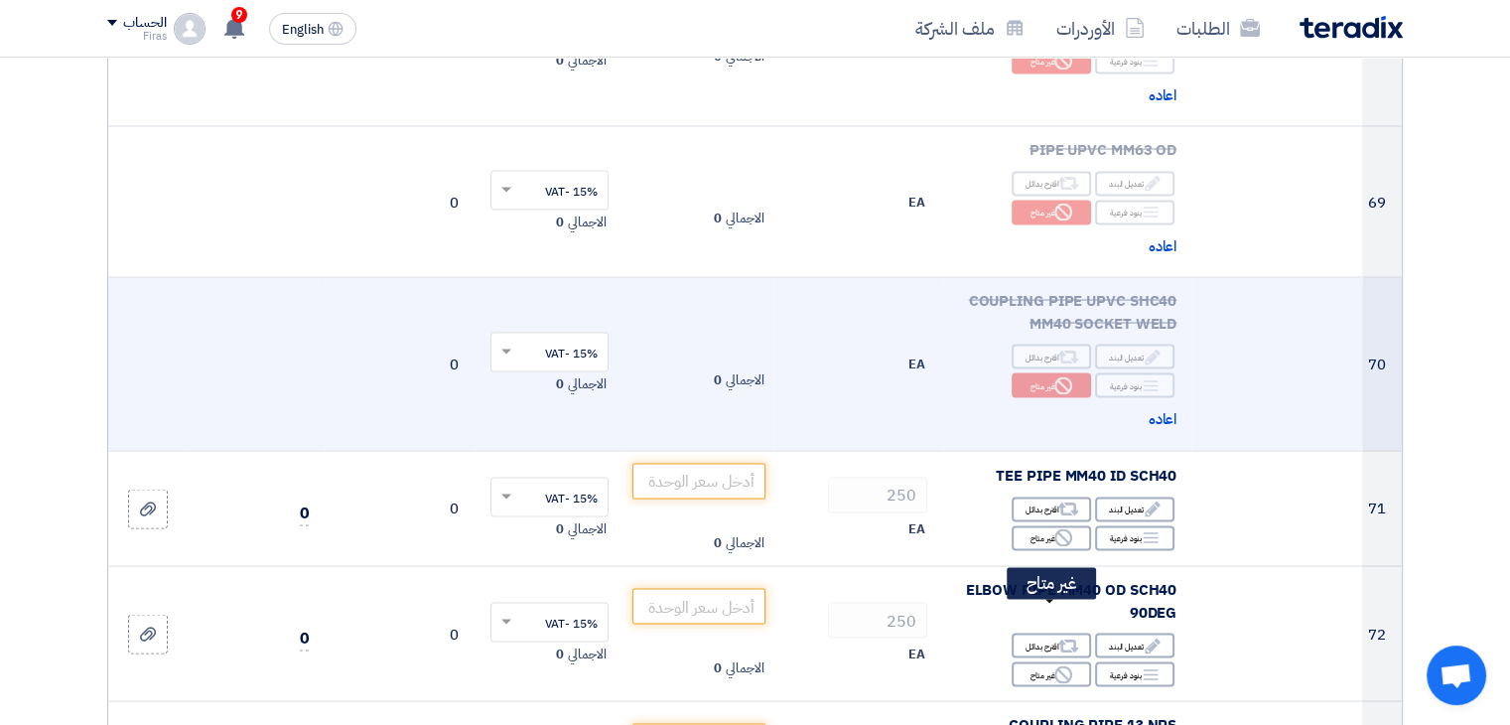
scroll to position [11319, 0]
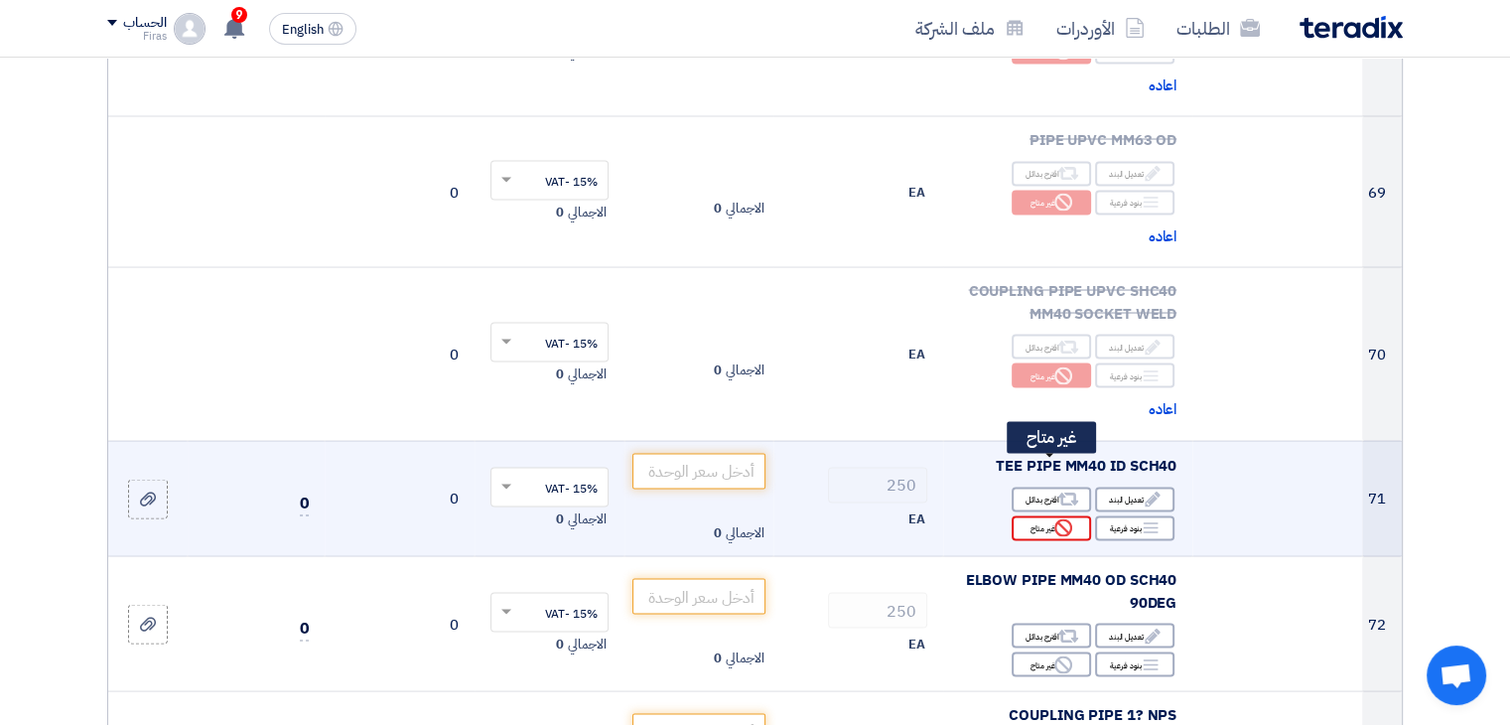
click at [1050, 515] on div "Reject غير متاح" at bounding box center [1051, 527] width 79 height 25
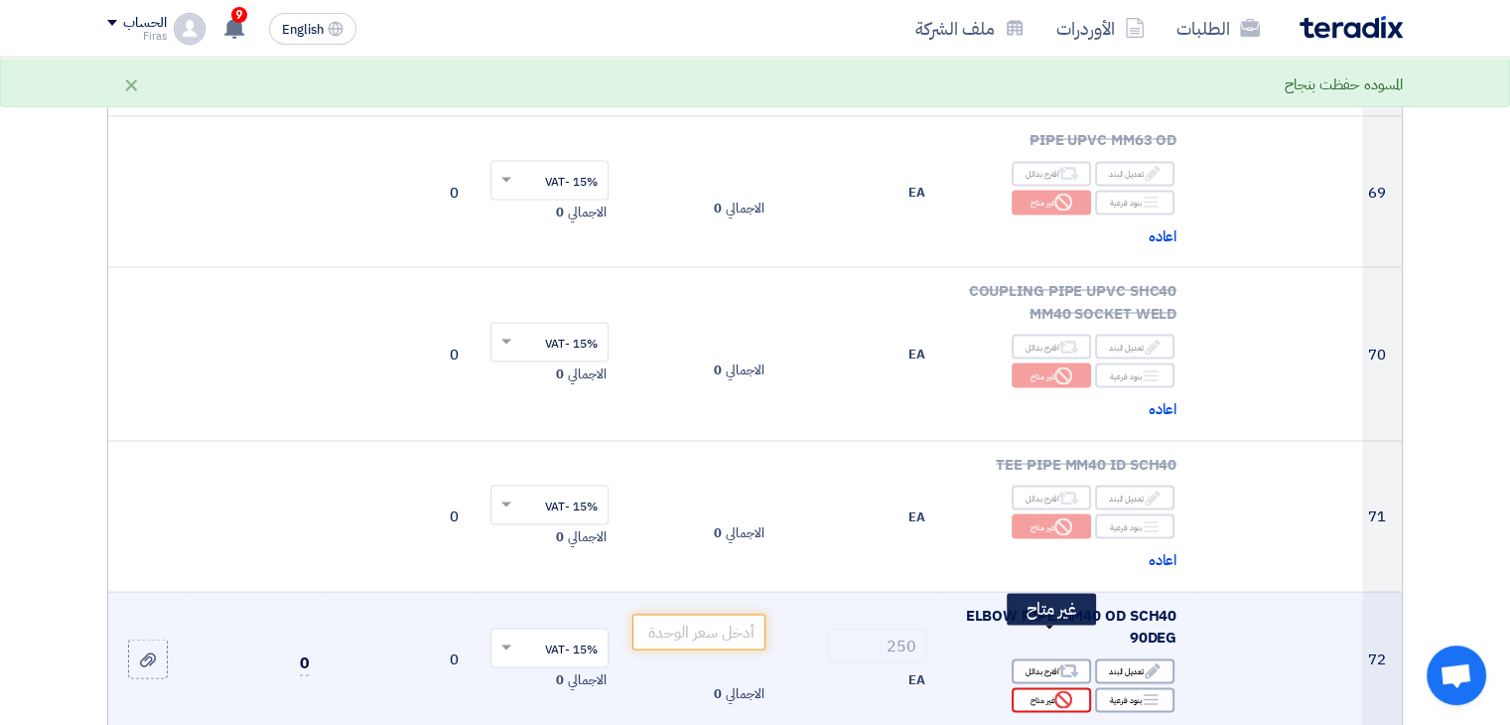
click at [1037, 687] on div "Reject غير متاح" at bounding box center [1051, 699] width 79 height 25
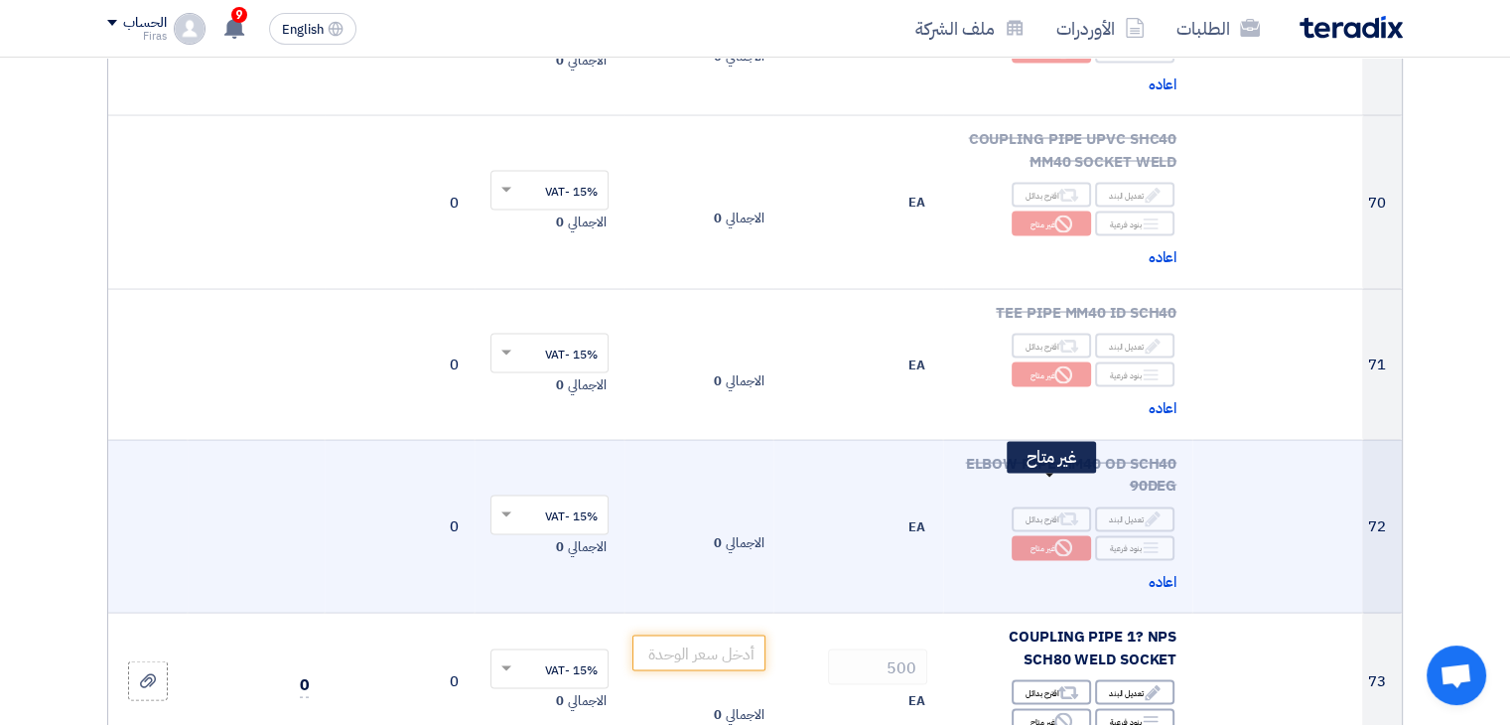
scroll to position [11816, 0]
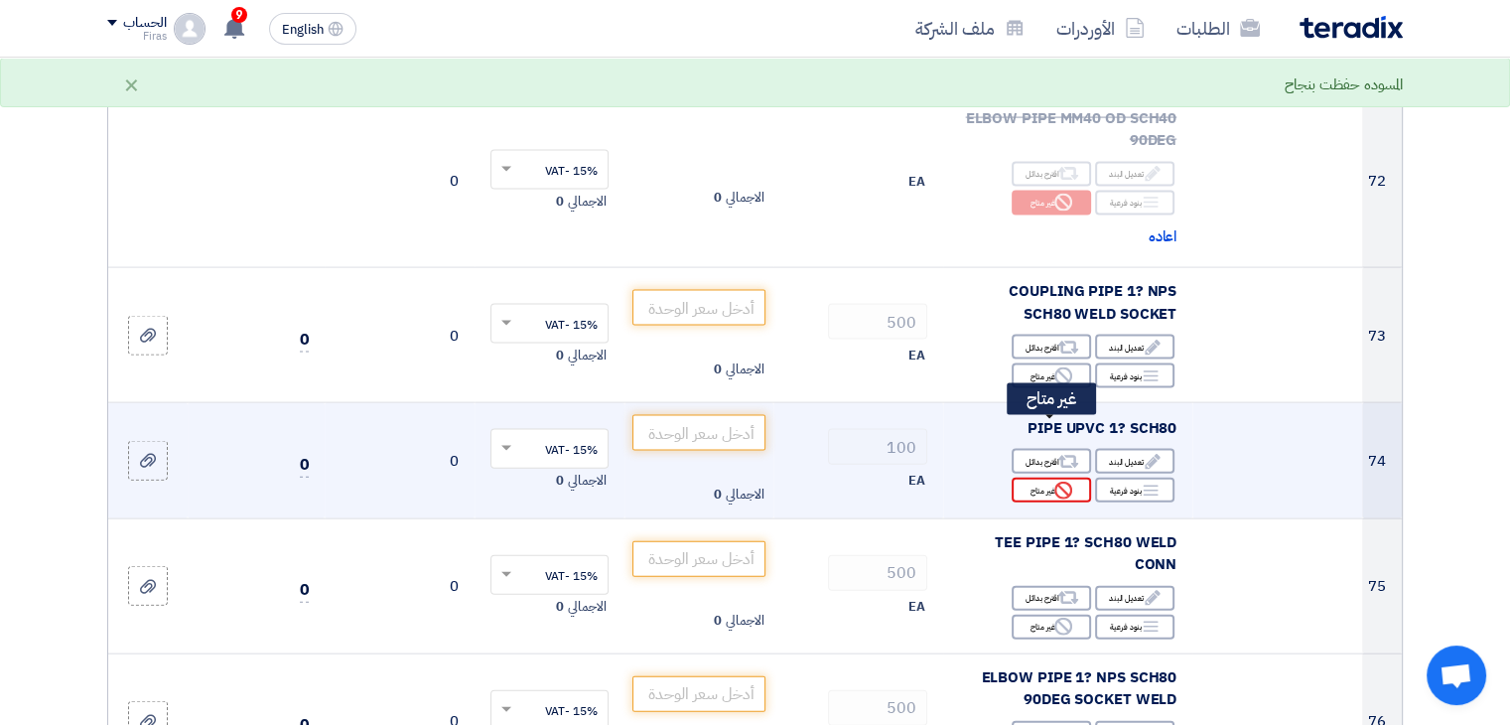
click at [1040, 478] on div "Reject غير متاح" at bounding box center [1051, 490] width 79 height 25
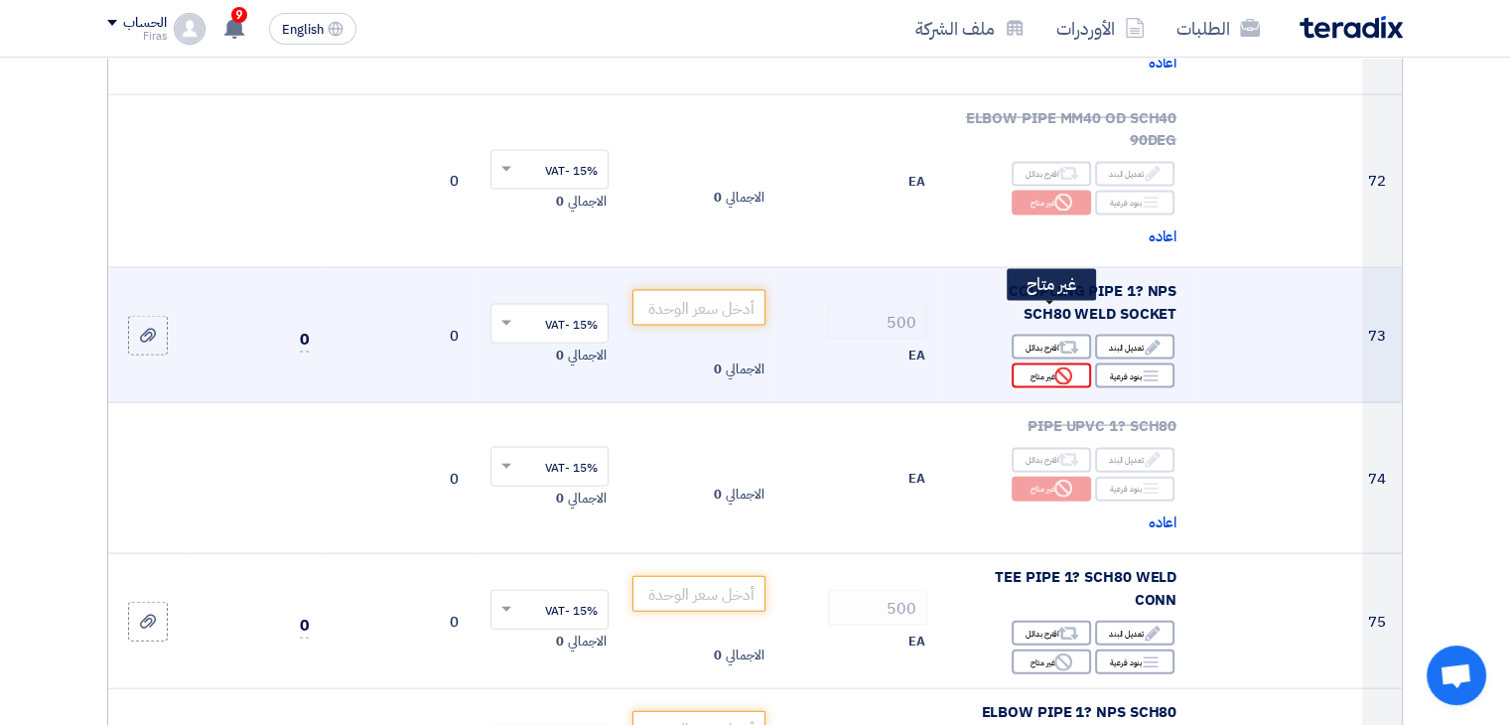
click at [1043, 363] on div "Reject غير متاح" at bounding box center [1051, 375] width 79 height 25
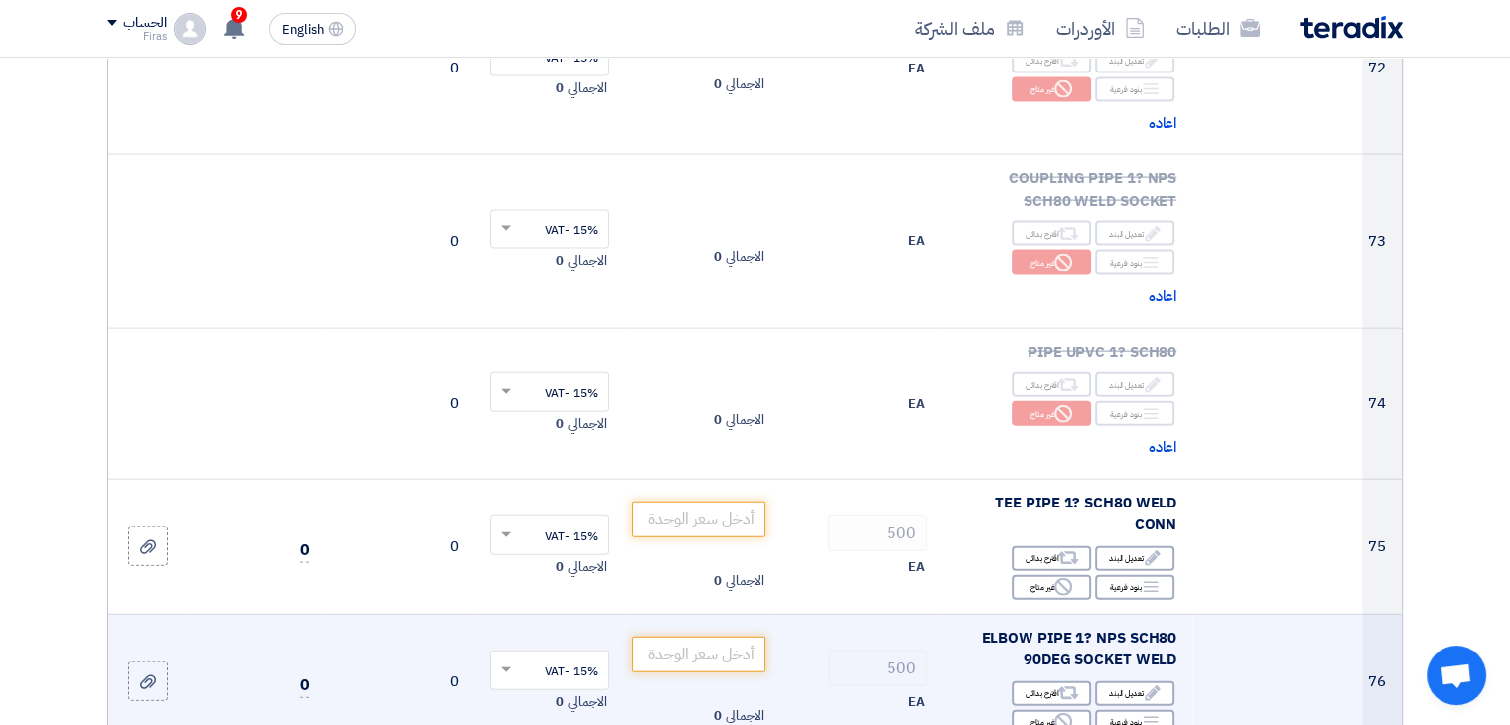
scroll to position [12014, 0]
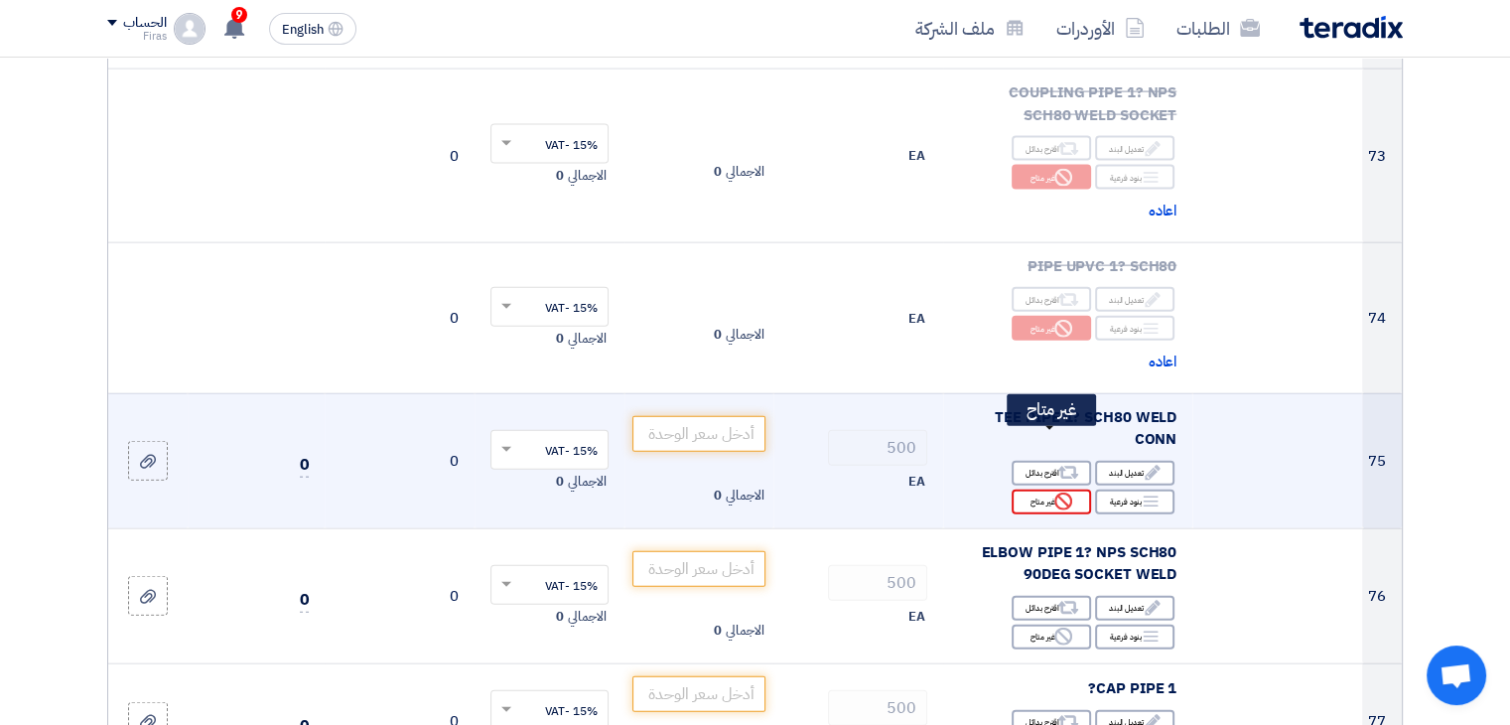
click at [1051, 490] on div "Reject غير متاح" at bounding box center [1051, 502] width 79 height 25
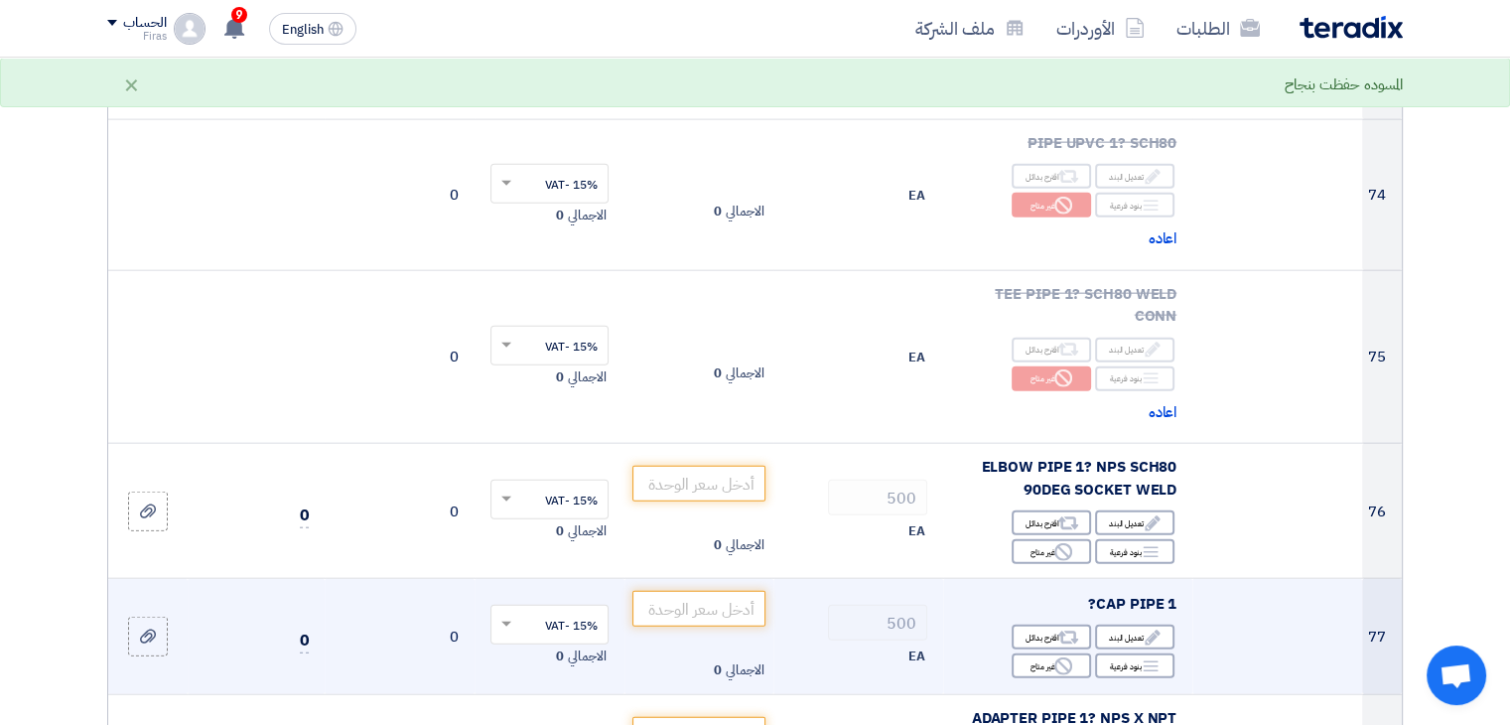
scroll to position [12213, 0]
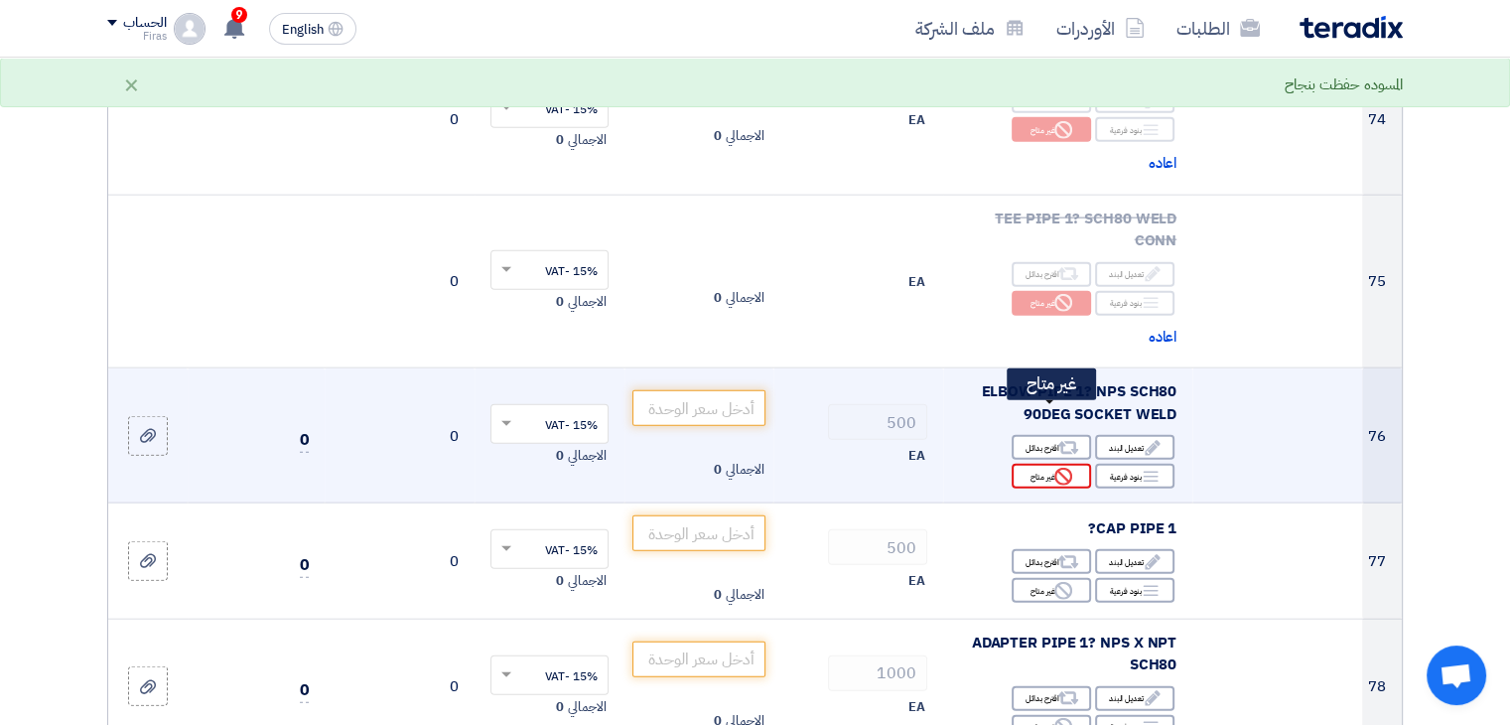
click at [1042, 464] on div "Reject غير متاح" at bounding box center [1051, 476] width 79 height 25
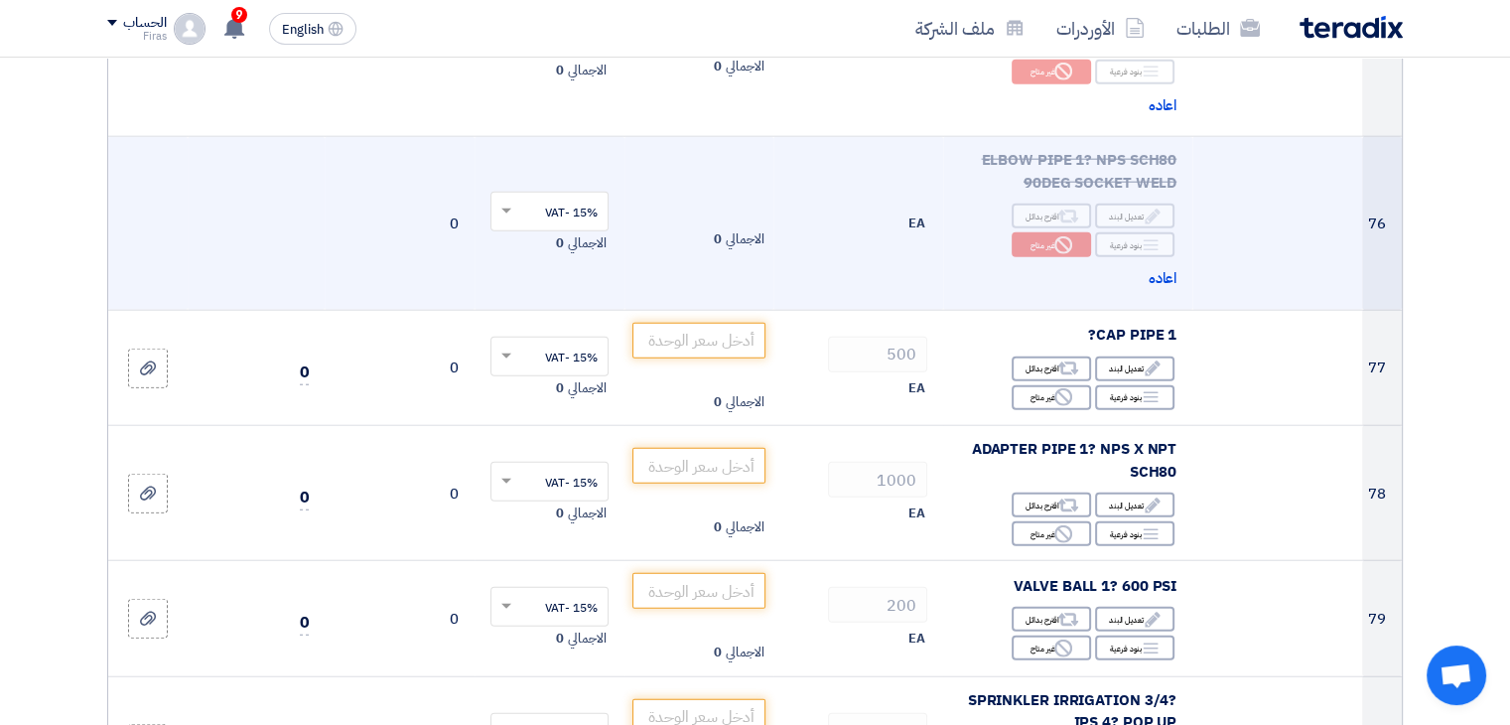
scroll to position [12511, 0]
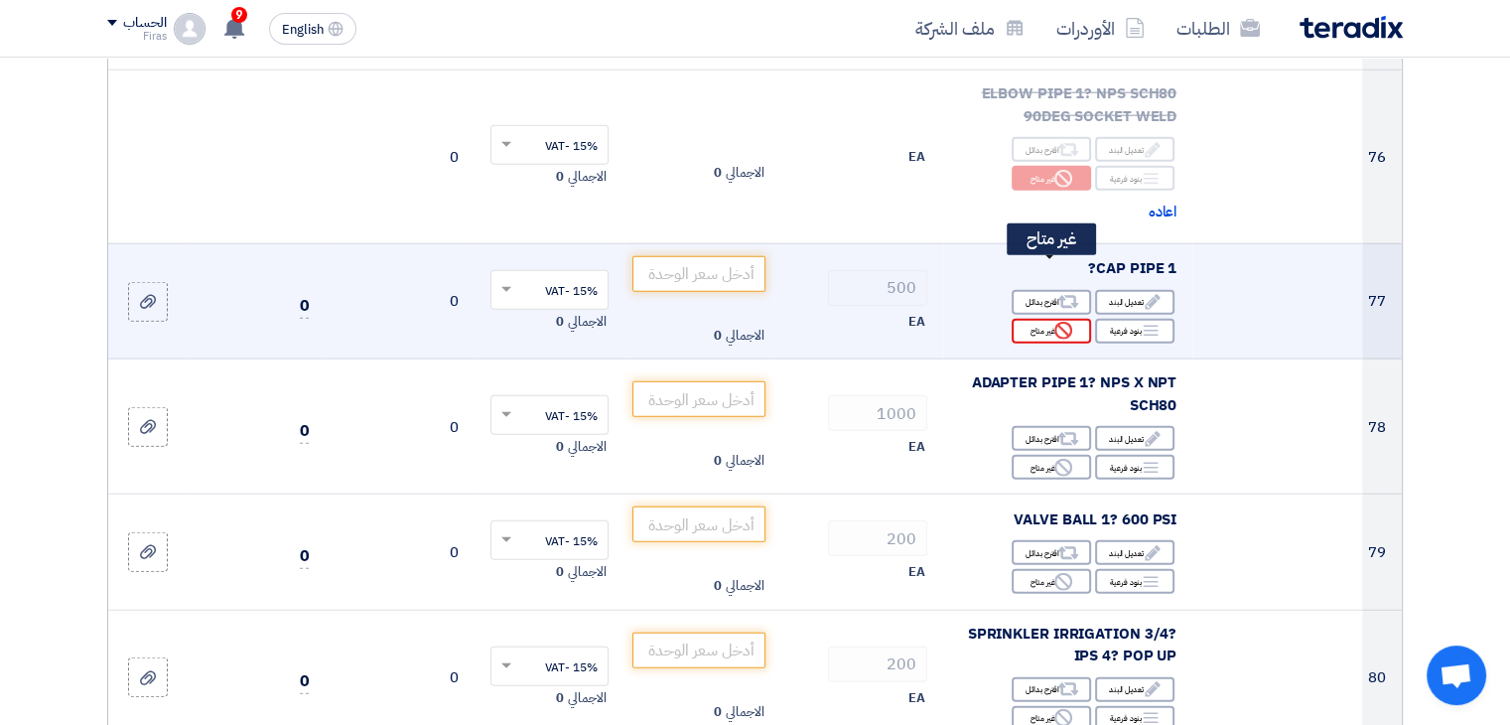
click at [1054, 322] on icon "Reject" at bounding box center [1063, 331] width 18 height 18
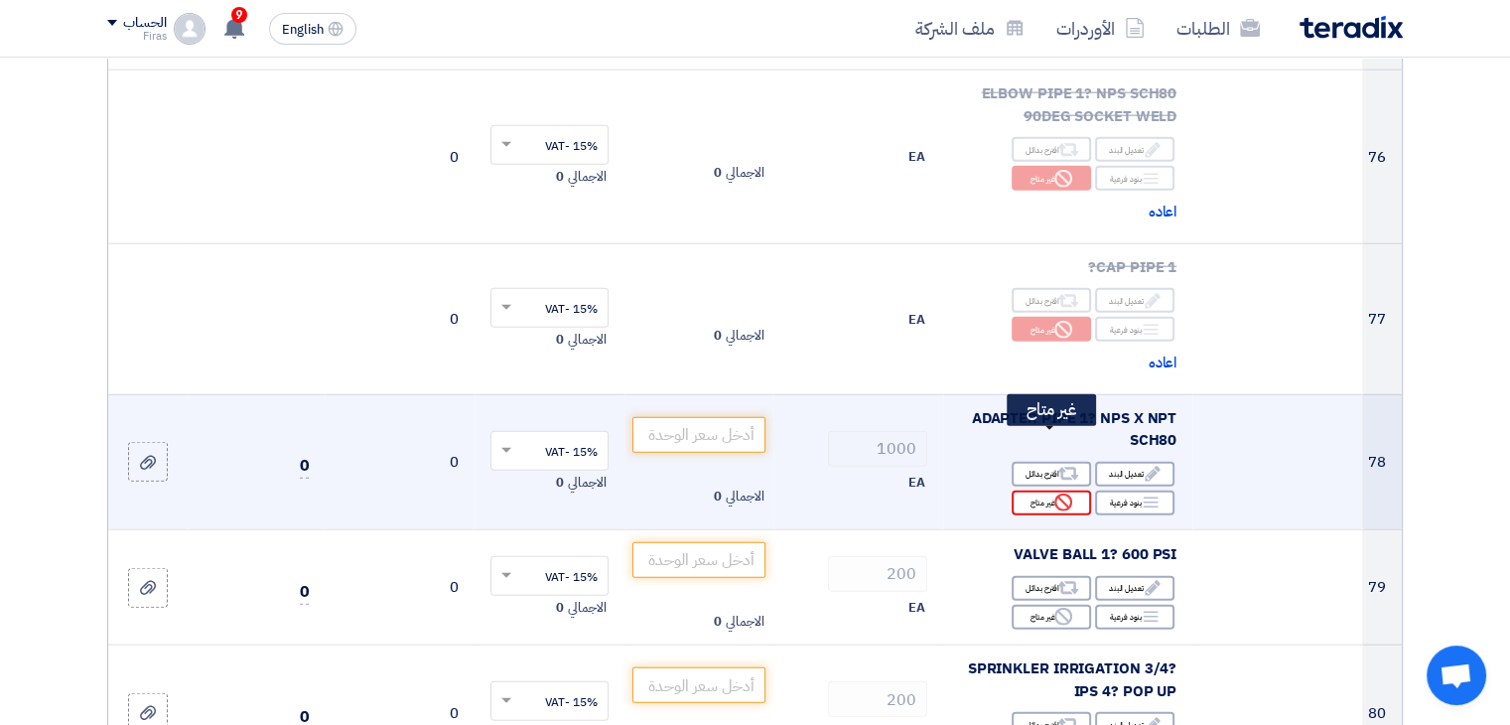
click at [1049, 490] on div "Reject غير متاح" at bounding box center [1051, 502] width 79 height 25
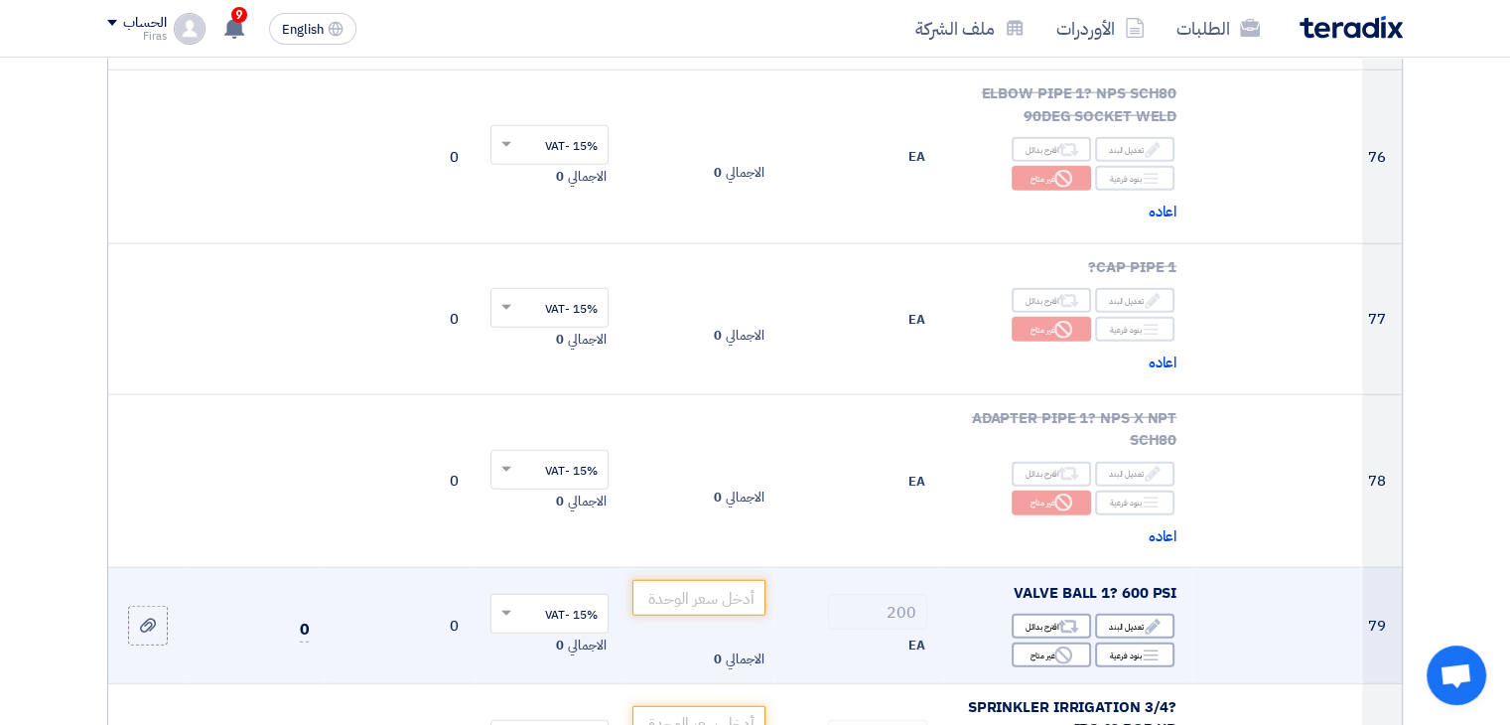
click at [1060, 612] on div "Edit تعديل البند Alternative اقترح بدائل Breakdown بنود فرعية Reject" at bounding box center [1067, 641] width 217 height 58
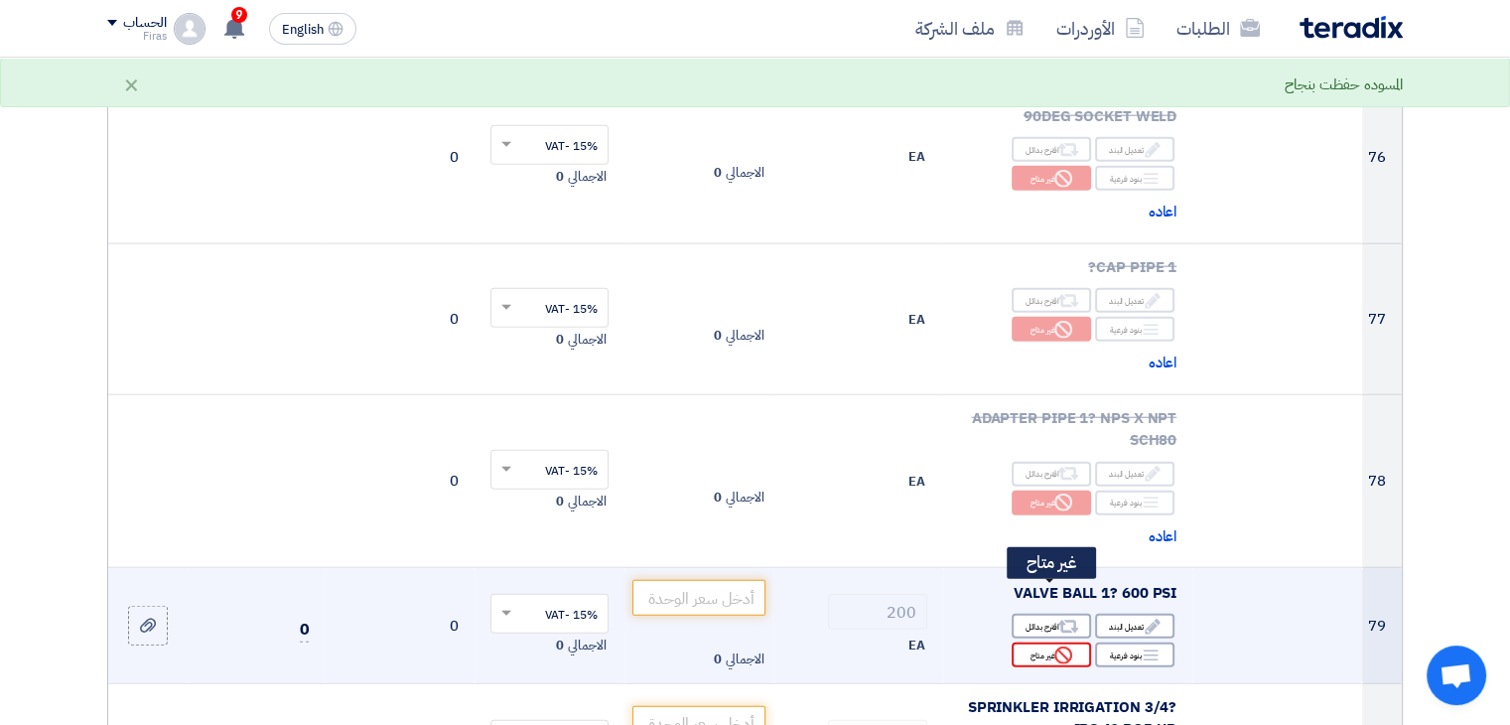
click at [1049, 642] on div "Reject غير متاح" at bounding box center [1051, 654] width 79 height 25
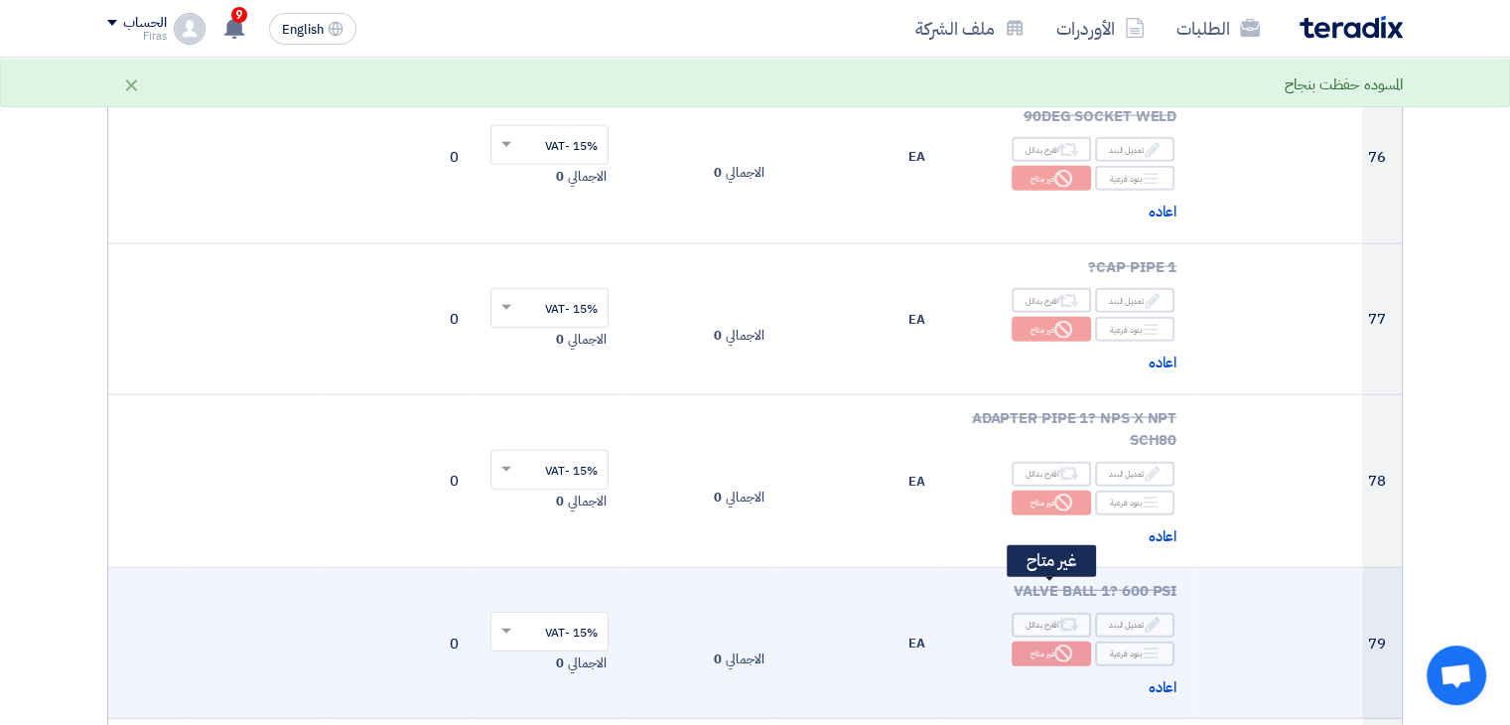
scroll to position [12808, 0]
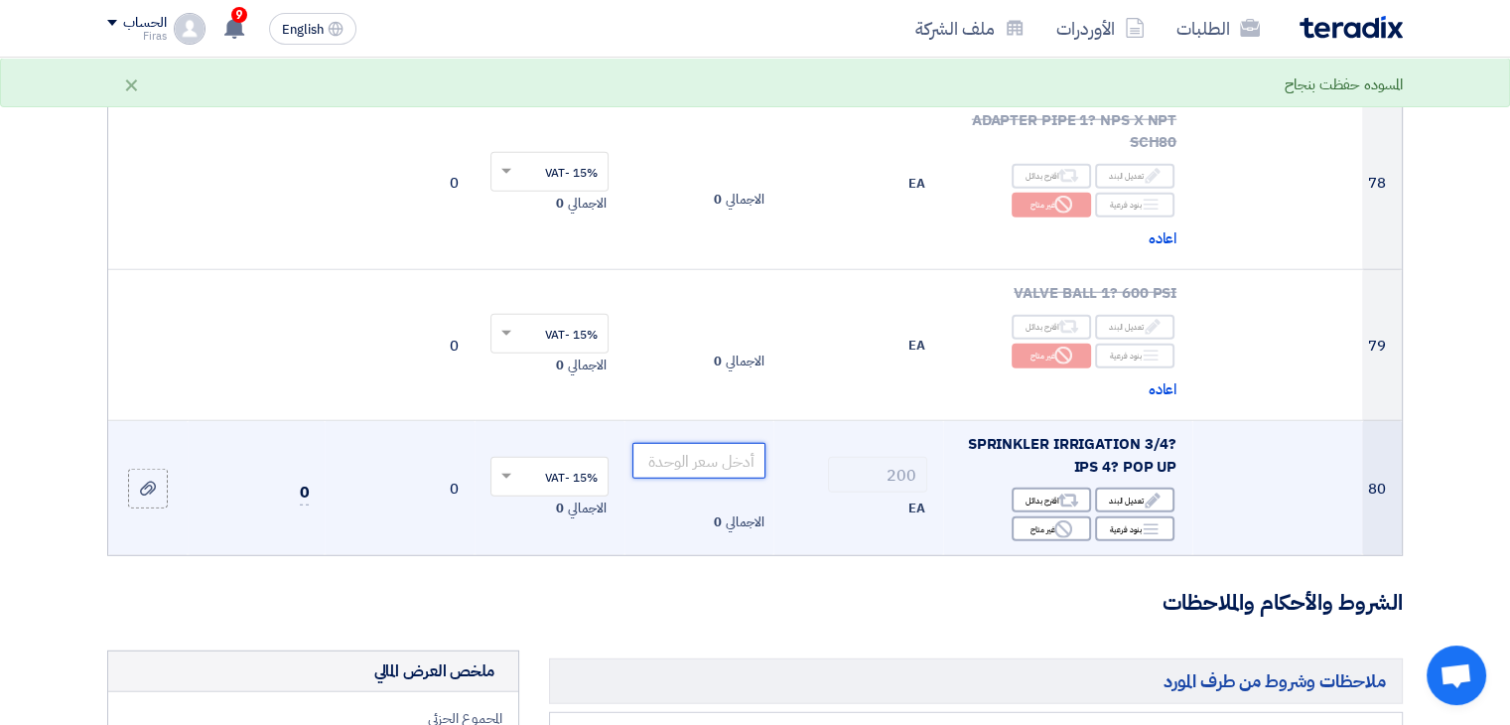
click at [686, 443] on input "number" at bounding box center [699, 461] width 134 height 36
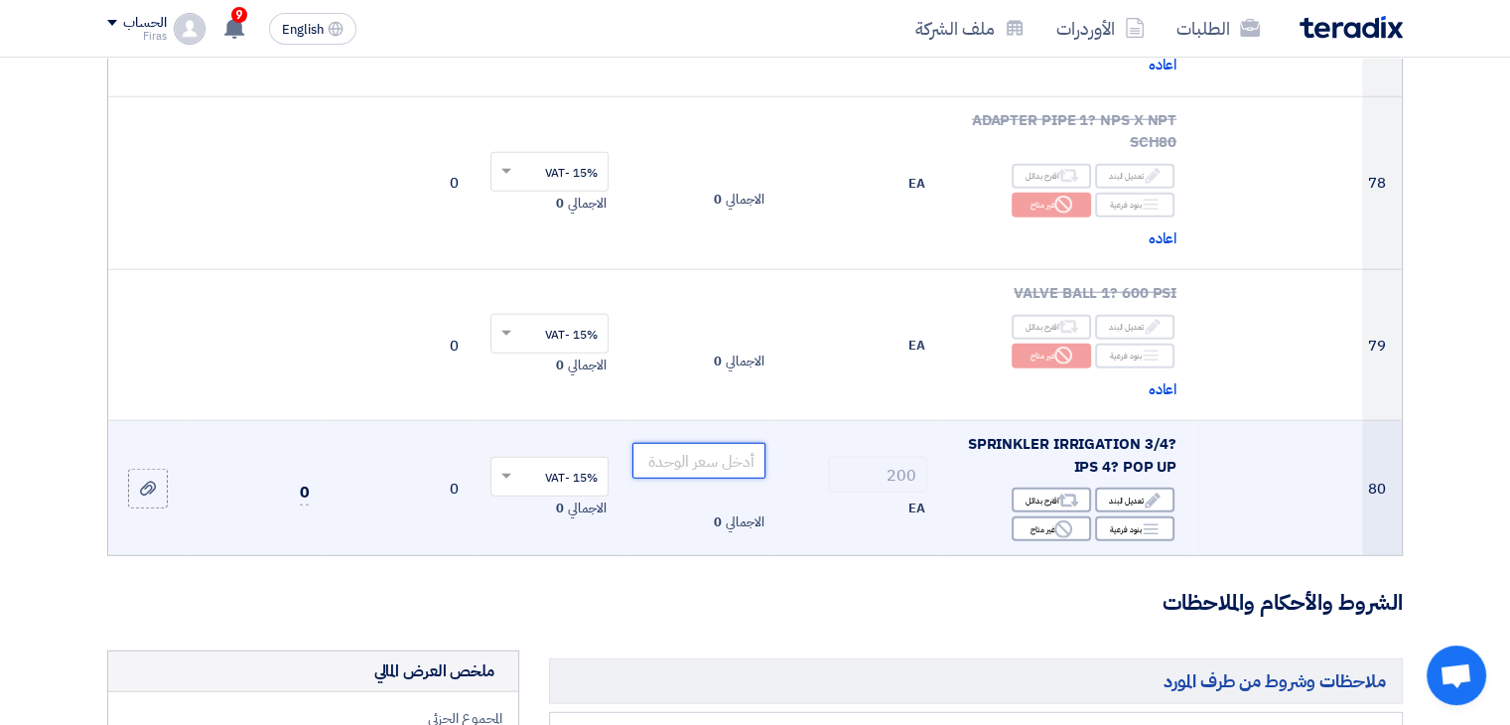
click at [731, 443] on input "number" at bounding box center [699, 461] width 134 height 36
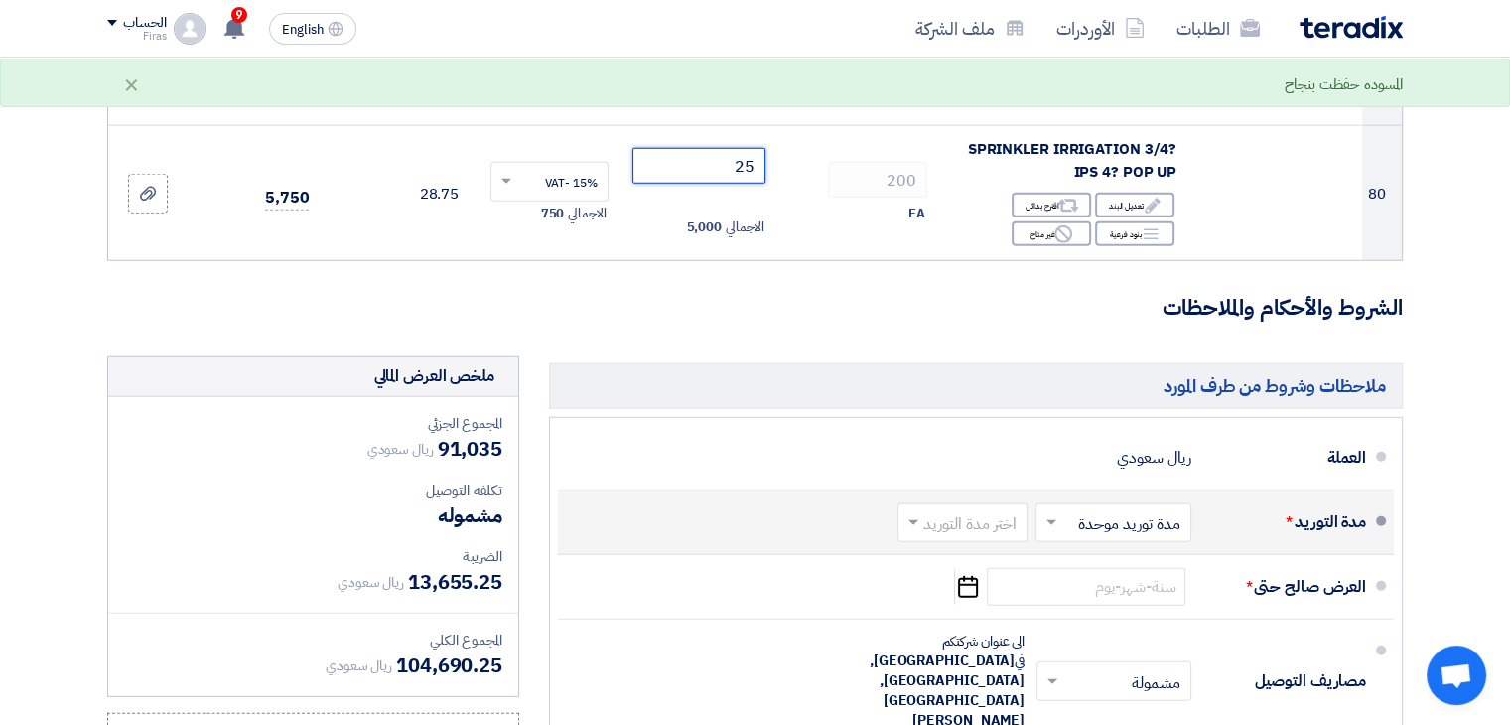
scroll to position [13178, 0]
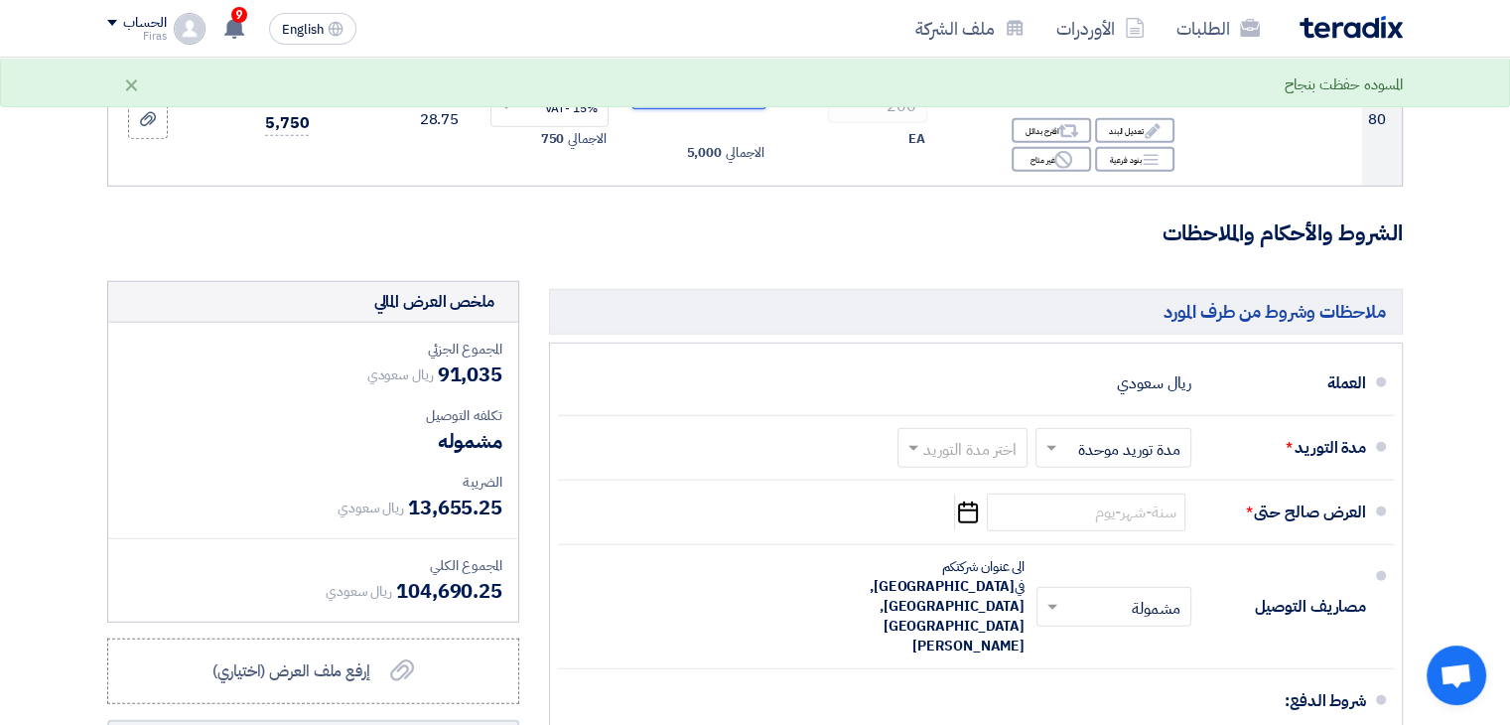
type input "25"
click at [695, 218] on h3 "الشروط والأحكام والملاحظات" at bounding box center [755, 233] width 1296 height 31
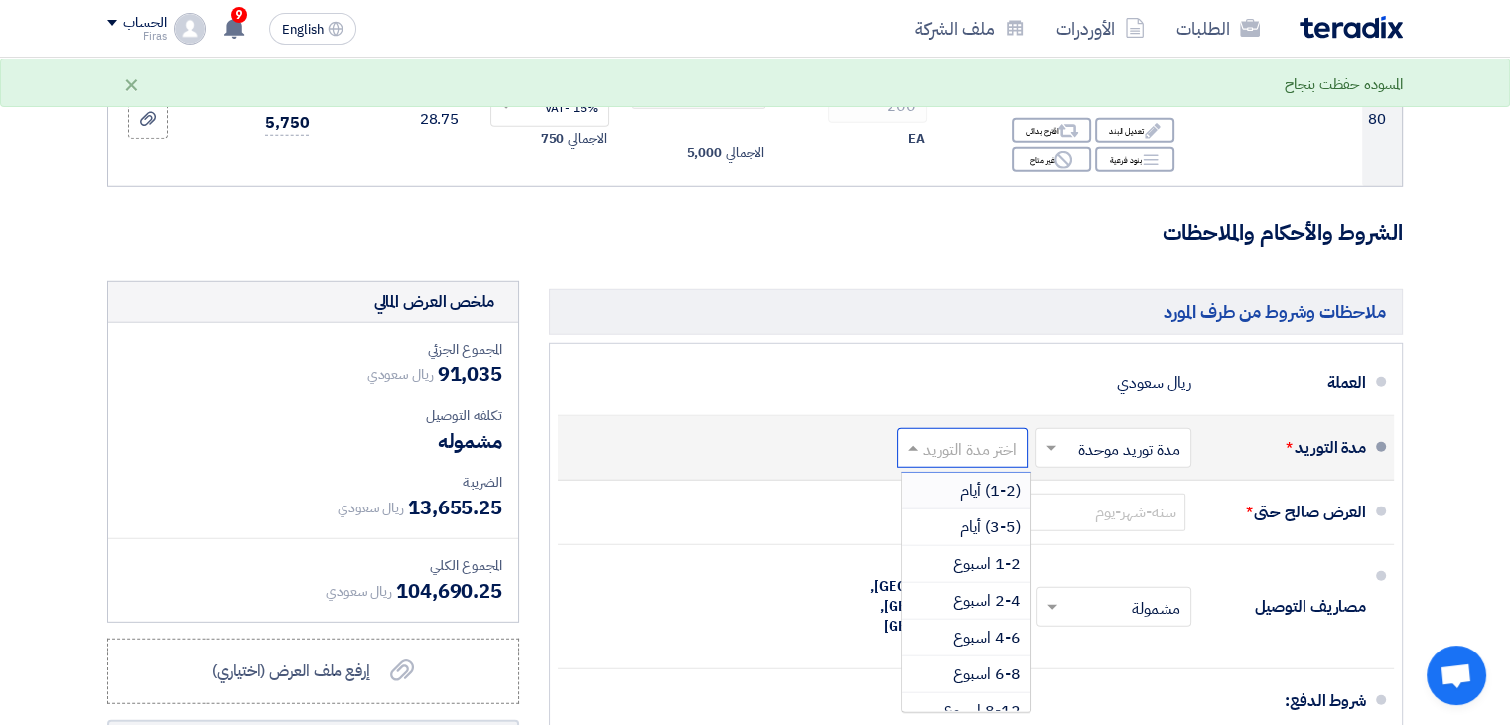
click at [944, 435] on input "text" at bounding box center [959, 449] width 120 height 29
click at [953, 473] on div "(1-2) أيام" at bounding box center [967, 491] width 128 height 37
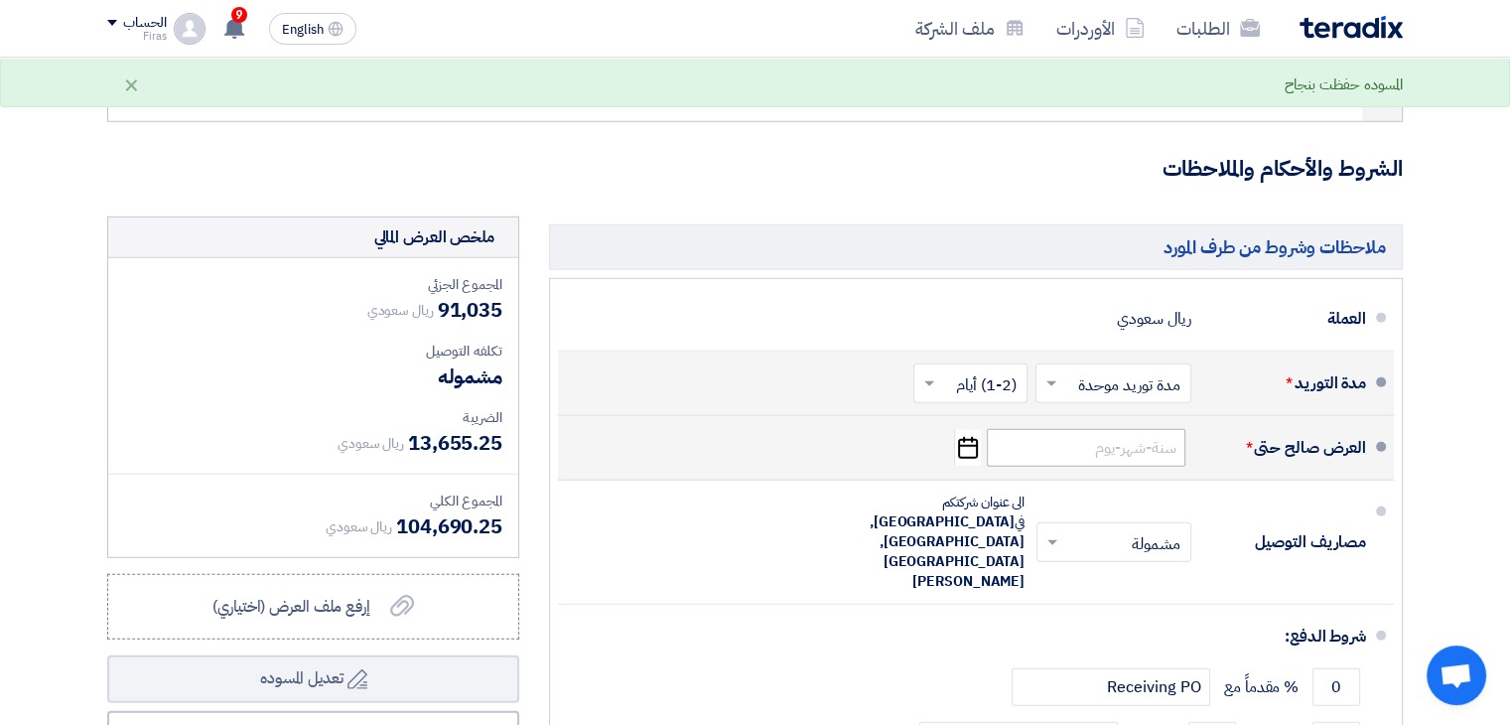
scroll to position [13277, 0]
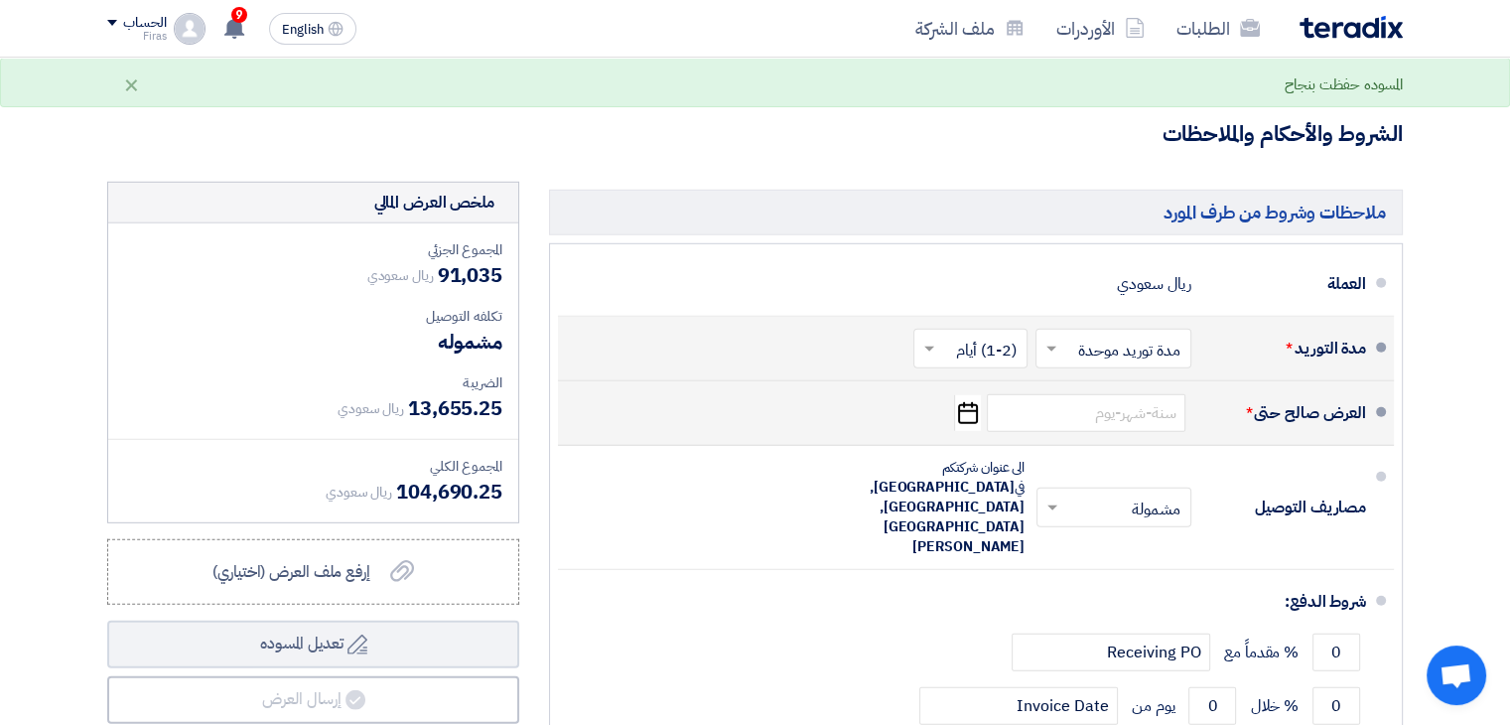
click at [965, 395] on icon "Pick a date" at bounding box center [967, 413] width 27 height 36
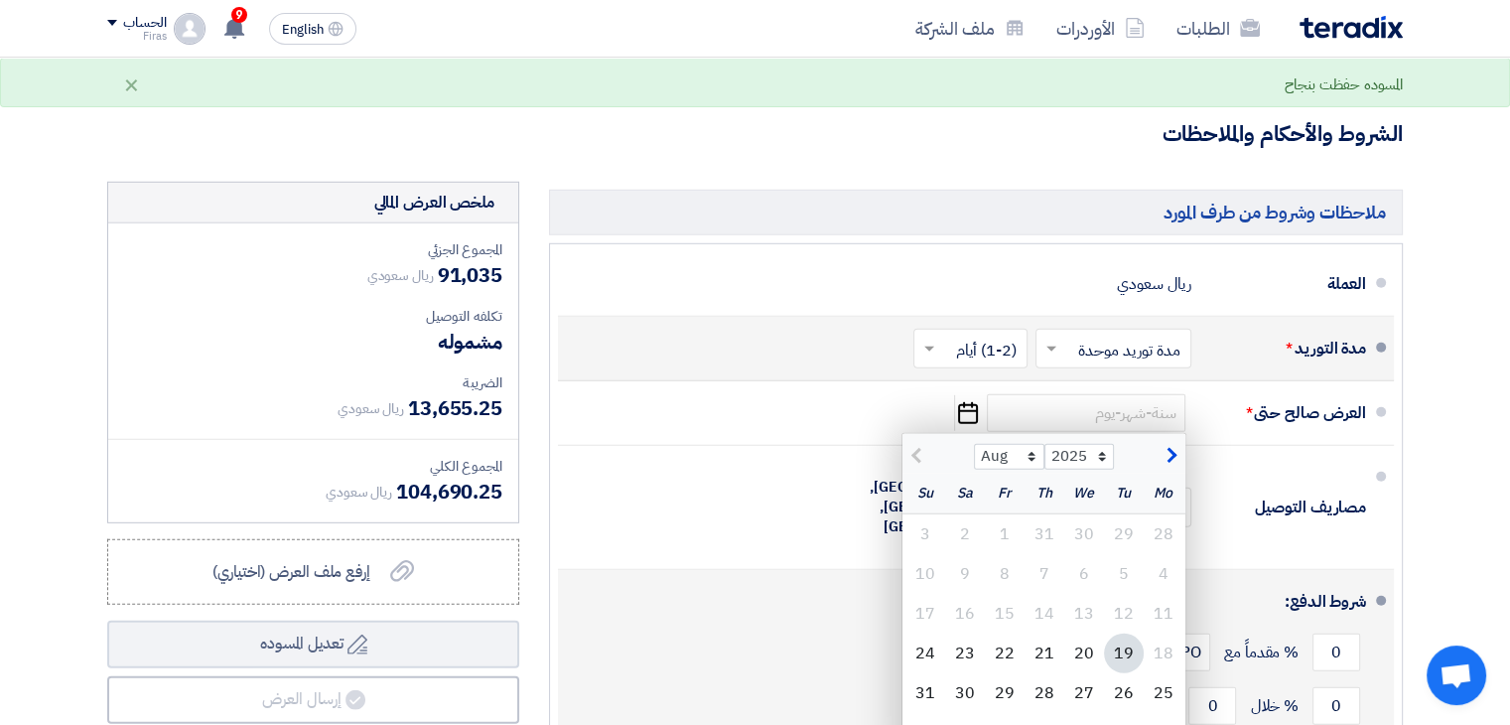
click at [1048, 633] on div "21" at bounding box center [1045, 653] width 40 height 40
type input "8/21/2025"
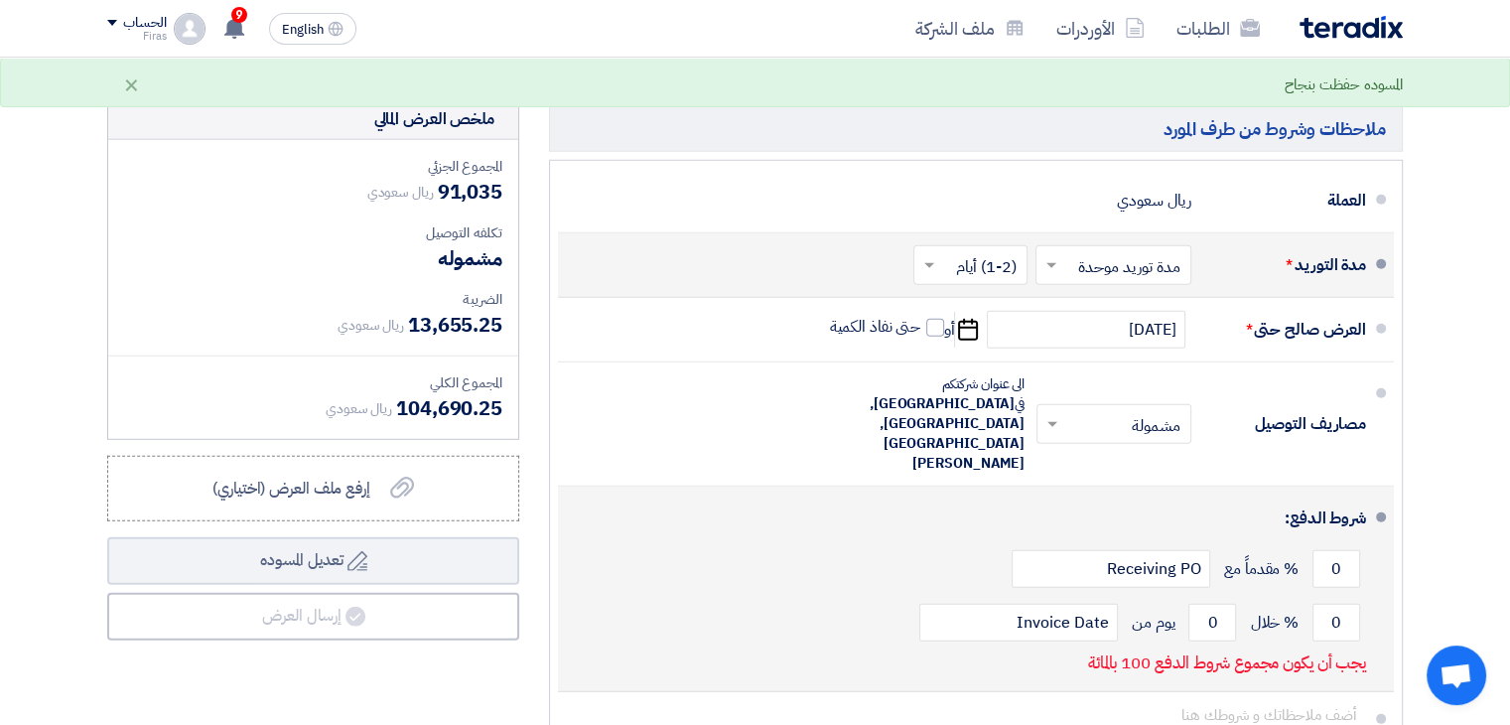
scroll to position [13476, 0]
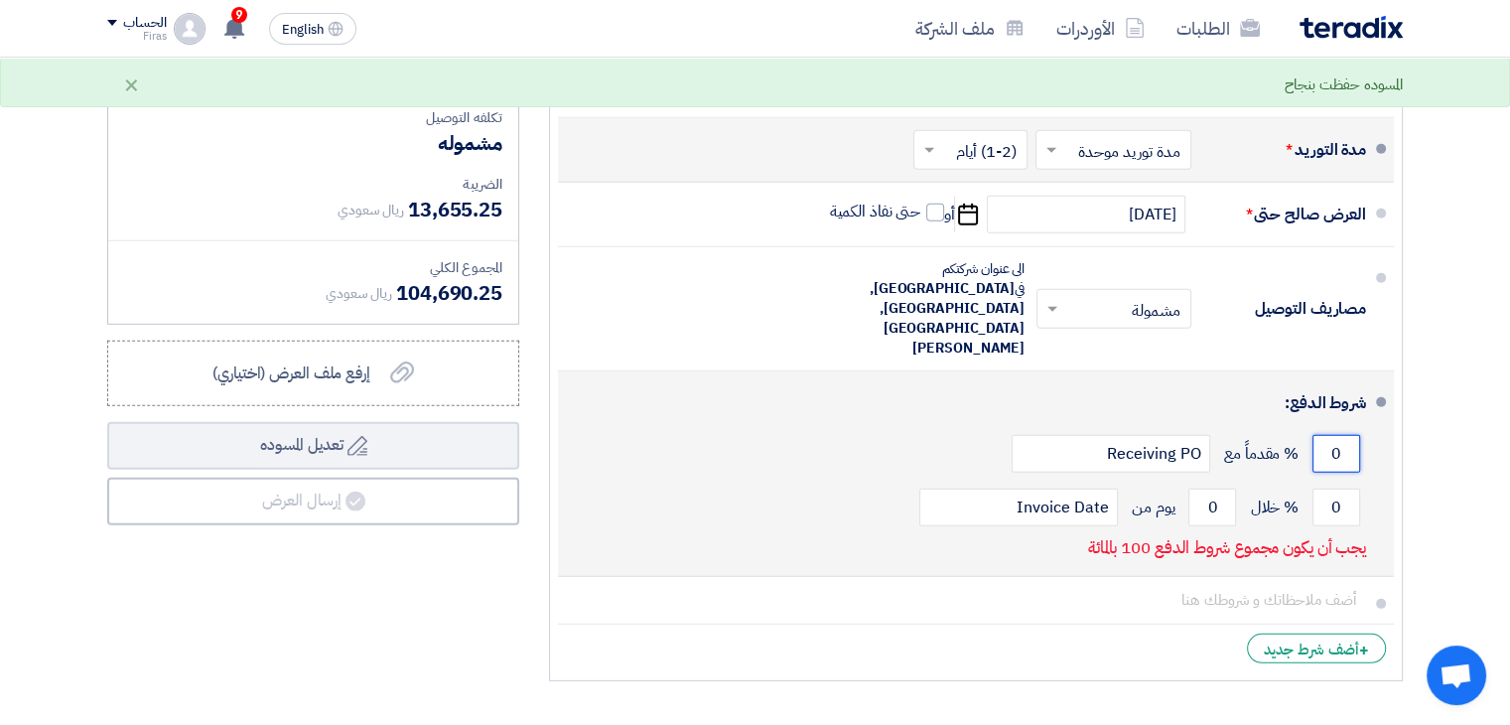
click at [1332, 435] on input "0" at bounding box center [1337, 454] width 48 height 38
click at [1334, 435] on input "0" at bounding box center [1337, 454] width 48 height 38
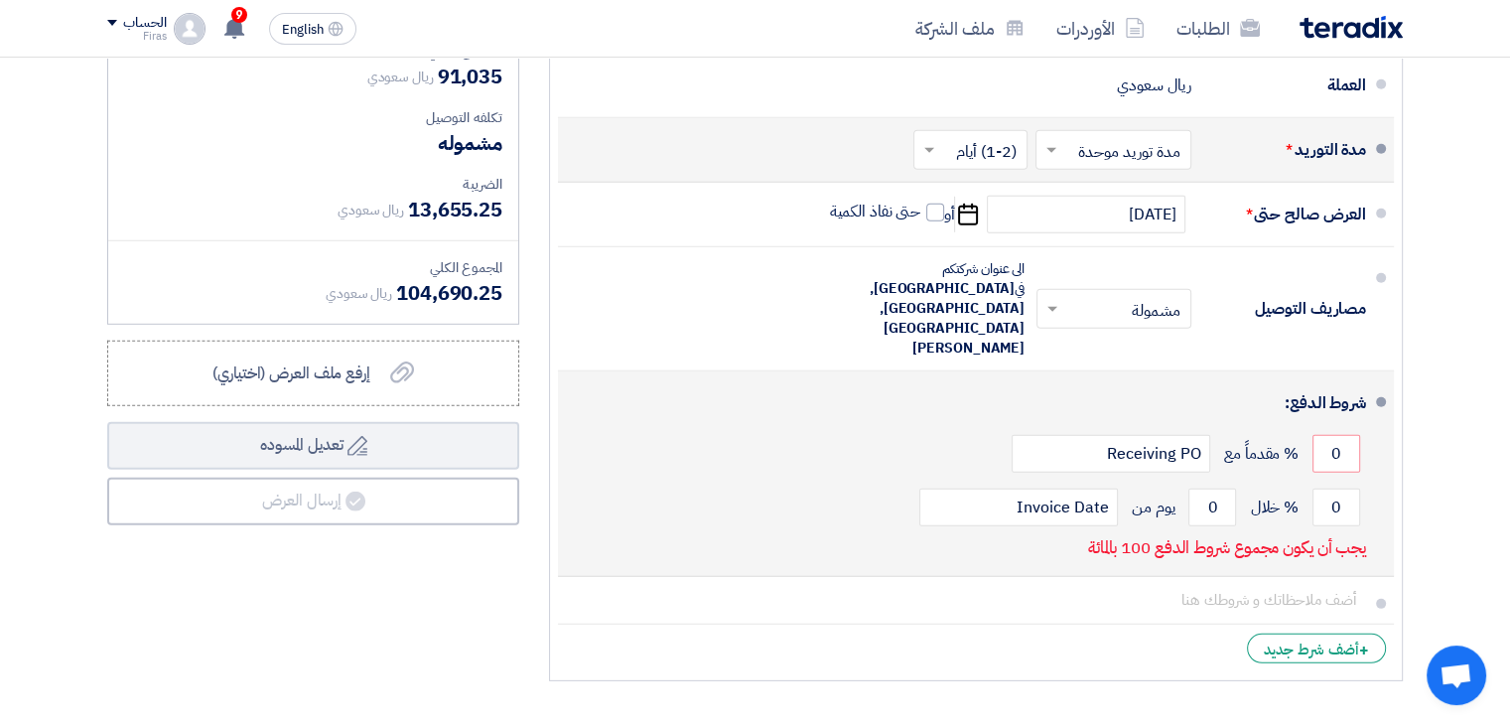
drag, startPoint x: 774, startPoint y: 415, endPoint x: 729, endPoint y: 465, distance: 67.5
click at [774, 414] on div "شروط الدفع: 0 % مقدماً مع Receiving PO 0 % خلال 0" at bounding box center [970, 473] width 792 height 189
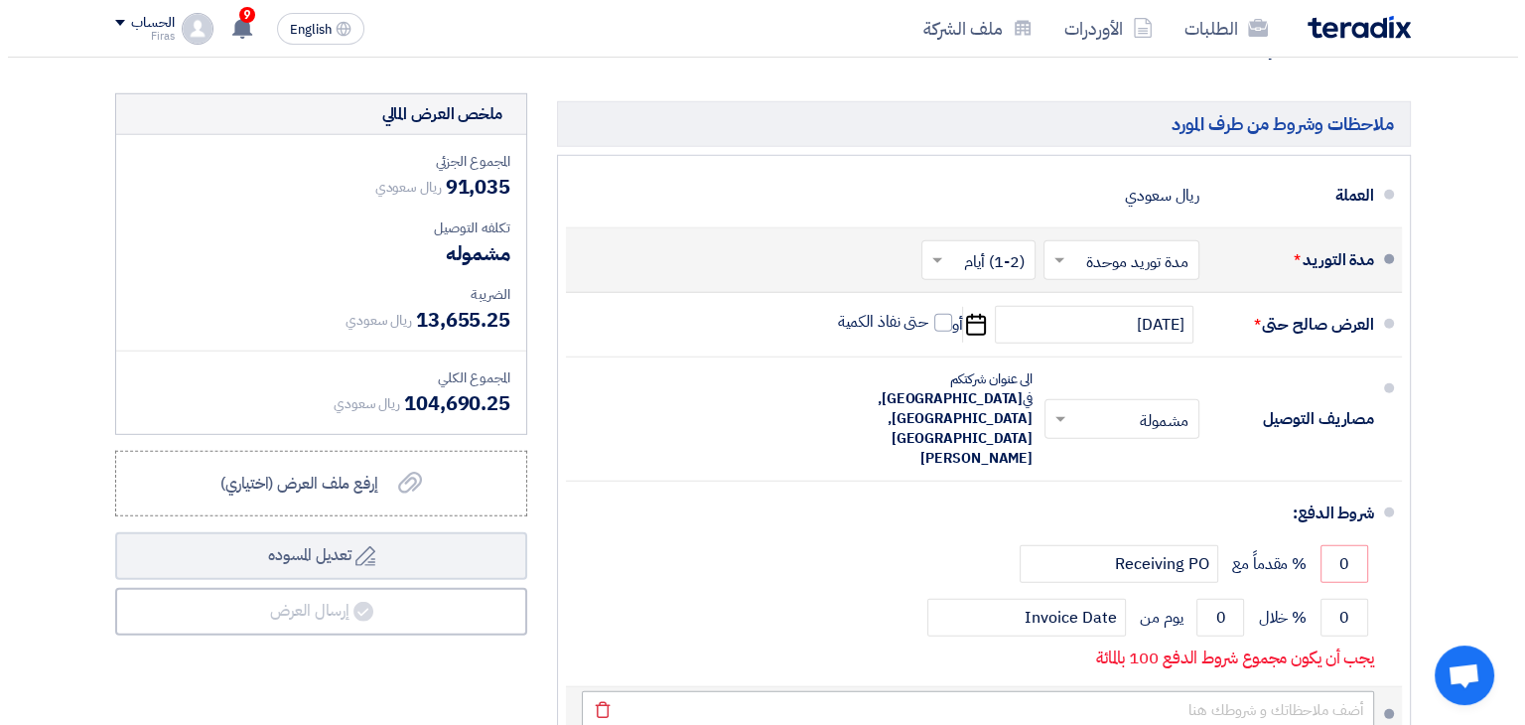
scroll to position [13376, 0]
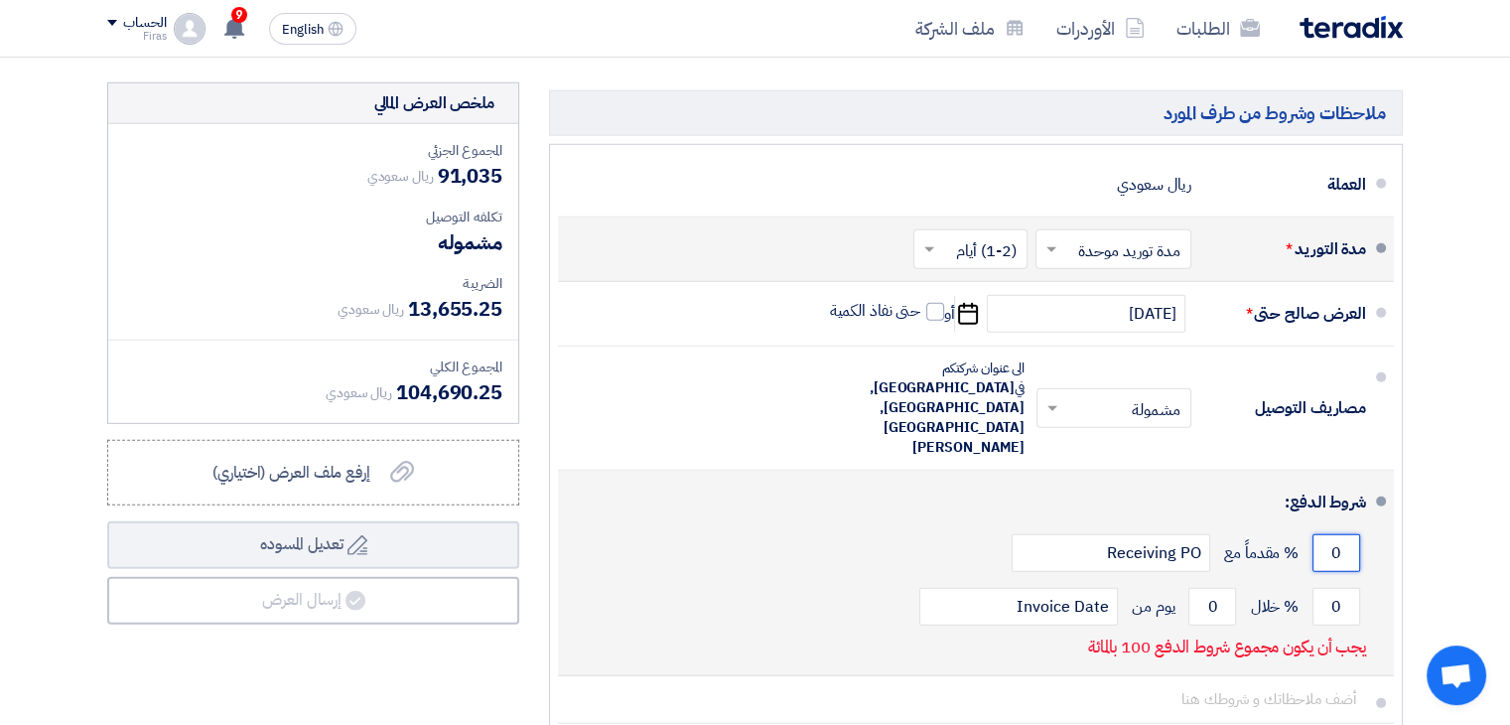
drag, startPoint x: 1333, startPoint y: 432, endPoint x: 1345, endPoint y: 433, distance: 12.0
click at [1345, 534] on input "0" at bounding box center [1337, 553] width 48 height 38
type input "1"
drag, startPoint x: 1338, startPoint y: 431, endPoint x: 1322, endPoint y: 433, distance: 17.0
click at [1322, 534] on input "number" at bounding box center [1337, 553] width 48 height 38
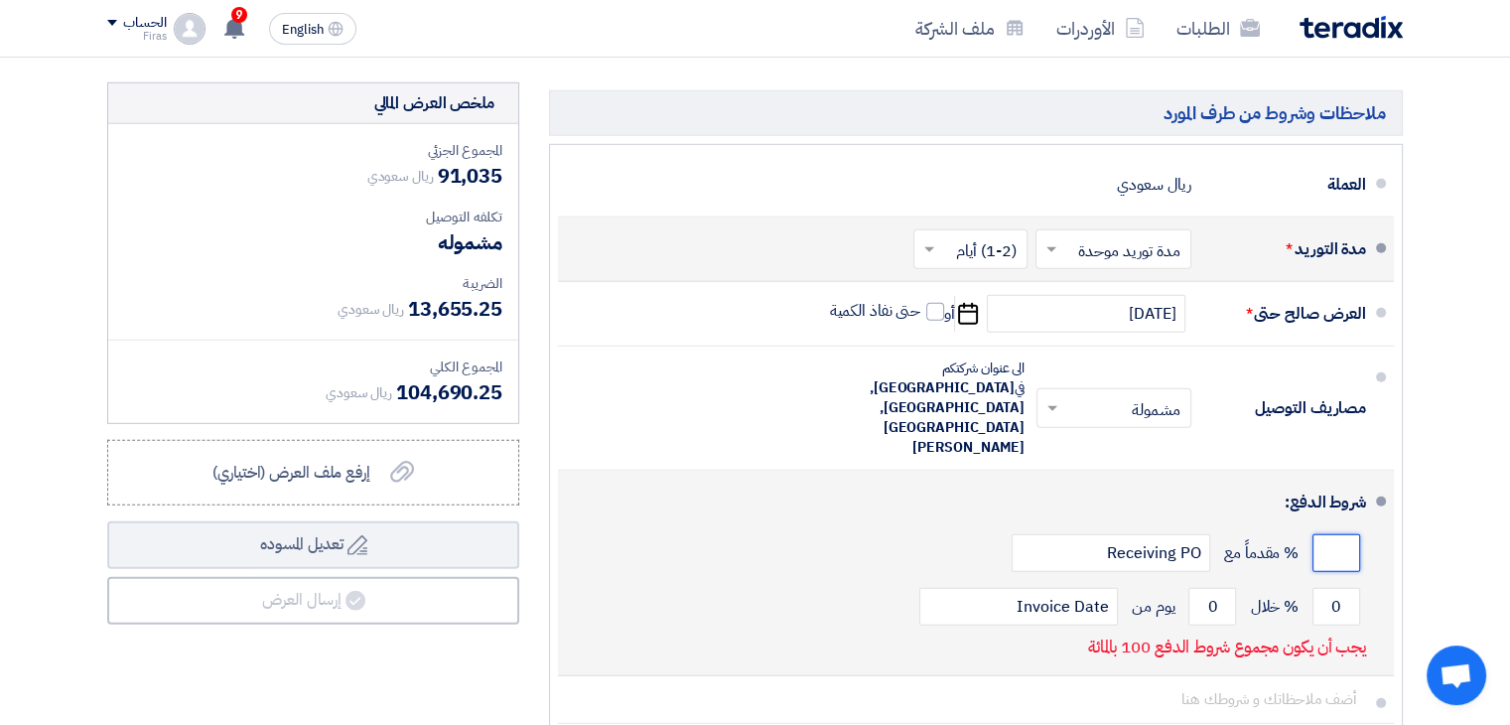
click at [1322, 534] on input "number" at bounding box center [1337, 553] width 48 height 38
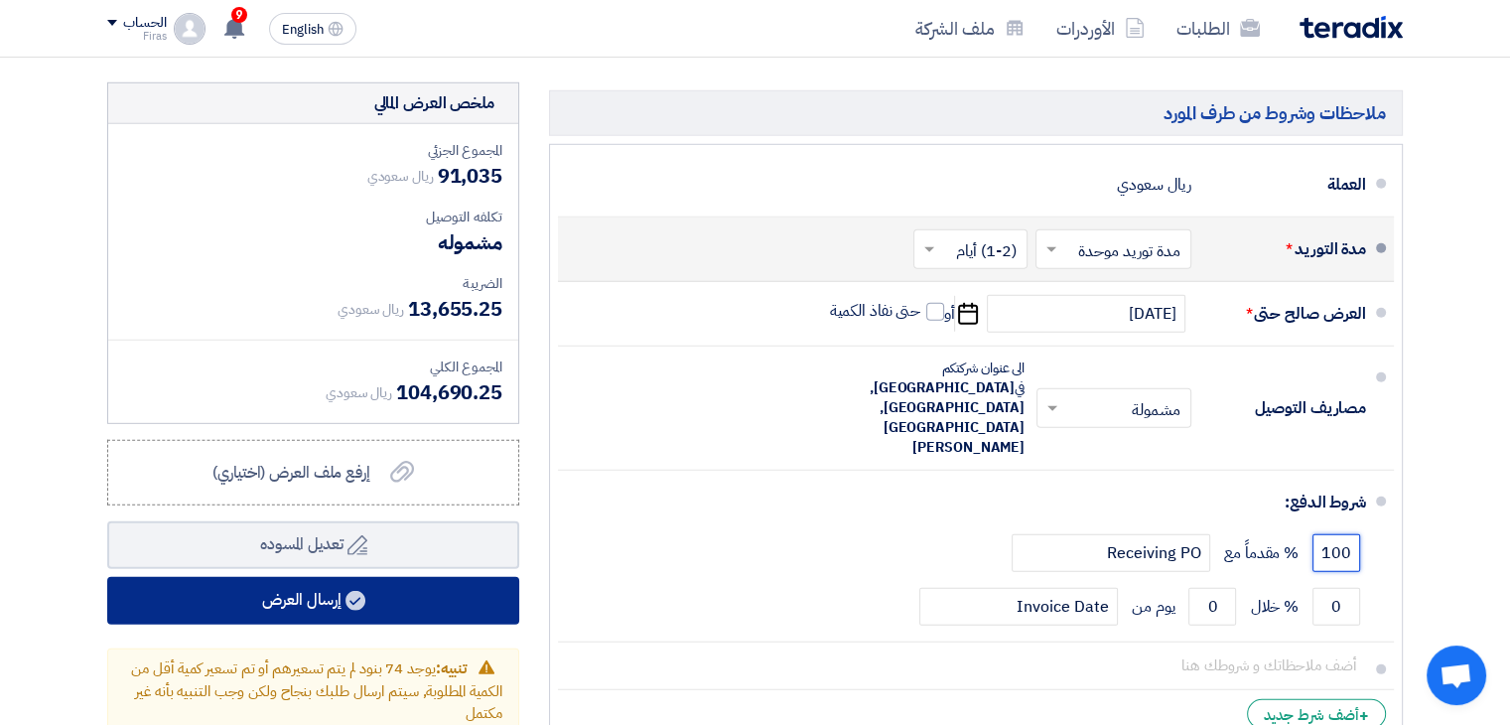
type input "100"
click at [340, 577] on button "إرسال العرض" at bounding box center [313, 601] width 412 height 48
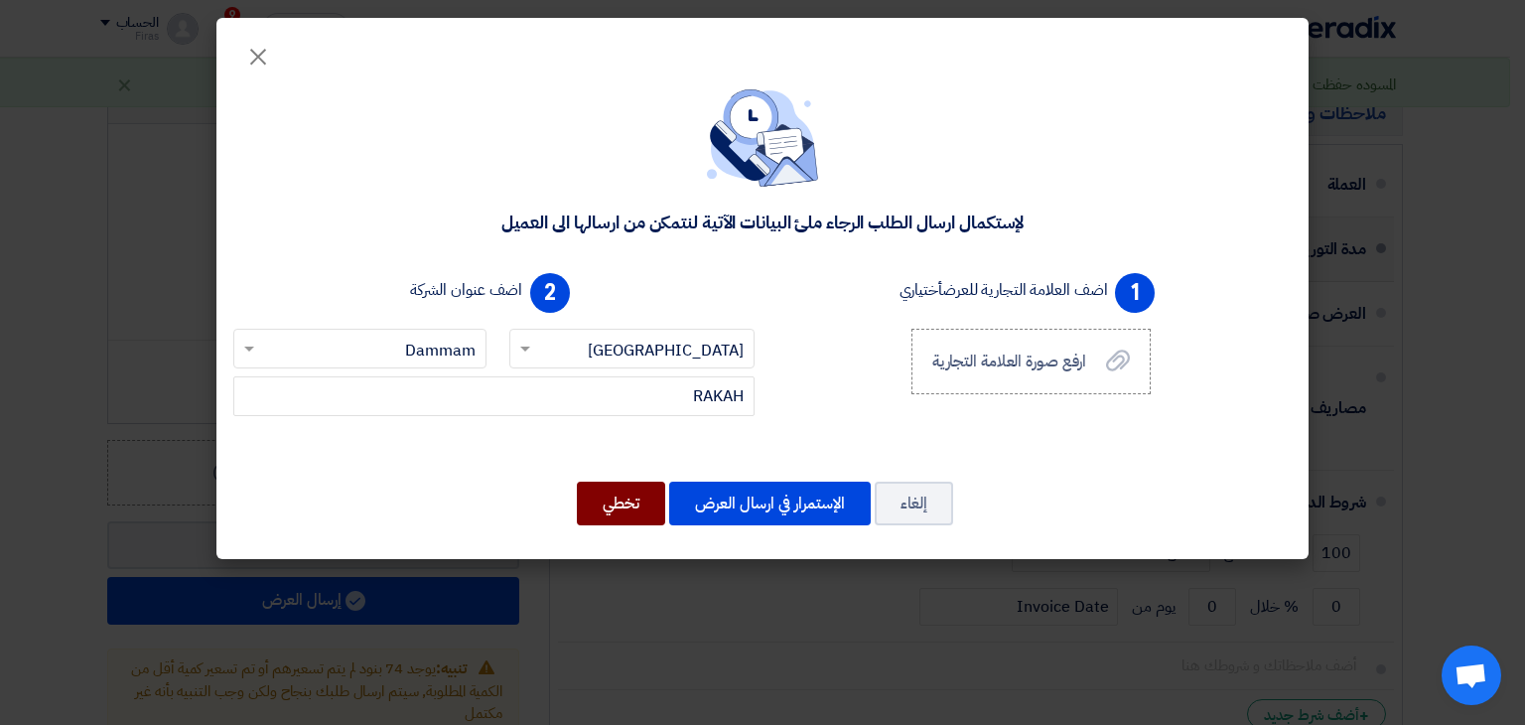
click at [639, 511] on button "تخطي" at bounding box center [621, 504] width 88 height 44
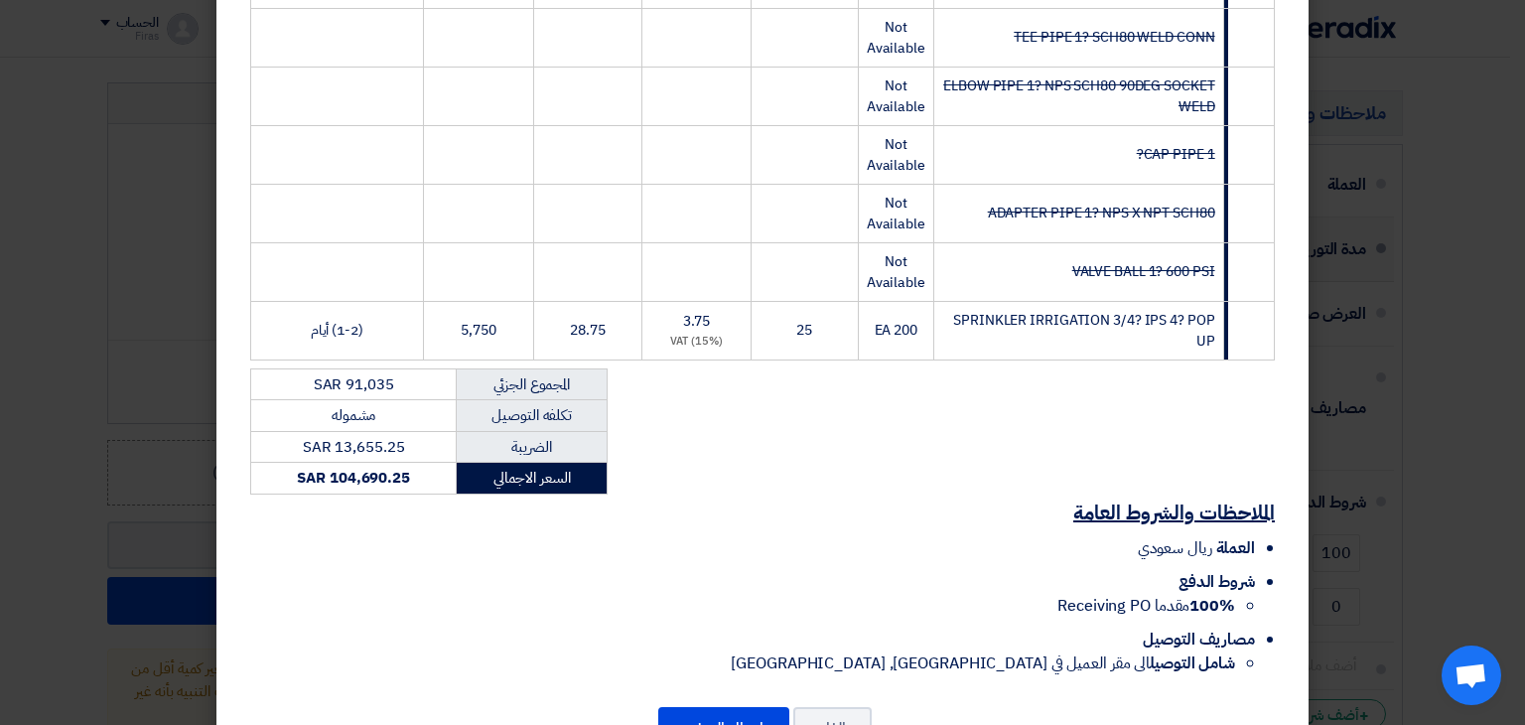
scroll to position [4759, 0]
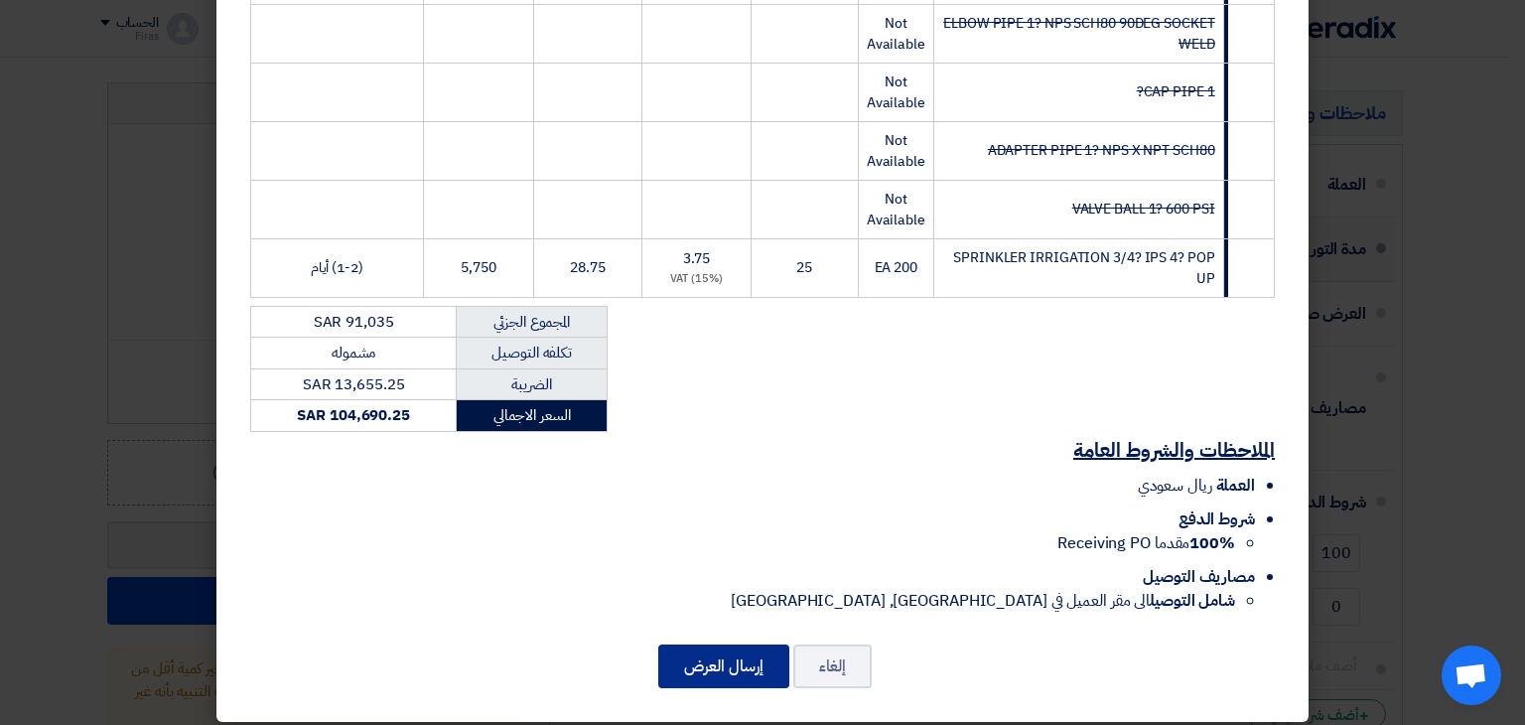
click at [734, 654] on button "إرسال العرض" at bounding box center [723, 666] width 131 height 44
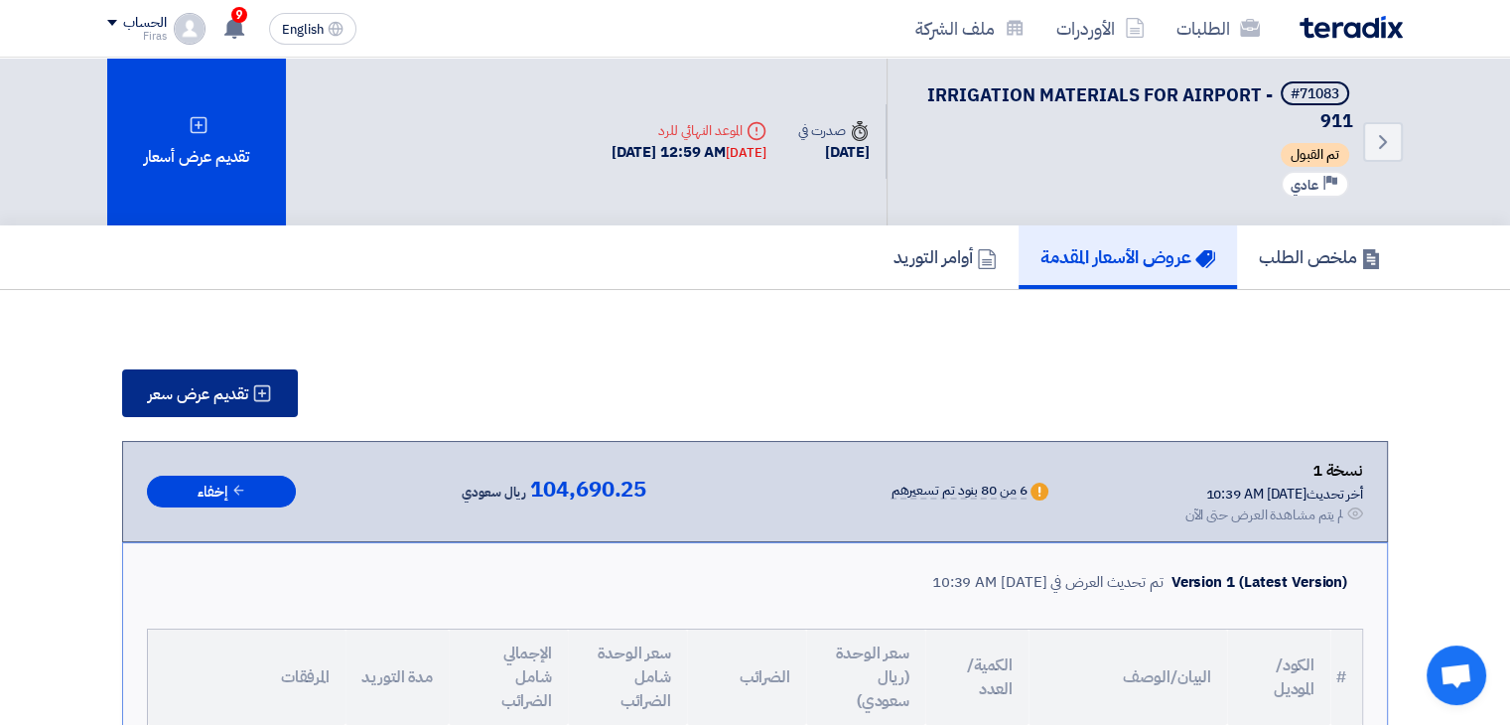
click at [248, 387] on span "تقديم عرض سعر" at bounding box center [198, 394] width 100 height 16
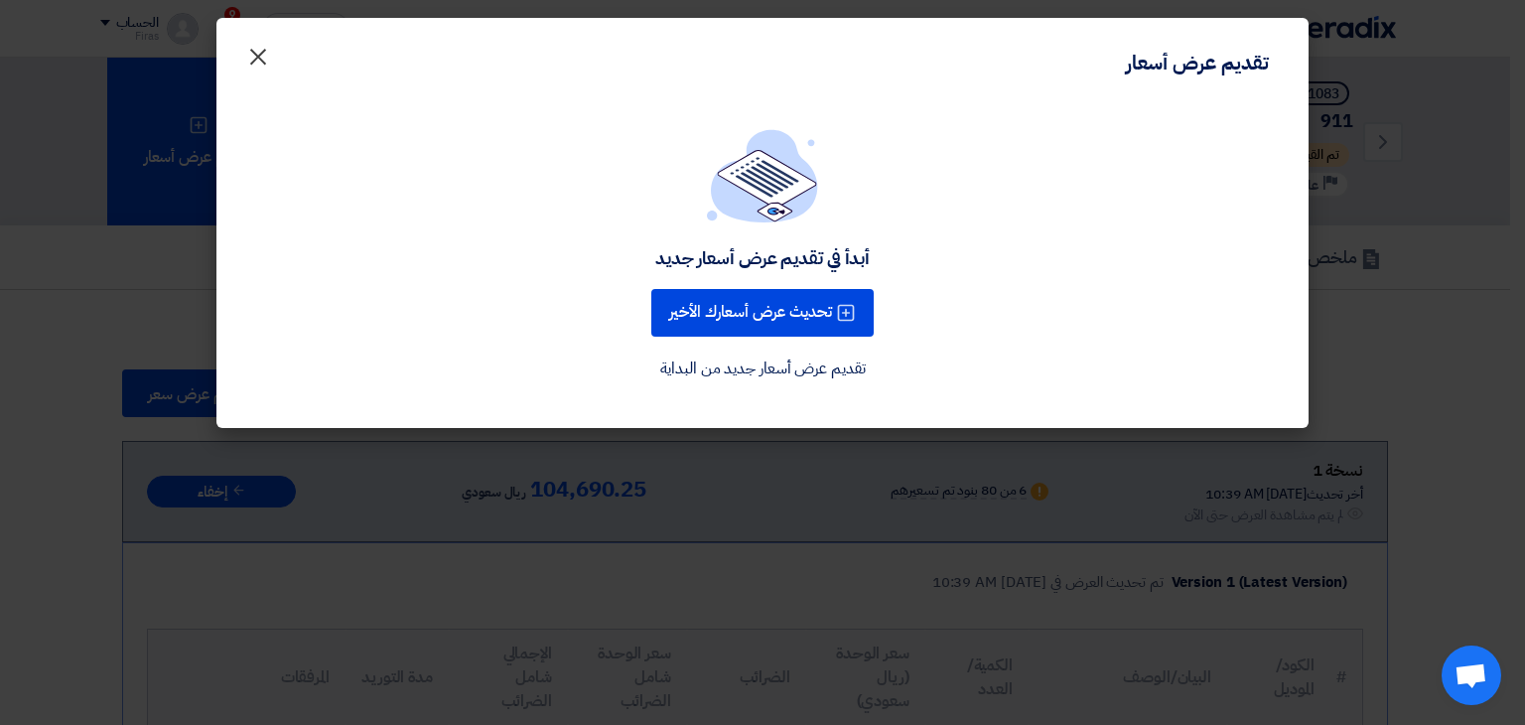
click at [268, 44] on span "×" at bounding box center [258, 56] width 24 height 60
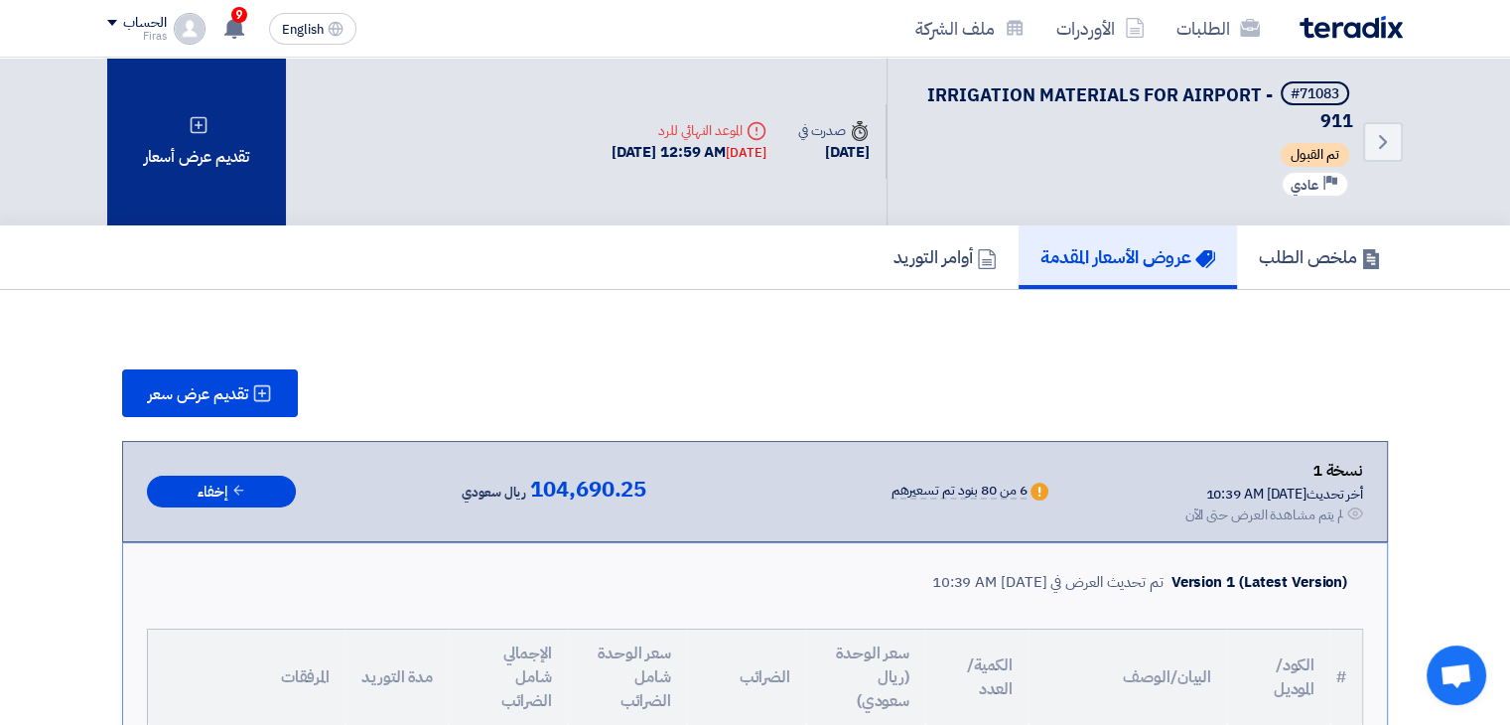
click at [191, 116] on use at bounding box center [199, 124] width 17 height 17
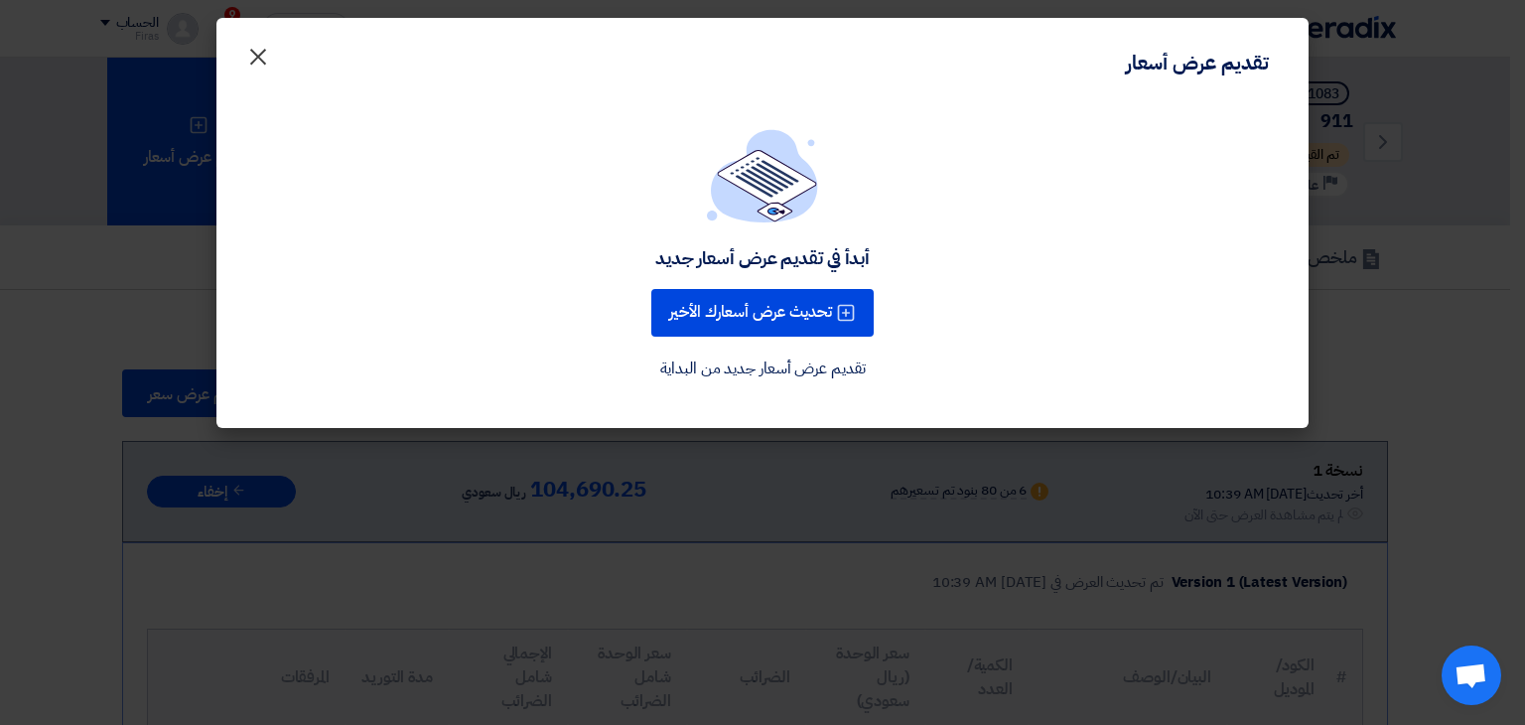
click at [252, 57] on span "×" at bounding box center [258, 56] width 24 height 60
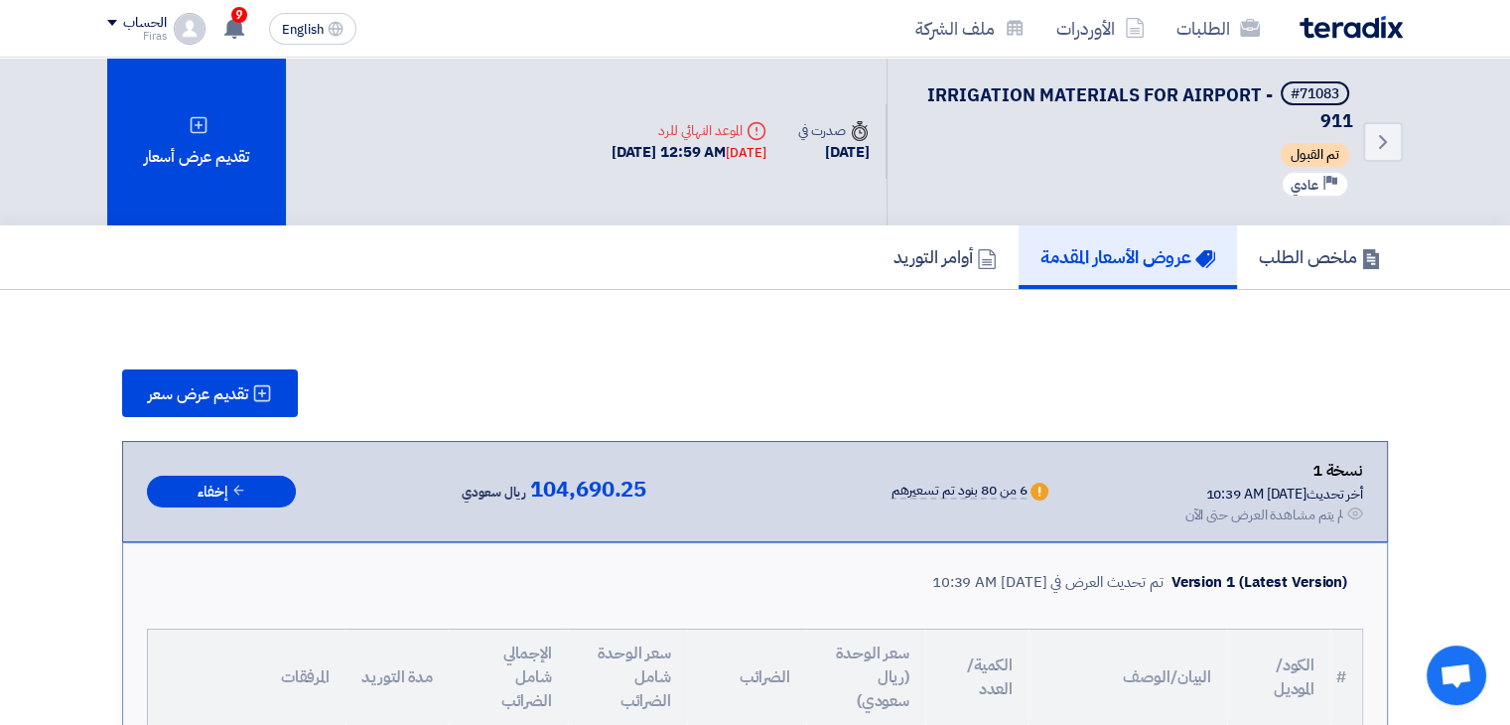
click at [1321, 17] on img at bounding box center [1351, 27] width 103 height 23
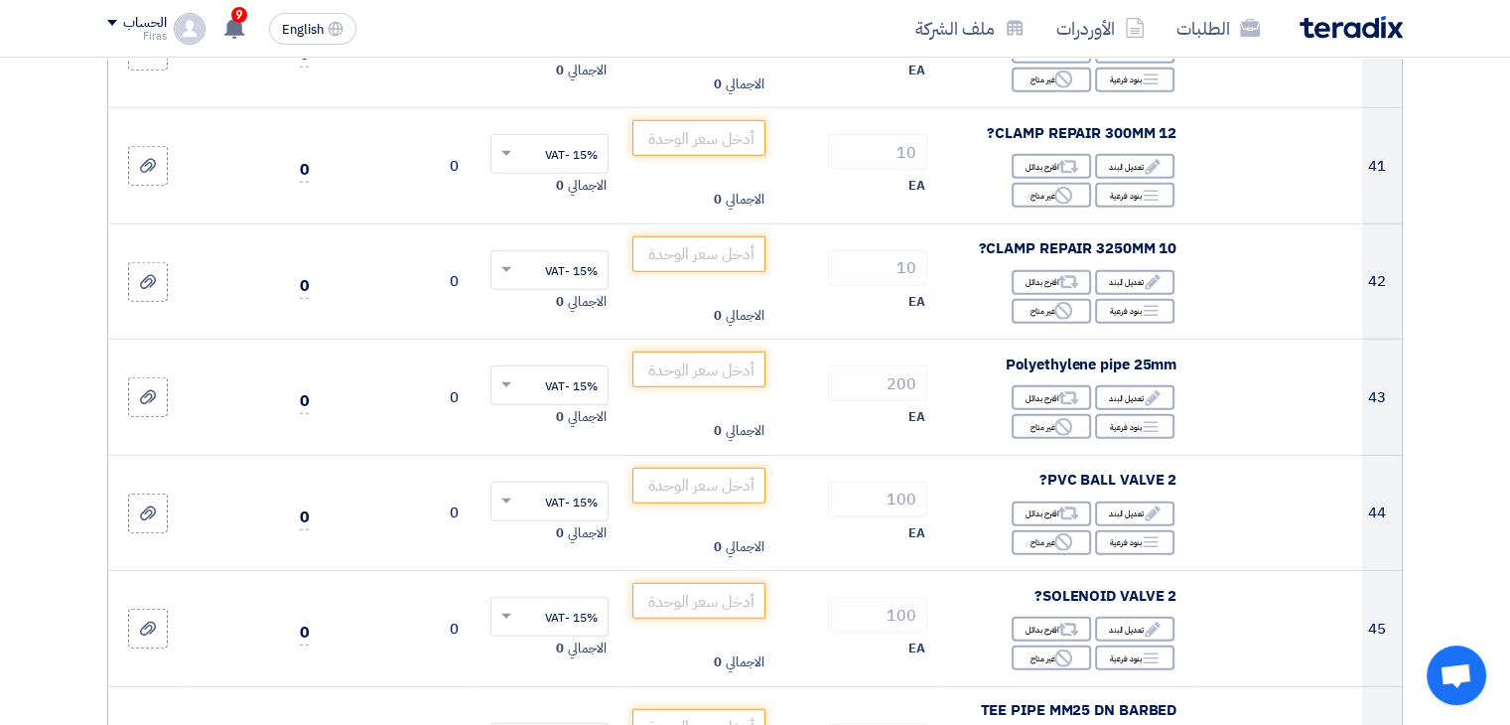
click at [1380, 16] on img at bounding box center [1351, 27] width 103 height 23
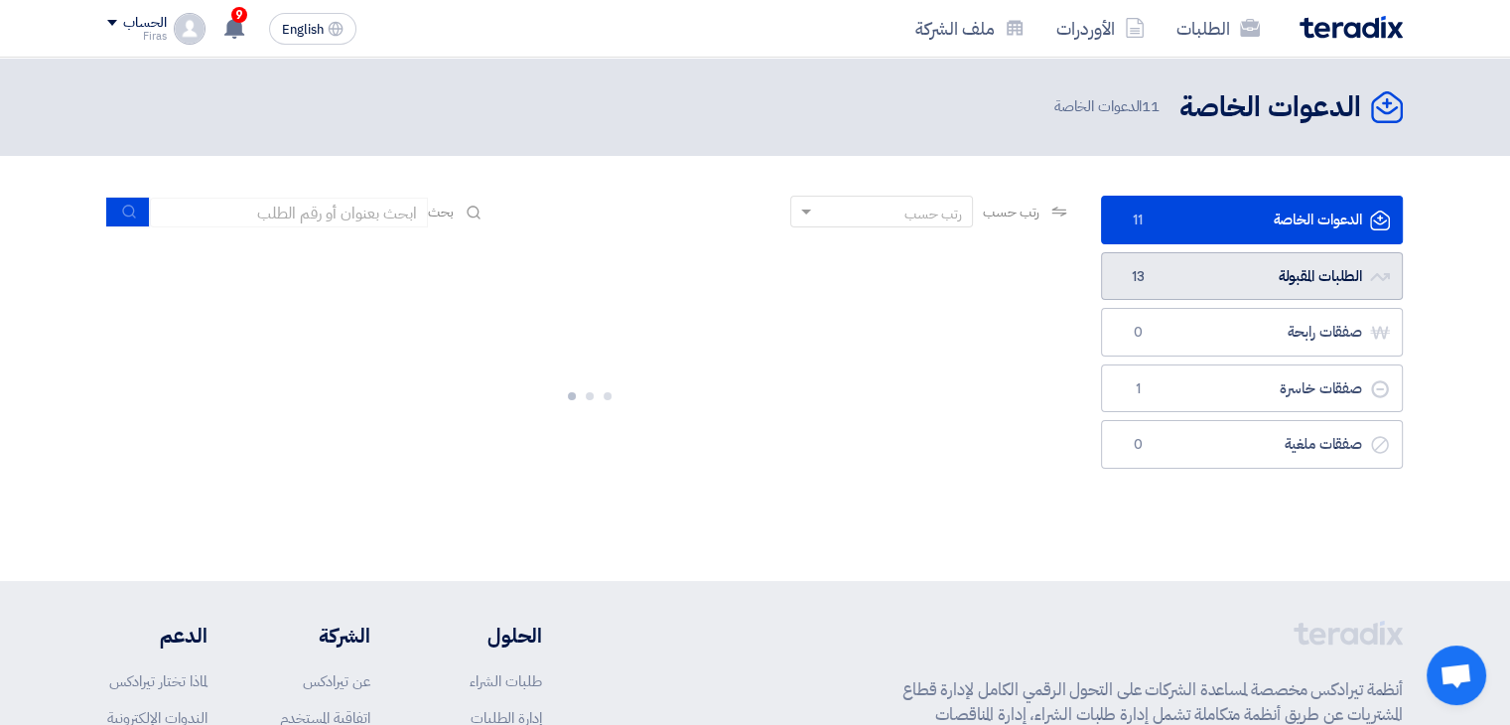
click at [1267, 273] on link "الطلبات المقبولة الطلبات المقبولة 13" at bounding box center [1252, 276] width 302 height 49
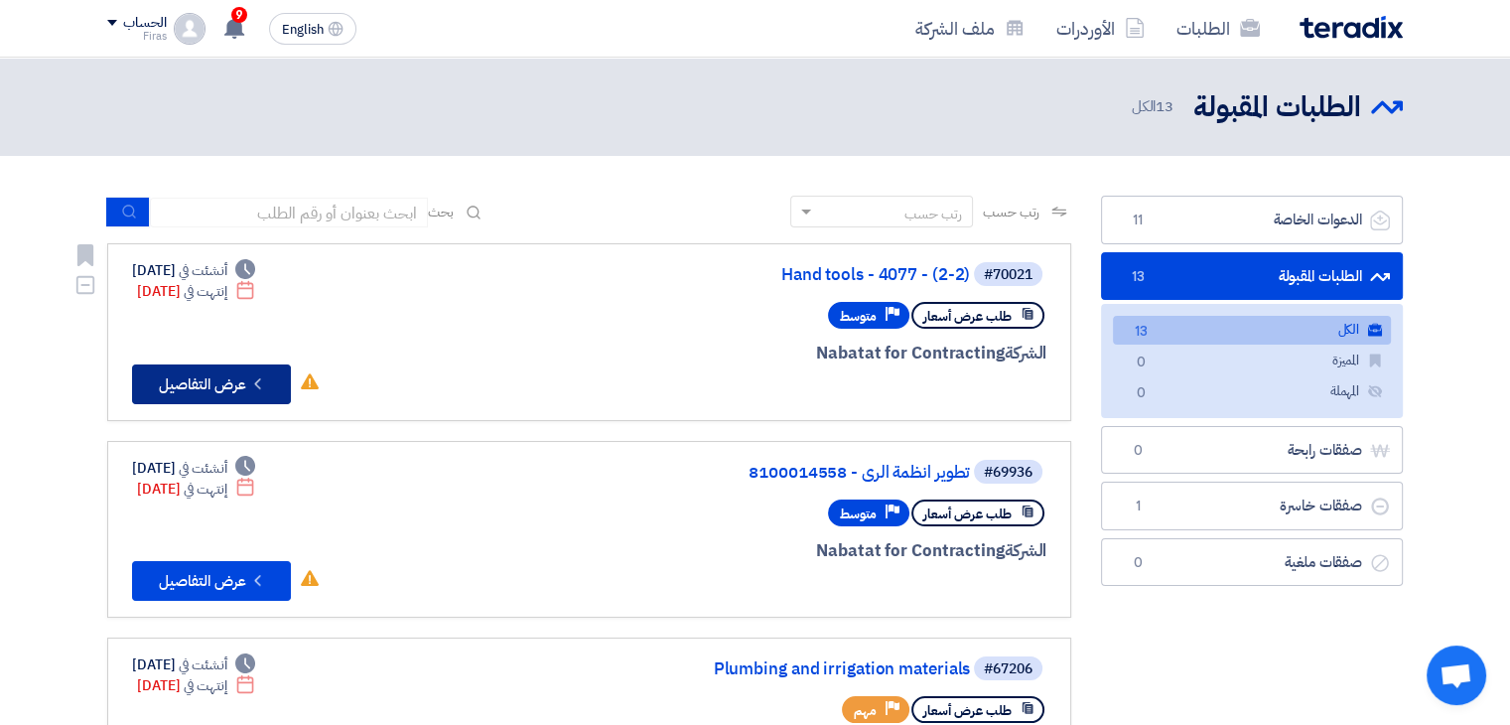
click at [200, 381] on button "Check details عرض التفاصيل" at bounding box center [211, 384] width 159 height 40
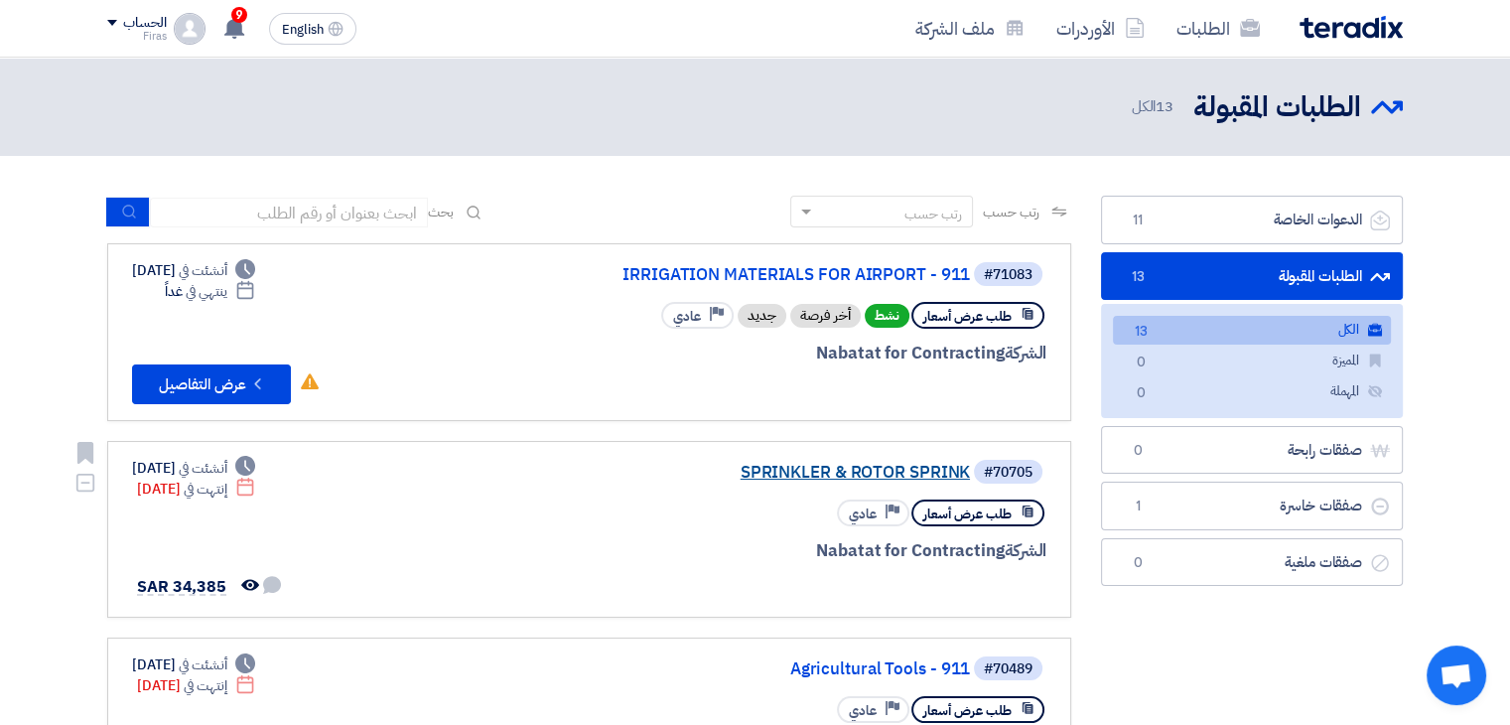
click at [822, 465] on link "SPRINKLER & ROTOR SPRINK" at bounding box center [771, 473] width 397 height 18
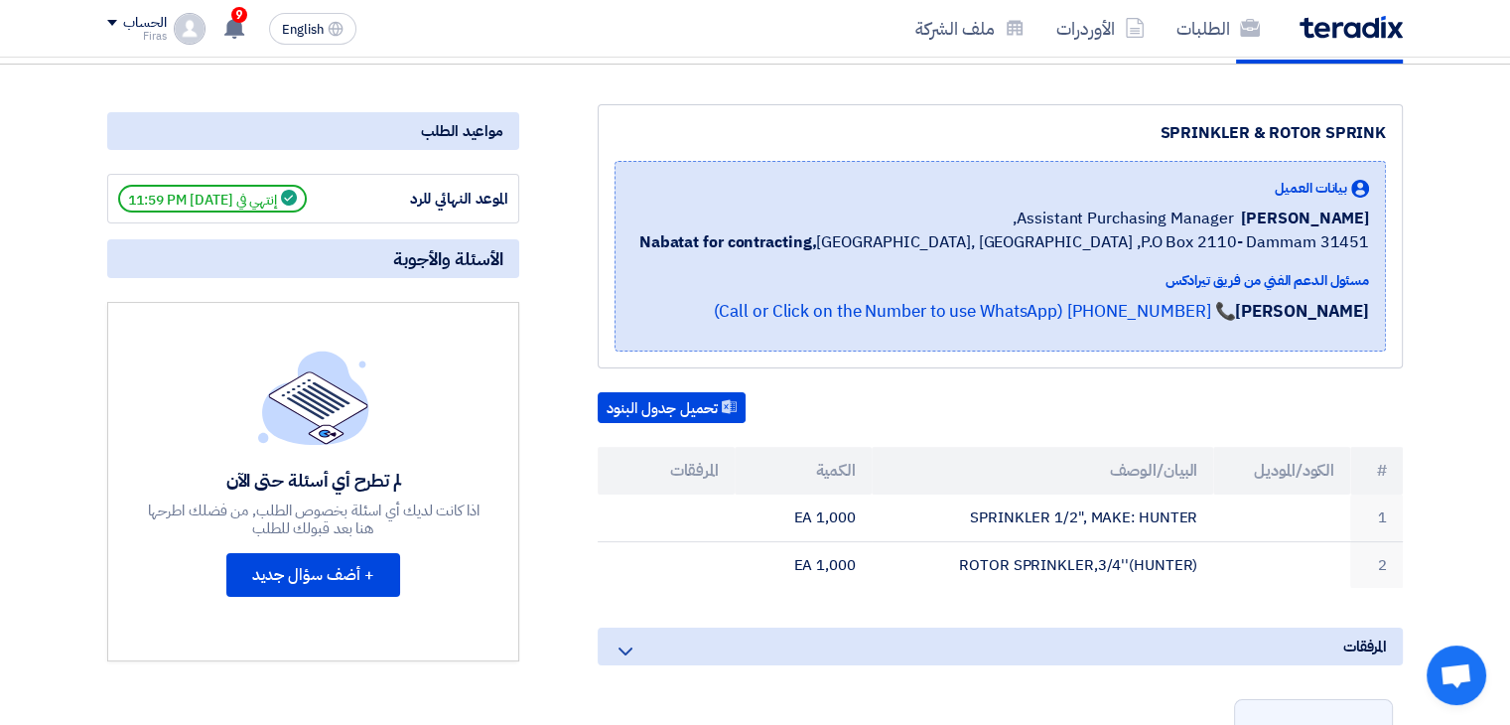
scroll to position [199, 0]
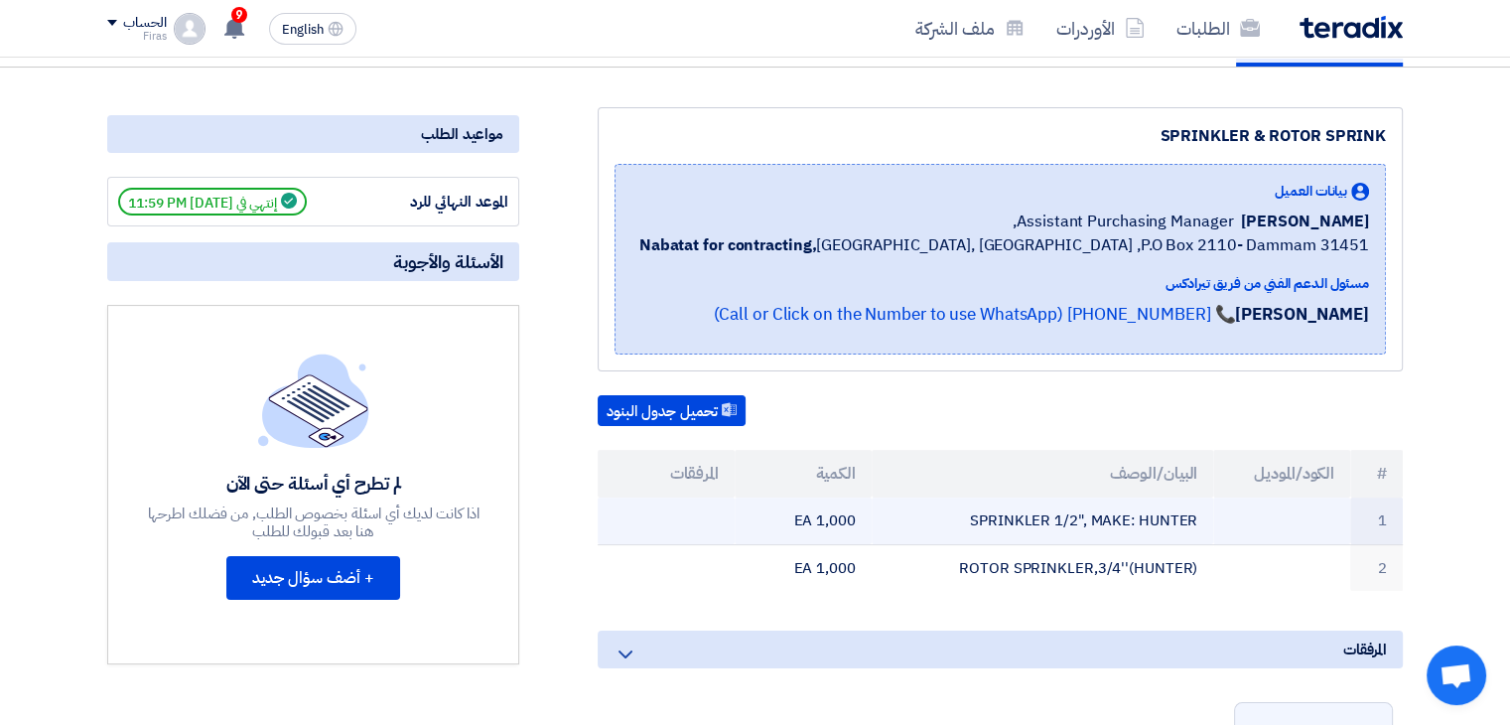
click at [981, 502] on td "SPRINKLER 1/2", MAKE: HUNTER" at bounding box center [1043, 520] width 343 height 47
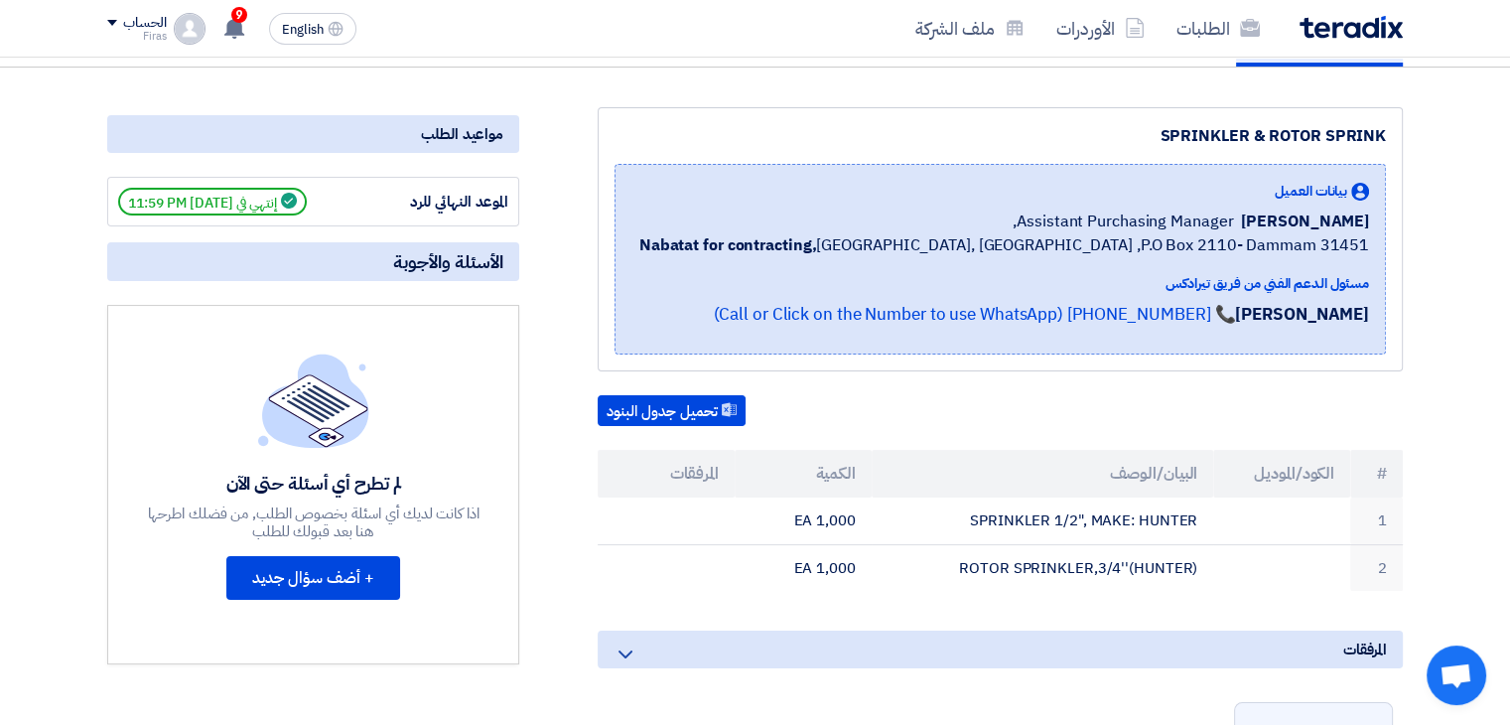
scroll to position [0, 0]
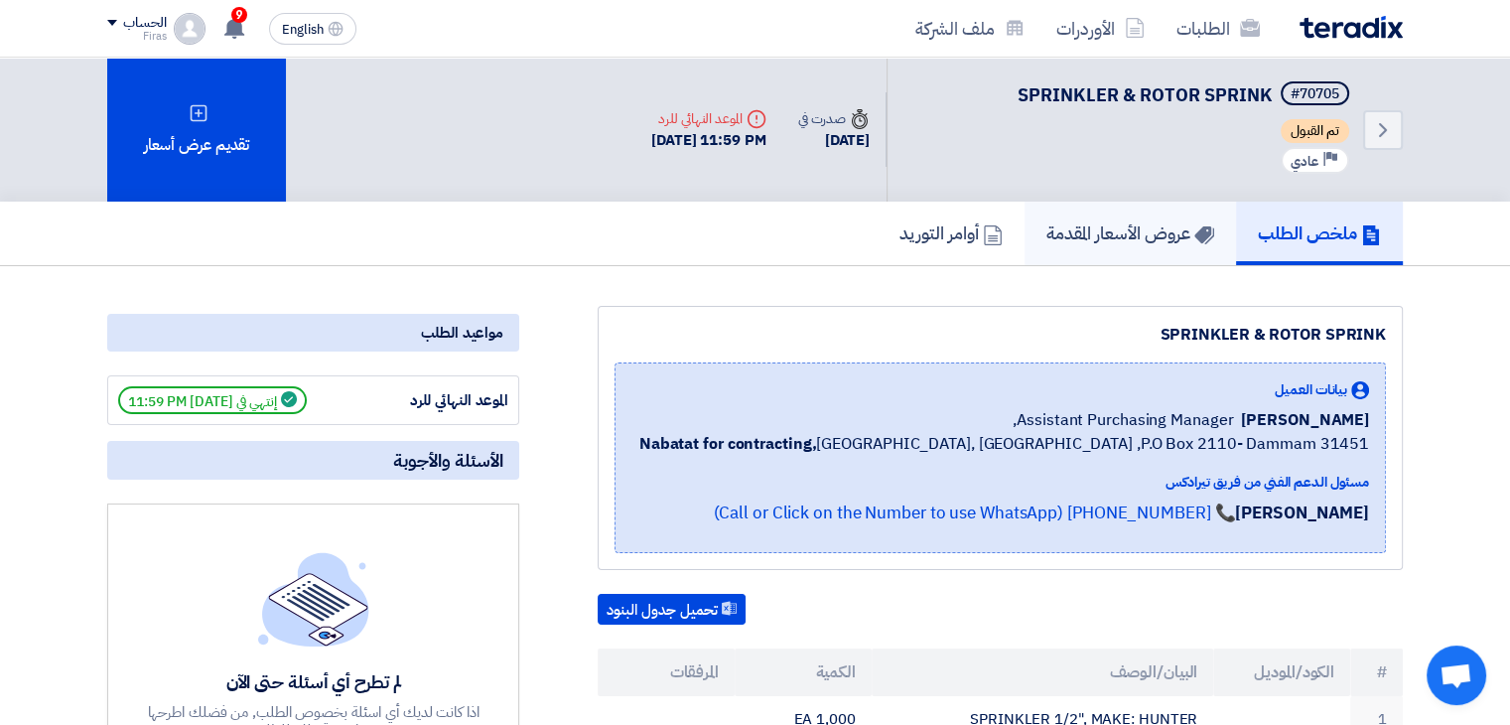
click at [1121, 227] on h5 "عروض الأسعار المقدمة" at bounding box center [1131, 232] width 168 height 23
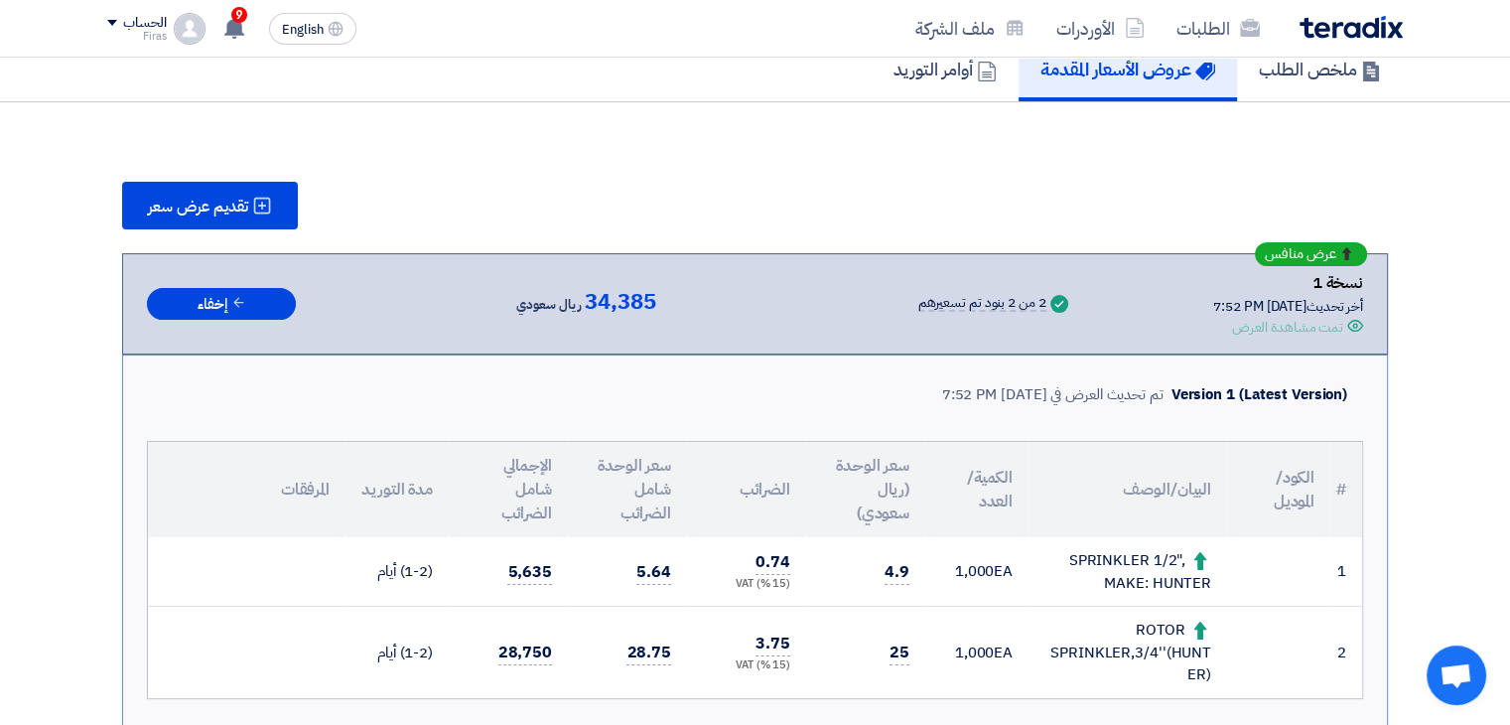
scroll to position [199, 0]
